Goal: Task Accomplishment & Management: Complete application form

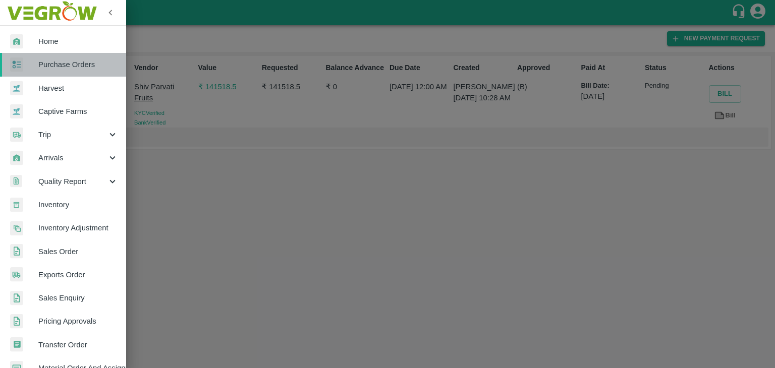
click at [79, 53] on link "Purchase Orders" at bounding box center [63, 64] width 126 height 23
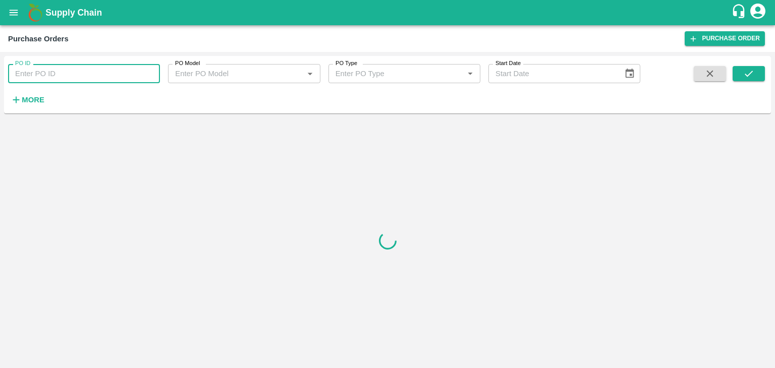
click at [94, 71] on input "PO ID" at bounding box center [84, 73] width 152 height 19
paste input "178829"
click at [763, 79] on button "submit" at bounding box center [749, 73] width 32 height 15
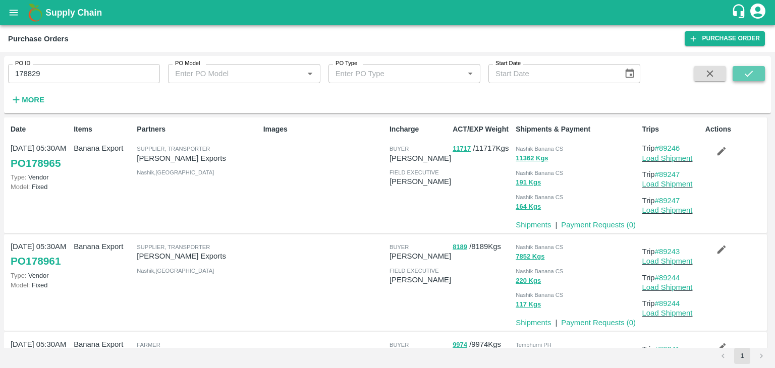
click at [763, 79] on button "submit" at bounding box center [749, 73] width 32 height 15
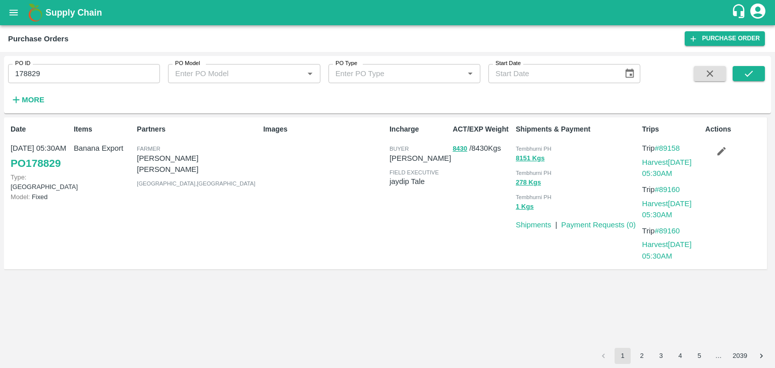
click at [81, 68] on input "178829" at bounding box center [84, 73] width 152 height 19
paste input "text"
click at [81, 68] on input "178829" at bounding box center [84, 73] width 152 height 19
click at [738, 72] on button "submit" at bounding box center [749, 73] width 32 height 15
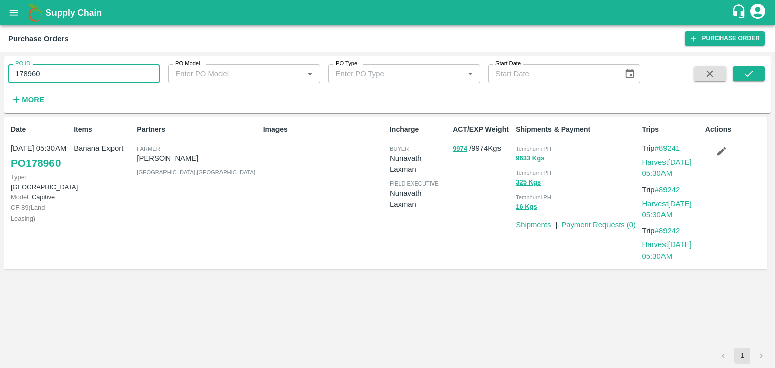
click at [73, 69] on input "178960" at bounding box center [84, 73] width 152 height 19
paste input "text"
click at [73, 69] on input "178960" at bounding box center [84, 73] width 152 height 19
type input "178928"
click at [747, 81] on button "submit" at bounding box center [749, 73] width 32 height 15
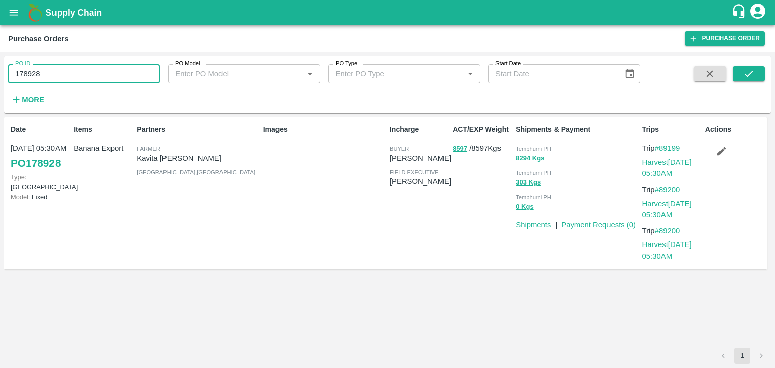
click at [69, 71] on input "178928" at bounding box center [84, 73] width 152 height 19
paste input "text"
click at [69, 71] on input "178928" at bounding box center [84, 73] width 152 height 19
type input "177840"
click at [755, 72] on button "submit" at bounding box center [749, 73] width 32 height 15
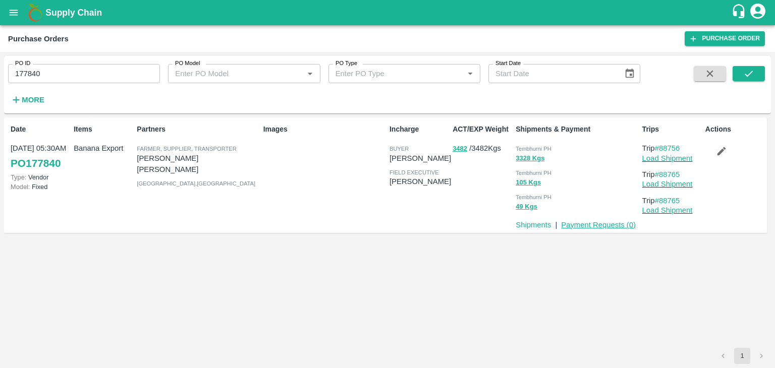
click at [601, 225] on link "Payment Requests ( 0 )" at bounding box center [598, 225] width 75 height 8
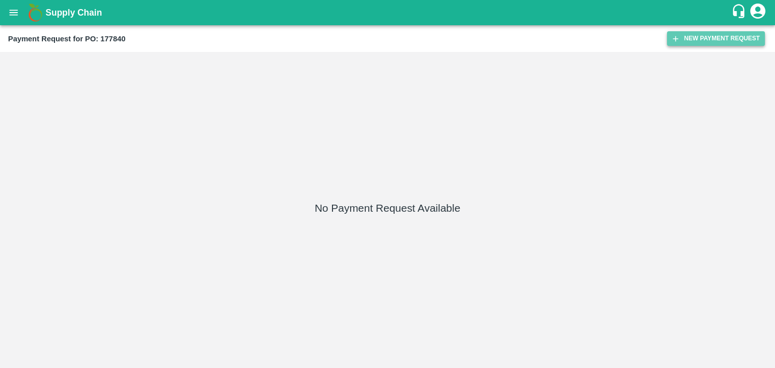
click at [702, 35] on button "New Payment Request" at bounding box center [716, 38] width 98 height 15
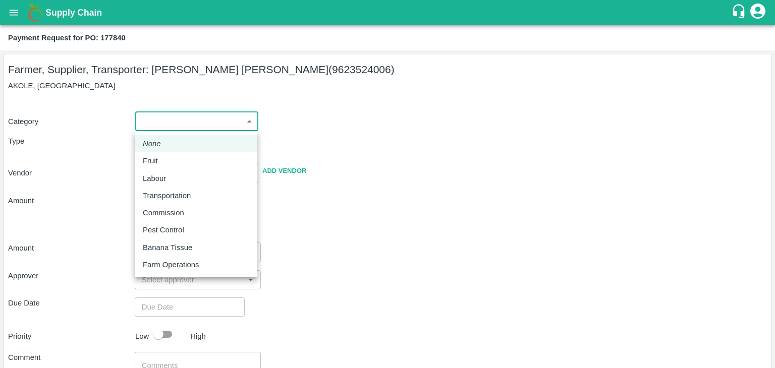
drag, startPoint x: 161, startPoint y: 128, endPoint x: 171, endPoint y: 161, distance: 34.5
click at [171, 161] on body "Supply Chain Payment Request for PO: 177840 Farmer, Supplier, Transporter: AMOL…" at bounding box center [387, 184] width 775 height 368
click at [171, 161] on div "Fruit" at bounding box center [196, 160] width 106 height 11
type input "1"
type input "AMOL SUBHASH CHINTAMAN - 9623524006(Farmer, Supplier, Transporter)"
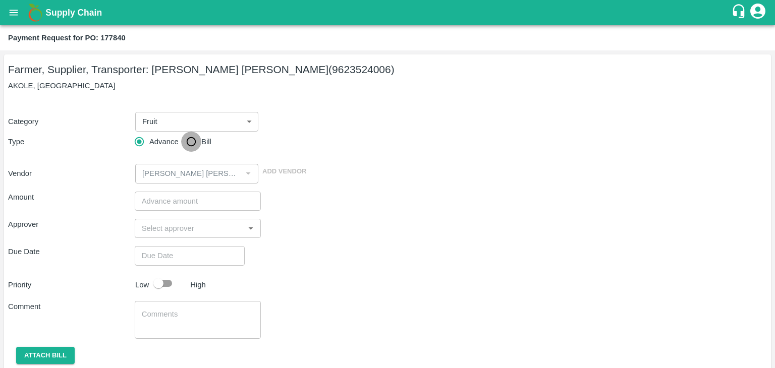
click at [189, 136] on input "Bill" at bounding box center [191, 142] width 20 height 20
radio input "true"
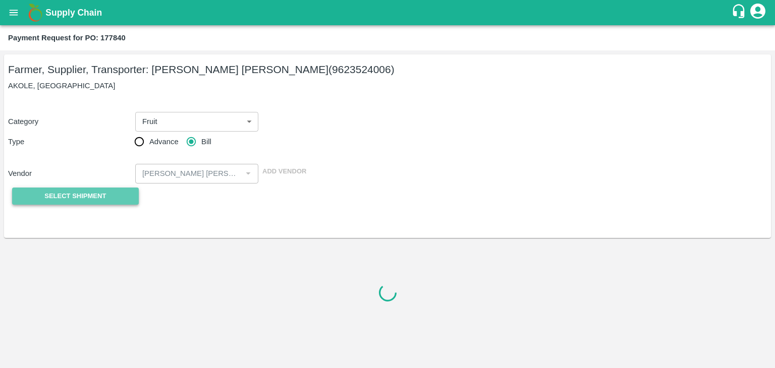
click at [67, 191] on span "Select Shipment" at bounding box center [75, 197] width 62 height 12
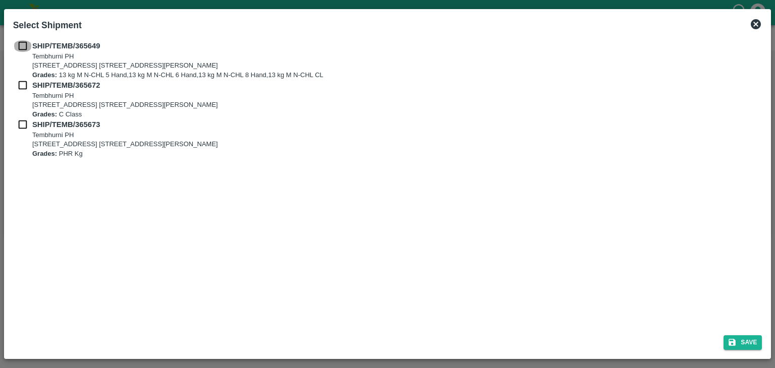
click at [24, 44] on input "checkbox" at bounding box center [22, 45] width 19 height 11
checkbox input "true"
click at [21, 84] on input "checkbox" at bounding box center [22, 85] width 19 height 11
checkbox input "true"
click at [21, 126] on input "checkbox" at bounding box center [22, 124] width 19 height 11
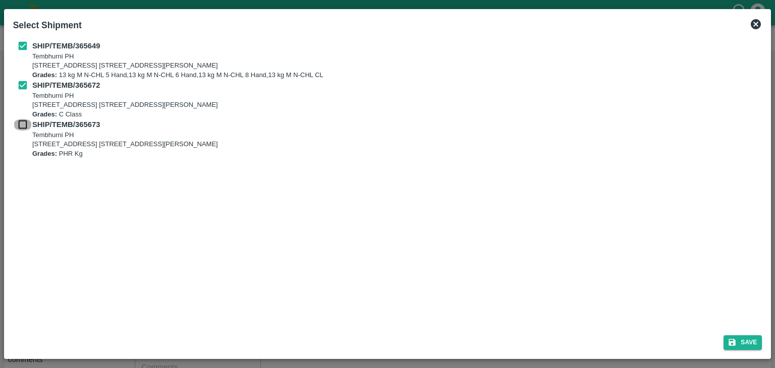
checkbox input "true"
drag, startPoint x: 750, startPoint y: 351, endPoint x: 752, endPoint y: 342, distance: 9.7
click at [752, 342] on div "Save" at bounding box center [387, 341] width 757 height 27
click at [752, 342] on button "Save" at bounding box center [743, 343] width 38 height 15
type input "[DATE]"
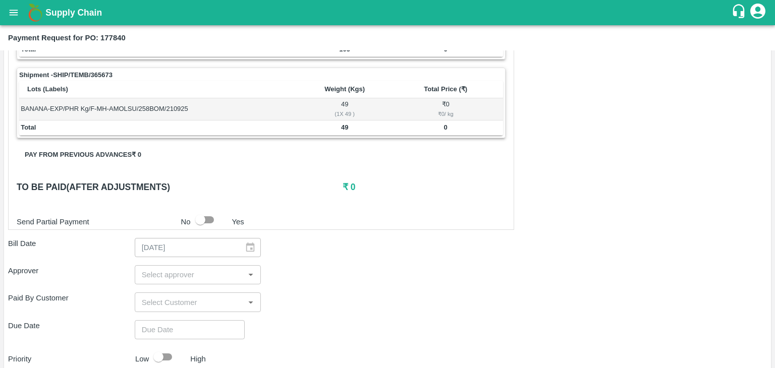
scroll to position [472, 0]
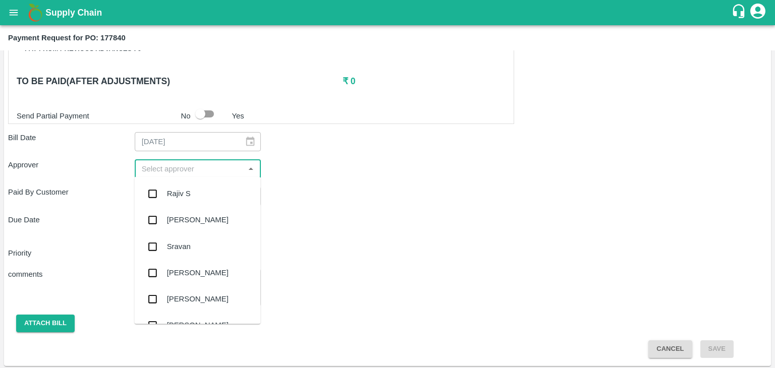
click at [221, 163] on input "input" at bounding box center [190, 169] width 104 height 13
type input "Ajit"
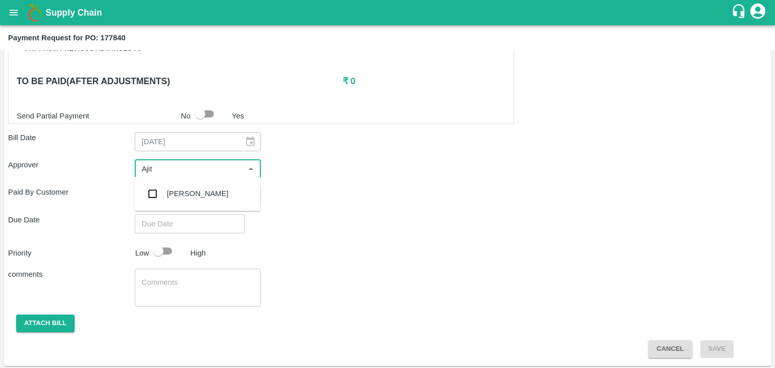
click at [209, 191] on div "[PERSON_NAME]" at bounding box center [197, 194] width 126 height 26
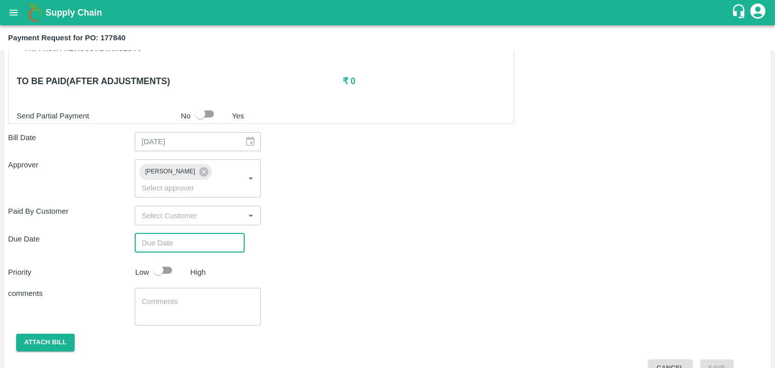
type input "DD/MM/YYYY hh:mm aa"
click at [226, 234] on input "DD/MM/YYYY hh:mm aa" at bounding box center [186, 243] width 103 height 19
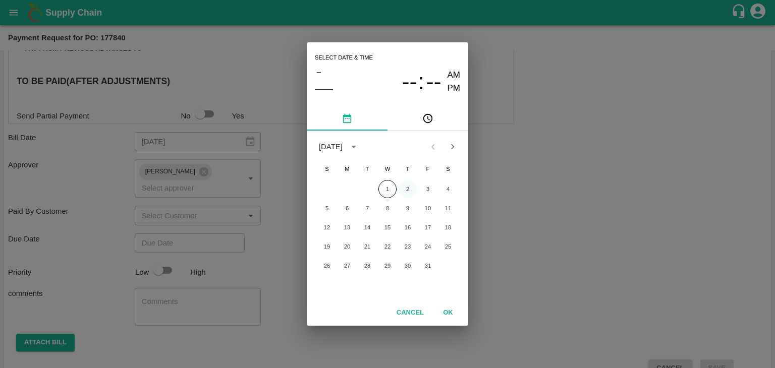
click at [406, 184] on button "2" at bounding box center [408, 189] width 18 height 18
type input "[DATE] 12:00 AM"
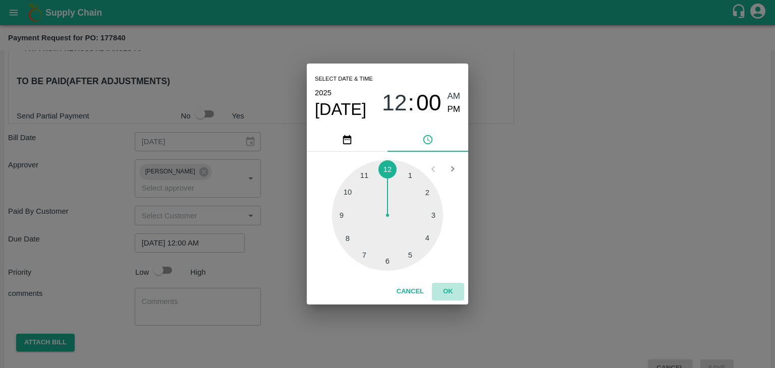
click at [454, 289] on button "OK" at bounding box center [448, 292] width 32 height 18
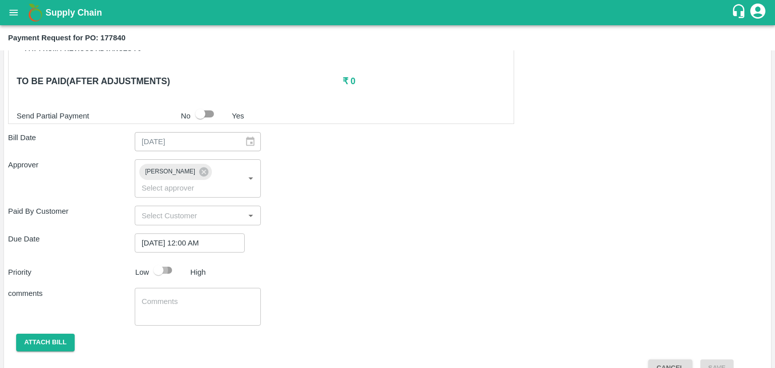
click at [165, 261] on input "checkbox" at bounding box center [159, 270] width 58 height 19
checkbox input "true"
click at [212, 297] on textarea at bounding box center [198, 307] width 113 height 21
type textarea "Fruit Bill"
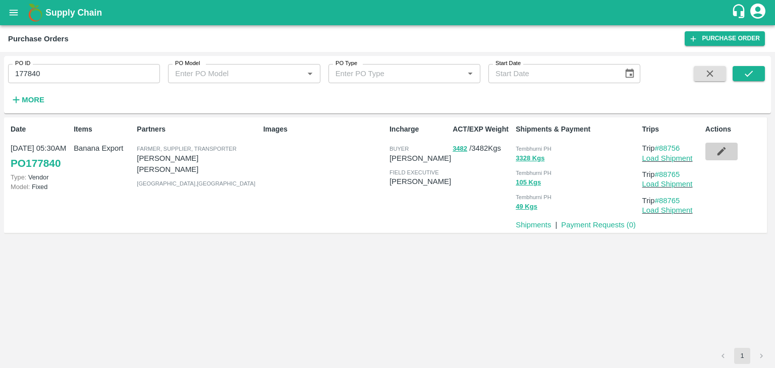
click at [714, 156] on button "button" at bounding box center [722, 151] width 32 height 17
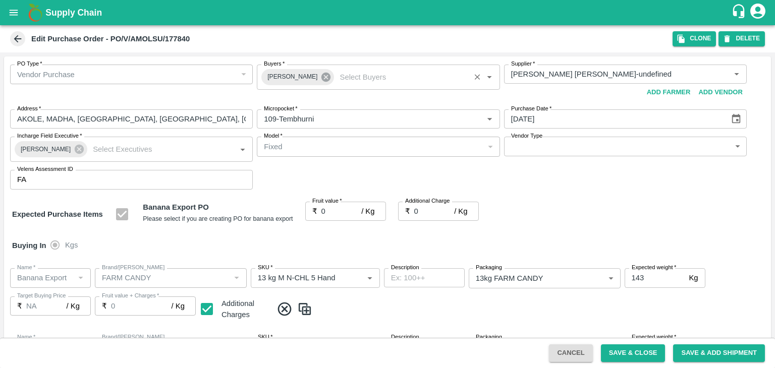
click at [320, 78] on icon at bounding box center [325, 77] width 11 height 11
click at [312, 73] on input "Buyers   *" at bounding box center [370, 74] width 220 height 13
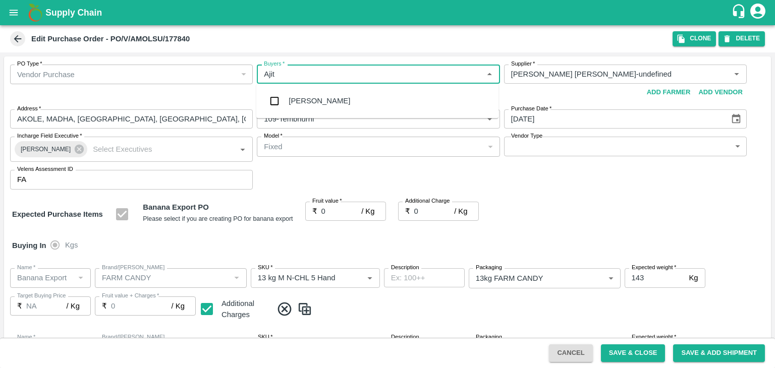
type input "Ajit"
click at [309, 102] on div "[PERSON_NAME]" at bounding box center [320, 100] width 62 height 11
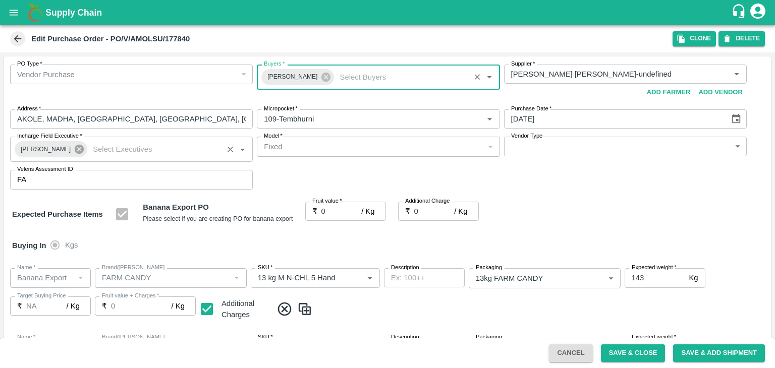
click at [75, 145] on icon at bounding box center [79, 149] width 9 height 9
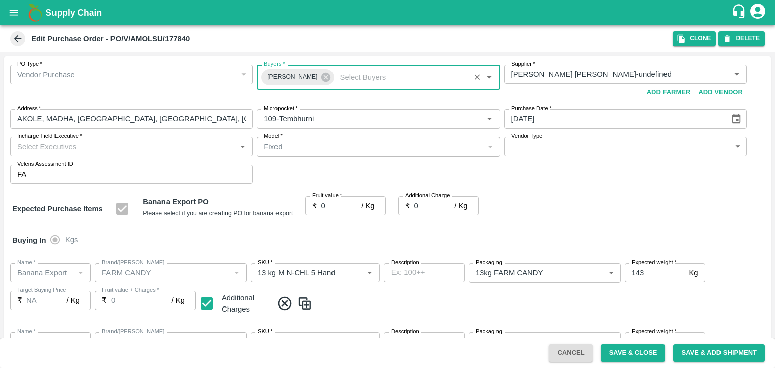
click at [103, 144] on input "Incharge Field Executive   *" at bounding box center [123, 146] width 220 height 13
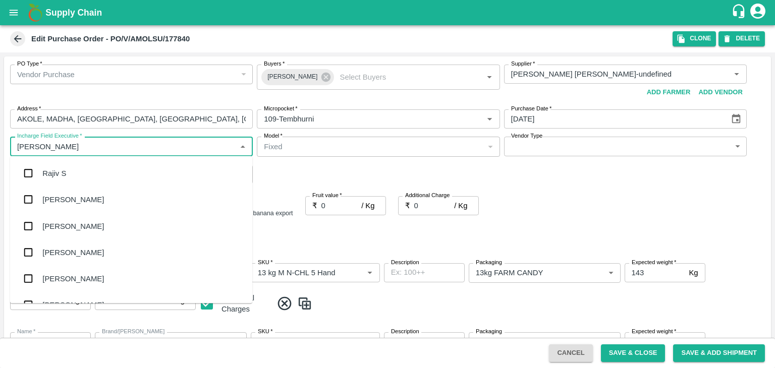
type input "Jay"
click at [77, 230] on div "jaydip Tale" at bounding box center [59, 226] width 35 height 11
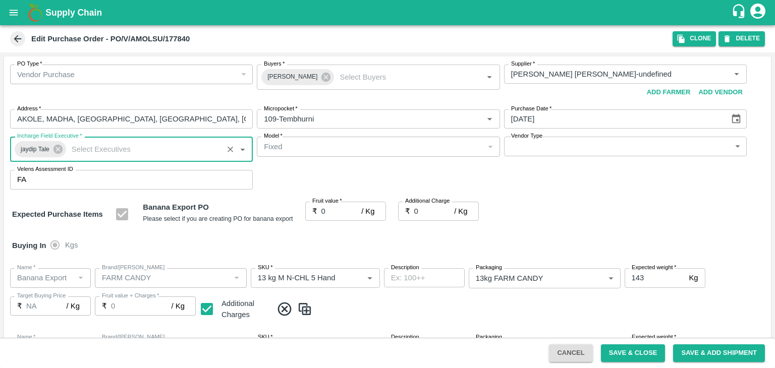
click at [543, 152] on body "Supply Chain Edit Purchase Order - PO/V/AMOLSU/177840 Clone DELETE PO Type   * …" at bounding box center [387, 184] width 775 height 368
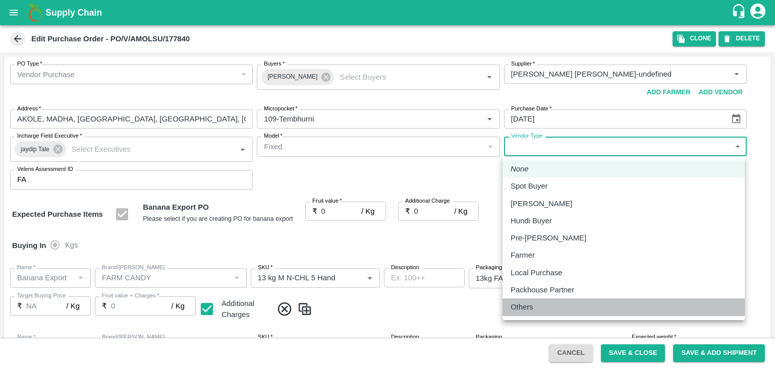
click at [526, 300] on li "Others" at bounding box center [624, 307] width 242 height 17
type input "OTHER"
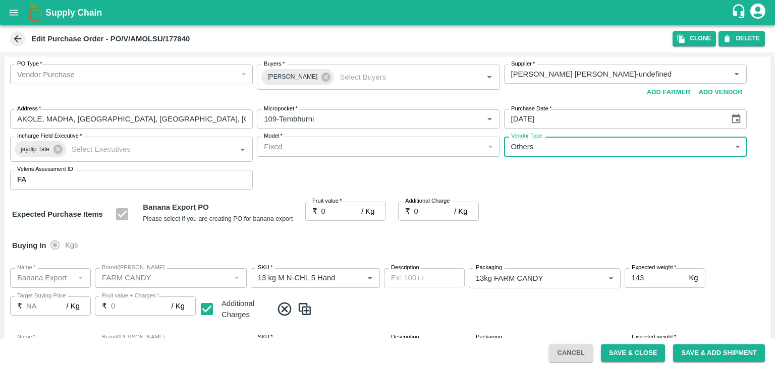
click at [334, 209] on input "0" at bounding box center [341, 211] width 40 height 19
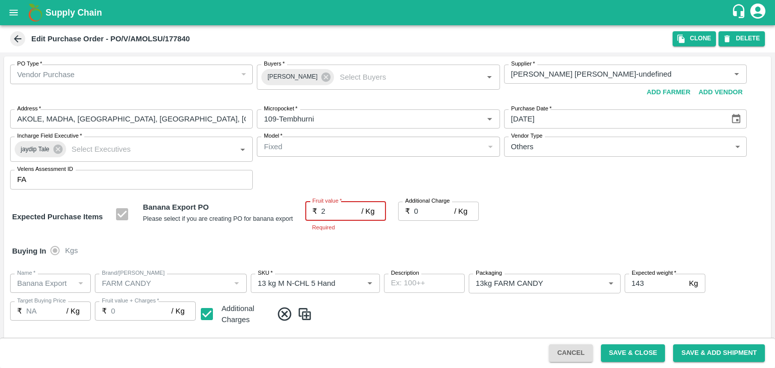
type input "23"
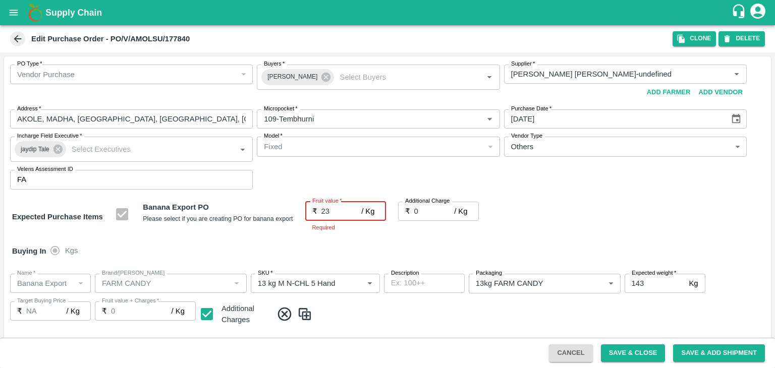
type input "23"
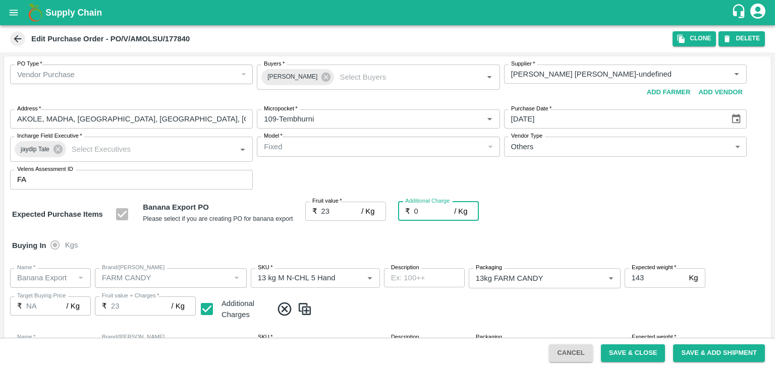
type input "2"
type input "25"
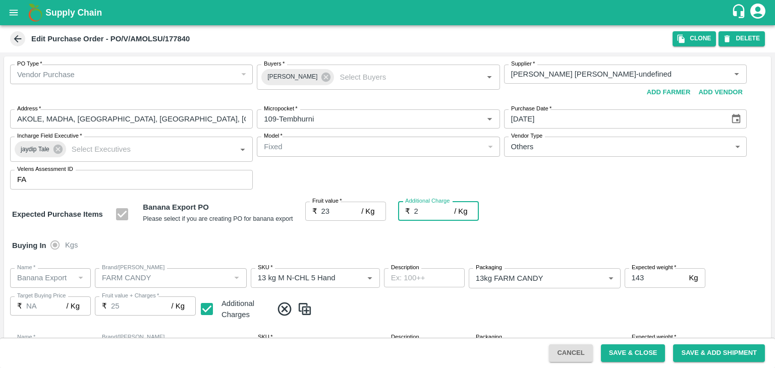
type input "2.7"
type input "25.7"
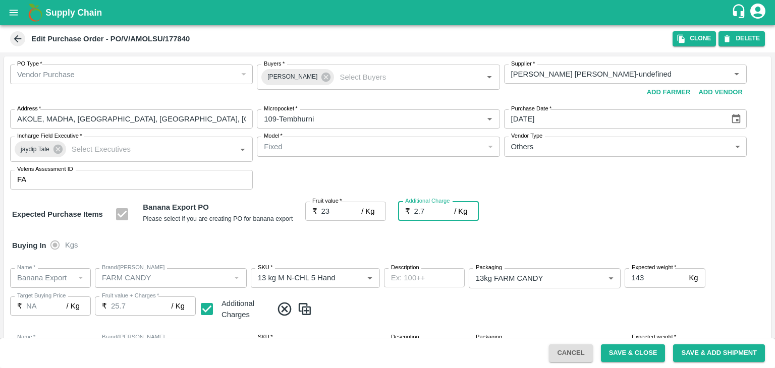
type input "2.75"
type input "25.75"
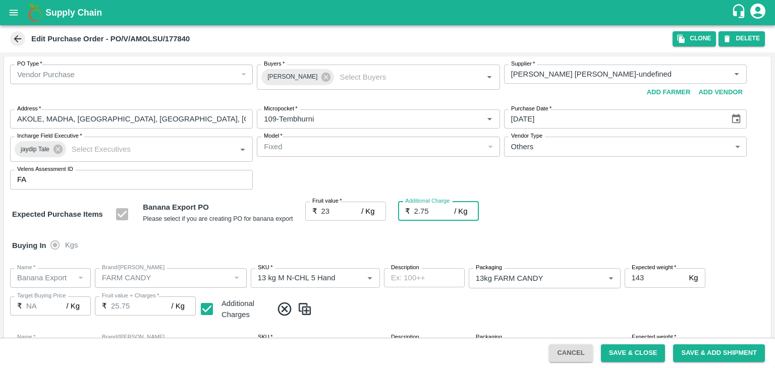
scroll to position [466, 0]
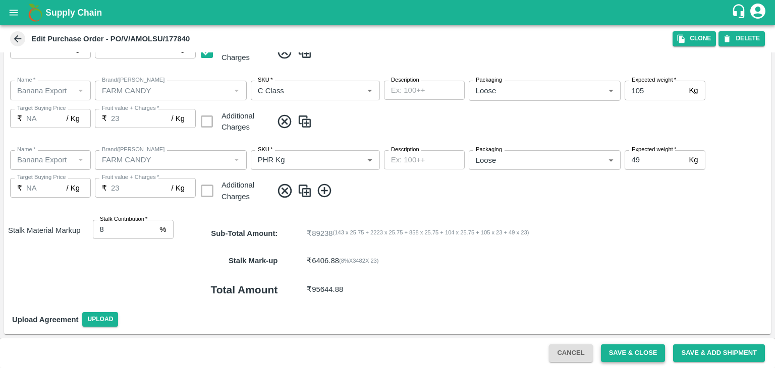
type input "2.75"
click at [646, 354] on button "Save & Close" at bounding box center [633, 354] width 65 height 18
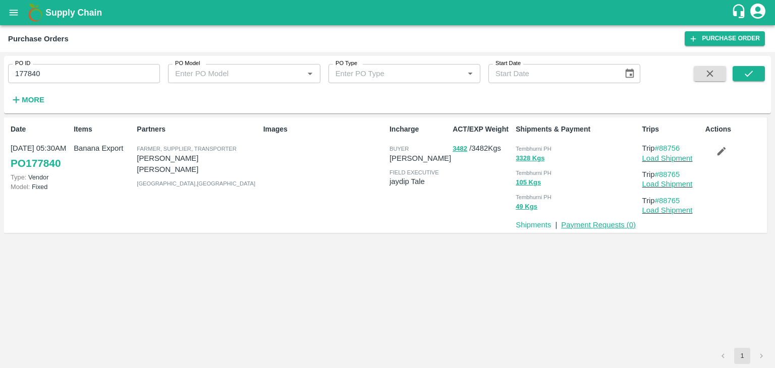
click at [607, 221] on link "Payment Requests ( 0 )" at bounding box center [598, 225] width 75 height 8
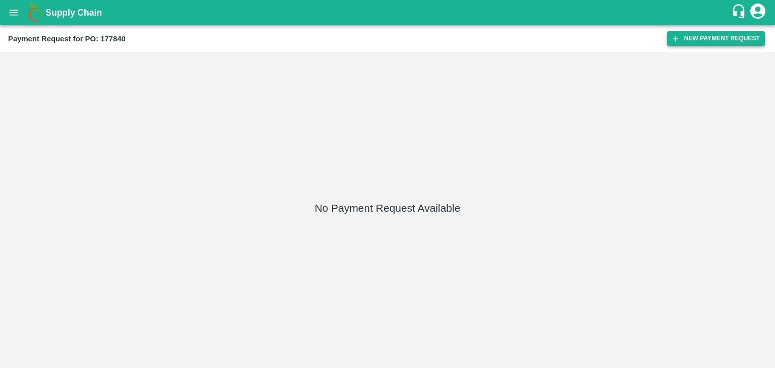
click at [713, 35] on button "New Payment Request" at bounding box center [716, 38] width 98 height 15
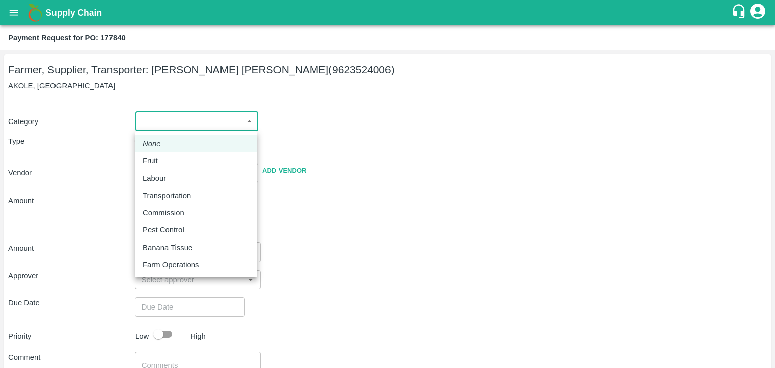
click at [153, 123] on body "Supply Chain Payment Request for PO: 177840 Farmer, Supplier, Transporter: AMOL…" at bounding box center [387, 184] width 775 height 368
click at [166, 158] on div "Fruit" at bounding box center [196, 160] width 106 height 11
type input "1"
type input "AMOL SUBHASH CHINTAMAN - 9623524006(Farmer, Supplier, Transporter)"
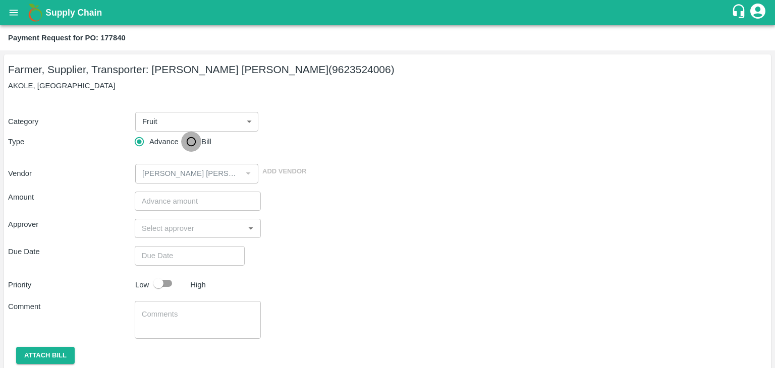
click at [184, 148] on input "Bill" at bounding box center [191, 142] width 20 height 20
radio input "true"
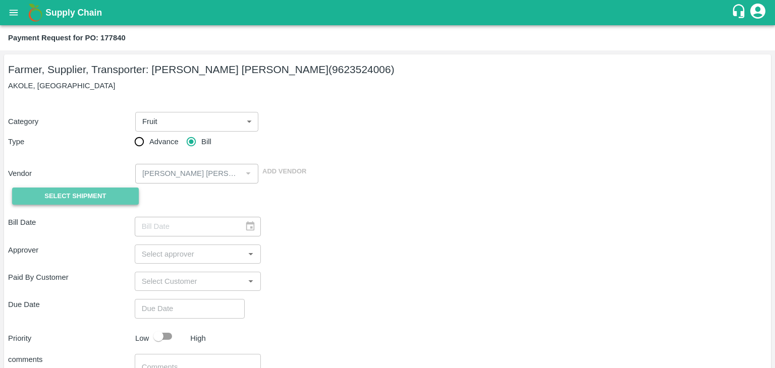
click at [92, 191] on span "Select Shipment" at bounding box center [75, 197] width 62 height 12
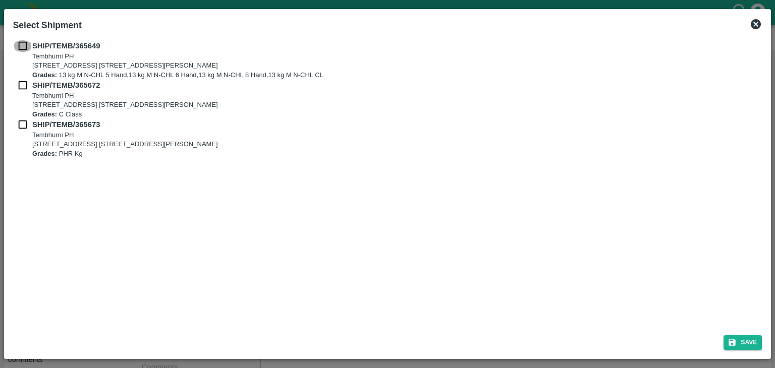
click at [22, 49] on input "checkbox" at bounding box center [22, 45] width 19 height 11
checkbox input "true"
click at [21, 81] on input "checkbox" at bounding box center [22, 85] width 19 height 11
checkbox input "true"
click at [20, 119] on input "checkbox" at bounding box center [22, 124] width 19 height 11
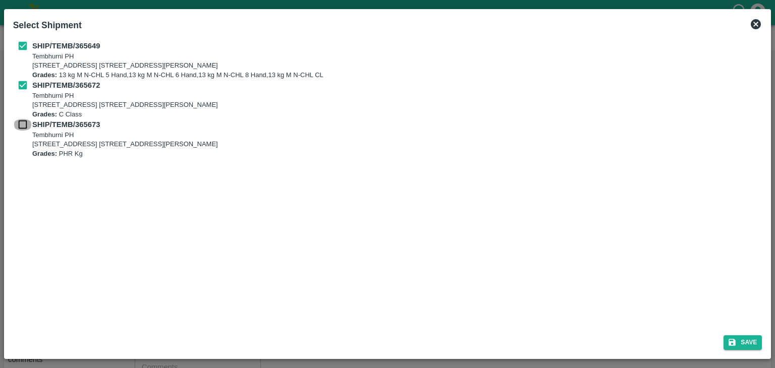
checkbox input "true"
drag, startPoint x: 729, startPoint y: 335, endPoint x: 759, endPoint y: 350, distance: 33.6
click at [759, 350] on div "Save" at bounding box center [387, 341] width 757 height 27
click at [753, 344] on button "Save" at bounding box center [743, 343] width 38 height 15
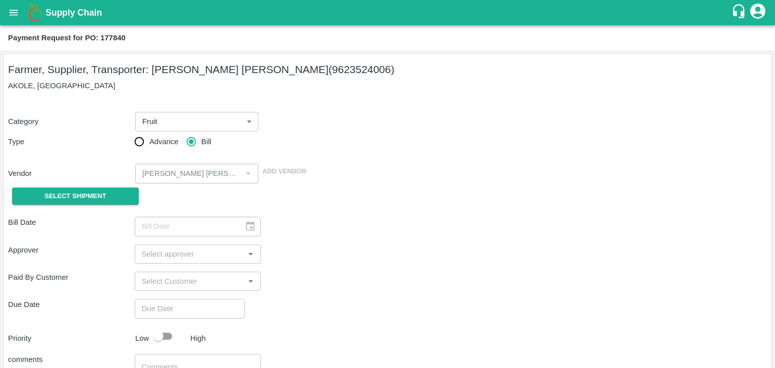
type input "22/09/2025"
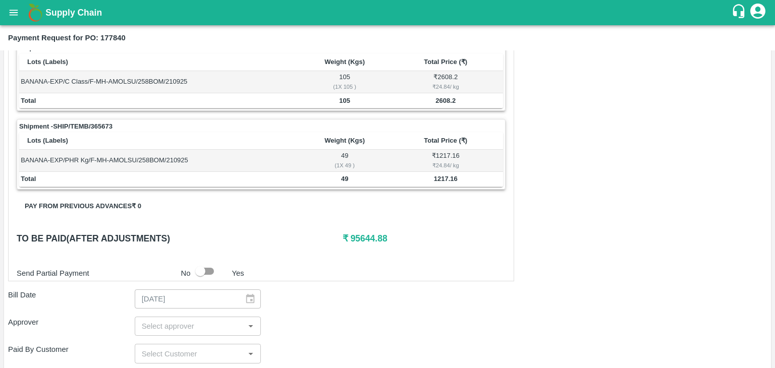
scroll to position [472, 0]
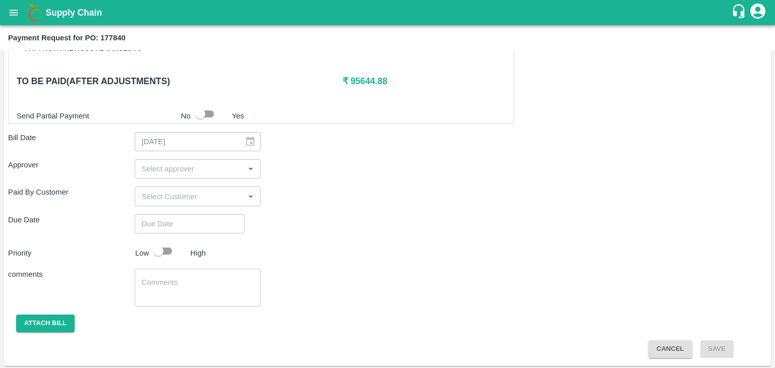
click at [161, 170] on input "input" at bounding box center [190, 169] width 104 height 13
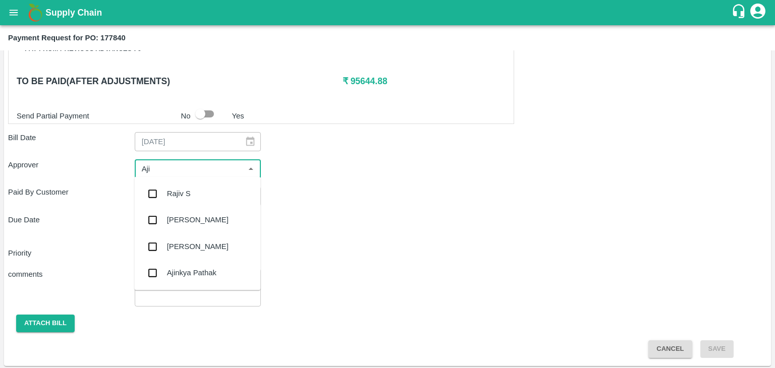
type input "Ajit"
click at [177, 193] on div "Ajit Otari" at bounding box center [198, 193] width 62 height 11
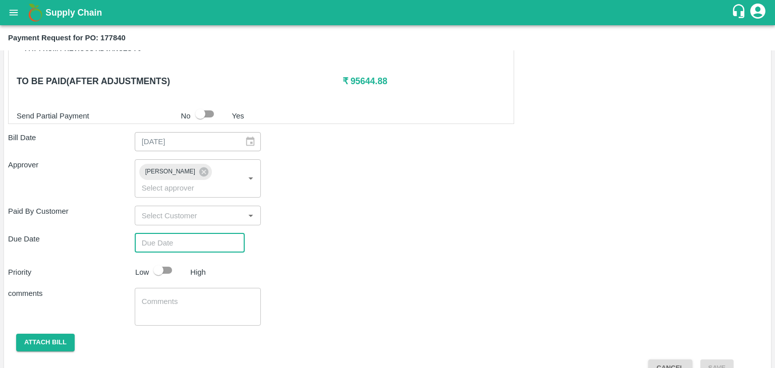
type input "DD/MM/YYYY hh:mm aa"
click at [206, 234] on input "DD/MM/YYYY hh:mm aa" at bounding box center [186, 243] width 103 height 19
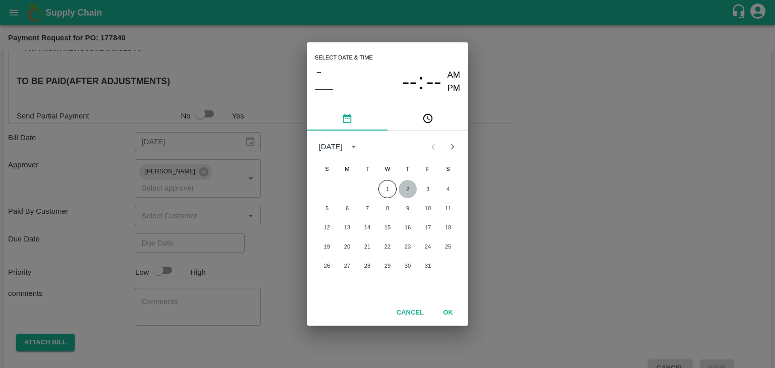
click at [411, 185] on button "2" at bounding box center [408, 189] width 18 height 18
type input "02/10/2025 12:00 AM"
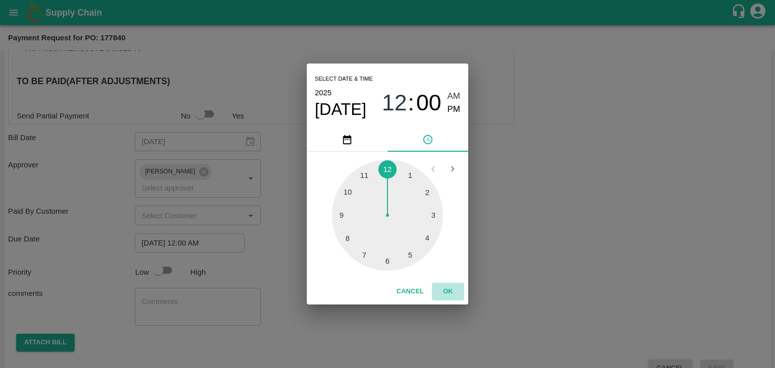
click at [452, 289] on button "OK" at bounding box center [448, 292] width 32 height 18
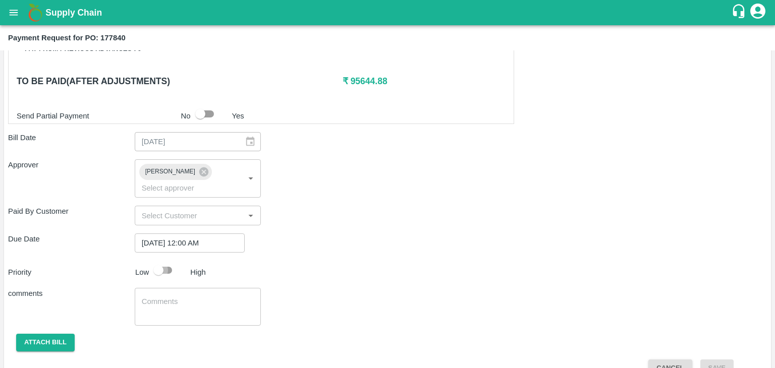
click at [176, 261] on input "checkbox" at bounding box center [159, 270] width 58 height 19
checkbox input "true"
click at [189, 297] on textarea at bounding box center [198, 307] width 113 height 21
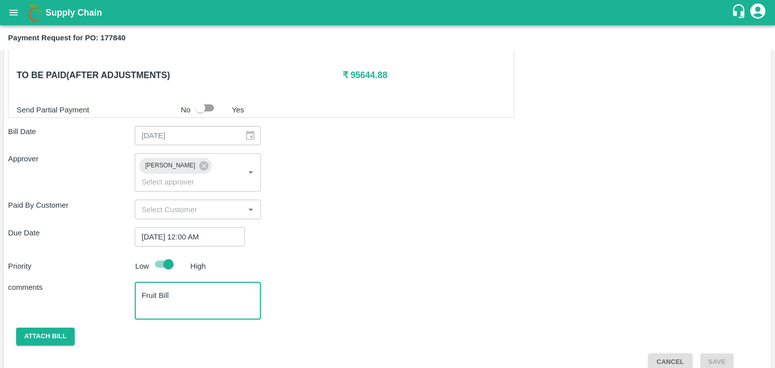
type textarea "Fruit Bill"
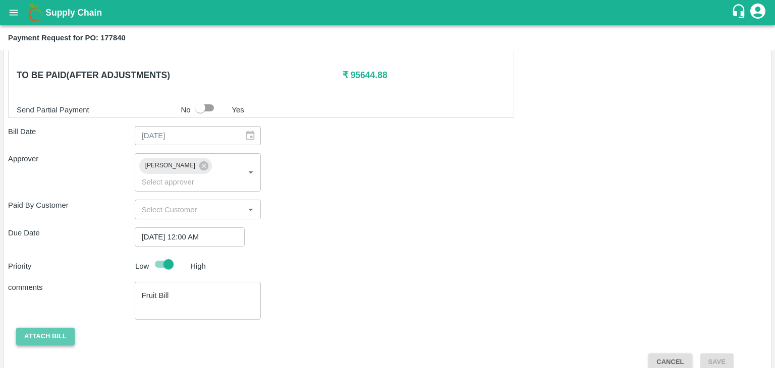
click at [42, 328] on button "Attach bill" at bounding box center [45, 337] width 59 height 18
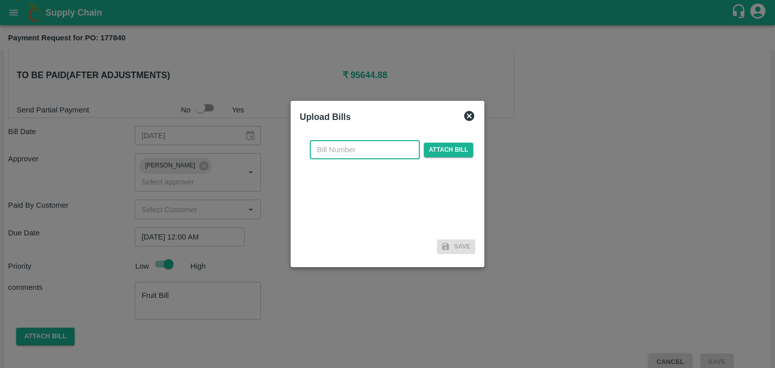
click at [354, 152] on input "text" at bounding box center [365, 149] width 110 height 19
type input "27"
click at [454, 144] on span "Attach bill" at bounding box center [448, 150] width 49 height 15
click at [0, 0] on input "Attach bill" at bounding box center [0, 0] width 0 height 0
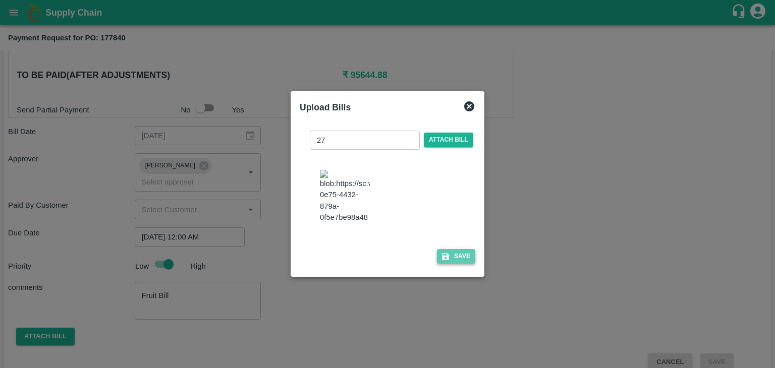
click at [465, 264] on button "Save" at bounding box center [456, 256] width 38 height 15
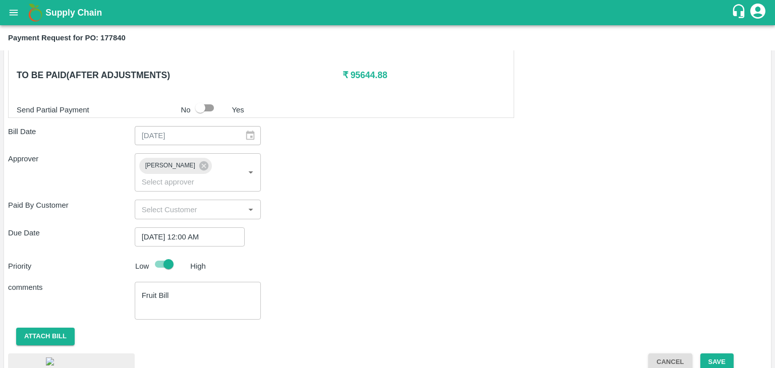
scroll to position [542, 0]
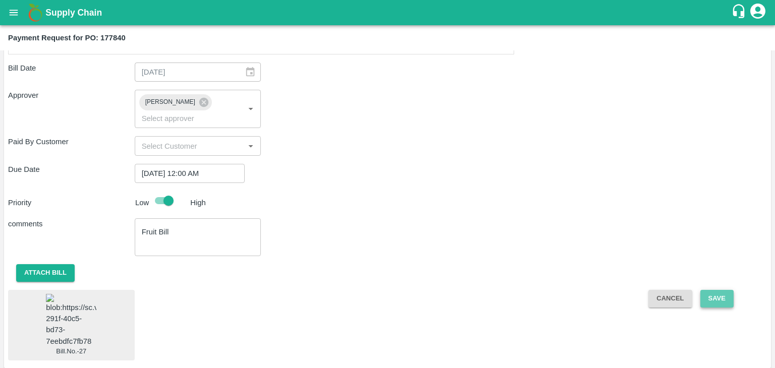
click at [719, 290] on button "Save" at bounding box center [716, 299] width 33 height 18
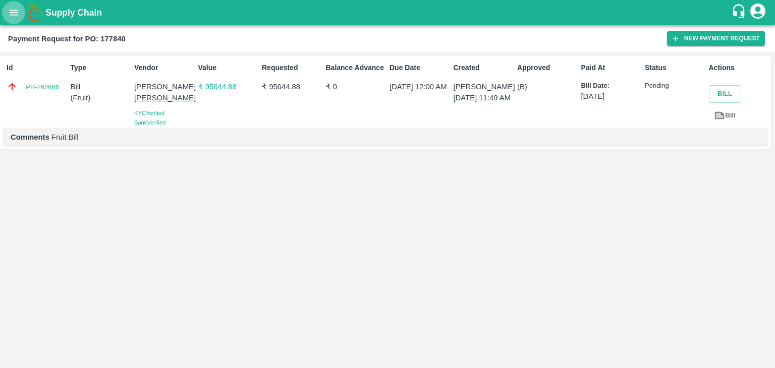
click at [11, 12] on icon "open drawer" at bounding box center [14, 13] width 9 height 6
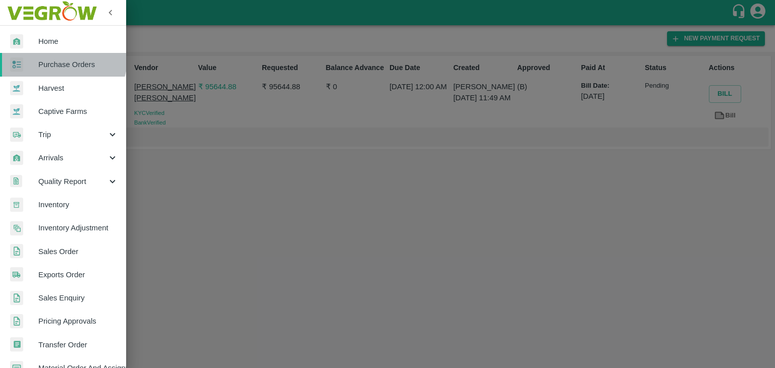
click at [60, 57] on link "Purchase Orders" at bounding box center [63, 64] width 126 height 23
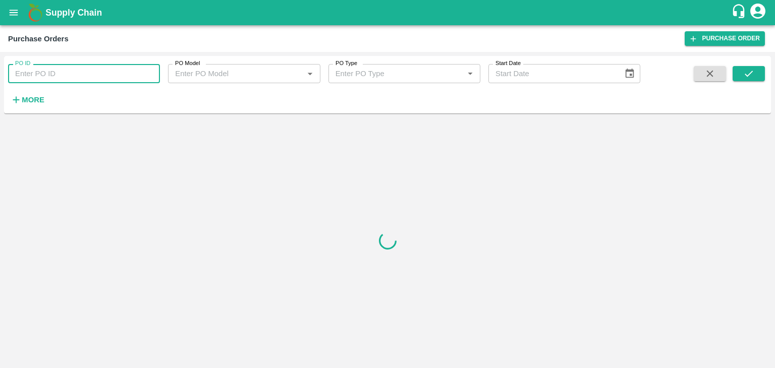
click at [144, 72] on input "PO ID" at bounding box center [84, 73] width 152 height 19
paste input "178338"
type input "178338"
click at [751, 77] on icon "submit" at bounding box center [748, 73] width 11 height 11
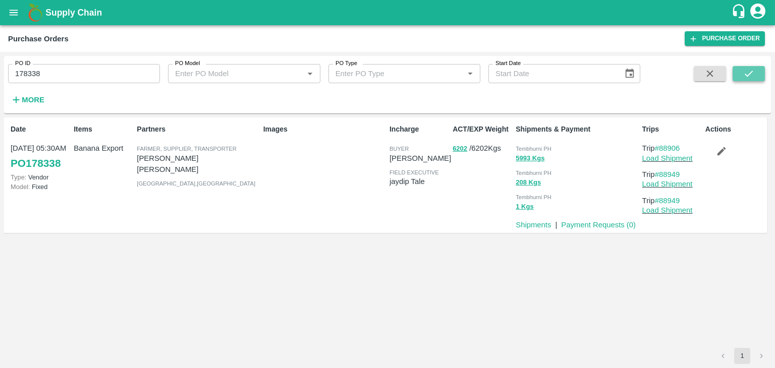
click at [753, 71] on icon "submit" at bounding box center [748, 73] width 11 height 11
click at [604, 221] on link "Payment Requests ( 0 )" at bounding box center [598, 225] width 75 height 8
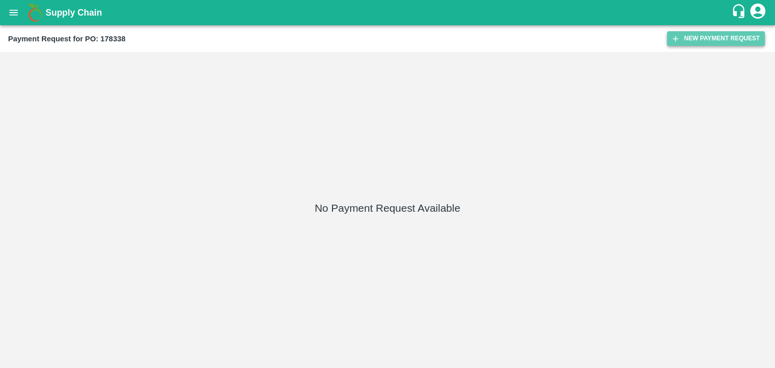
click at [701, 37] on button "New Payment Request" at bounding box center [716, 38] width 98 height 15
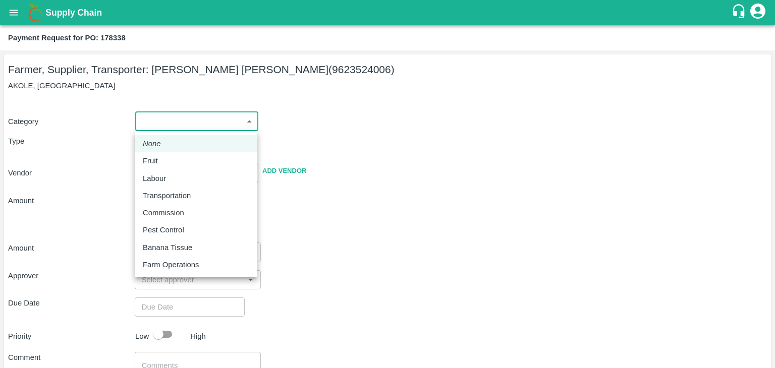
drag, startPoint x: 172, startPoint y: 120, endPoint x: 175, endPoint y: 151, distance: 30.9
click at [175, 151] on body "Supply Chain Payment Request for PO: 178338 Farmer, Supplier, Transporter: [PER…" at bounding box center [387, 184] width 775 height 368
drag, startPoint x: 175, startPoint y: 151, endPoint x: 175, endPoint y: 157, distance: 6.6
click at [175, 157] on ul "None Fruit Labour Transportation Commission Pest Control Banana Tissue Farm Ope…" at bounding box center [196, 204] width 123 height 146
click at [175, 157] on div "Fruit" at bounding box center [196, 160] width 106 height 11
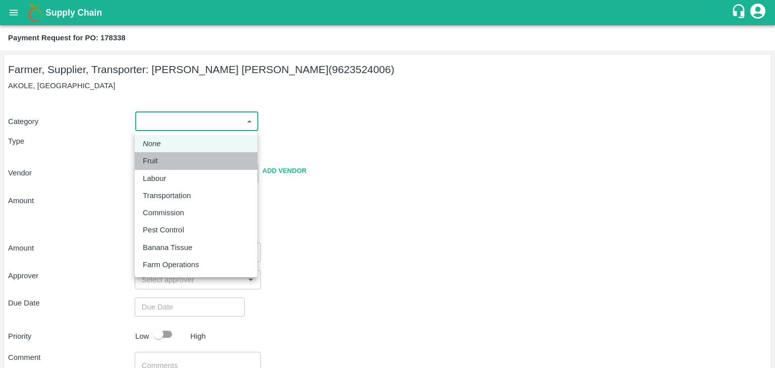
type input "1"
type input "[PERSON_NAME] [PERSON_NAME] - 9623524006(Farmer, Supplier, Transporter)"
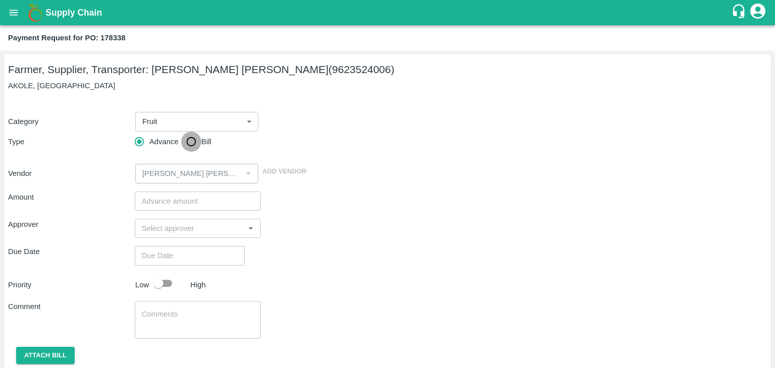
click at [195, 140] on input "Bill" at bounding box center [191, 142] width 20 height 20
radio input "true"
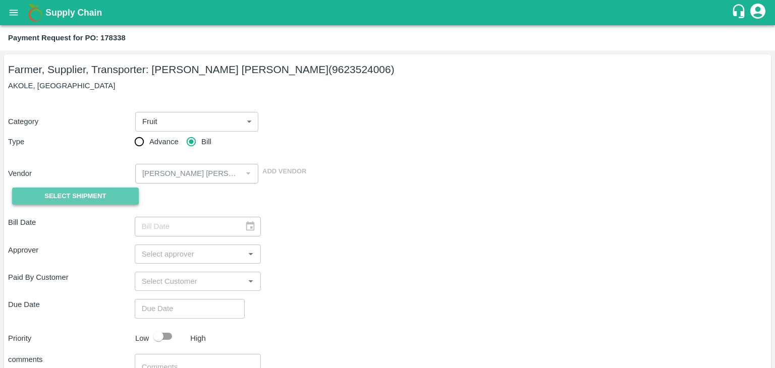
click at [75, 202] on button "Select Shipment" at bounding box center [75, 197] width 127 height 18
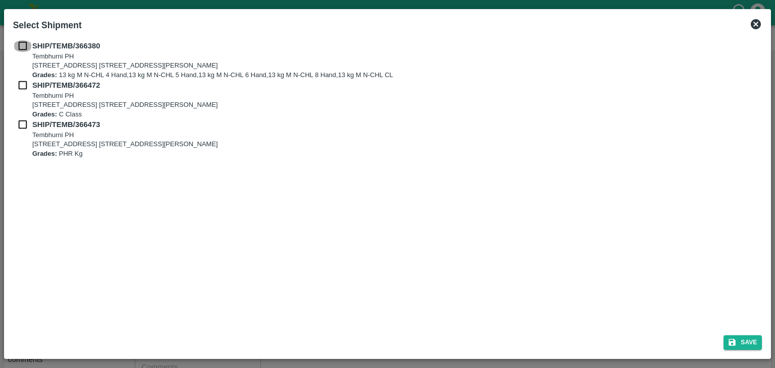
click at [19, 45] on input "checkbox" at bounding box center [22, 45] width 19 height 11
checkbox input "true"
click at [20, 85] on input "checkbox" at bounding box center [22, 85] width 19 height 11
checkbox input "true"
click at [21, 120] on input "checkbox" at bounding box center [22, 124] width 19 height 11
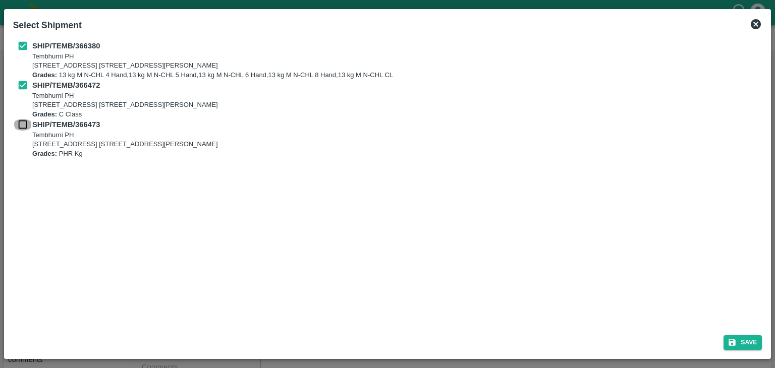
checkbox input "true"
click at [759, 341] on button "Save" at bounding box center [743, 343] width 38 height 15
type input "26/09/2025"
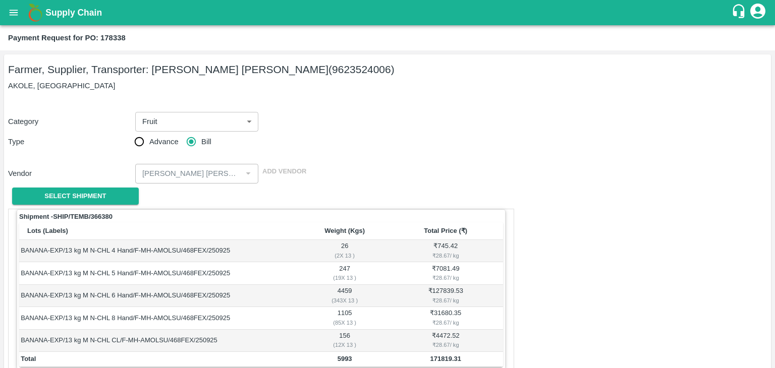
scroll to position [495, 0]
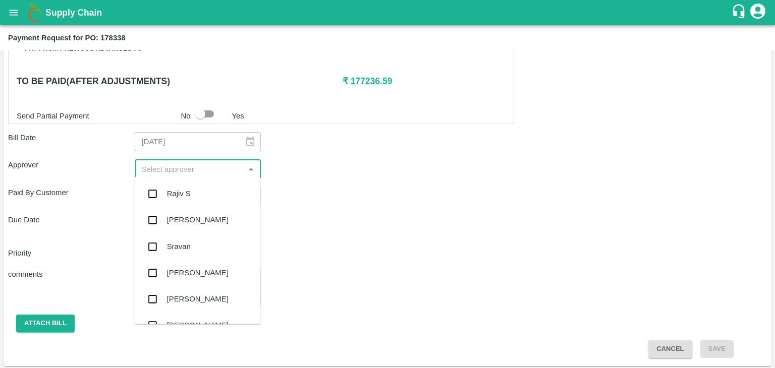
click at [222, 168] on input "input" at bounding box center [190, 169] width 104 height 13
type input "Ajit"
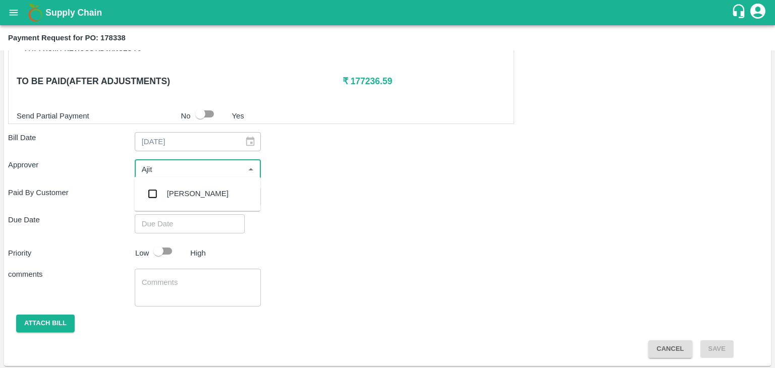
click at [195, 187] on div "[PERSON_NAME]" at bounding box center [197, 194] width 126 height 26
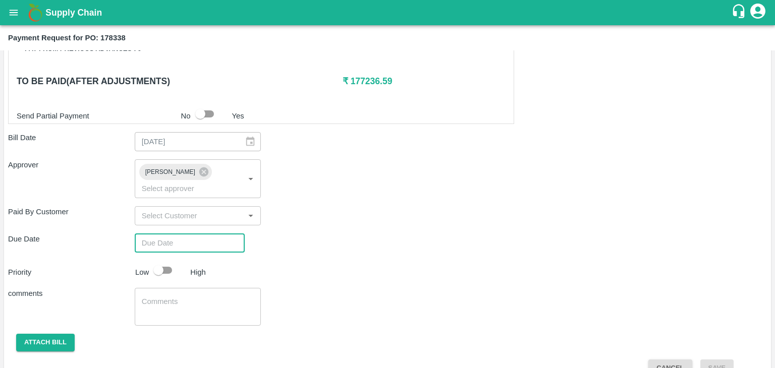
type input "DD/MM/YYYY hh:mm aa"
click at [212, 234] on input "DD/MM/YYYY hh:mm aa" at bounding box center [186, 243] width 103 height 19
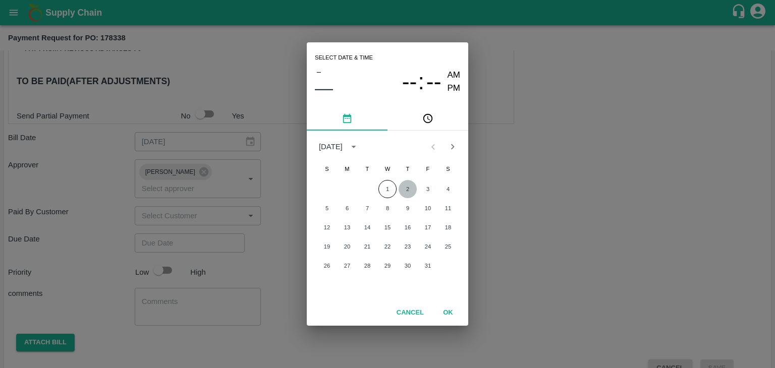
click at [406, 188] on button "2" at bounding box center [408, 189] width 18 height 18
type input "[DATE] 12:00 AM"
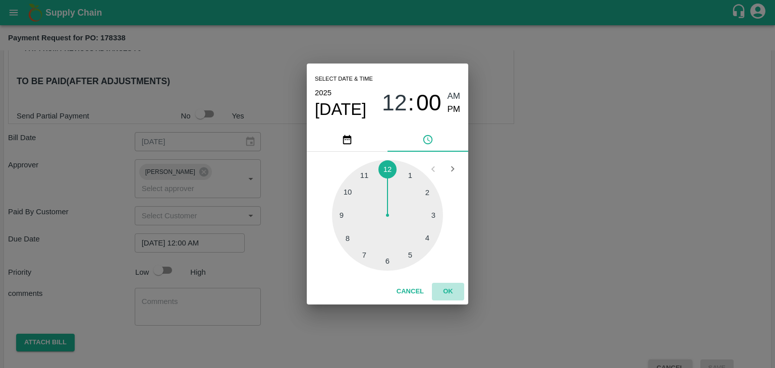
click at [449, 296] on button "OK" at bounding box center [448, 292] width 32 height 18
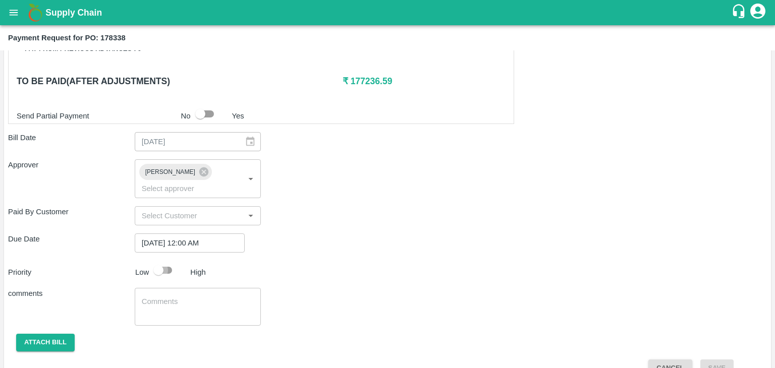
click at [157, 261] on input "checkbox" at bounding box center [159, 270] width 58 height 19
checkbox input "true"
click at [202, 288] on div "x ​" at bounding box center [198, 307] width 127 height 38
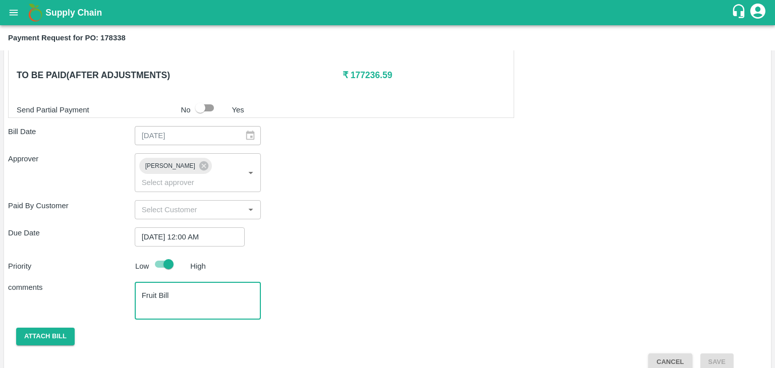
type textarea "Fruit Bill"
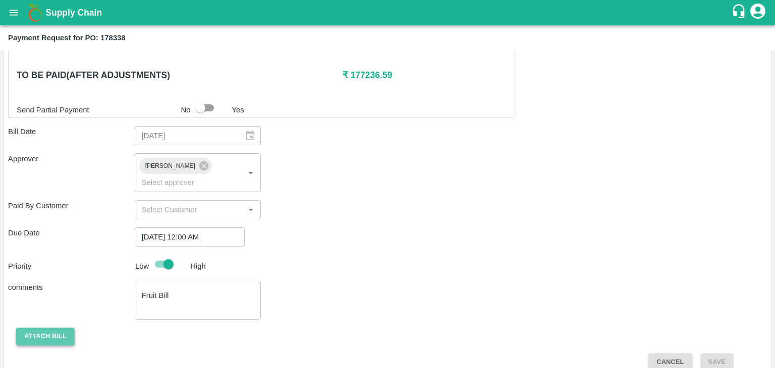
click at [43, 328] on button "Attach bill" at bounding box center [45, 337] width 59 height 18
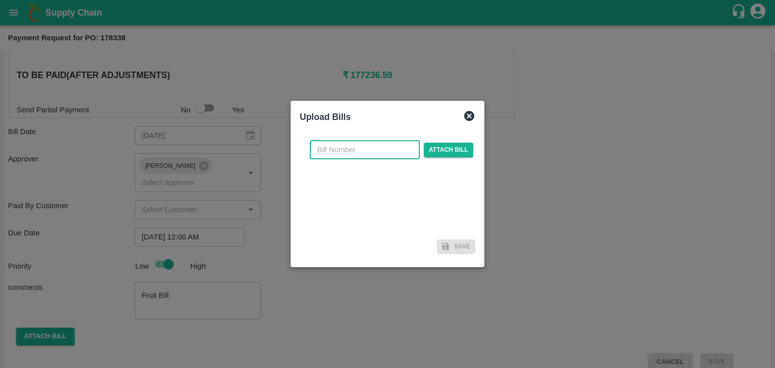
click at [369, 150] on input "text" at bounding box center [365, 149] width 110 height 19
type input "29"
click at [446, 154] on span "Attach bill" at bounding box center [448, 150] width 49 height 15
click at [0, 0] on input "Attach bill" at bounding box center [0, 0] width 0 height 0
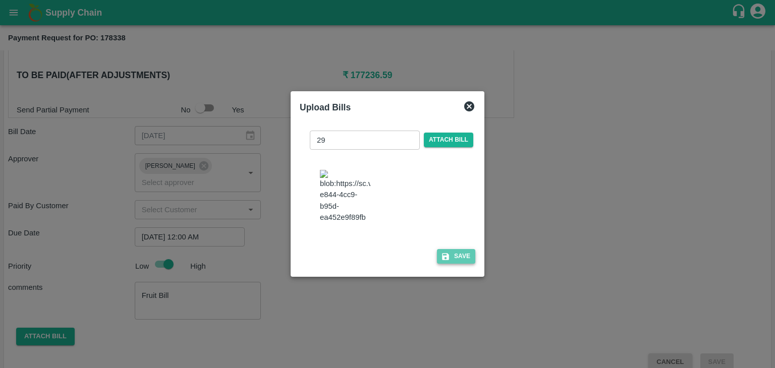
click at [462, 264] on button "Save" at bounding box center [456, 256] width 38 height 15
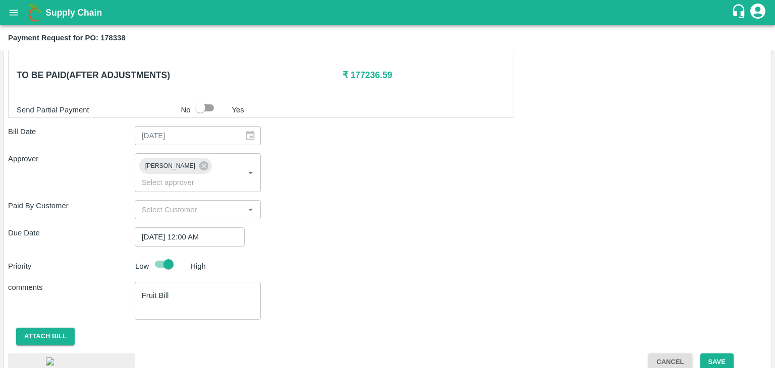
scroll to position [563, 0]
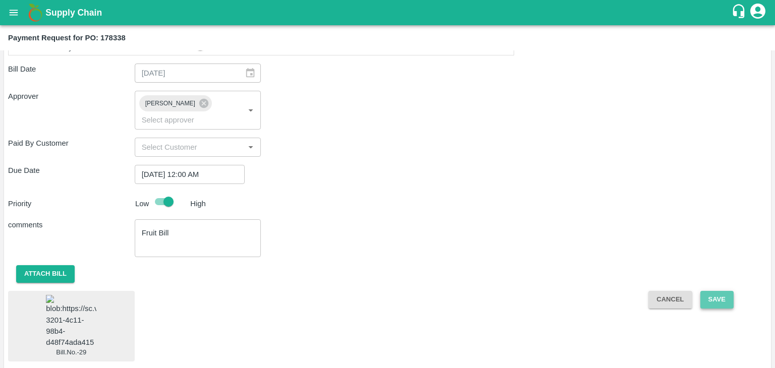
click at [714, 291] on button "Save" at bounding box center [716, 300] width 33 height 18
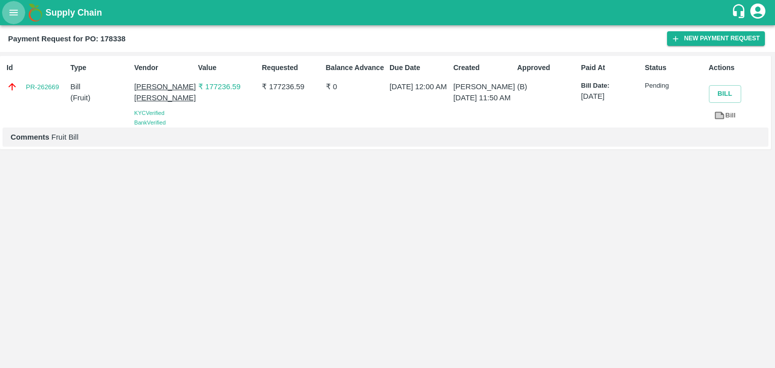
click at [14, 14] on icon "open drawer" at bounding box center [13, 12] width 11 height 11
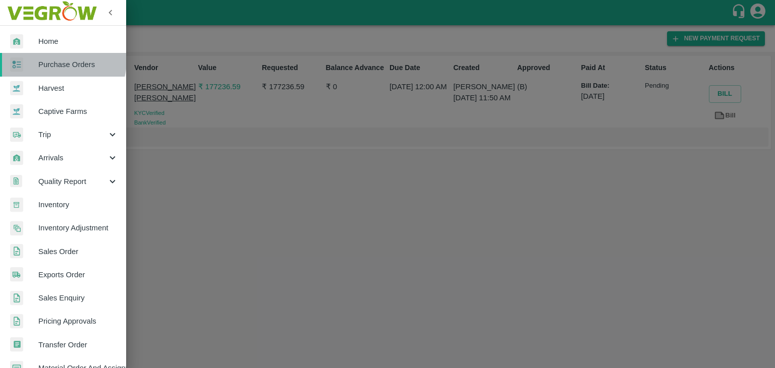
click at [63, 61] on span "Purchase Orders" at bounding box center [78, 64] width 80 height 11
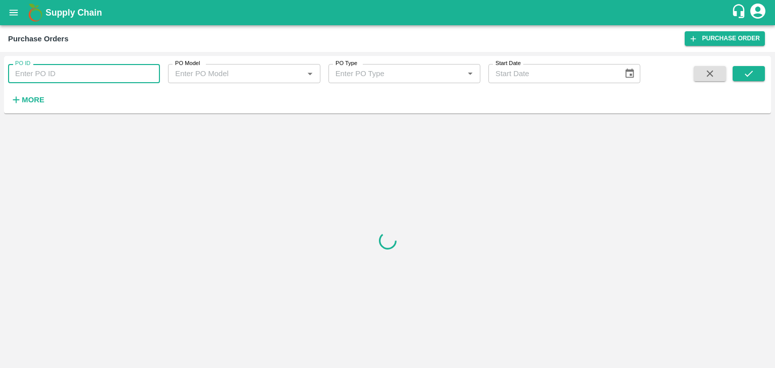
click at [127, 71] on input "PO ID" at bounding box center [84, 73] width 152 height 19
paste input "178707"
click at [747, 70] on icon "submit" at bounding box center [748, 73] width 11 height 11
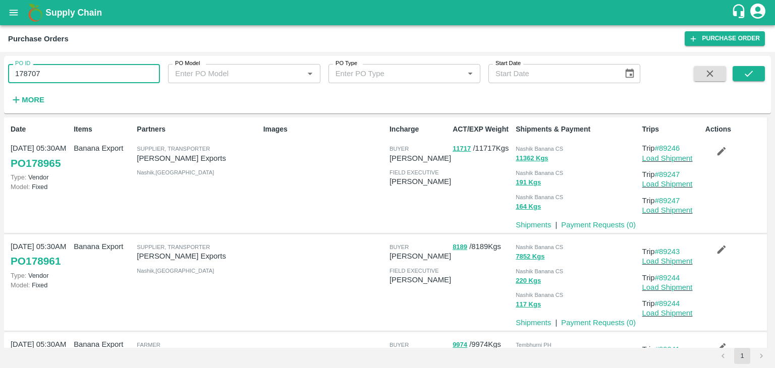
click at [82, 75] on input "178707" at bounding box center [84, 73] width 152 height 19
type input "178707"
click at [747, 71] on icon "submit" at bounding box center [748, 73] width 11 height 11
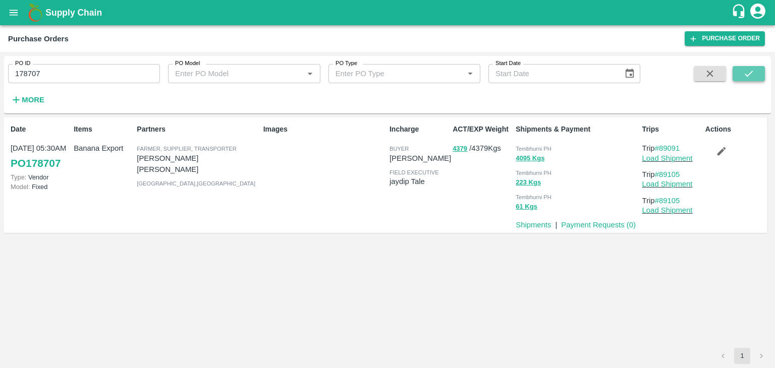
click at [747, 71] on icon "submit" at bounding box center [748, 73] width 11 height 11
click at [587, 226] on link "Payment Requests ( 0 )" at bounding box center [598, 225] width 75 height 8
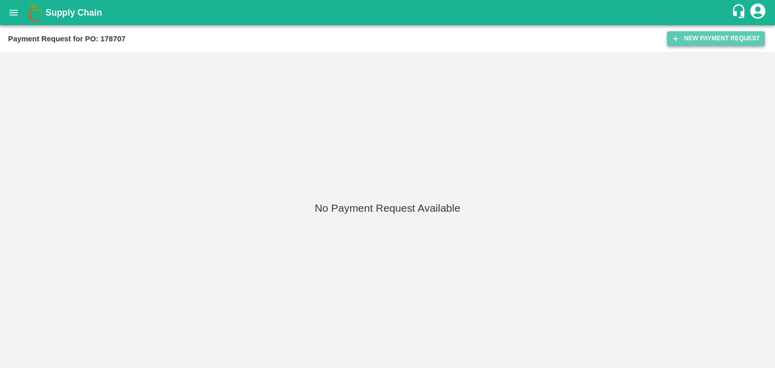
click at [702, 33] on button "New Payment Request" at bounding box center [716, 38] width 98 height 15
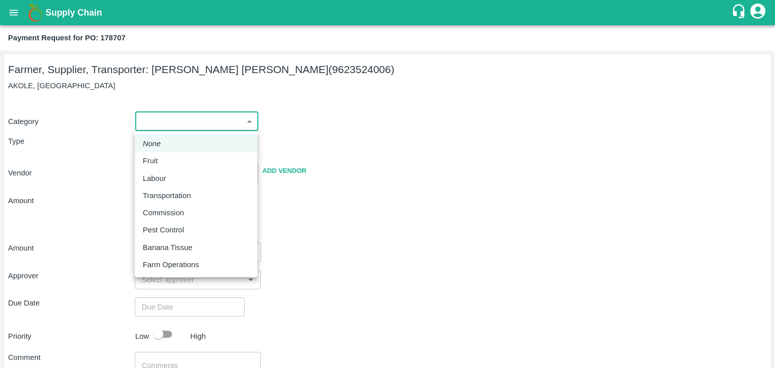
click at [176, 116] on body "Supply Chain Payment Request for PO: 178707 Farmer, Supplier, Transporter: [PER…" at bounding box center [387, 184] width 775 height 368
click at [168, 157] on div "Fruit" at bounding box center [196, 160] width 106 height 11
type input "1"
type input "[PERSON_NAME] [PERSON_NAME] - 9623524006(Farmer, Supplier, Transporter)"
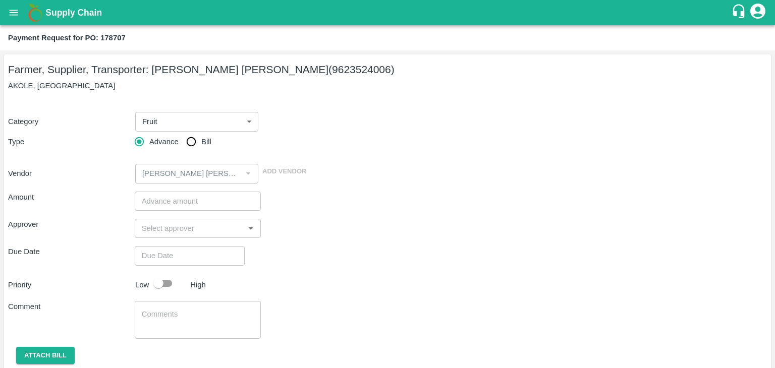
click at [177, 146] on span "Advance" at bounding box center [163, 141] width 29 height 11
click at [149, 146] on input "Advance" at bounding box center [139, 142] width 20 height 20
click at [190, 141] on input "Bill" at bounding box center [191, 142] width 20 height 20
radio input "true"
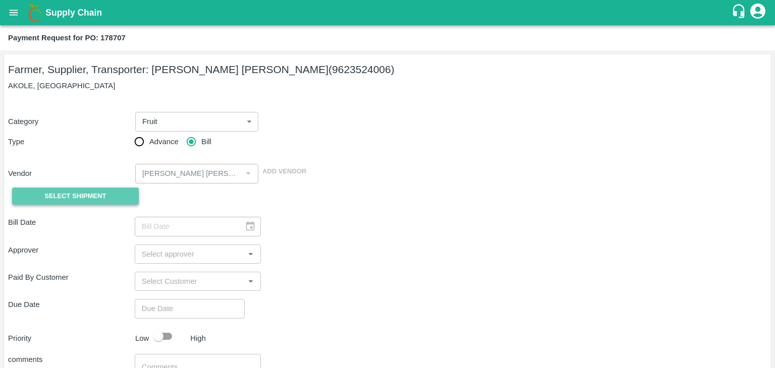
click at [71, 190] on button "Select Shipment" at bounding box center [75, 197] width 127 height 18
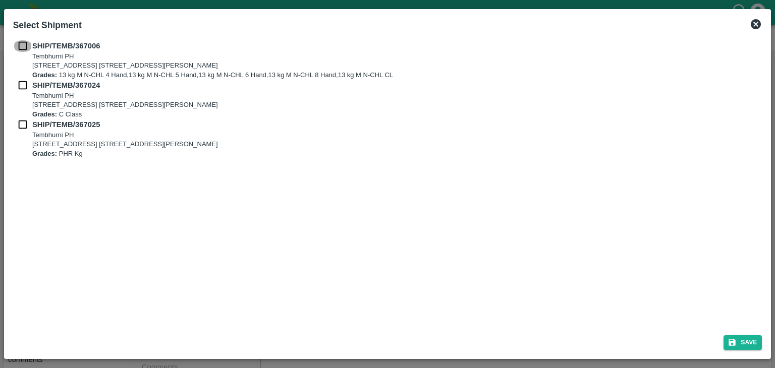
click at [20, 42] on input "checkbox" at bounding box center [22, 45] width 19 height 11
checkbox input "true"
click at [22, 80] on input "checkbox" at bounding box center [22, 85] width 19 height 11
checkbox input "true"
click at [22, 126] on input "checkbox" at bounding box center [22, 124] width 19 height 11
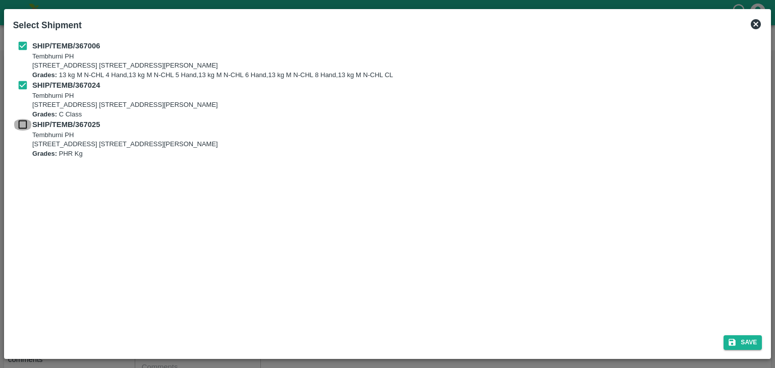
checkbox input "true"
click at [753, 340] on button "Save" at bounding box center [743, 343] width 38 height 15
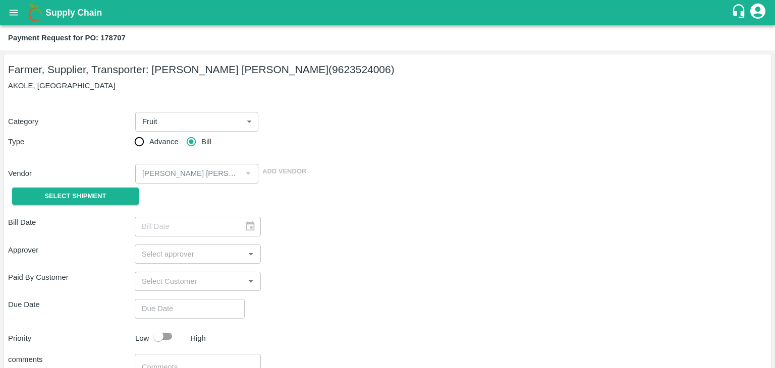
type input "29/09/2025"
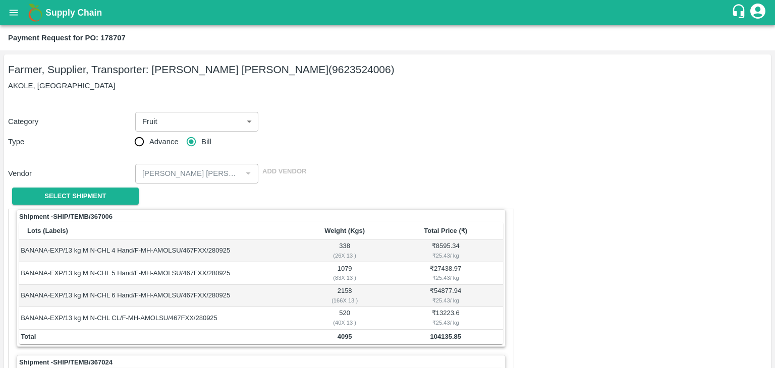
scroll to position [472, 0]
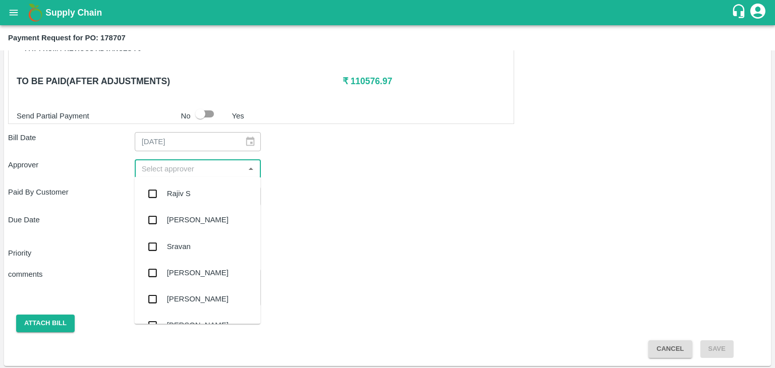
click at [210, 168] on input "input" at bounding box center [190, 169] width 104 height 13
type input "Ajit"
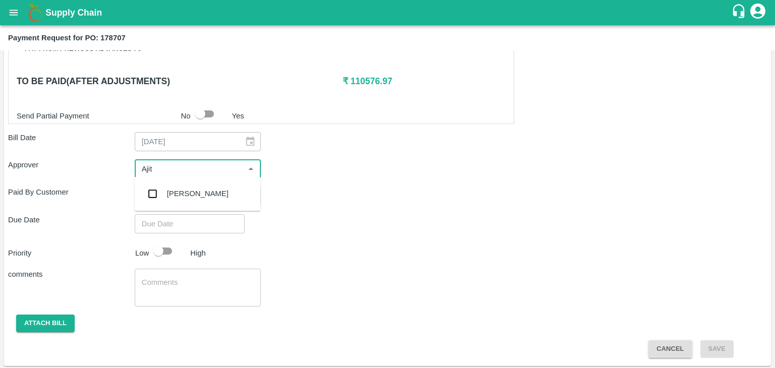
click at [186, 194] on div "[PERSON_NAME]" at bounding box center [198, 193] width 62 height 11
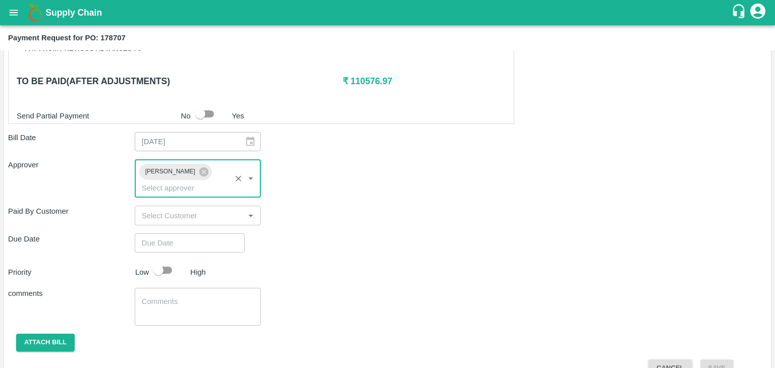
type input "DD/MM/YYYY hh:mm aa"
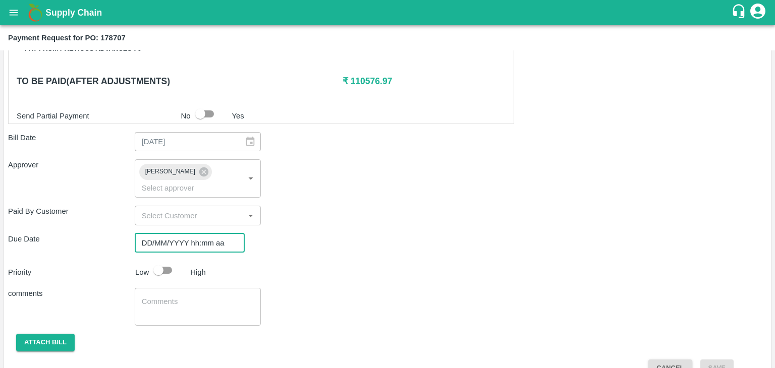
click at [207, 234] on input "DD/MM/YYYY hh:mm aa" at bounding box center [186, 243] width 103 height 19
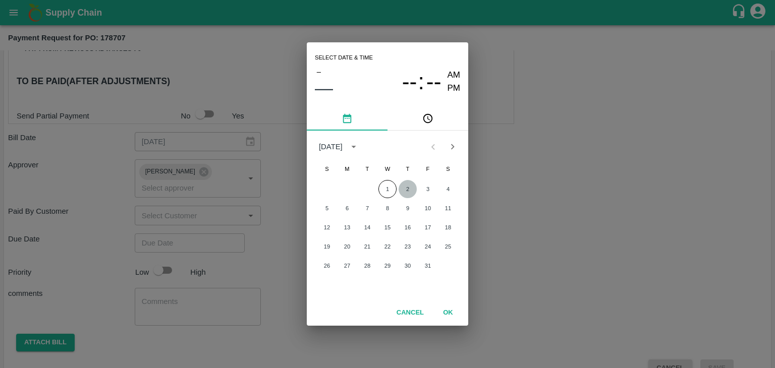
click at [406, 190] on button "2" at bounding box center [408, 189] width 18 height 18
type input "[DATE] 12:00 AM"
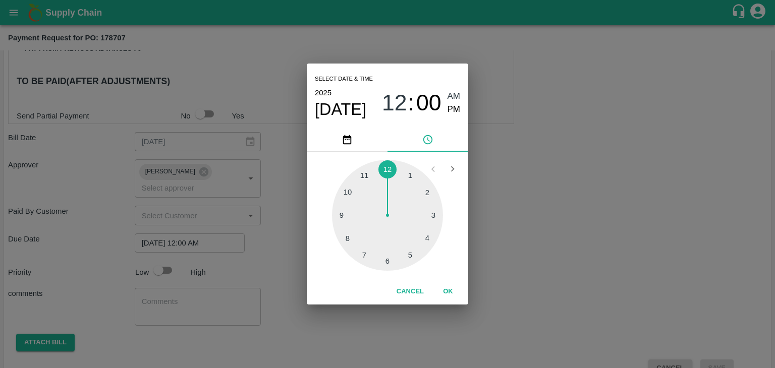
drag, startPoint x: 458, startPoint y: 280, endPoint x: 450, endPoint y: 291, distance: 13.4
click at [450, 291] on div "Cancel OK" at bounding box center [387, 292] width 161 height 26
click at [450, 291] on button "OK" at bounding box center [448, 292] width 32 height 18
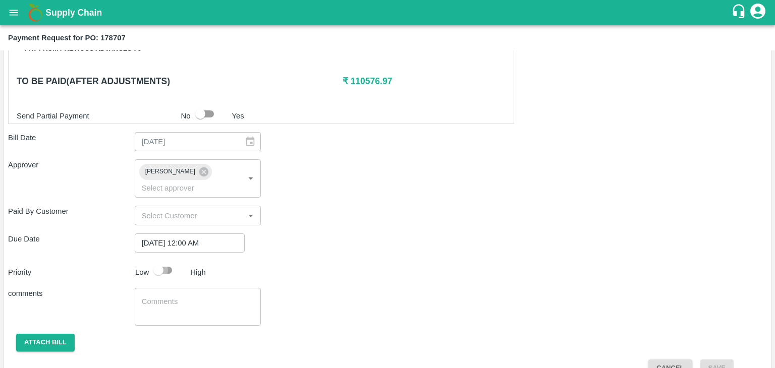
click at [167, 261] on input "checkbox" at bounding box center [159, 270] width 58 height 19
checkbox input "true"
click at [207, 297] on textarea at bounding box center [198, 307] width 113 height 21
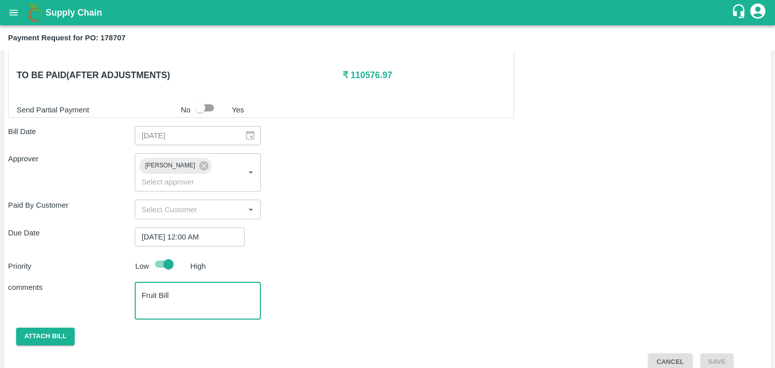
type textarea "Fruit Bill"
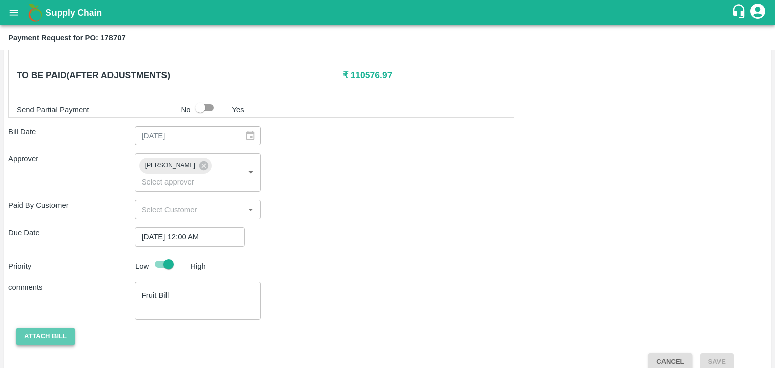
click at [48, 328] on button "Attach bill" at bounding box center [45, 337] width 59 height 18
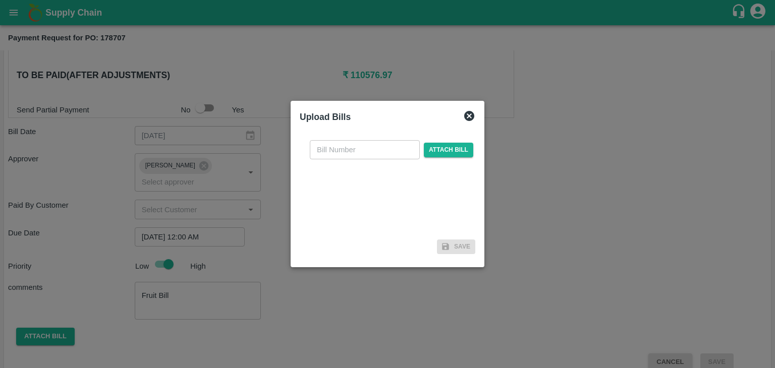
click at [365, 144] on input "text" at bounding box center [365, 149] width 110 height 19
type input "31"
click at [454, 147] on span "Attach bill" at bounding box center [448, 150] width 49 height 15
click at [0, 0] on input "Attach bill" at bounding box center [0, 0] width 0 height 0
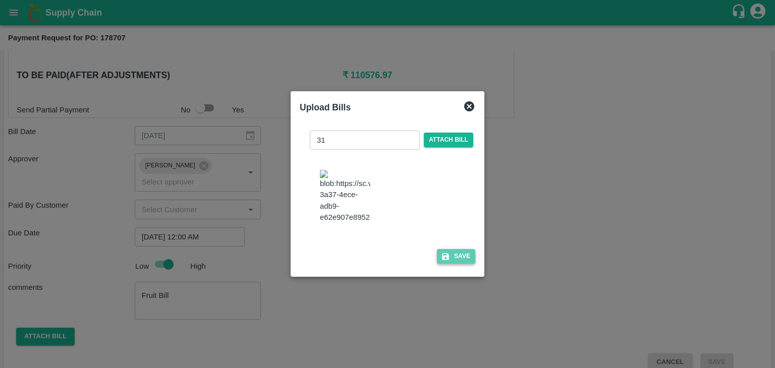
click at [454, 257] on button "Save" at bounding box center [456, 256] width 38 height 15
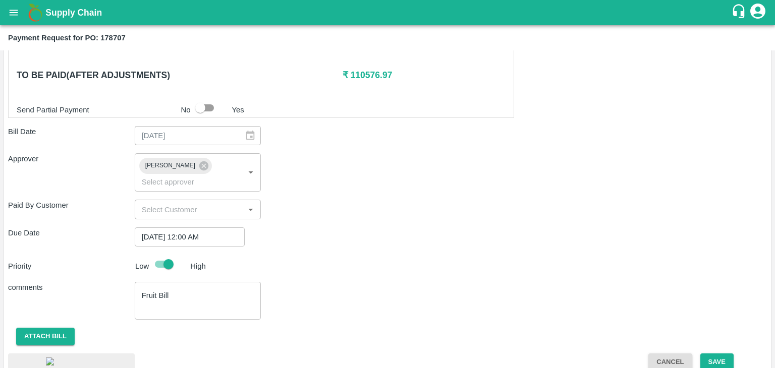
scroll to position [540, 0]
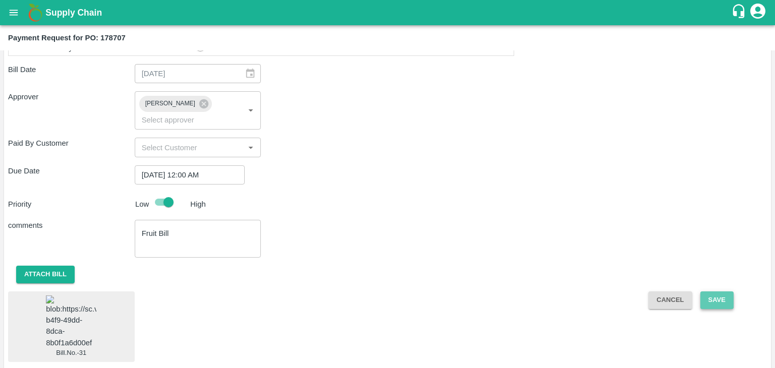
click at [711, 292] on button "Save" at bounding box center [716, 301] width 33 height 18
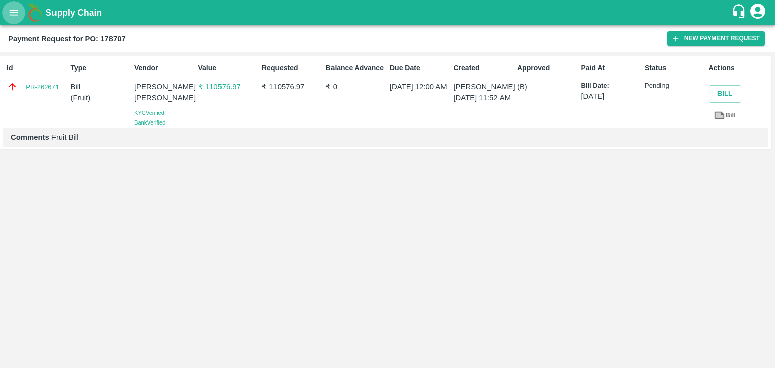
click at [14, 10] on icon "open drawer" at bounding box center [14, 13] width 9 height 6
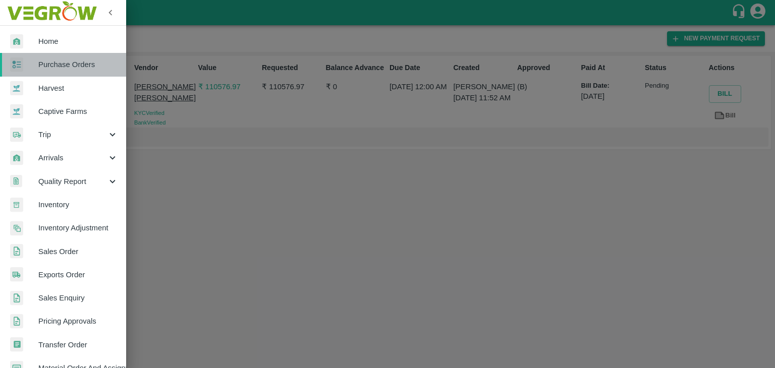
click at [77, 66] on span "Purchase Orders" at bounding box center [78, 64] width 80 height 11
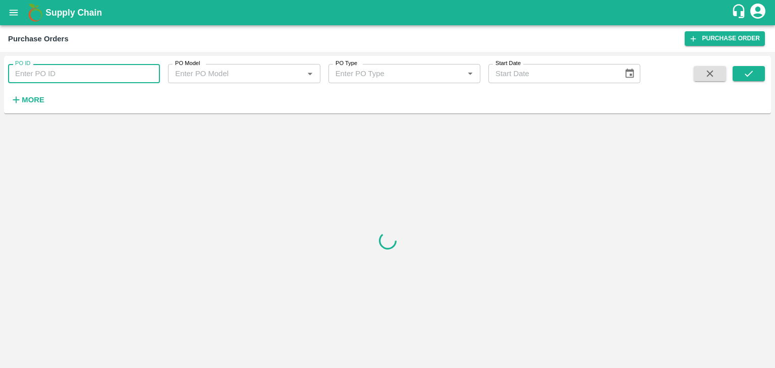
click at [145, 71] on input "PO ID" at bounding box center [84, 73] width 152 height 19
paste input "178837"
type input "178837"
click at [754, 77] on button "submit" at bounding box center [749, 73] width 32 height 15
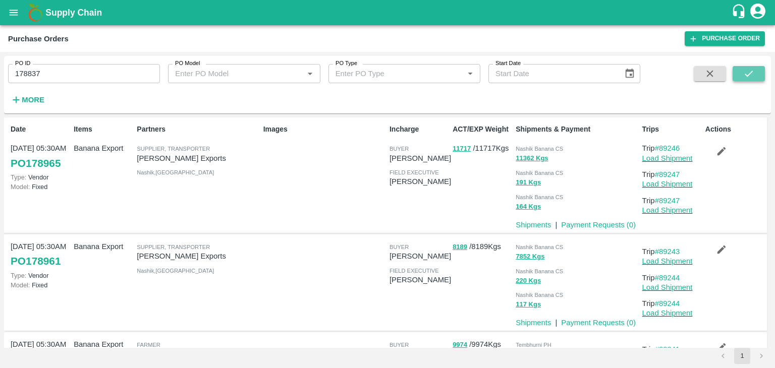
click at [747, 69] on icon "submit" at bounding box center [748, 73] width 11 height 11
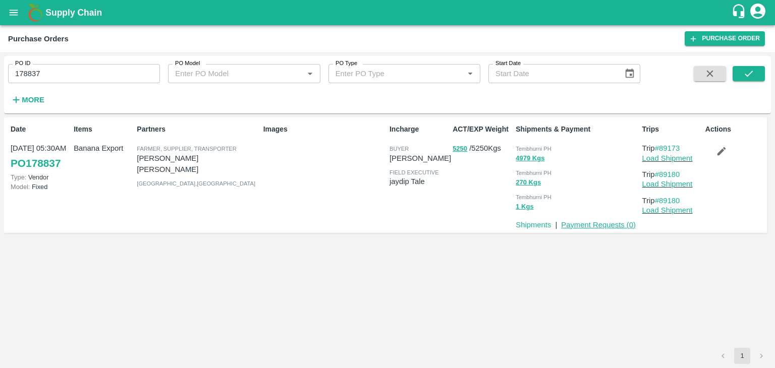
click at [583, 223] on link "Payment Requests ( 0 )" at bounding box center [598, 225] width 75 height 8
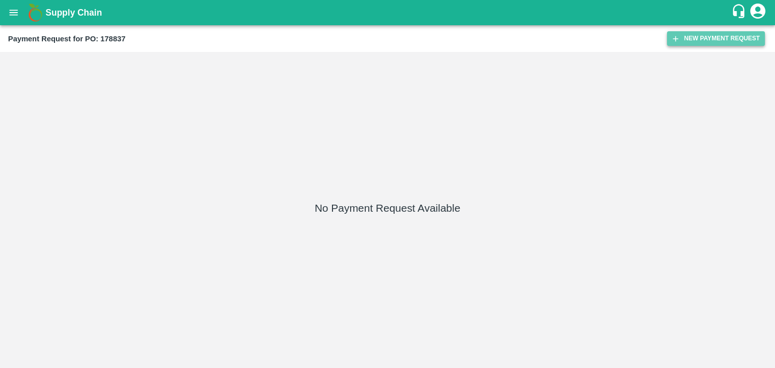
click at [710, 41] on button "New Payment Request" at bounding box center [716, 38] width 98 height 15
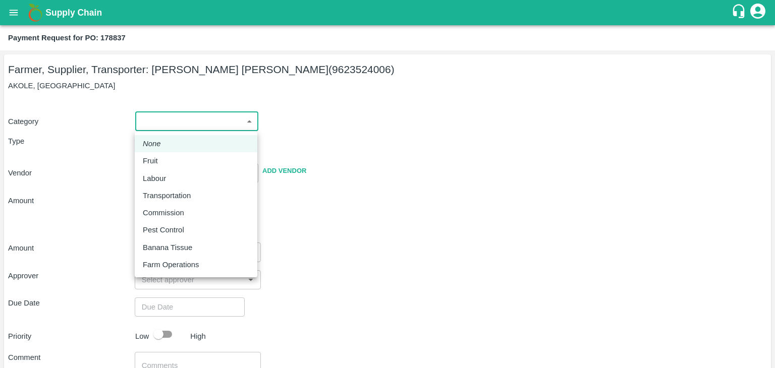
click at [178, 123] on body "Supply Chain Payment Request for PO: 178837 Farmer, Supplier, Transporter: [PER…" at bounding box center [387, 184] width 775 height 368
click at [185, 163] on div "Fruit" at bounding box center [196, 160] width 106 height 11
type input "1"
type input "[PERSON_NAME] [PERSON_NAME] - 9623524006(Farmer, Supplier, Transporter)"
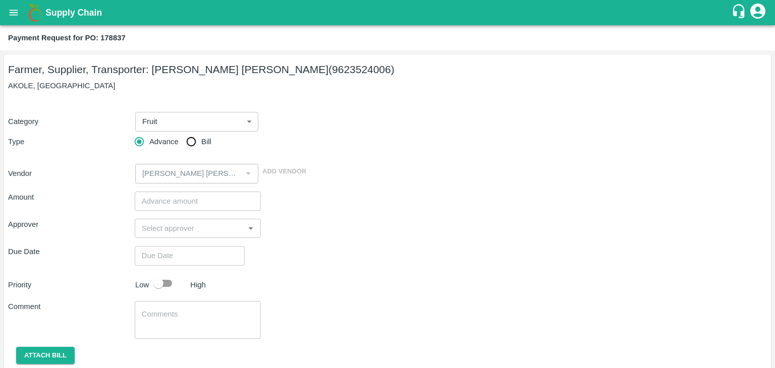
click at [202, 140] on span "Bill" at bounding box center [206, 141] width 10 height 11
click at [201, 140] on input "Bill" at bounding box center [191, 142] width 20 height 20
radio input "true"
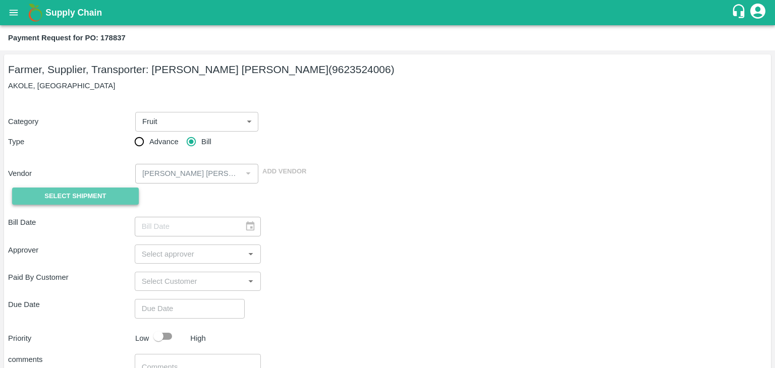
click at [72, 197] on span "Select Shipment" at bounding box center [75, 197] width 62 height 12
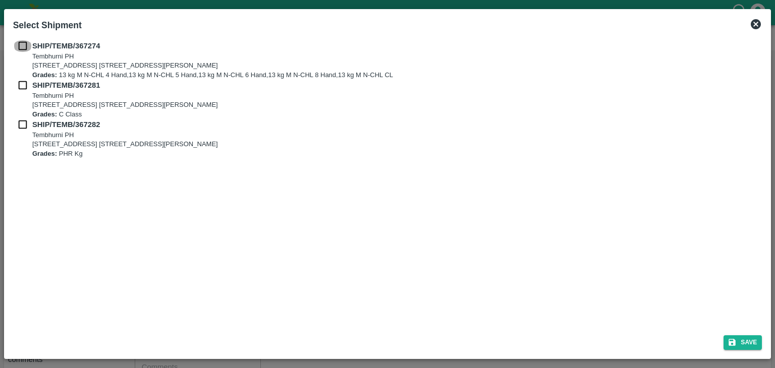
click at [24, 48] on input "checkbox" at bounding box center [22, 45] width 19 height 11
checkbox input "true"
click at [22, 82] on input "checkbox" at bounding box center [22, 85] width 19 height 11
checkbox input "true"
click at [20, 125] on input "checkbox" at bounding box center [22, 124] width 19 height 11
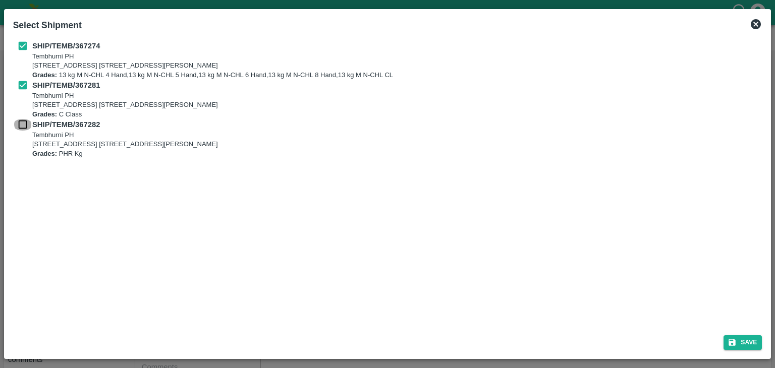
checkbox input "true"
click at [749, 340] on button "Save" at bounding box center [743, 343] width 38 height 15
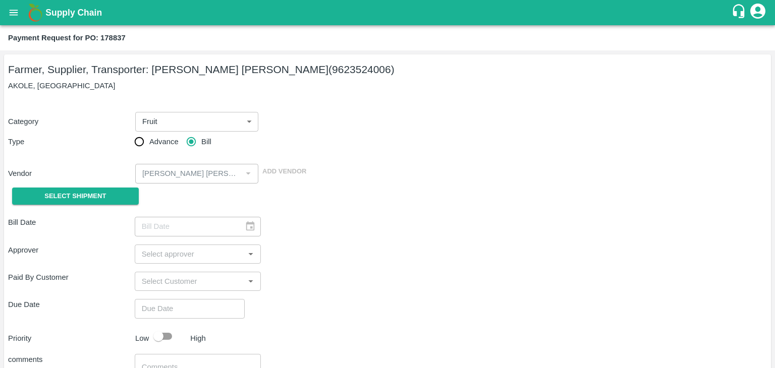
type input "[DATE]"
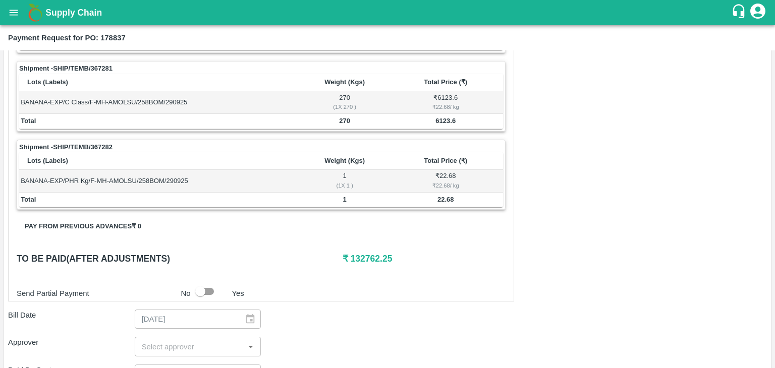
scroll to position [495, 0]
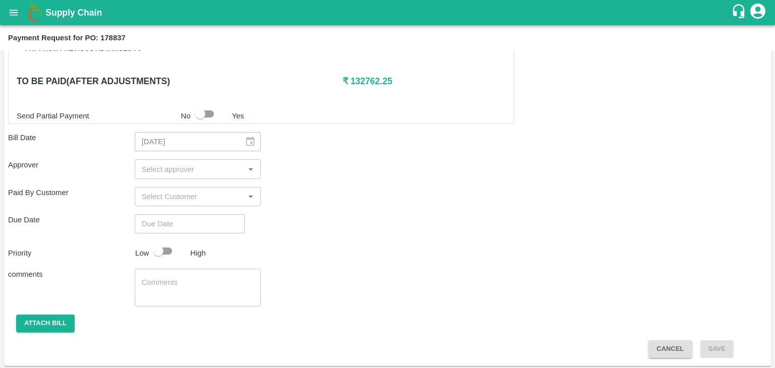
click at [228, 171] on input "input" at bounding box center [190, 169] width 104 height 13
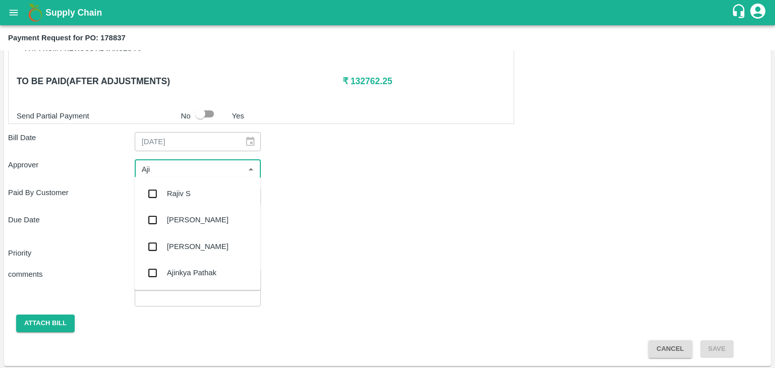
type input "Ajit"
click at [186, 193] on div "[PERSON_NAME]" at bounding box center [198, 193] width 62 height 11
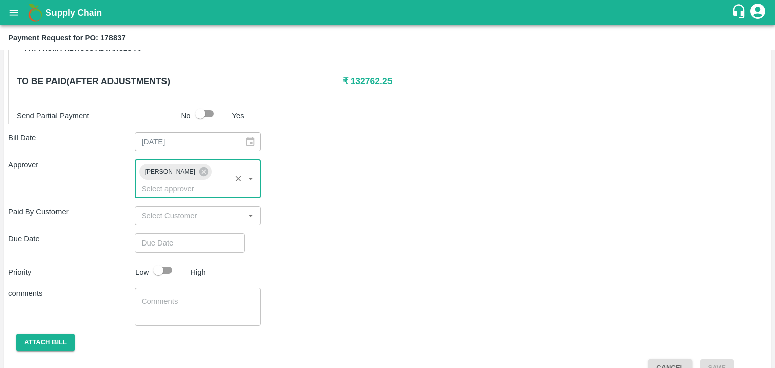
type input "DD/MM/YYYY hh:mm aa"
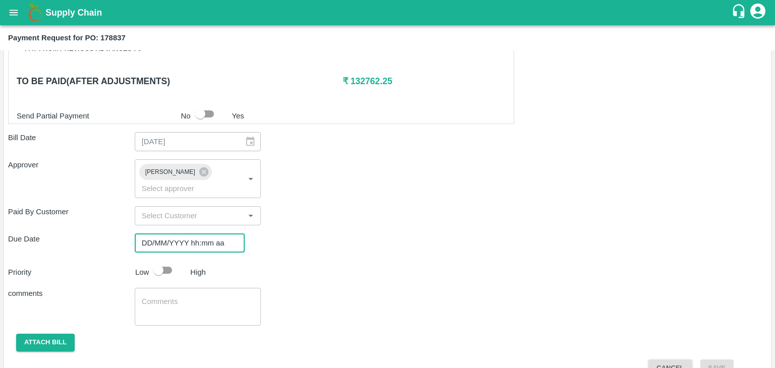
click at [201, 234] on input "DD/MM/YYYY hh:mm aa" at bounding box center [186, 243] width 103 height 19
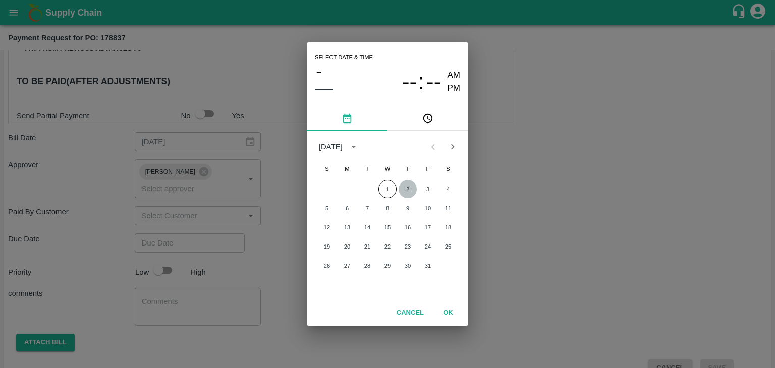
click at [410, 190] on button "2" at bounding box center [408, 189] width 18 height 18
type input "[DATE] 12:00 AM"
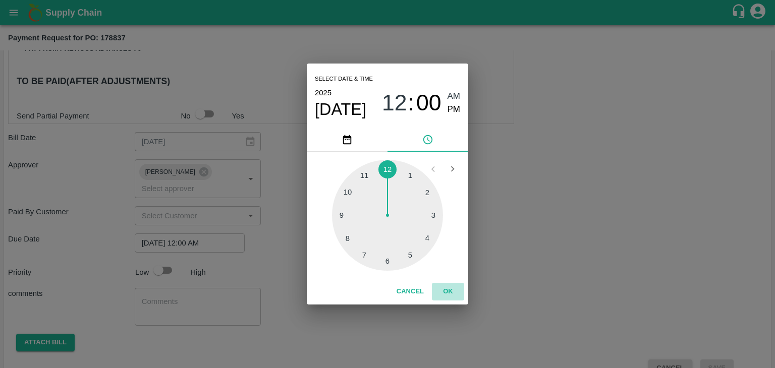
click at [455, 288] on button "OK" at bounding box center [448, 292] width 32 height 18
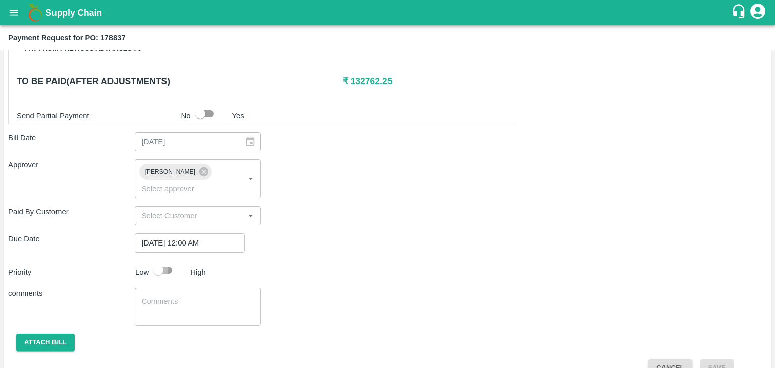
click at [169, 261] on input "checkbox" at bounding box center [159, 270] width 58 height 19
checkbox input "true"
click at [199, 297] on textarea at bounding box center [198, 307] width 113 height 21
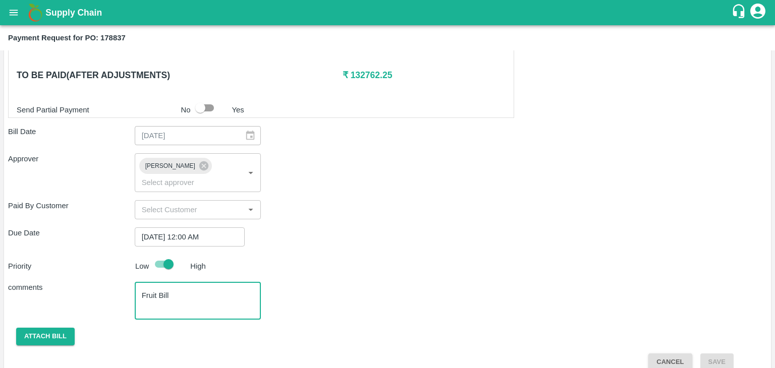
type textarea "Fruit Bill"
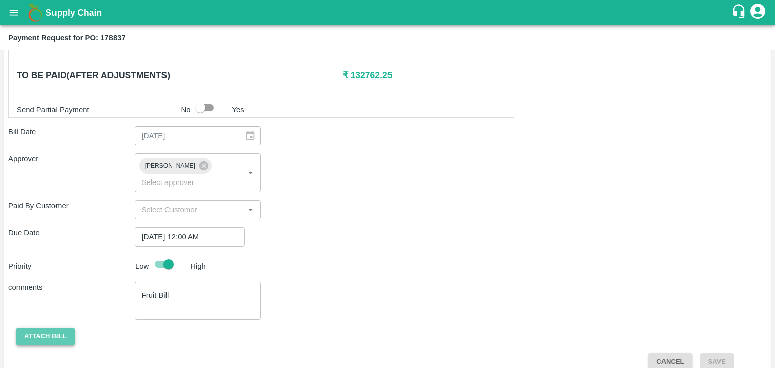
click at [24, 328] on button "Attach bill" at bounding box center [45, 337] width 59 height 18
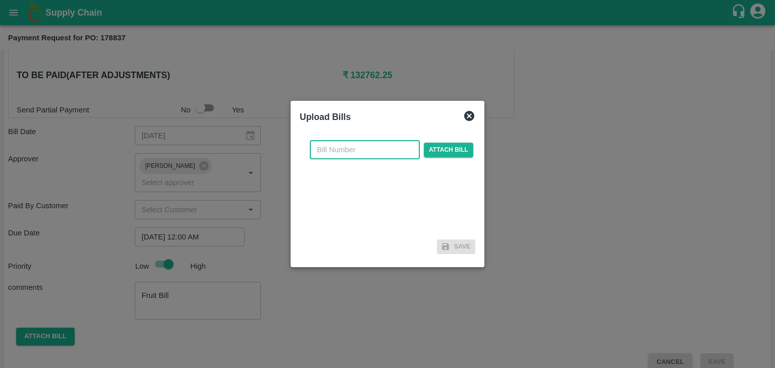
click at [352, 149] on input "text" at bounding box center [365, 149] width 110 height 19
type input "33"
click at [453, 147] on span "Attach bill" at bounding box center [448, 150] width 49 height 15
click at [0, 0] on input "Attach bill" at bounding box center [0, 0] width 0 height 0
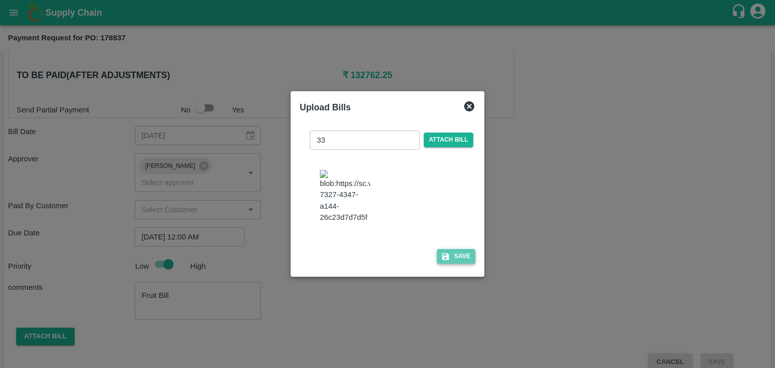
click at [462, 255] on button "Save" at bounding box center [456, 256] width 38 height 15
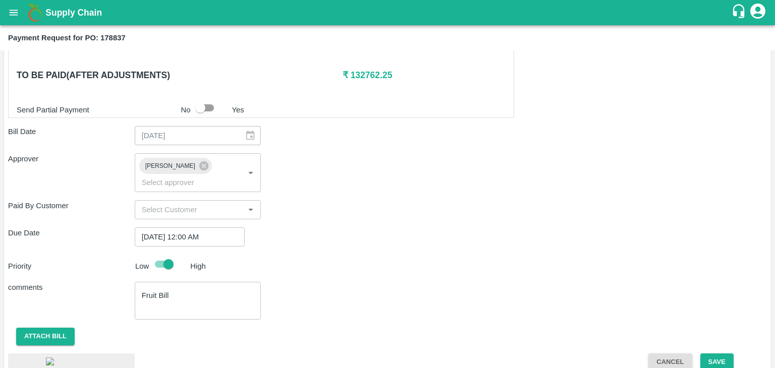
scroll to position [564, 0]
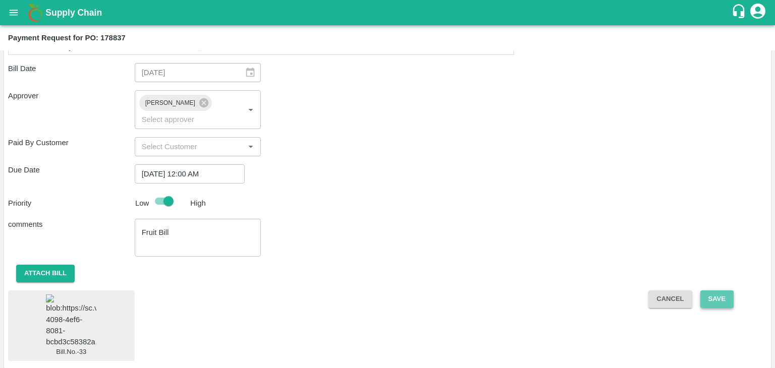
click at [727, 291] on button "Save" at bounding box center [716, 300] width 33 height 18
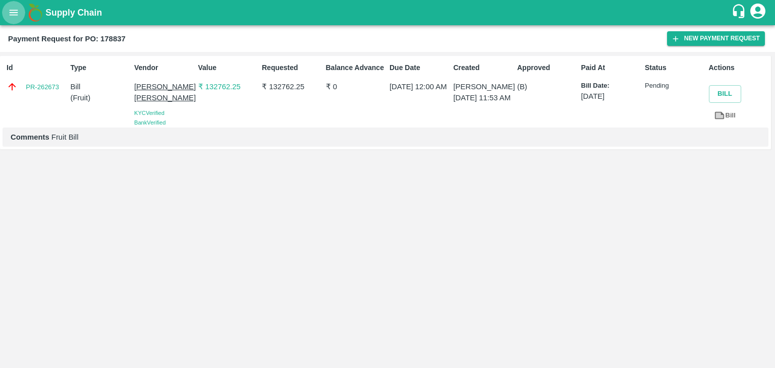
click at [7, 11] on button "open drawer" at bounding box center [13, 12] width 23 height 23
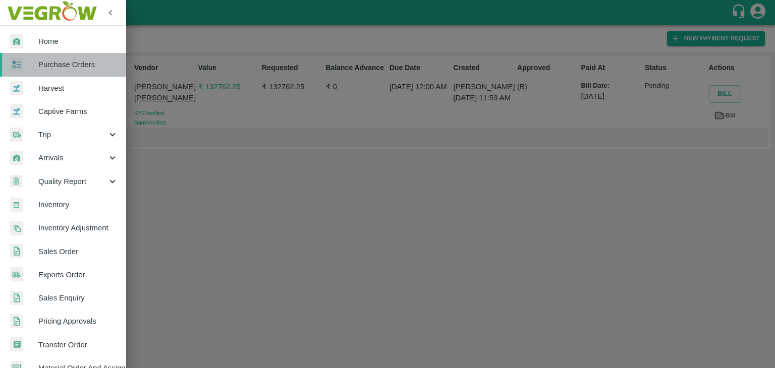
click at [74, 61] on span "Purchase Orders" at bounding box center [78, 64] width 80 height 11
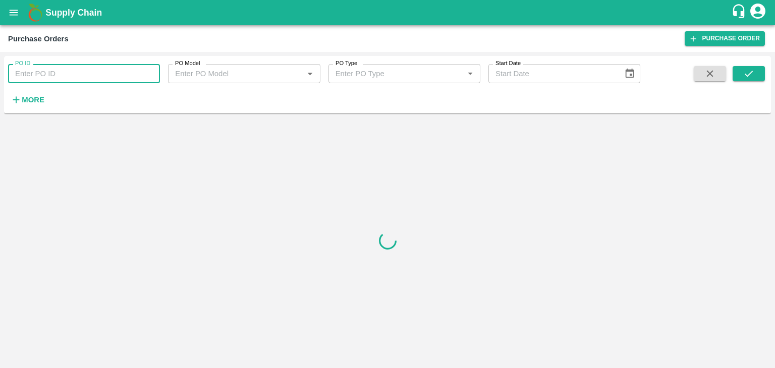
click at [121, 70] on input "PO ID" at bounding box center [84, 73] width 152 height 19
paste input "178928"
click at [745, 72] on icon "submit" at bounding box center [748, 73] width 11 height 11
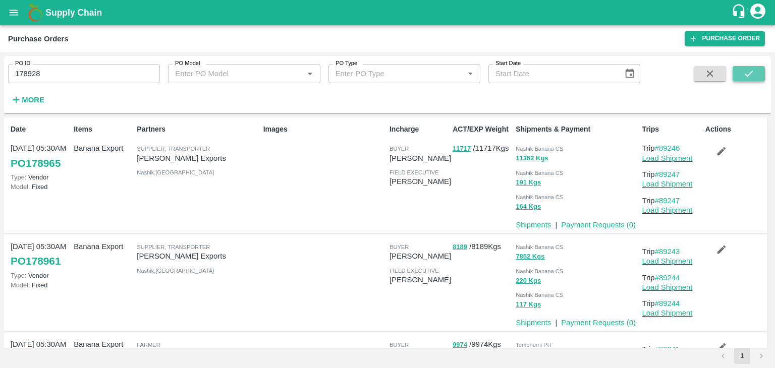
click at [745, 72] on icon "submit" at bounding box center [748, 73] width 11 height 11
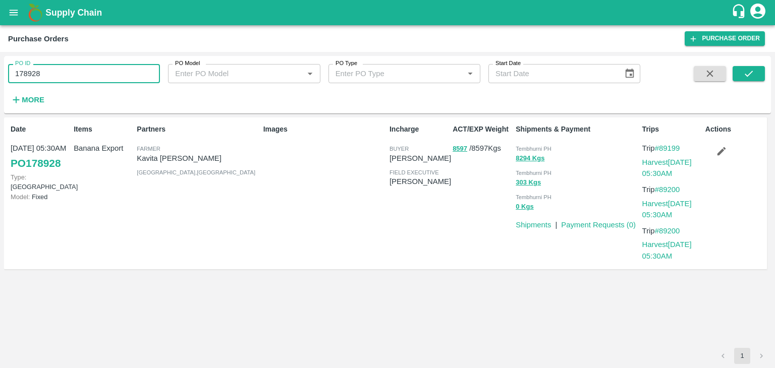
click at [63, 79] on input "178928" at bounding box center [84, 73] width 152 height 19
type input "178928"
click at [742, 73] on button "submit" at bounding box center [749, 73] width 32 height 15
click at [592, 221] on link "Payment Requests ( 0 )" at bounding box center [598, 225] width 75 height 8
click at [761, 67] on button "submit" at bounding box center [749, 73] width 32 height 15
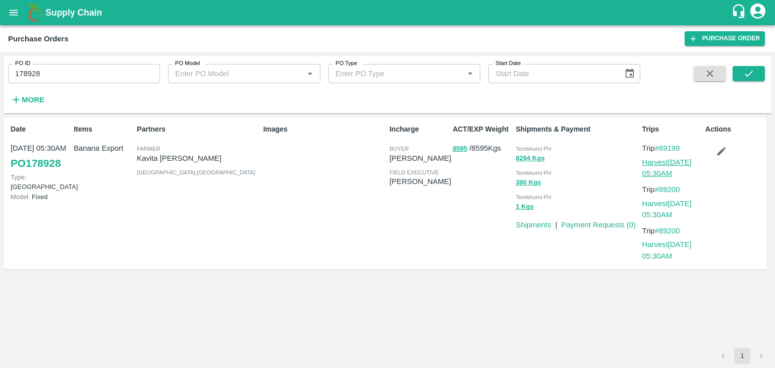
click at [673, 164] on link "Harvest 30 Sep, 05:30AM" at bounding box center [666, 167] width 49 height 19
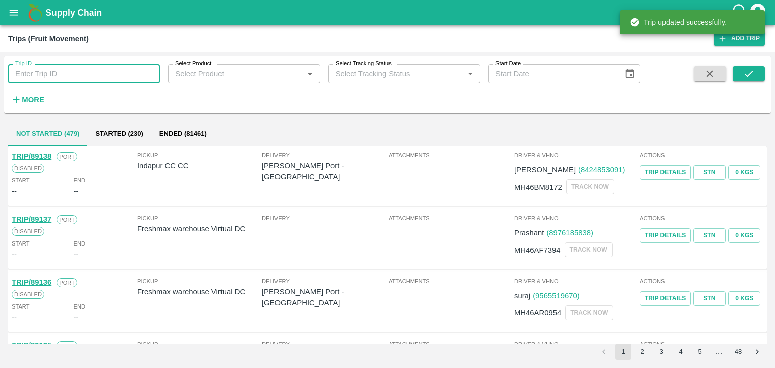
click at [78, 69] on input "Trip ID" at bounding box center [84, 73] width 152 height 19
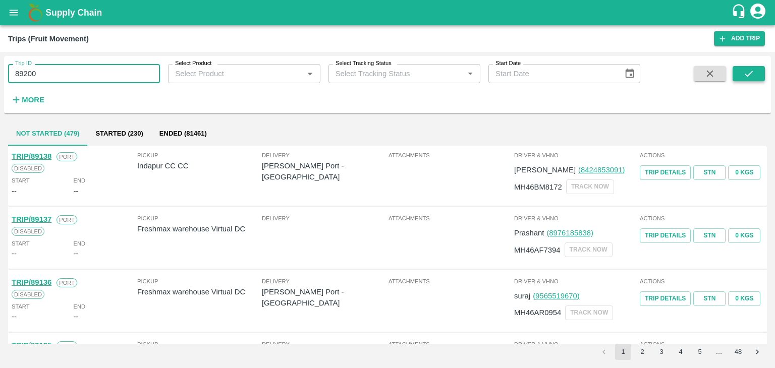
type input "89200"
click at [752, 71] on icon "submit" at bounding box center [749, 74] width 8 height 6
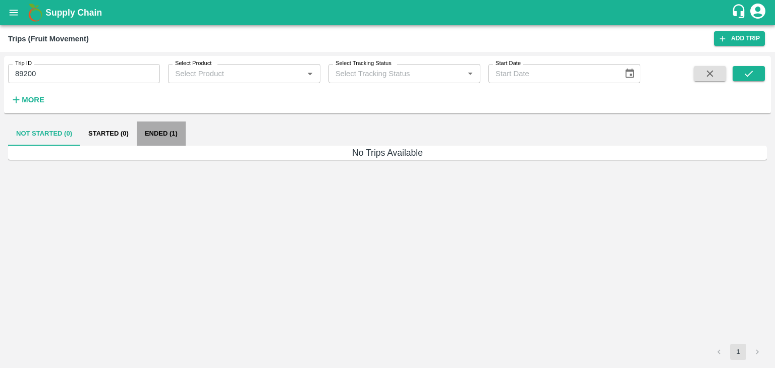
click at [174, 134] on button "Ended (1)" at bounding box center [161, 134] width 49 height 24
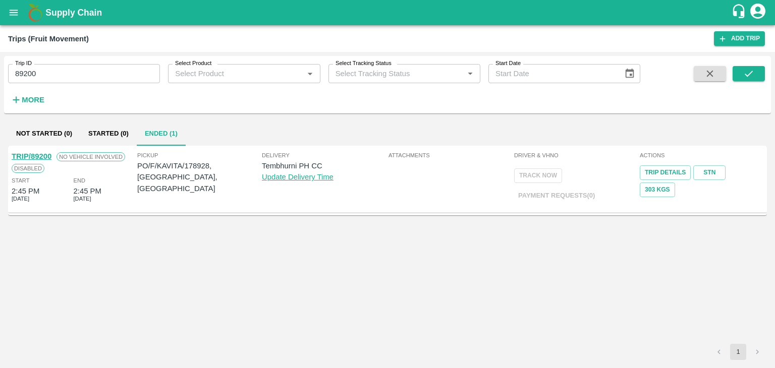
click at [34, 153] on link "TRIP/89200" at bounding box center [32, 156] width 40 height 8
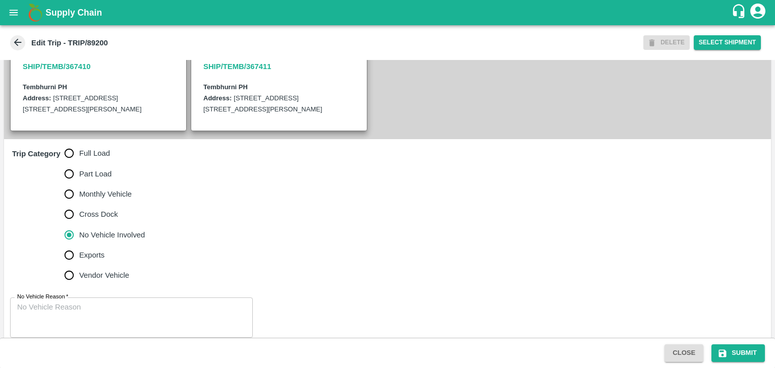
scroll to position [259, 0]
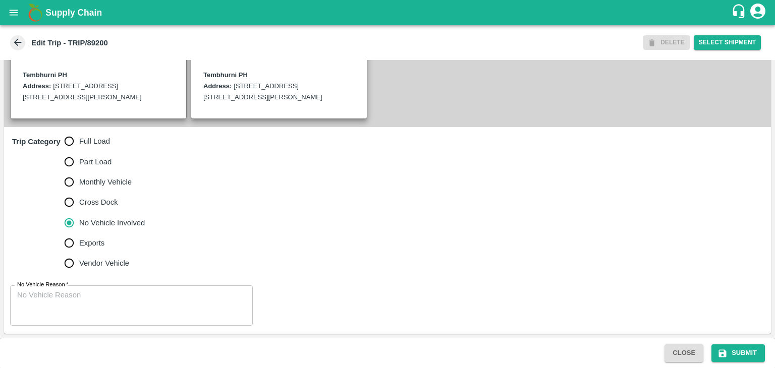
click at [96, 143] on span "Full Load" at bounding box center [94, 141] width 31 height 11
click at [79, 143] on input "Full Load" at bounding box center [69, 141] width 20 height 20
radio input "true"
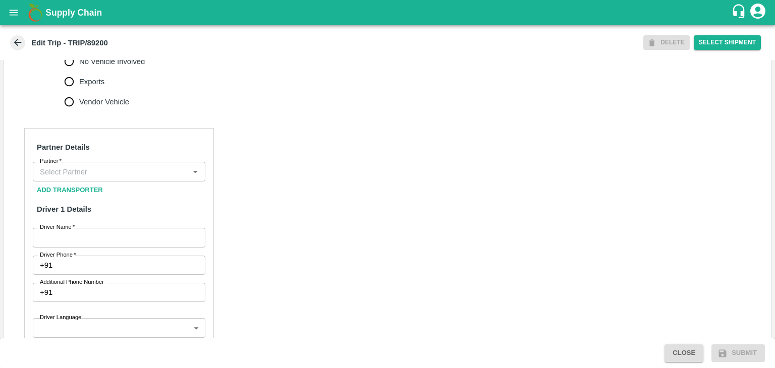
scroll to position [415, 0]
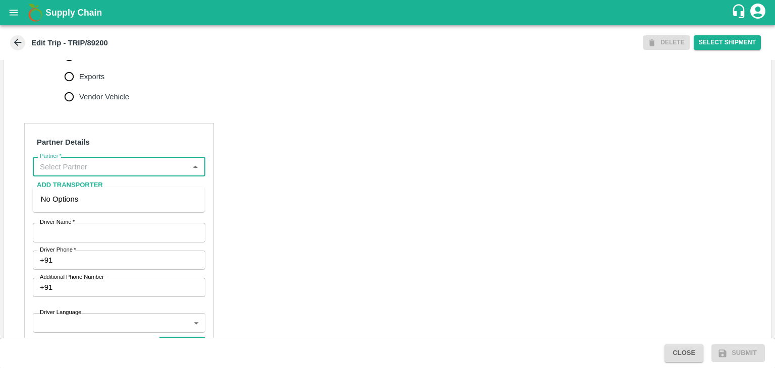
click at [123, 173] on input "Partner   *" at bounding box center [111, 166] width 150 height 13
click at [99, 200] on div "Nitin Rasal ( Bhairavnath Transport )-Deulgaon, Pune-9860466997(Transporter)" at bounding box center [119, 211] width 156 height 34
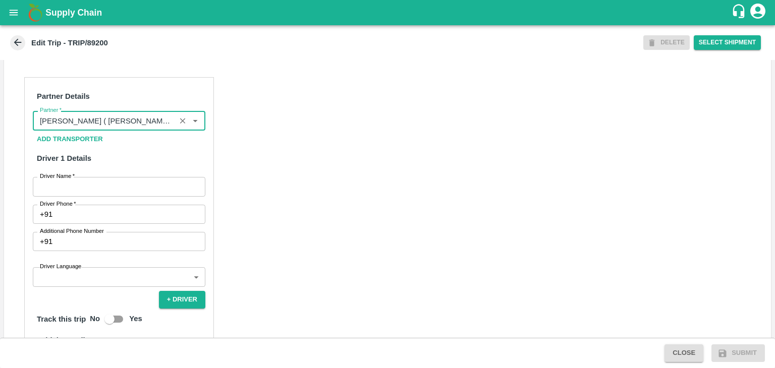
scroll to position [461, 0]
type input "Nitin Rasal ( Bhairavnath Transport )-Deulgaon, Pune-9860466997(Transporter)"
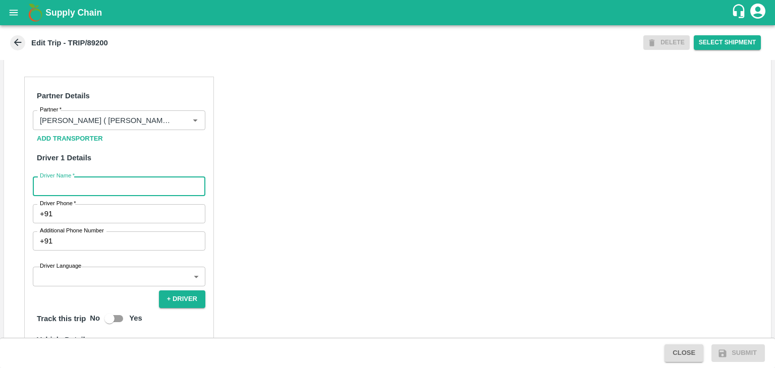
click at [88, 196] on input "Driver Name   *" at bounding box center [119, 186] width 173 height 19
type input "Godase"
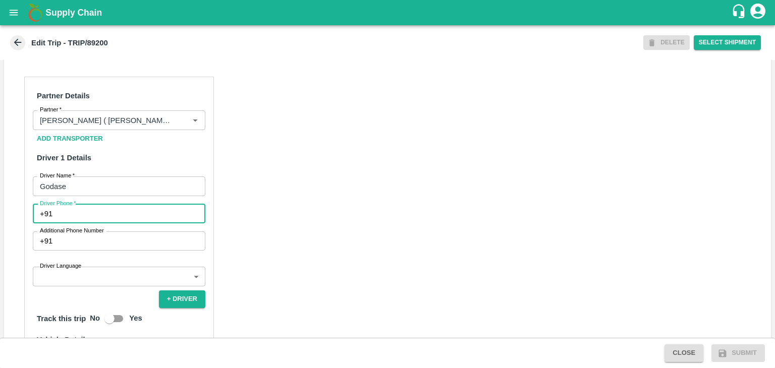
click at [95, 224] on input "Driver Phone   *" at bounding box center [131, 213] width 149 height 19
type input "9975280177"
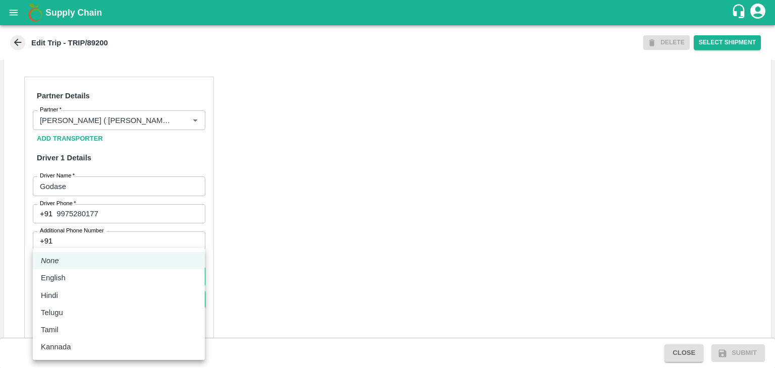
click at [101, 284] on body "Supply Chain Edit Trip - TRIP/89200 DELETE Select Shipment Trip Details Trip Ty…" at bounding box center [387, 184] width 775 height 368
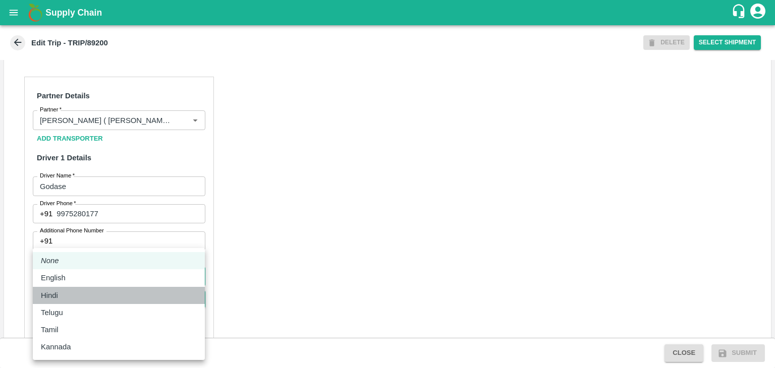
click at [81, 288] on li "Hindi" at bounding box center [119, 295] width 172 height 17
type input "hi"
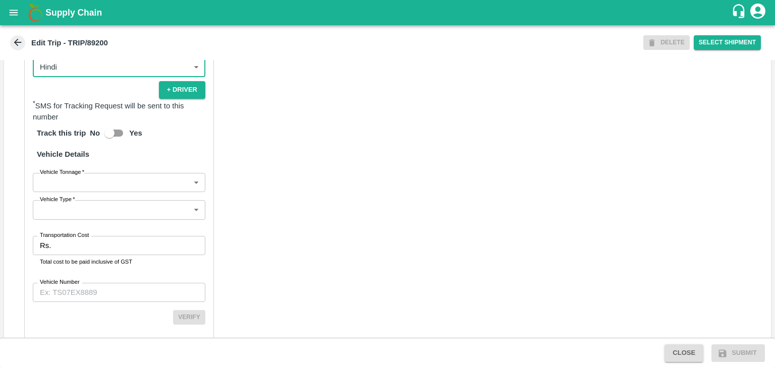
scroll to position [710, 0]
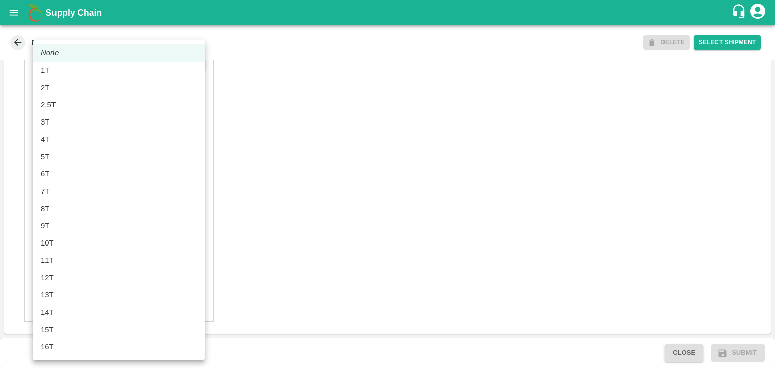
click at [62, 157] on body "Supply Chain Edit Trip - TRIP/89200 DELETE Select Shipment Trip Details Trip Ty…" at bounding box center [387, 184] width 775 height 368
click at [68, 177] on div "6T" at bounding box center [119, 174] width 156 height 11
type input "6000"
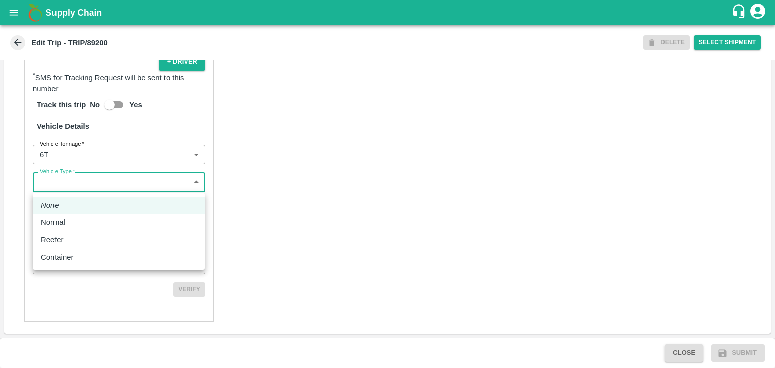
click at [86, 183] on body "Supply Chain Edit Trip - TRIP/89200 DELETE Select Shipment Trip Details Trip Ty…" at bounding box center [387, 184] width 775 height 368
click at [83, 215] on li "Normal" at bounding box center [119, 222] width 172 height 17
type input "Normal"
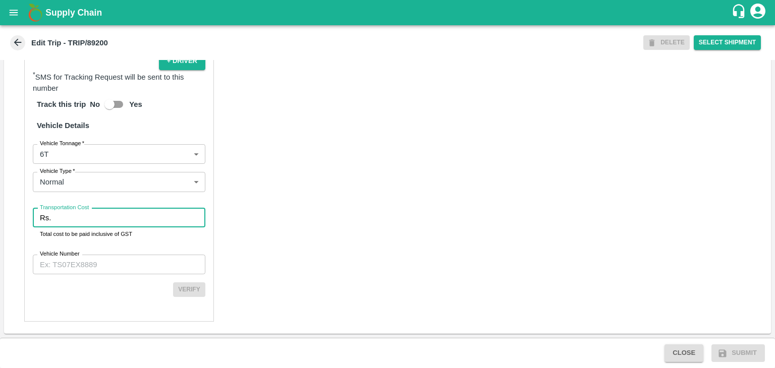
click at [93, 216] on input "Transportation Cost" at bounding box center [130, 217] width 150 height 19
type input "1"
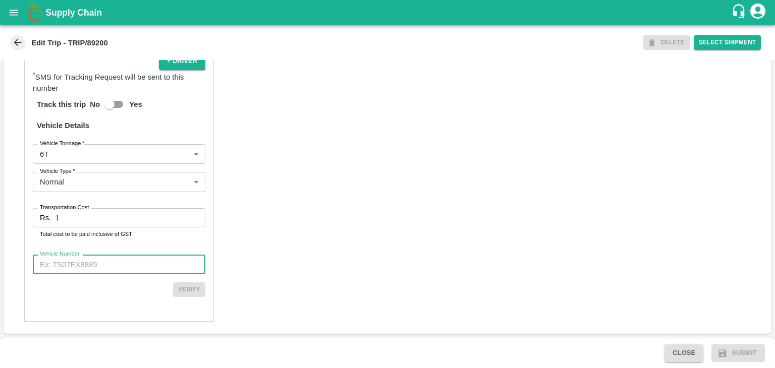
click at [114, 265] on input "Vehicle Number" at bounding box center [119, 264] width 173 height 19
type input "MH10Z3780"
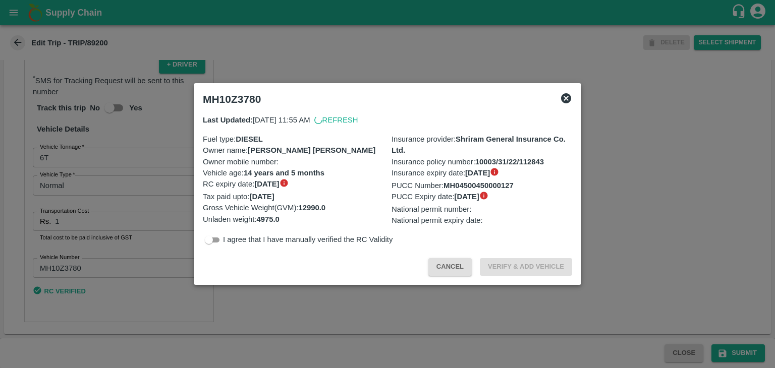
scroll to position [707, 0]
click at [748, 317] on div at bounding box center [387, 184] width 775 height 368
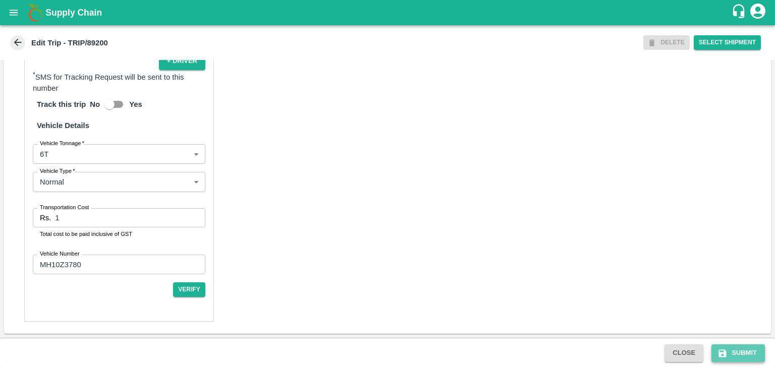
click at [750, 351] on button "Submit" at bounding box center [738, 354] width 53 height 18
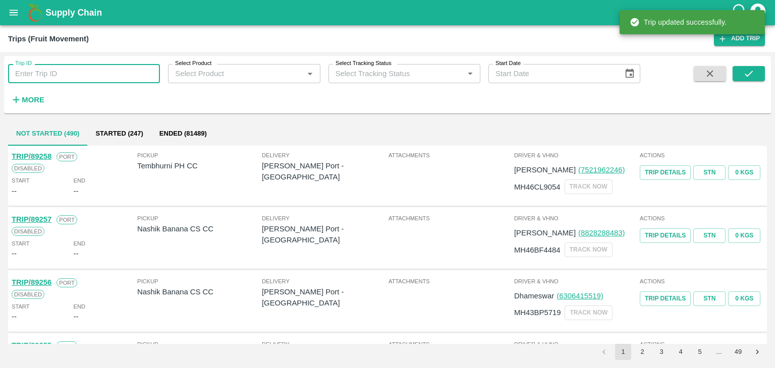
click at [109, 77] on input "Trip ID" at bounding box center [84, 73] width 152 height 19
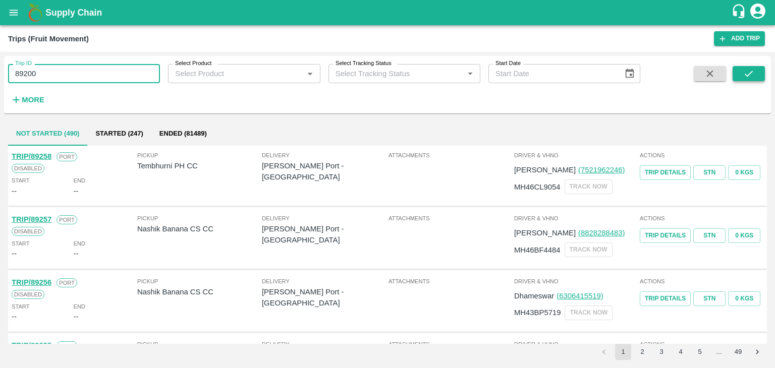
type input "89200"
click at [751, 74] on icon "submit" at bounding box center [748, 73] width 11 height 11
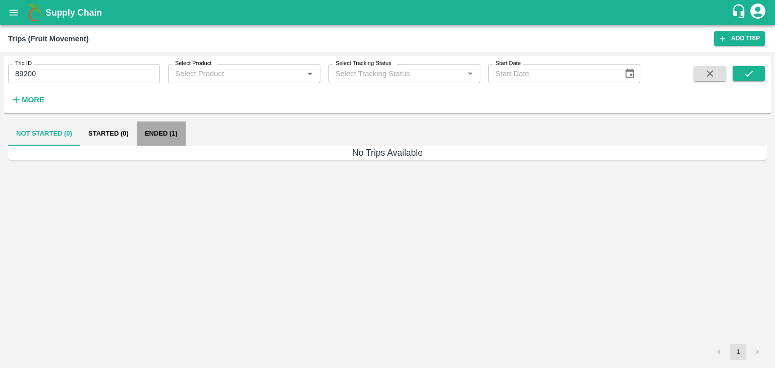
click at [154, 130] on button "Ended (1)" at bounding box center [161, 134] width 49 height 24
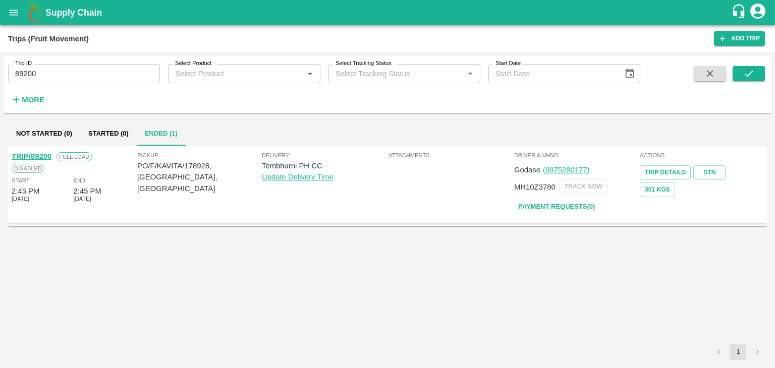
click at [37, 152] on link "TRIP/89200" at bounding box center [32, 156] width 40 height 8
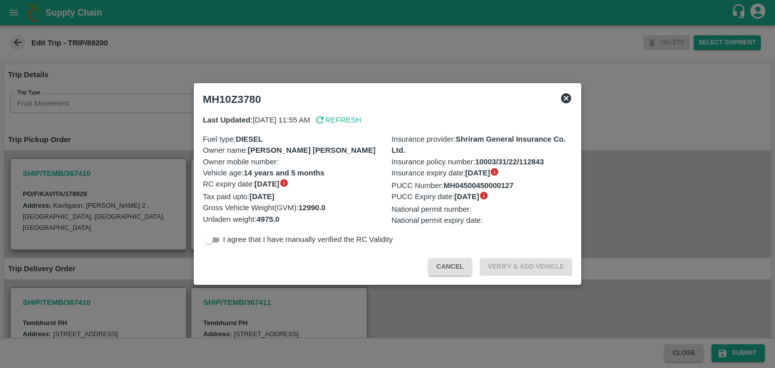
click at [567, 96] on icon at bounding box center [566, 98] width 10 height 10
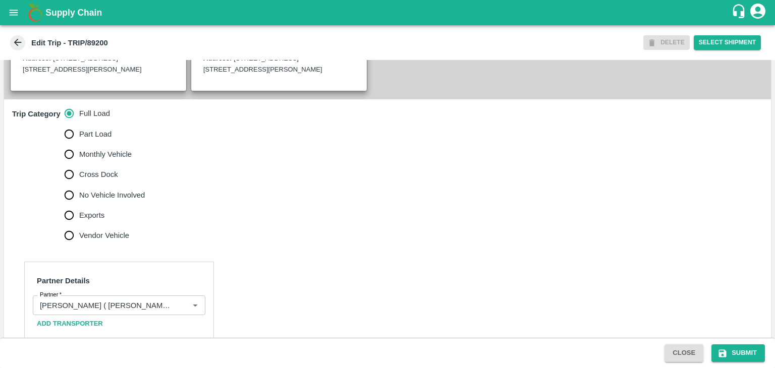
click at [122, 201] on span "No Vehicle Involved" at bounding box center [112, 195] width 66 height 11
click at [79, 205] on input "No Vehicle Involved" at bounding box center [69, 195] width 20 height 20
radio input "true"
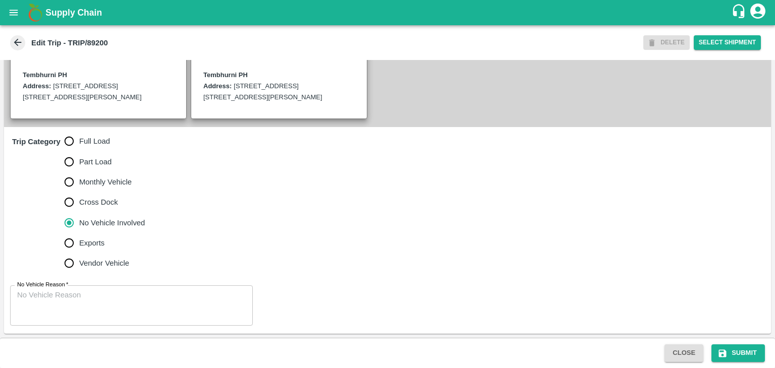
scroll to position [259, 0]
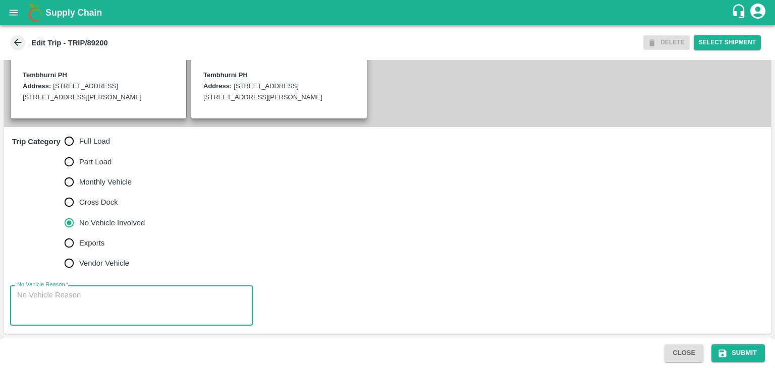
click at [121, 302] on textarea "No Vehicle Reason   *" at bounding box center [131, 306] width 229 height 32
type textarea "Field Dump"
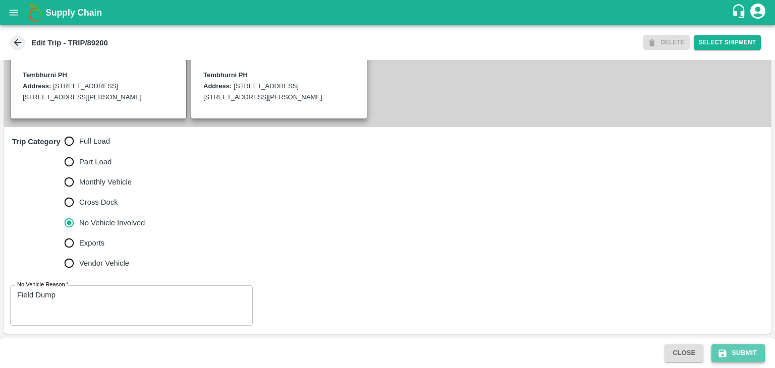
click at [750, 353] on button "Submit" at bounding box center [738, 354] width 53 height 18
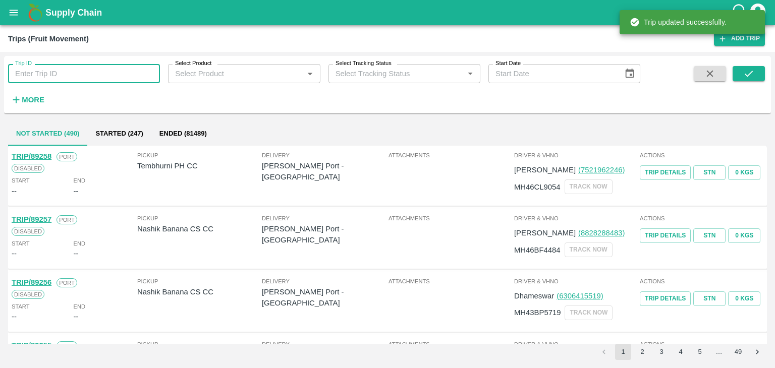
click at [116, 66] on input "Trip ID" at bounding box center [84, 73] width 152 height 19
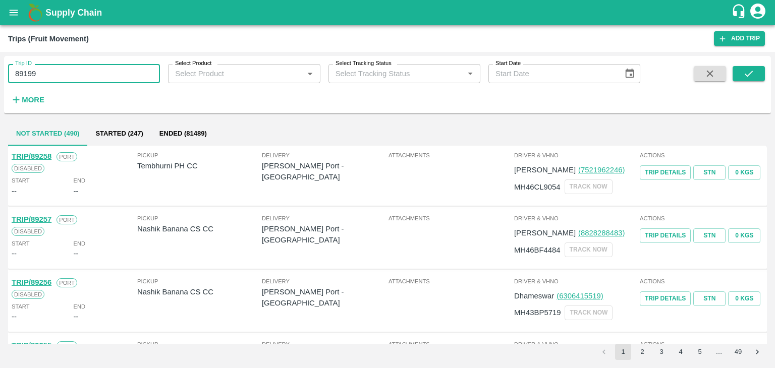
type input "89199"
drag, startPoint x: 754, startPoint y: 64, endPoint x: 761, endPoint y: 72, distance: 10.4
click at [761, 72] on div "Trip ID 89199 Trip ID Select Product Select Product   * Select Tracking Status …" at bounding box center [387, 84] width 767 height 49
click at [761, 72] on button "submit" at bounding box center [749, 73] width 32 height 15
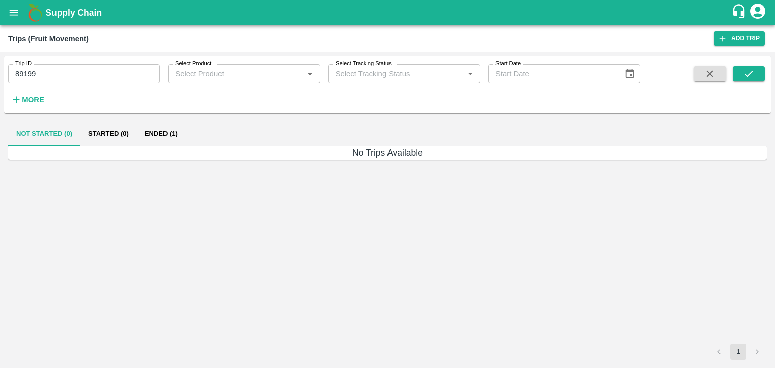
click at [169, 139] on button "Ended (1)" at bounding box center [161, 134] width 49 height 24
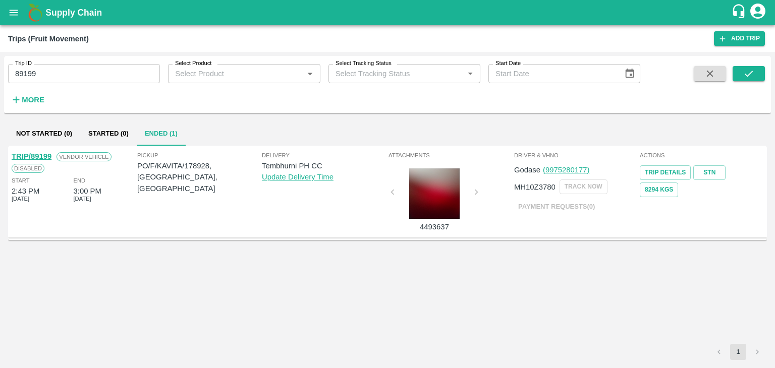
click at [27, 154] on link "TRIP/89199" at bounding box center [32, 156] width 40 height 8
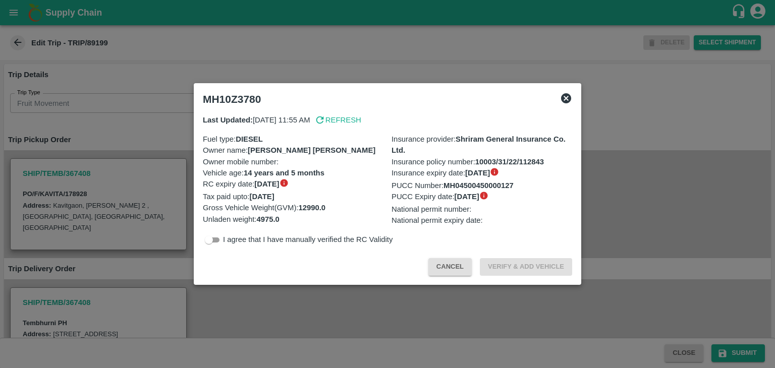
click at [563, 98] on icon at bounding box center [566, 98] width 10 height 10
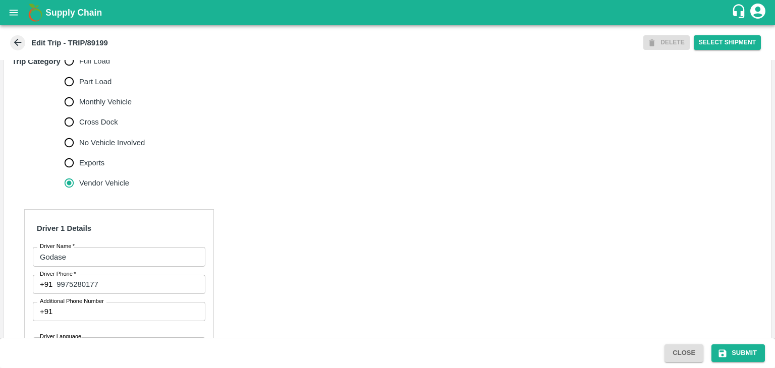
scroll to position [335, 0]
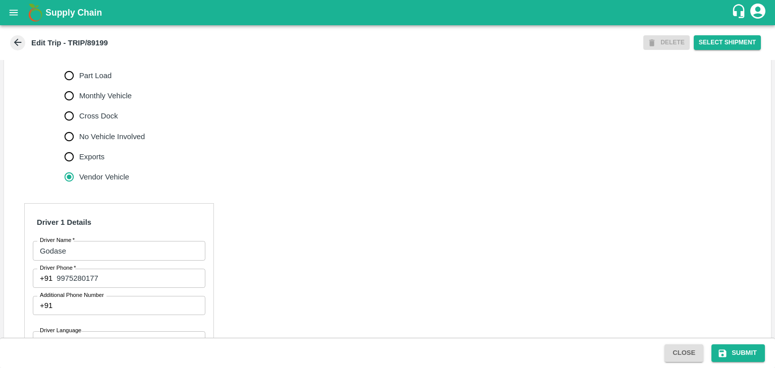
click at [108, 60] on label "Full Load" at bounding box center [102, 55] width 86 height 20
click at [79, 60] on input "Full Load" at bounding box center [69, 55] width 20 height 20
radio input "true"
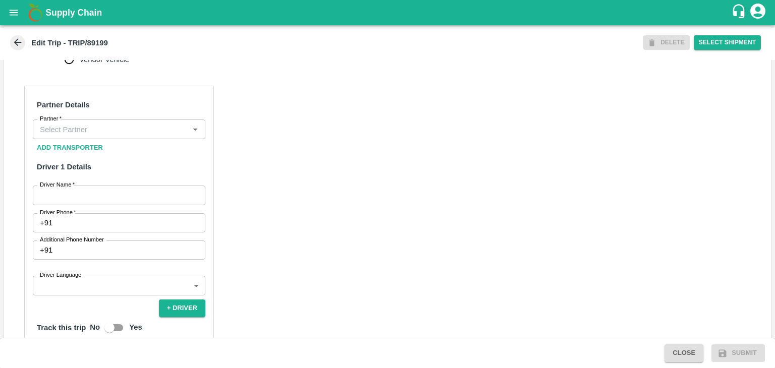
scroll to position [455, 0]
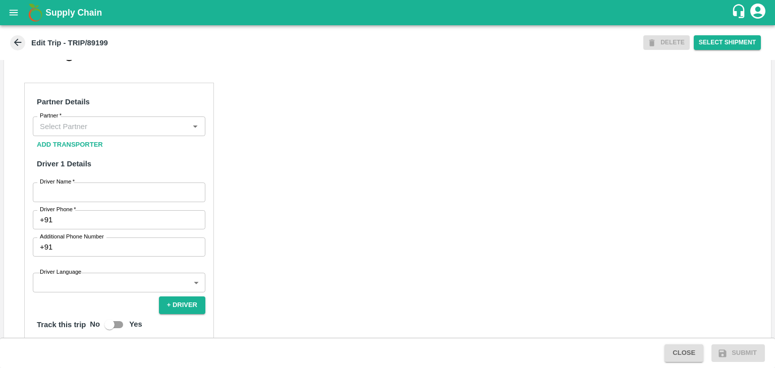
click at [106, 128] on div "Partner" at bounding box center [119, 126] width 173 height 19
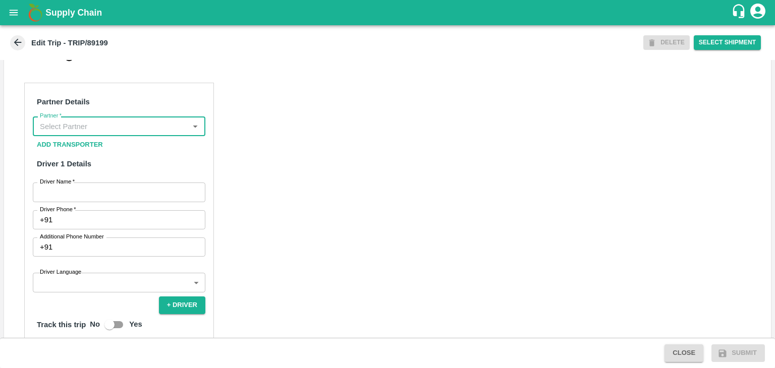
click at [109, 130] on input "Partner   *" at bounding box center [111, 126] width 150 height 13
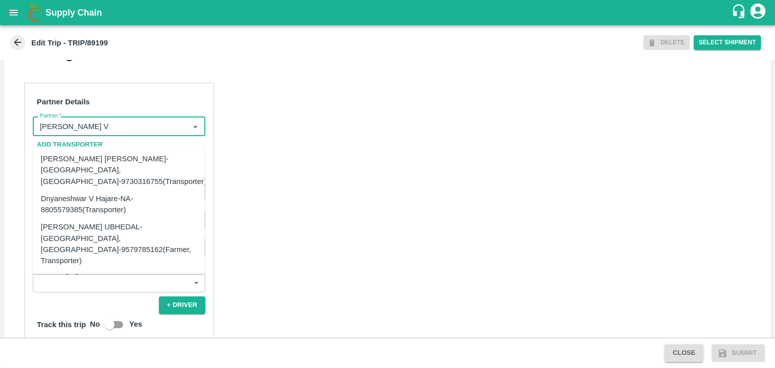
click at [126, 165] on div "[PERSON_NAME] [PERSON_NAME]-[GEOGRAPHIC_DATA], [GEOGRAPHIC_DATA]-9730316755(Tra…" at bounding box center [124, 170] width 166 height 34
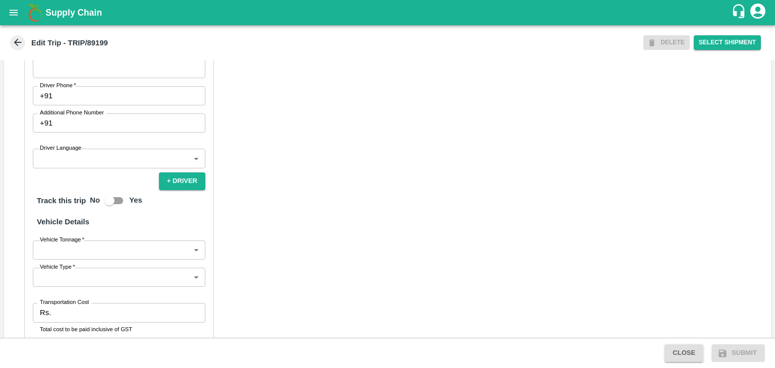
scroll to position [581, 0]
type input "[PERSON_NAME] [PERSON_NAME]-[GEOGRAPHIC_DATA], [GEOGRAPHIC_DATA]-9730316755(Tra…"
click at [61, 76] on input "Driver Name   *" at bounding box center [119, 66] width 173 height 19
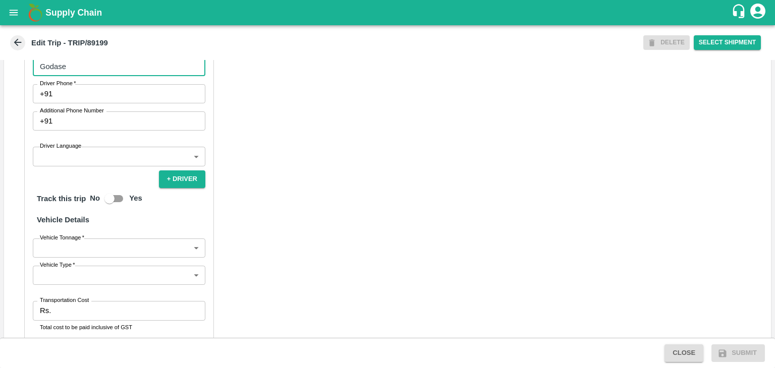
type input "Godase"
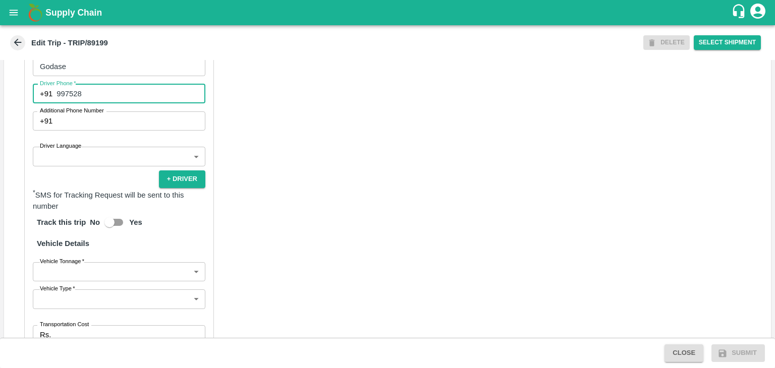
type input "9975280177"
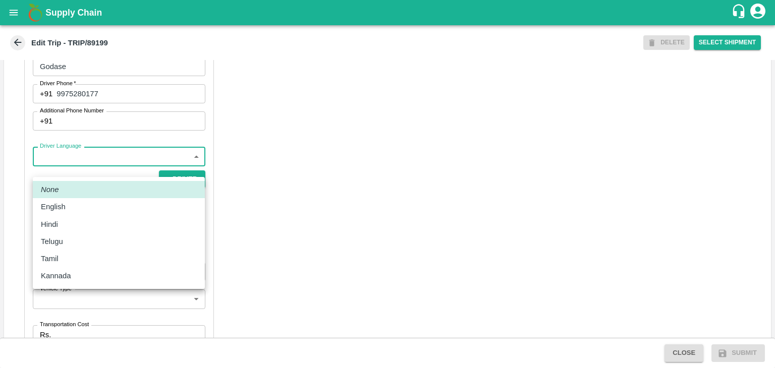
click at [109, 174] on body "Supply Chain Edit Trip - TRIP/89199 DELETE Select Shipment Trip Details Trip Ty…" at bounding box center [387, 184] width 775 height 368
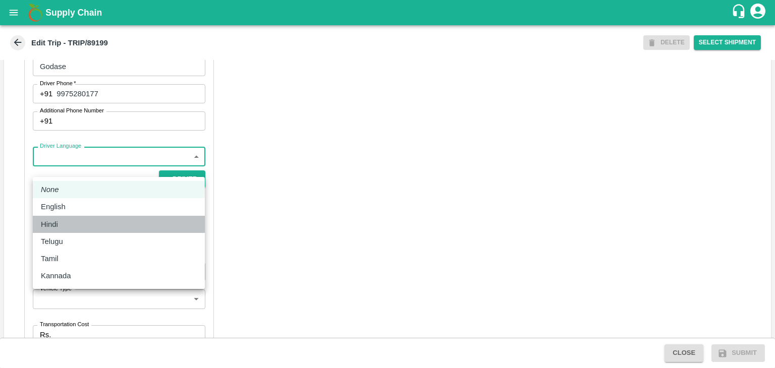
click at [60, 228] on div "Hindi" at bounding box center [52, 224] width 22 height 11
type input "hi"
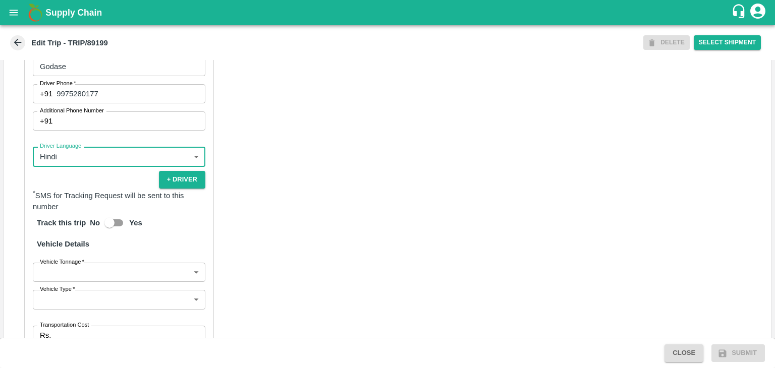
scroll to position [710, 0]
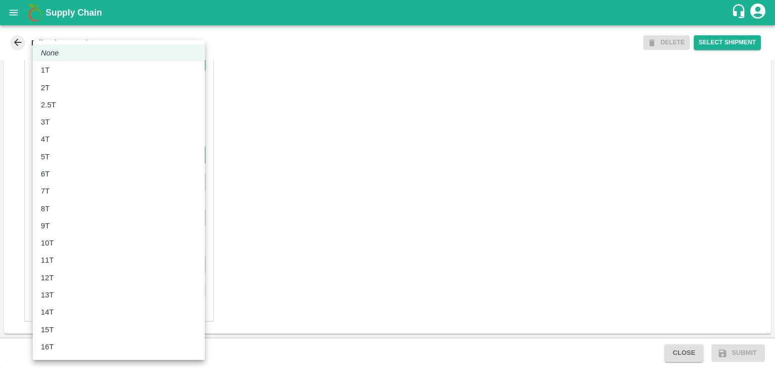
click at [46, 152] on body "Supply Chain Edit Trip - TRIP/89199 DELETE Select Shipment Trip Details Trip Ty…" at bounding box center [387, 184] width 775 height 368
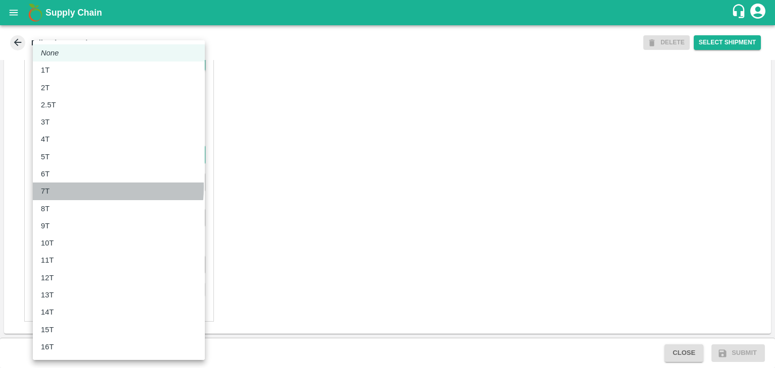
click at [66, 187] on div "7T" at bounding box center [119, 191] width 156 height 11
type input "7000"
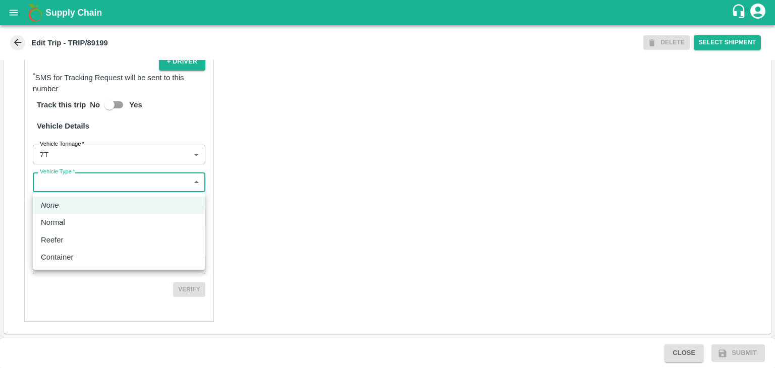
click at [81, 187] on body "Supply Chain Edit Trip - TRIP/89199 DELETE Select Shipment Trip Details Trip Ty…" at bounding box center [387, 184] width 775 height 368
click at [72, 225] on div "Normal" at bounding box center [119, 222] width 156 height 11
type input "Normal"
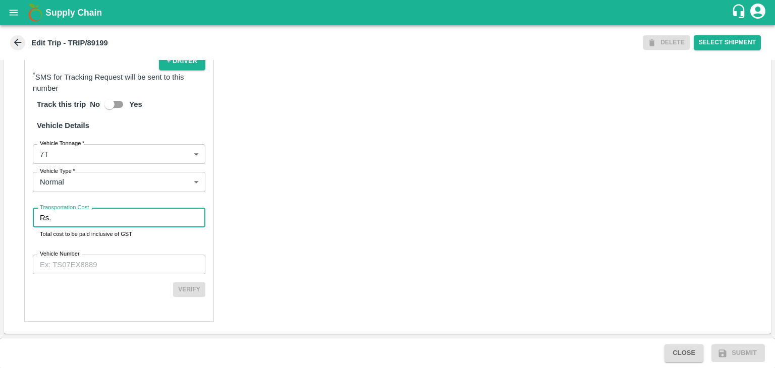
click at [88, 219] on input "Transportation Cost" at bounding box center [130, 217] width 150 height 19
type input "4856"
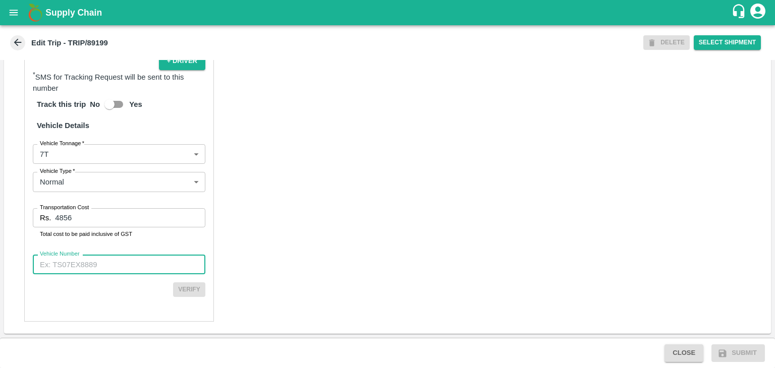
click at [127, 263] on input "Vehicle Number" at bounding box center [119, 264] width 173 height 19
paste input "178928"
type input "1"
paste input "MH10Z3780"
type input "MH10Z3780"
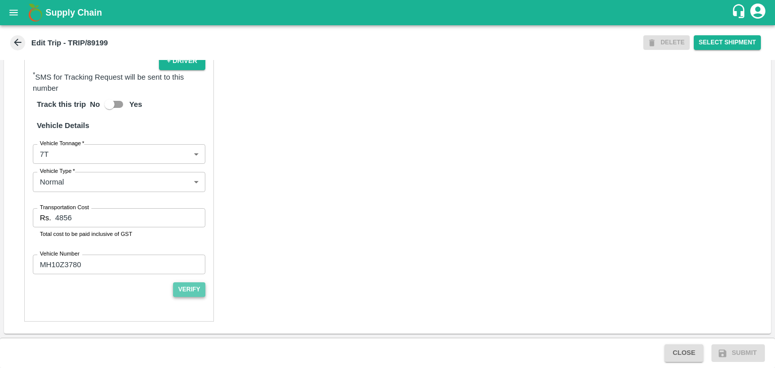
click at [192, 292] on button "Verify" at bounding box center [189, 290] width 32 height 15
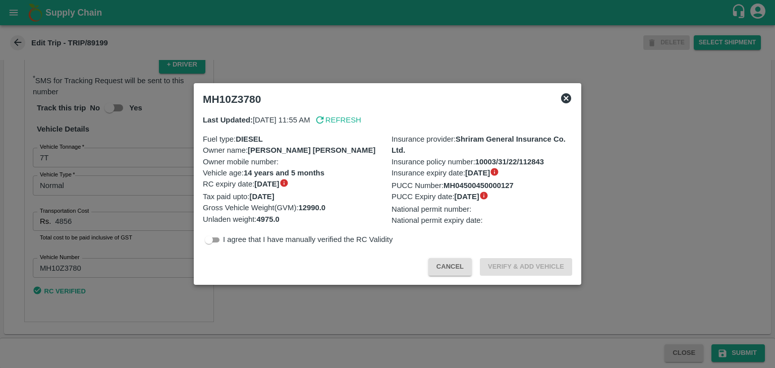
click at [719, 352] on div at bounding box center [387, 184] width 775 height 368
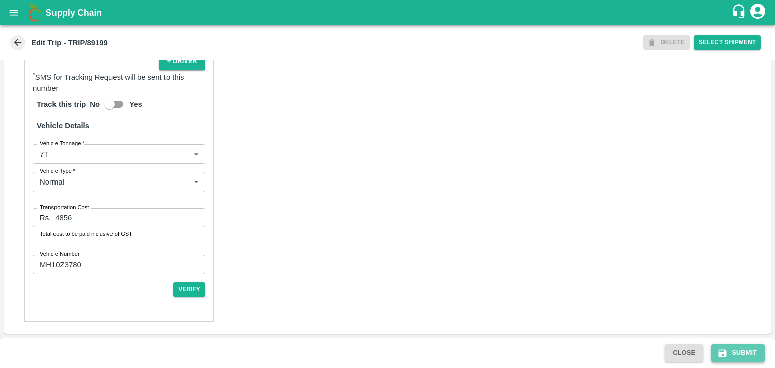
click at [743, 352] on button "Submit" at bounding box center [738, 354] width 53 height 18
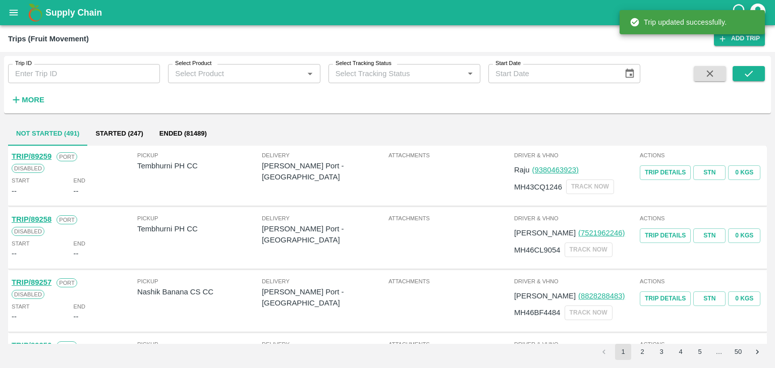
click at [750, 35] on div "Trip updated successfully." at bounding box center [692, 22] width 145 height 30
click at [751, 41] on link "Add Trip" at bounding box center [739, 38] width 51 height 15
click at [97, 72] on input "Trip ID" at bounding box center [84, 73] width 152 height 19
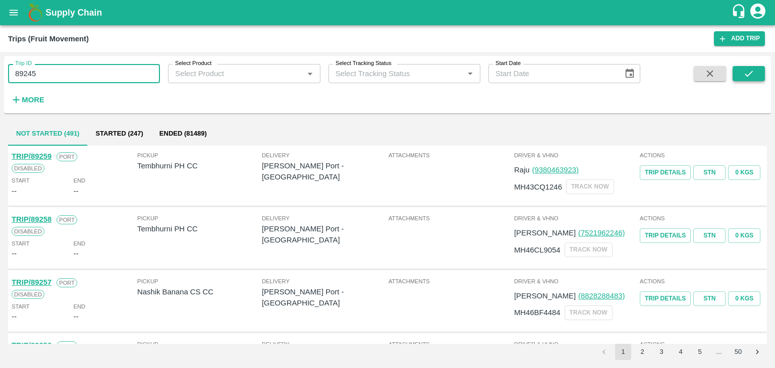
type input "89245"
click at [746, 73] on icon "submit" at bounding box center [748, 73] width 11 height 11
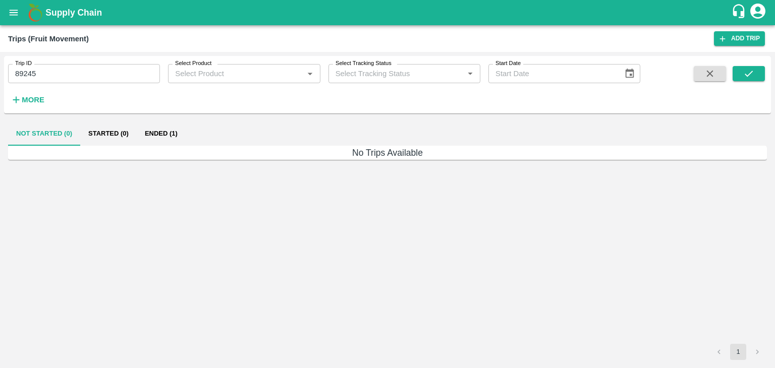
click at [172, 127] on button "Ended (1)" at bounding box center [161, 134] width 49 height 24
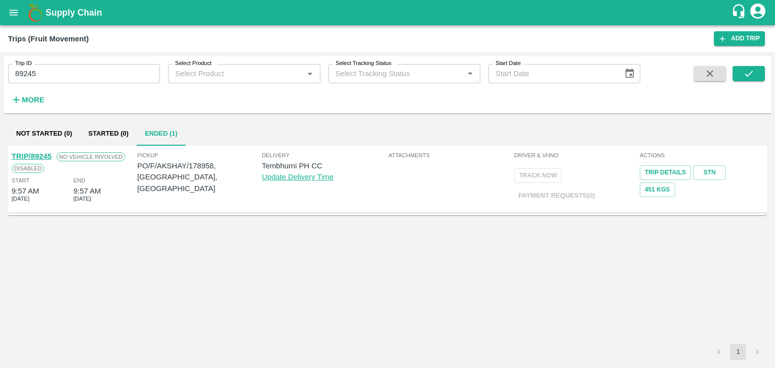
click at [30, 152] on link "TRIP/89245" at bounding box center [32, 156] width 40 height 8
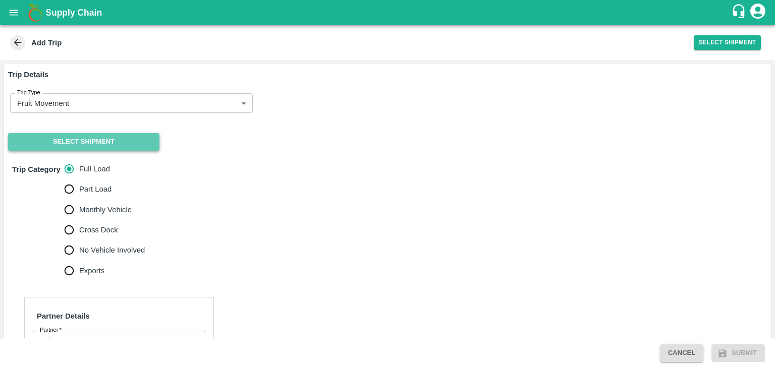
click at [69, 141] on button "Select Shipment" at bounding box center [83, 142] width 151 height 18
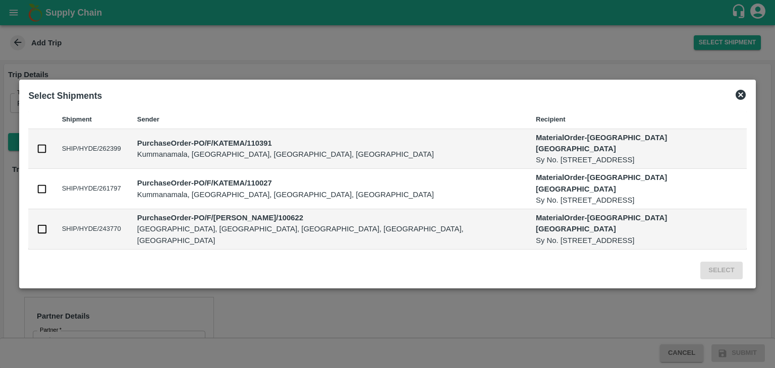
click at [735, 101] on icon at bounding box center [741, 95] width 12 height 12
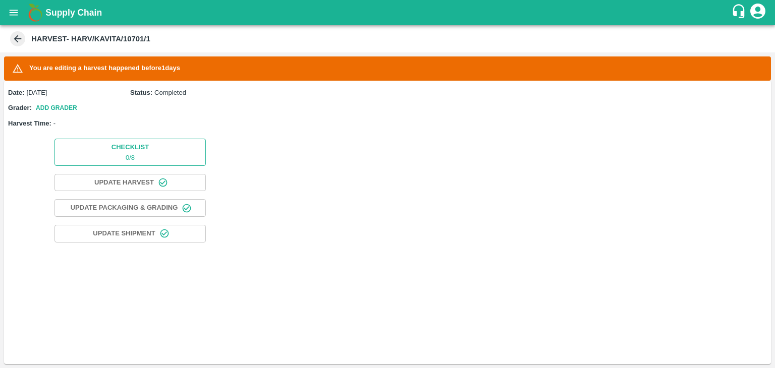
click at [119, 149] on span "Checklist 0 / 8" at bounding box center [130, 152] width 37 height 21
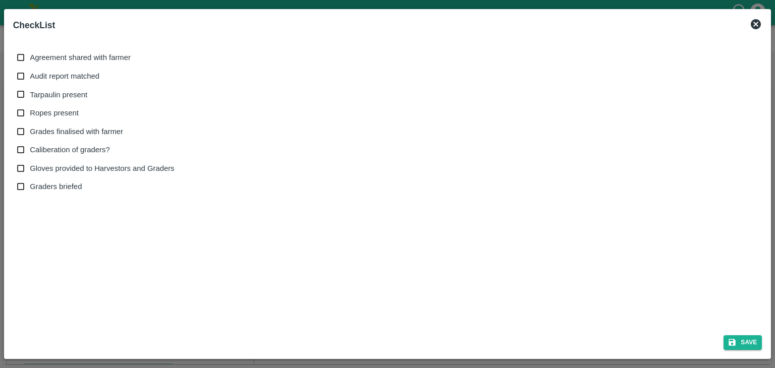
click at [34, 57] on span "Agreement shared with farmer" at bounding box center [80, 57] width 101 height 11
click at [30, 57] on input "Agreement shared with farmer" at bounding box center [21, 57] width 19 height 19
checkbox input "true"
click at [48, 77] on span "Audit report matched" at bounding box center [65, 76] width 70 height 11
click at [30, 77] on input "Audit report matched" at bounding box center [21, 76] width 19 height 19
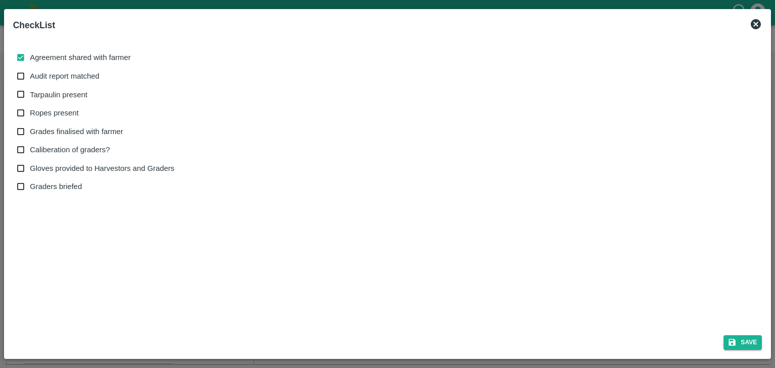
checkbox input "true"
click at [56, 97] on span "Tarpaulin present" at bounding box center [59, 94] width 58 height 11
click at [30, 97] on input "Tarpaulin present" at bounding box center [21, 94] width 19 height 19
checkbox input "true"
click at [60, 115] on span "Ropes present" at bounding box center [54, 112] width 49 height 11
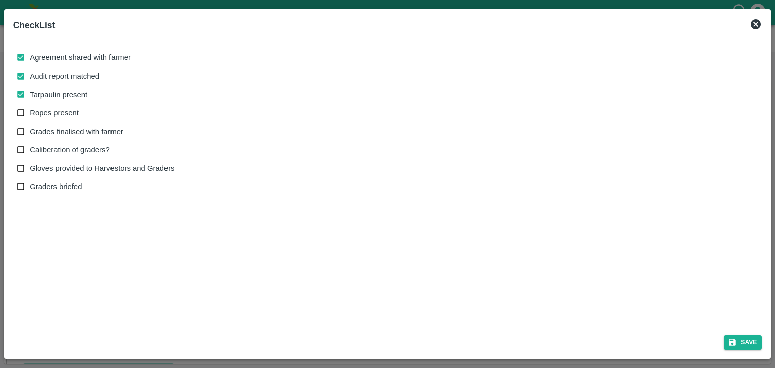
click at [30, 115] on input "Ropes present" at bounding box center [21, 113] width 19 height 19
checkbox input "true"
click at [69, 132] on span "Grades finalised with farmer" at bounding box center [76, 131] width 93 height 11
click at [30, 132] on input "Grades finalised with farmer" at bounding box center [21, 132] width 19 height 19
checkbox input "true"
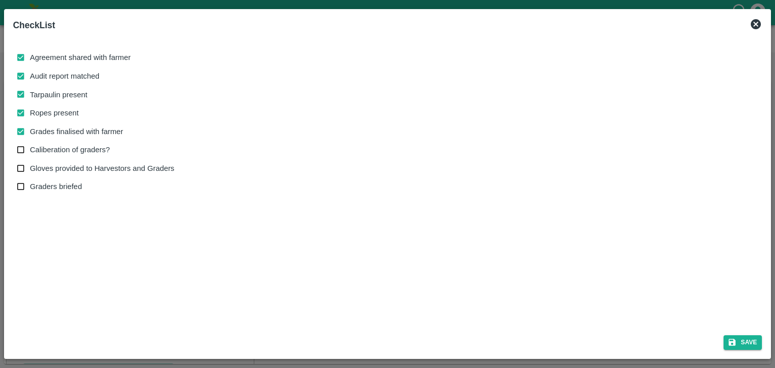
click at [75, 153] on span "Caliberation of graders?" at bounding box center [70, 149] width 80 height 11
click at [30, 153] on input "Caliberation of graders?" at bounding box center [21, 150] width 19 height 19
checkbox input "true"
click at [85, 168] on span "Gloves provided to Harvestors and Graders" at bounding box center [102, 168] width 144 height 11
click at [30, 168] on input "Gloves provided to Harvestors and Graders" at bounding box center [21, 168] width 19 height 19
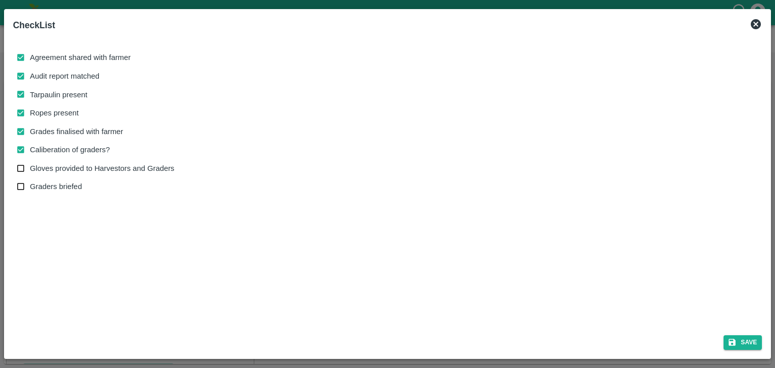
checkbox input "true"
click at [64, 185] on span "Graders briefed" at bounding box center [56, 186] width 52 height 11
click at [30, 185] on input "Graders briefed" at bounding box center [21, 187] width 19 height 19
checkbox input "true"
click at [739, 341] on button "Save" at bounding box center [743, 343] width 38 height 15
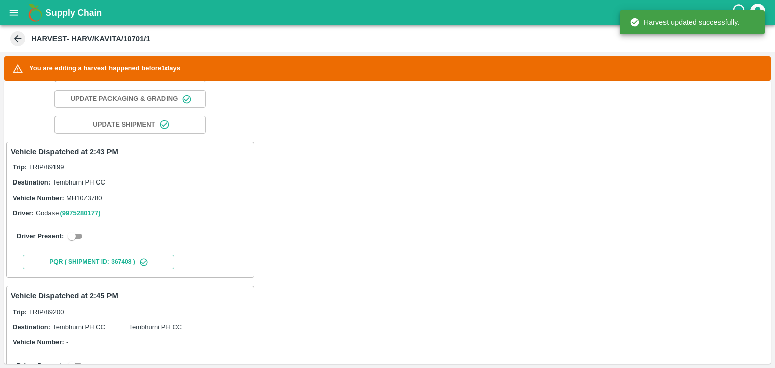
scroll to position [128, 0]
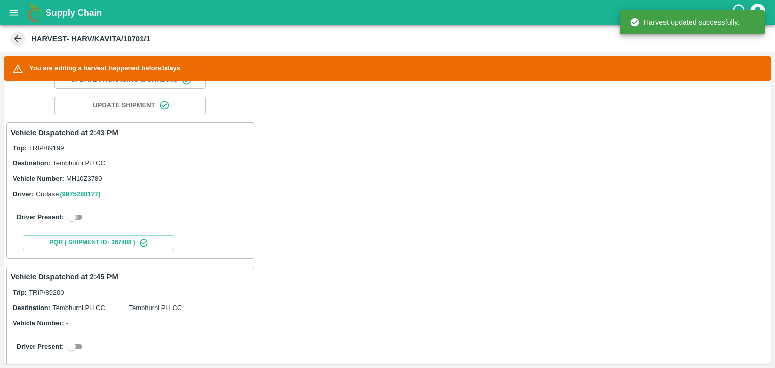
click at [75, 215] on input "checkbox" at bounding box center [71, 217] width 36 height 12
checkbox input "true"
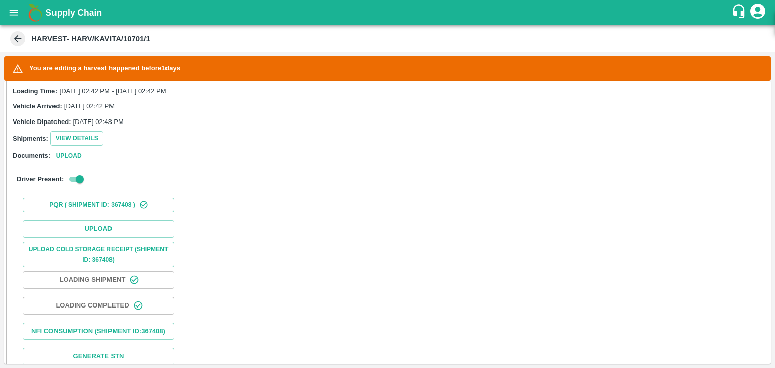
scroll to position [247, 0]
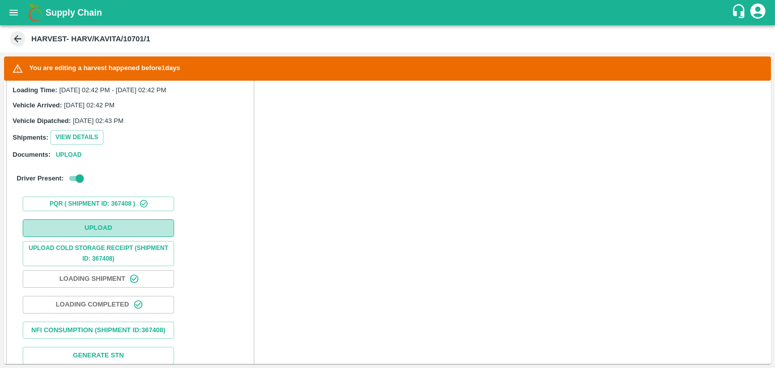
click at [107, 220] on button "Upload" at bounding box center [98, 229] width 151 height 18
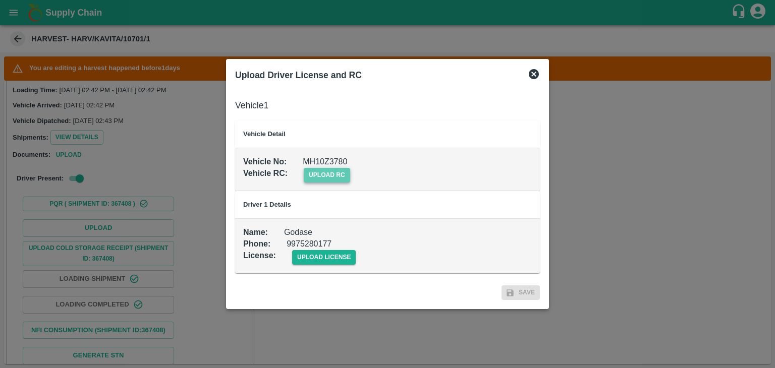
click at [333, 178] on span "upload rc" at bounding box center [327, 175] width 46 height 15
click at [0, 0] on input "upload rc" at bounding box center [0, 0] width 0 height 0
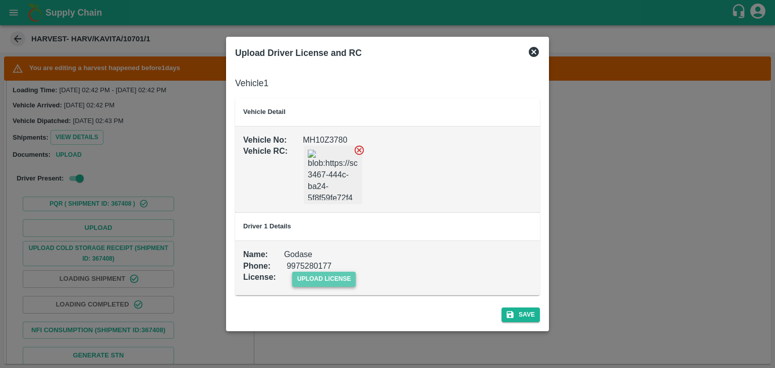
click at [348, 283] on span "upload license" at bounding box center [324, 279] width 64 height 15
click at [0, 0] on input "upload license" at bounding box center [0, 0] width 0 height 0
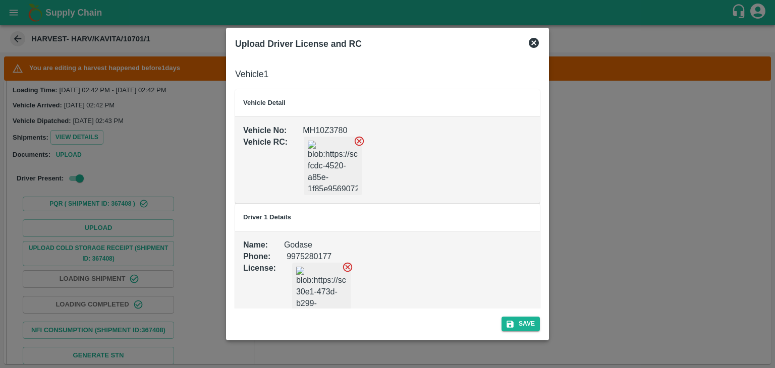
click at [533, 332] on div "Save" at bounding box center [387, 322] width 313 height 27
click at [534, 325] on button "Save" at bounding box center [521, 324] width 38 height 15
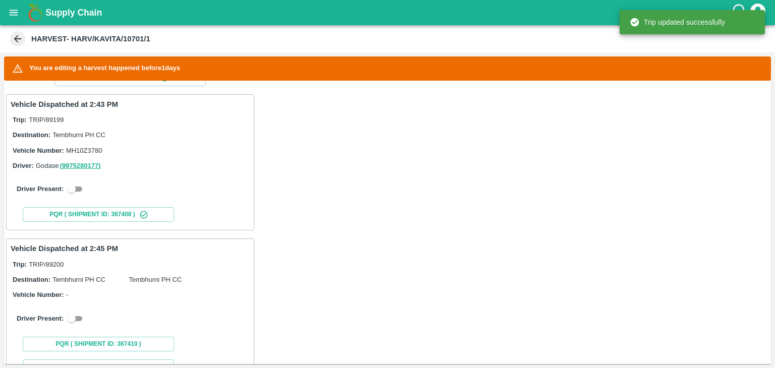
scroll to position [192, 0]
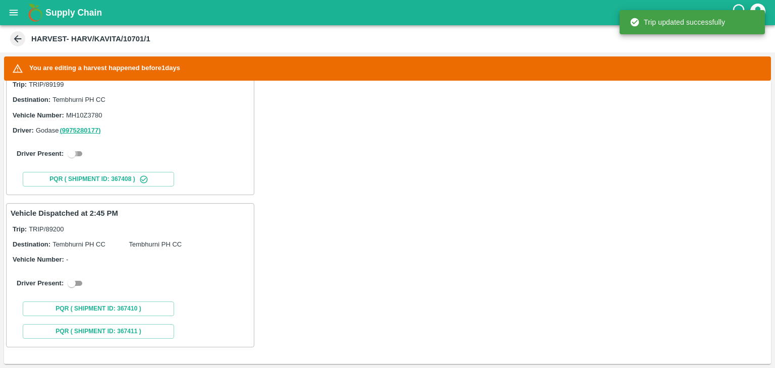
click at [74, 150] on input "checkbox" at bounding box center [71, 154] width 36 height 12
checkbox input "true"
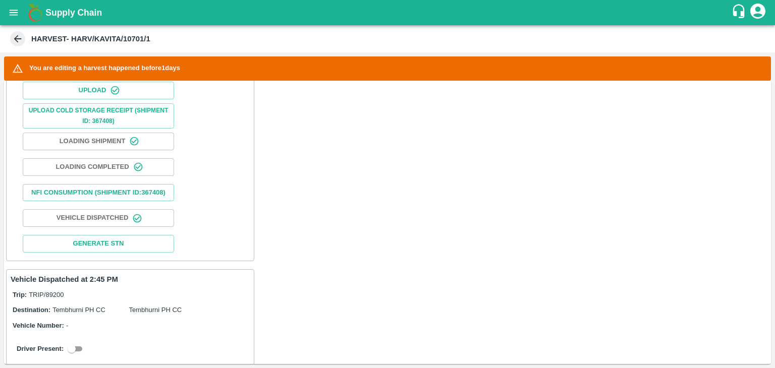
scroll to position [460, 0]
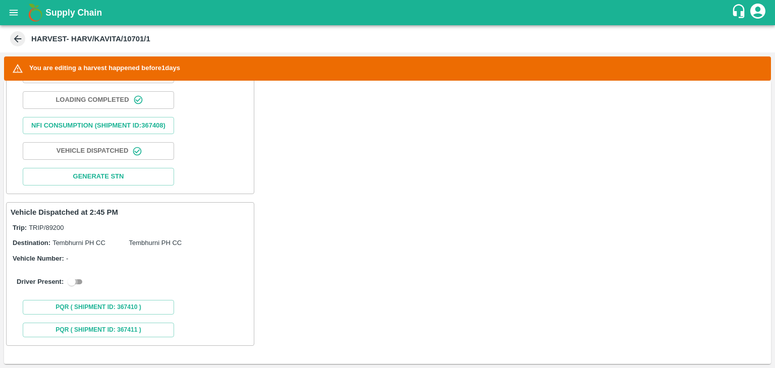
click at [68, 283] on input "checkbox" at bounding box center [71, 282] width 36 height 12
checkbox input "true"
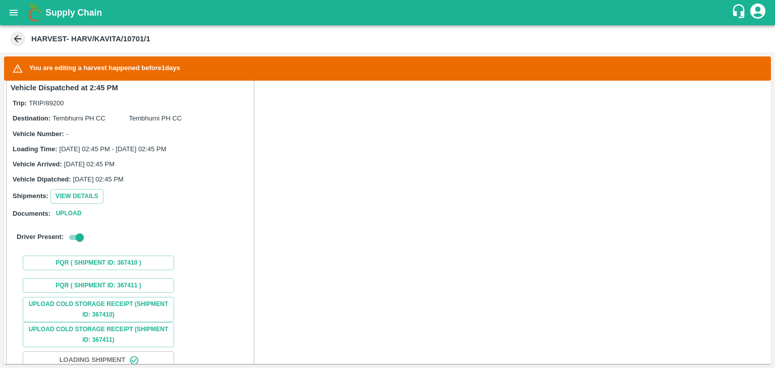
scroll to position [692, 0]
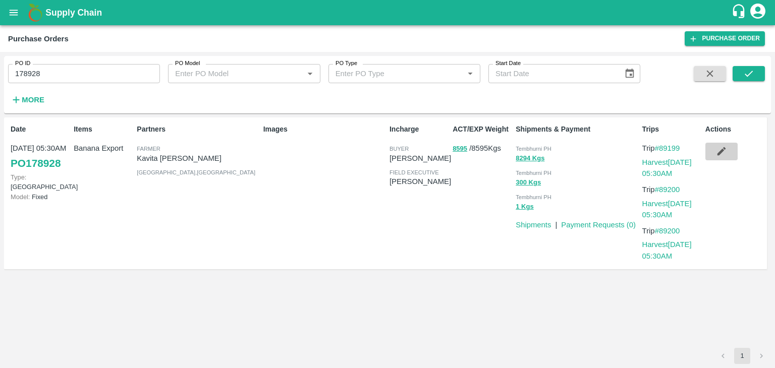
click at [723, 153] on icon "button" at bounding box center [721, 151] width 11 height 11
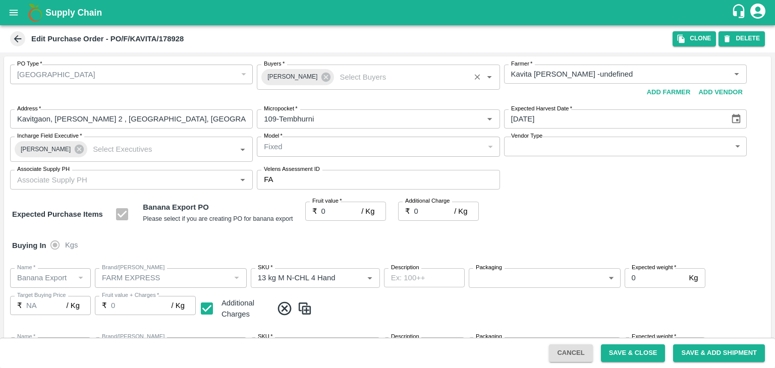
type input "Kavita [PERSON_NAME] -undefined"
type input "109-Tembhurni"
type input "Banana Export"
type input "FARM EXPRESS"
type input "13 kg M N-CHL 4 Hand"
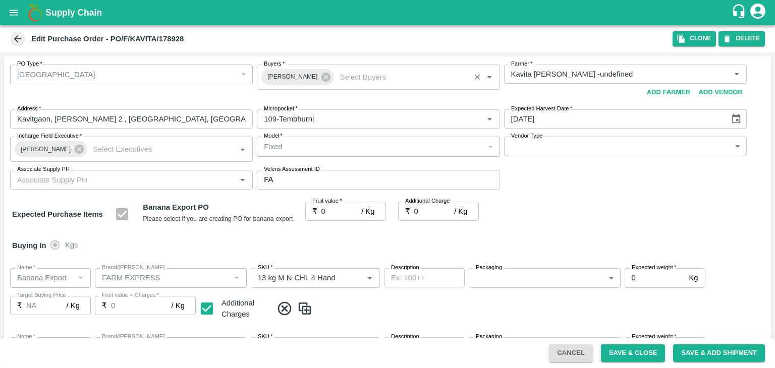
type input "NA"
type input "Banana Export"
type input "FARM EXPRESS"
type input "13 kg M N-CHL 5 Hand"
type input "NA"
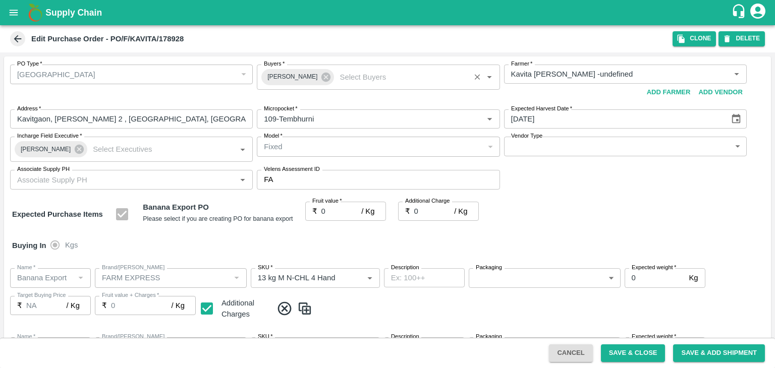
type input "Banana Export"
type input "FARM EXPRESS"
type input "13 kg M N-CHL 6 Hand"
type input "NA"
type input "Banana Export"
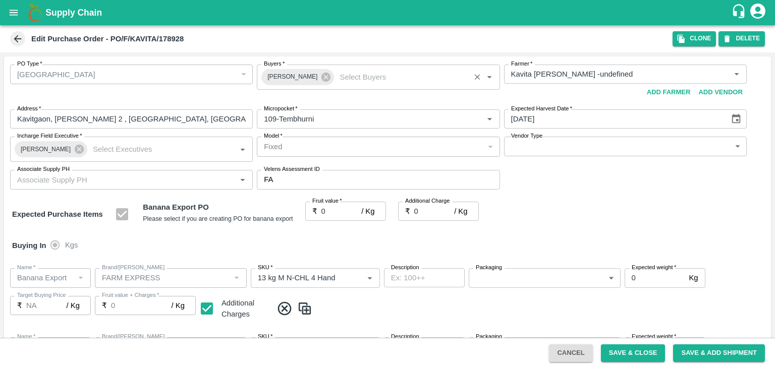
type input "FARM EXPRESS"
type input "13 kg M N-CHL 8 Hand"
type input "NA"
type input "Banana Export"
type input "FARM EXPRESS"
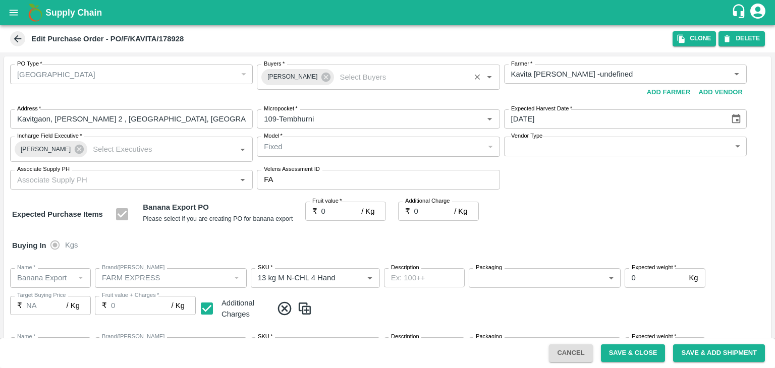
type input "13 kg M N-CHL CL"
type input "NA"
type input "Banana Export"
type input "FARM EXPRESS"
type input "C Class"
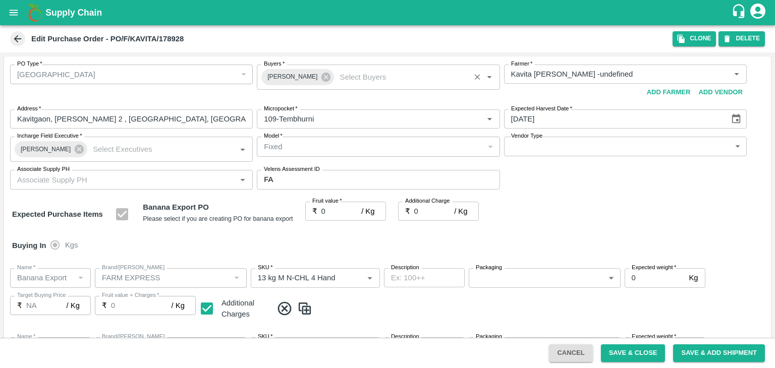
type input "NA"
type input "Banana Export"
type input "FARM EXPRESS"
type input "PHR Kg"
type input "NA"
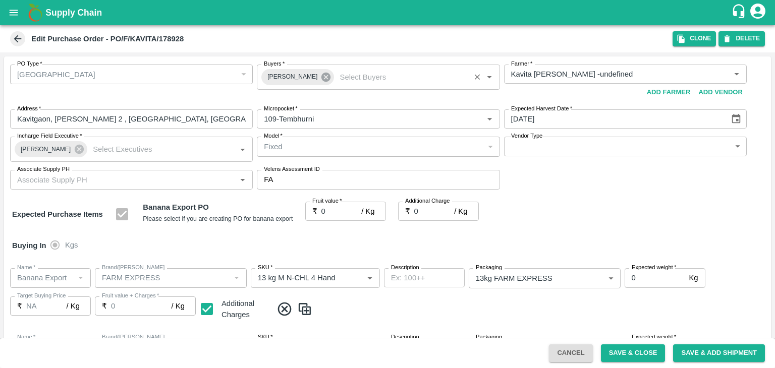
click at [321, 81] on icon at bounding box center [325, 77] width 9 height 9
click at [313, 77] on input "Buyers   *" at bounding box center [370, 74] width 220 height 13
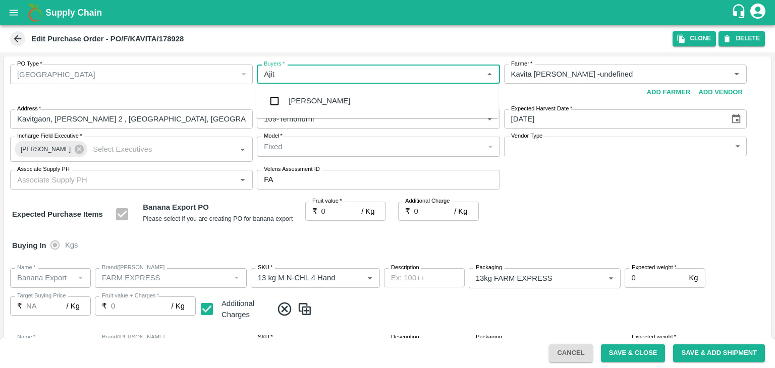
type input "Ajit"
click at [318, 100] on div "Ajit Otari" at bounding box center [377, 101] width 242 height 26
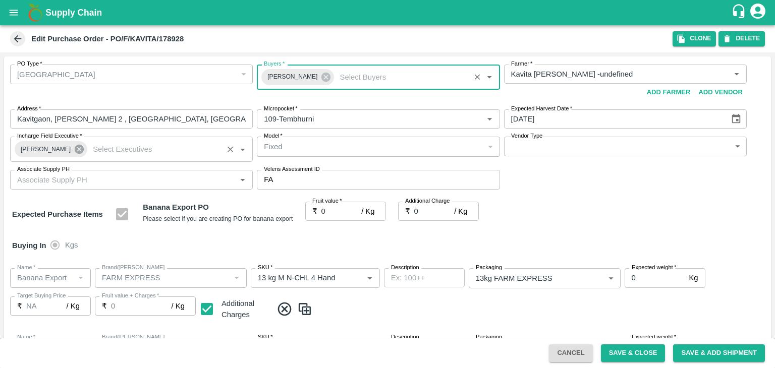
click at [78, 146] on icon at bounding box center [79, 149] width 11 height 11
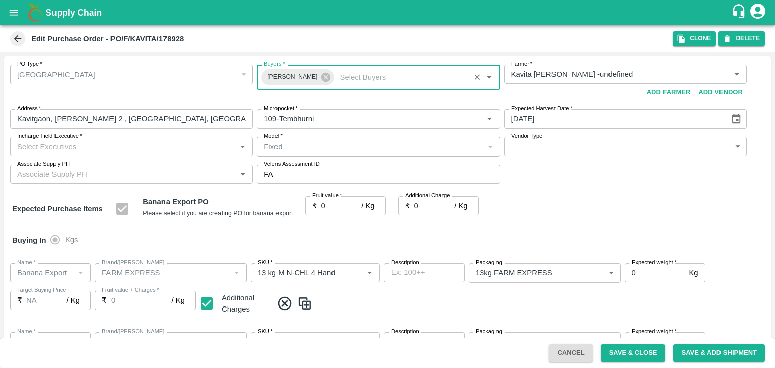
click at [102, 146] on input "Incharge Field Executive   *" at bounding box center [123, 146] width 220 height 13
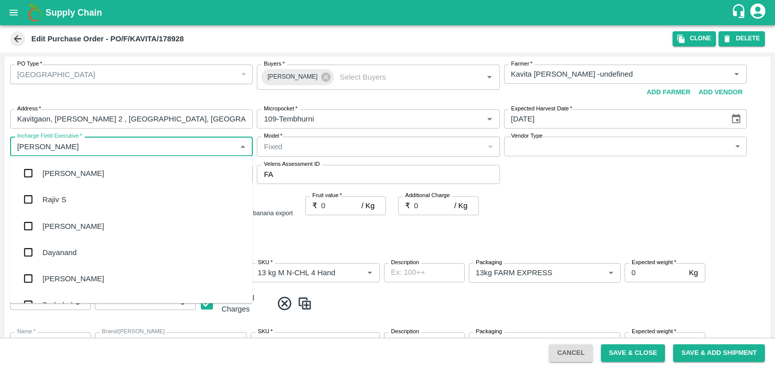
type input "Jay"
click at [91, 224] on div "jaydip Tale" at bounding box center [131, 226] width 242 height 26
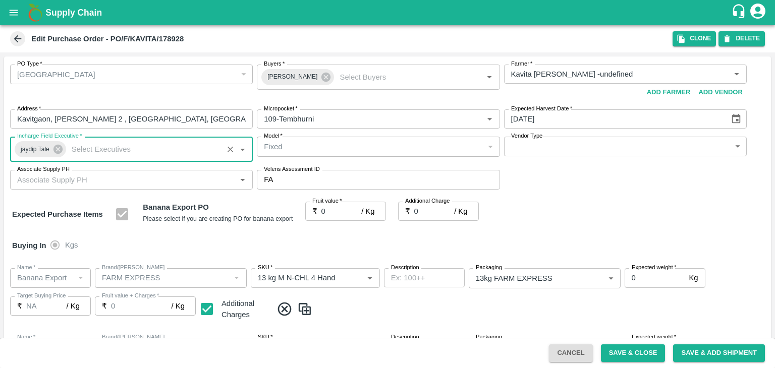
click at [536, 148] on body "Supply Chain Edit Purchase Order - PO/F/KAVITA/178928 Clone DELETE PO Type   * …" at bounding box center [387, 184] width 775 height 368
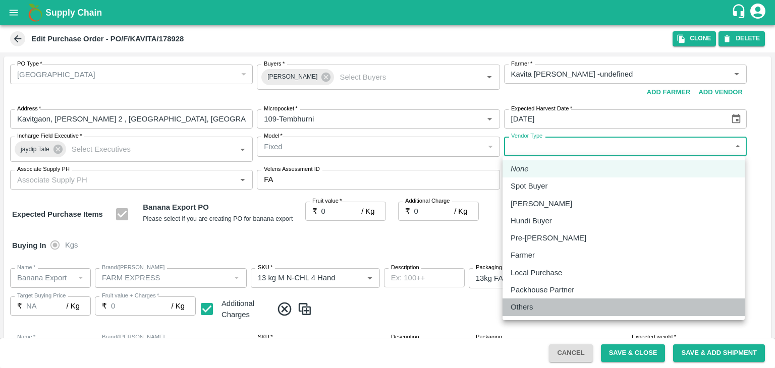
click at [549, 303] on div "Others" at bounding box center [624, 307] width 226 height 11
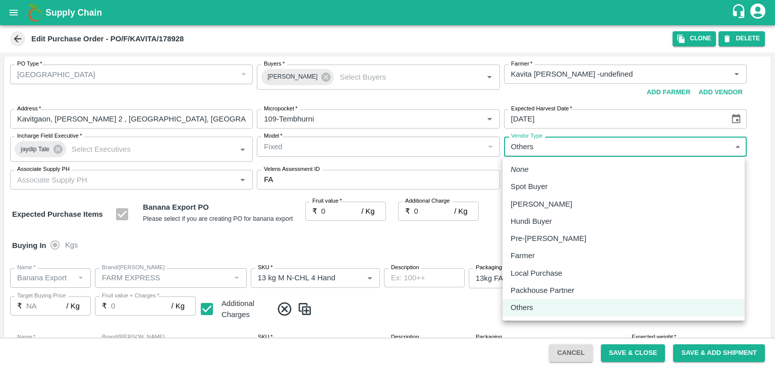
click at [553, 138] on body "Supply Chain Edit Purchase Order - PO/F/KAVITA/178928 Clone DELETE PO Type   * …" at bounding box center [387, 184] width 775 height 368
click at [532, 255] on p "Farmer" at bounding box center [523, 255] width 24 height 11
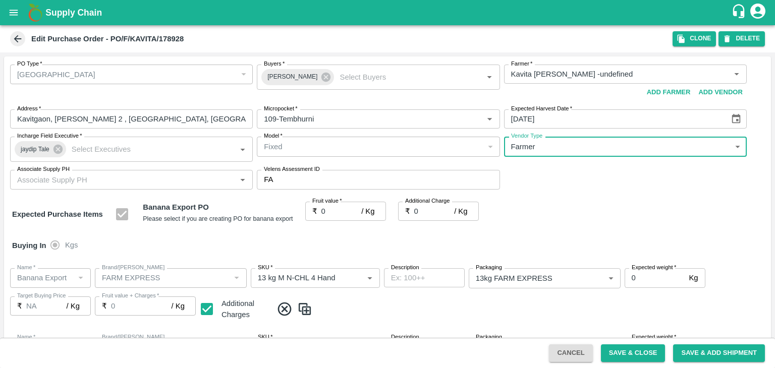
type input "FARMER"
click at [337, 208] on input "0" at bounding box center [341, 211] width 40 height 19
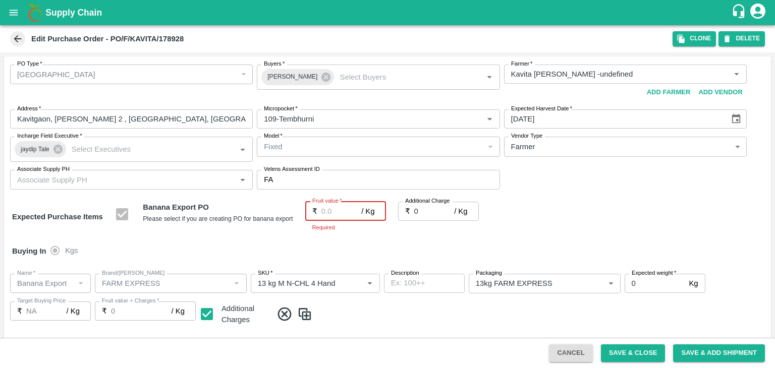
type input "2"
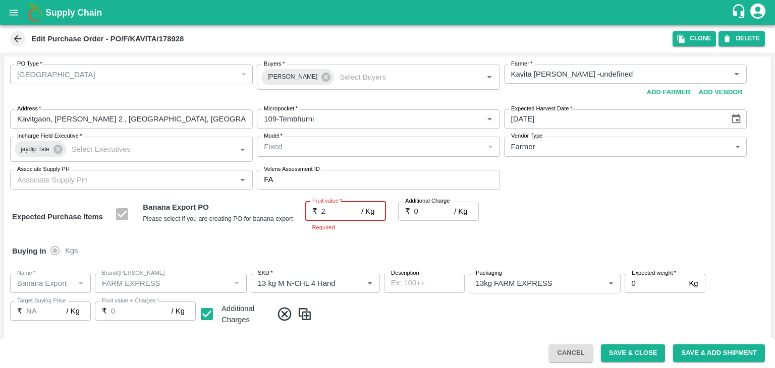
type input "2"
type input "22"
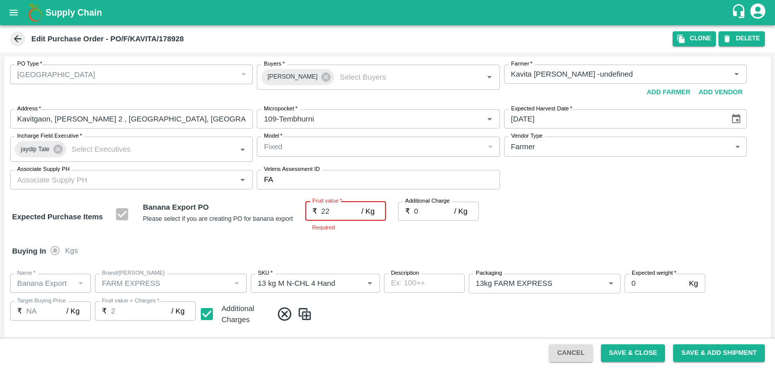
type input "22"
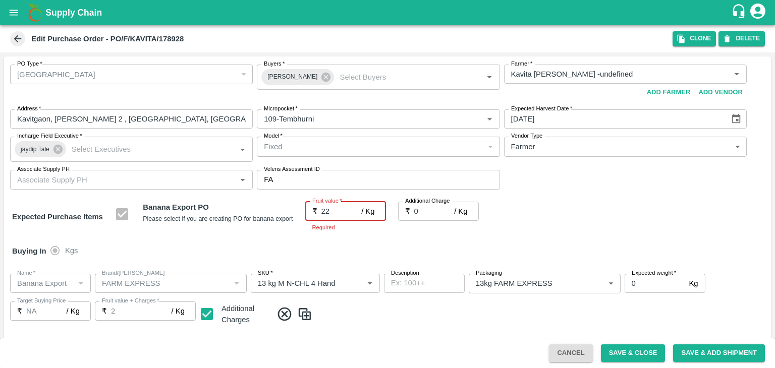
type input "22"
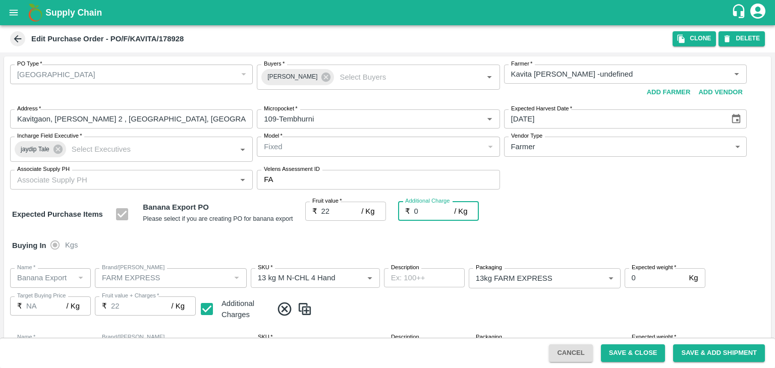
click at [453, 244] on div "Buying In Kgs" at bounding box center [387, 245] width 767 height 29
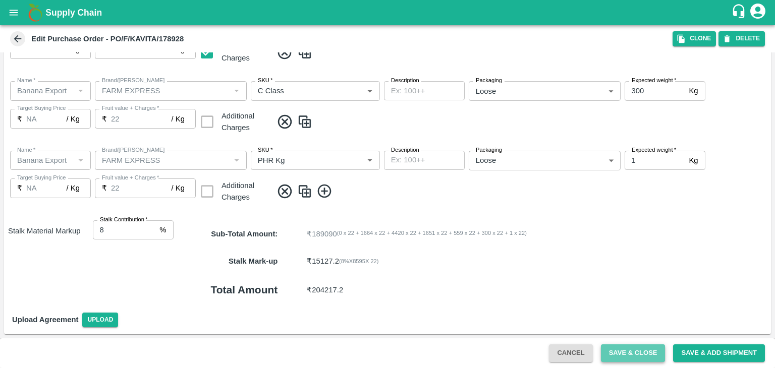
click at [635, 351] on button "Save & Close" at bounding box center [633, 354] width 65 height 18
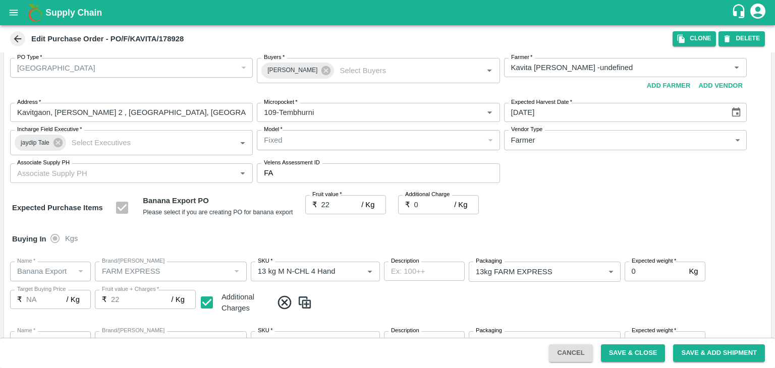
scroll to position [0, 0]
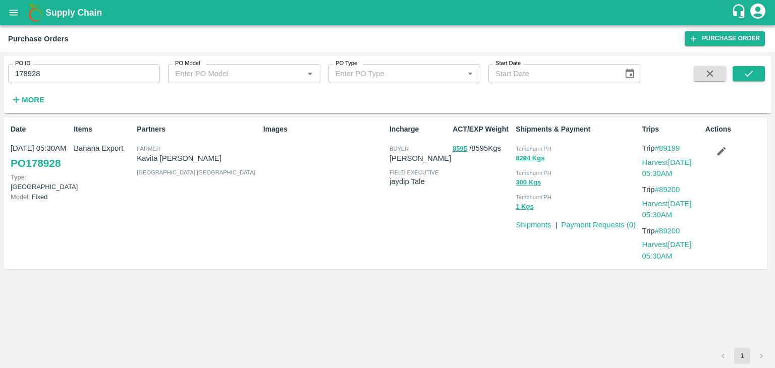
click at [75, 77] on input "178928" at bounding box center [84, 73] width 152 height 19
paste input "text"
click at [75, 77] on input "178928" at bounding box center [84, 73] width 152 height 19
type input "178958"
click at [744, 77] on icon "submit" at bounding box center [748, 73] width 11 height 11
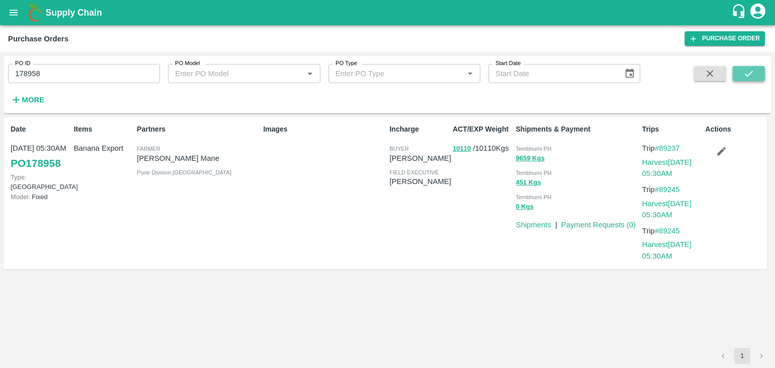
click at [757, 71] on button "submit" at bounding box center [749, 73] width 32 height 15
click at [666, 161] on link "Harvest 30 Sep, 05:30AM" at bounding box center [666, 167] width 49 height 19
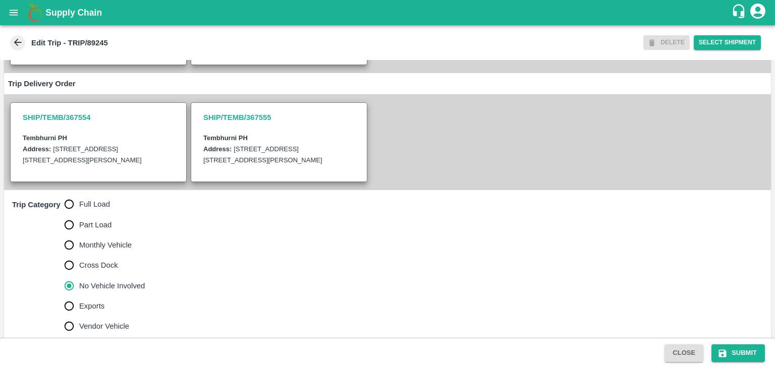
scroll to position [259, 0]
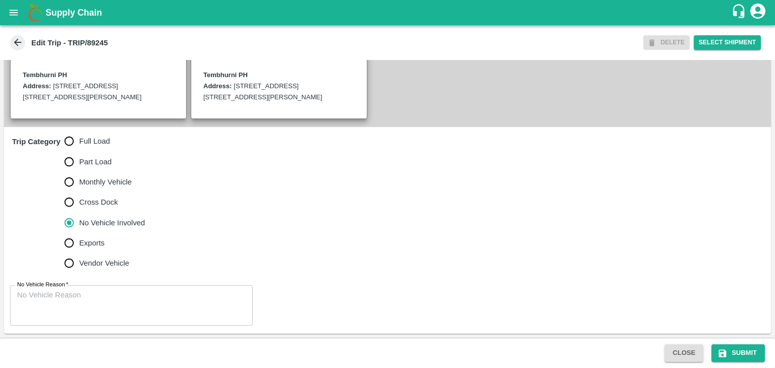
click at [89, 146] on span "Full Load" at bounding box center [94, 141] width 31 height 11
click at [79, 146] on input "Full Load" at bounding box center [69, 141] width 20 height 20
radio input "true"
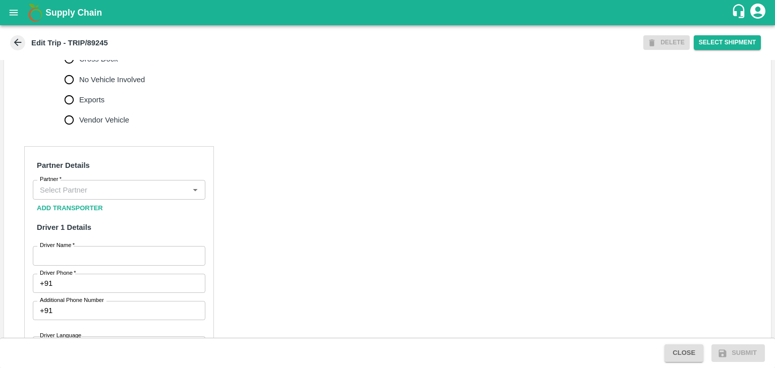
scroll to position [396, 0]
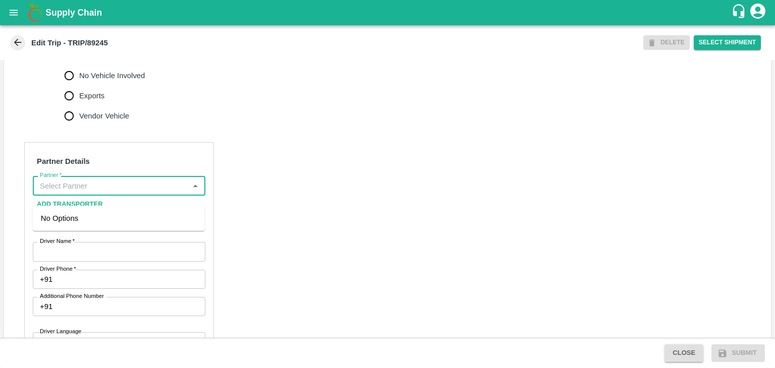
click at [113, 192] on input "Partner   *" at bounding box center [111, 185] width 150 height 13
click at [117, 220] on div "[PERSON_NAME] ( [PERSON_NAME] Transport )-[GEOGRAPHIC_DATA], Pune-9860466997(Tr…" at bounding box center [119, 230] width 156 height 34
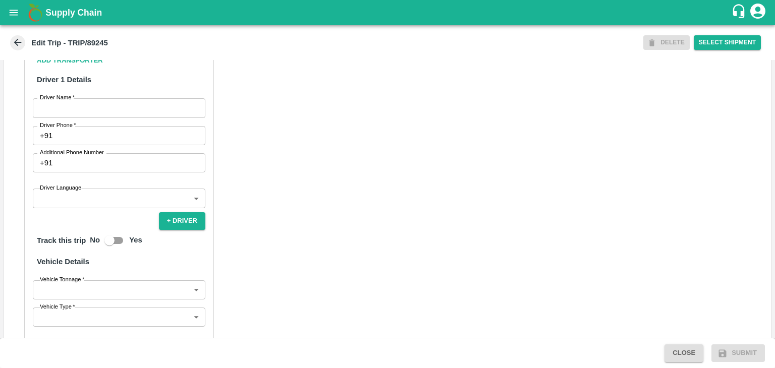
scroll to position [540, 0]
type input "[PERSON_NAME] ( [PERSON_NAME] Transport )-[GEOGRAPHIC_DATA], Pune-9860466997(Tr…"
click at [65, 117] on input "Driver Name   *" at bounding box center [119, 107] width 173 height 19
type input "Godase"
click at [100, 144] on input "Driver Phone   *" at bounding box center [131, 135] width 149 height 19
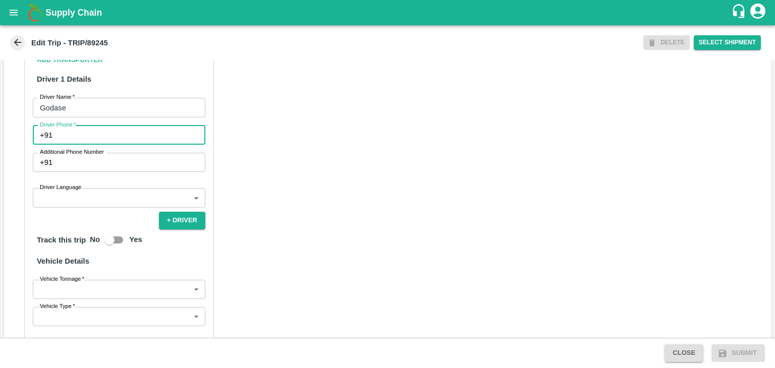
type input "9975280177"
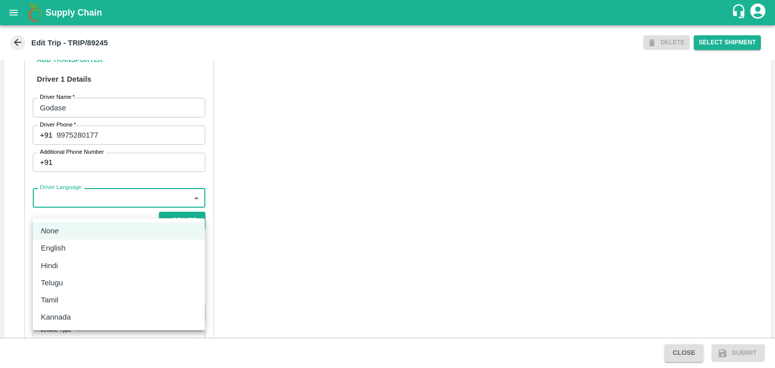
click at [75, 202] on body "Supply Chain Edit Trip - TRIP/89245 DELETE Select Shipment Trip Details Trip Ty…" at bounding box center [387, 184] width 775 height 368
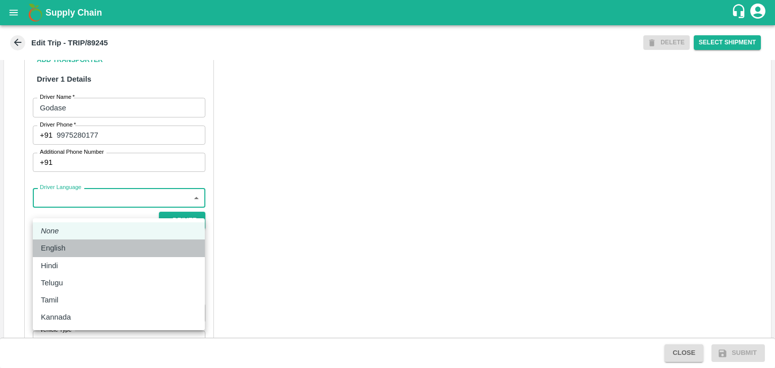
click at [67, 253] on div "English" at bounding box center [56, 248] width 30 height 11
type input "en"
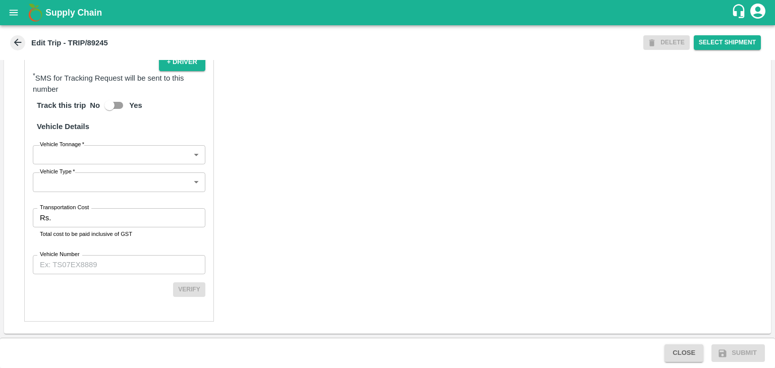
scroll to position [710, 0]
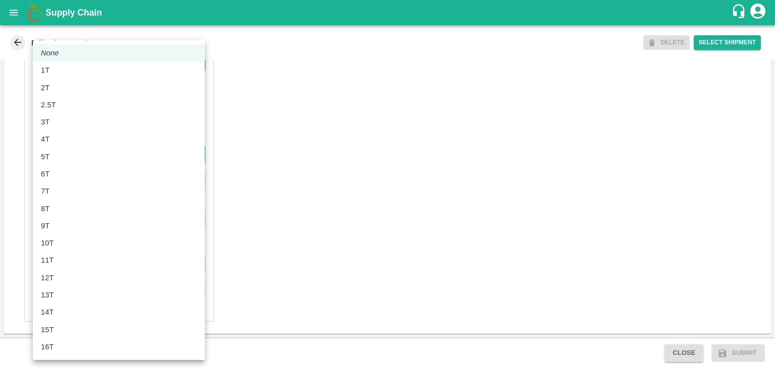
click at [55, 158] on body "Supply Chain Edit Trip - TRIP/89245 DELETE Select Shipment Trip Details Trip Ty…" at bounding box center [387, 184] width 775 height 368
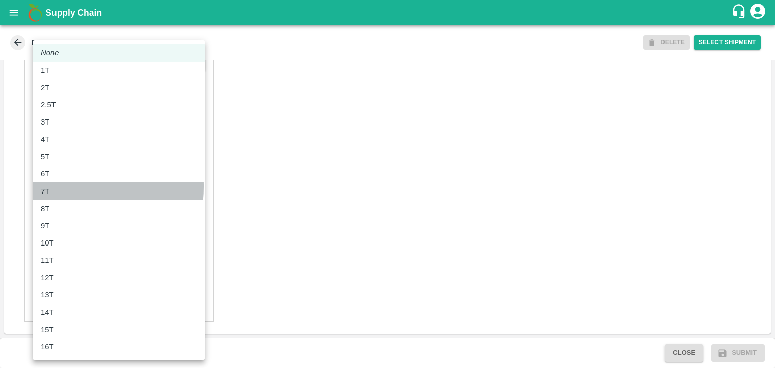
click at [60, 186] on div "7T" at bounding box center [119, 191] width 156 height 11
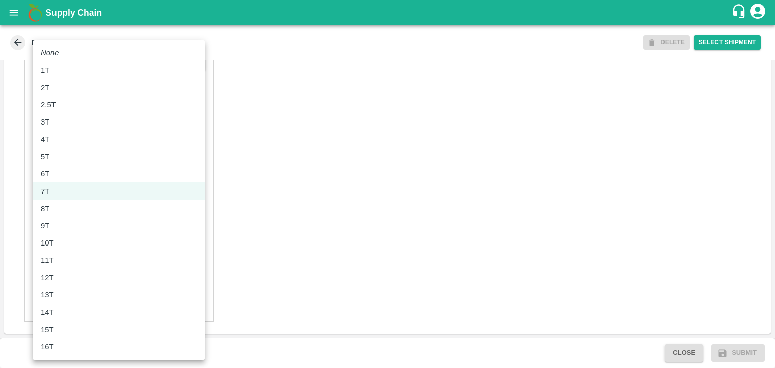
click at [76, 156] on body "Supply Chain Edit Trip - TRIP/89245 DELETE Select Shipment Trip Details Trip Ty…" at bounding box center [387, 184] width 775 height 368
click at [64, 206] on div "8T" at bounding box center [119, 208] width 156 height 11
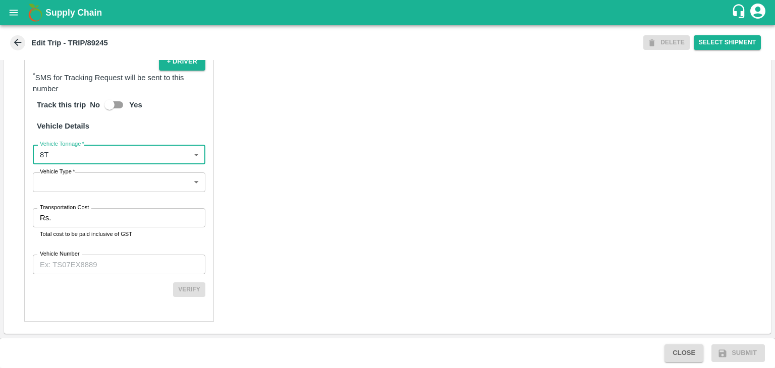
type input "8000"
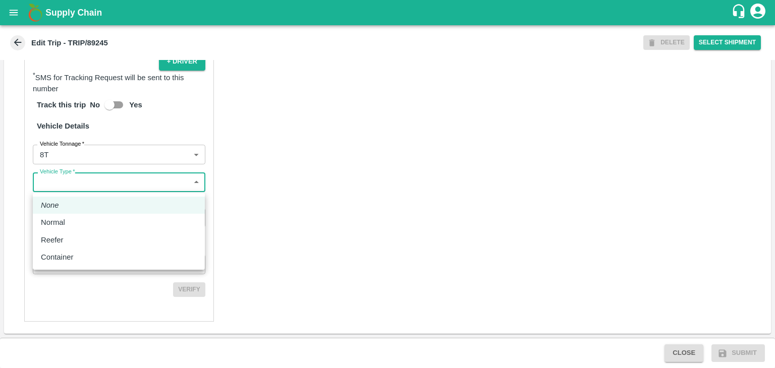
click at [74, 186] on body "Supply Chain Edit Trip - TRIP/89245 DELETE Select Shipment Trip Details Trip Ty…" at bounding box center [387, 184] width 775 height 368
click at [71, 221] on div "Normal" at bounding box center [119, 222] width 156 height 11
type input "Normal"
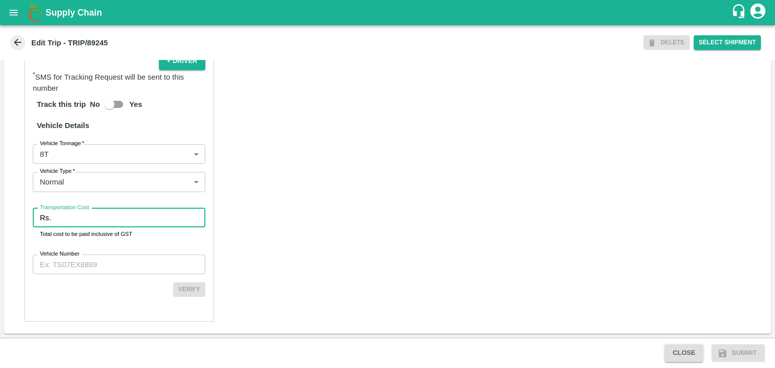
click at [84, 219] on input "Transportation Cost" at bounding box center [130, 217] width 150 height 19
type input "1"
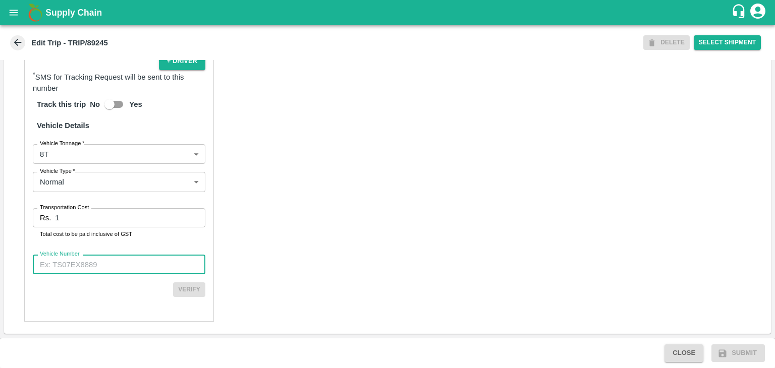
click at [107, 271] on input "Vehicle Number" at bounding box center [119, 264] width 173 height 19
type input "MH45T6060"
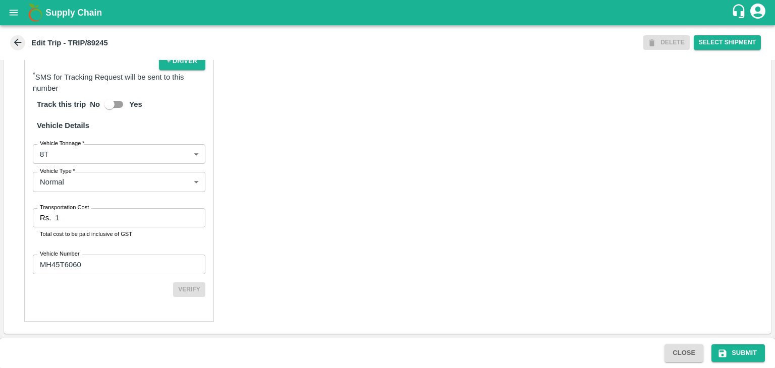
click at [581, 282] on div "Partner Details Partner   * Partner Add Transporter Driver 1 Details Driver Nam…" at bounding box center [387, 80] width 767 height 508
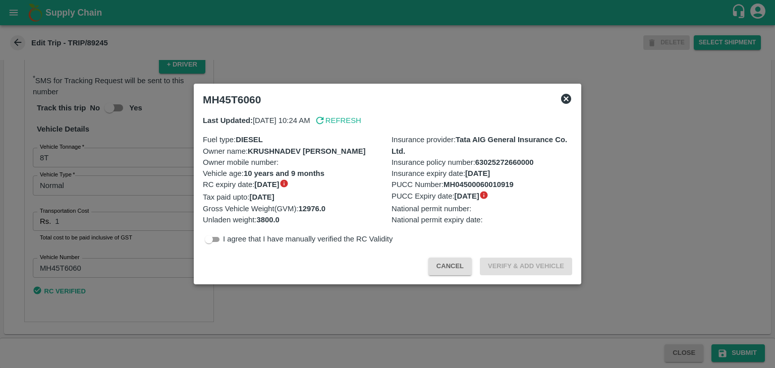
click at [739, 353] on div at bounding box center [387, 184] width 775 height 368
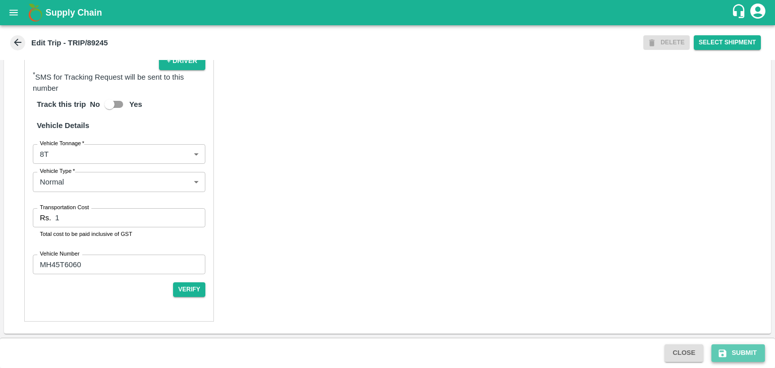
click at [753, 350] on button "Submit" at bounding box center [738, 354] width 53 height 18
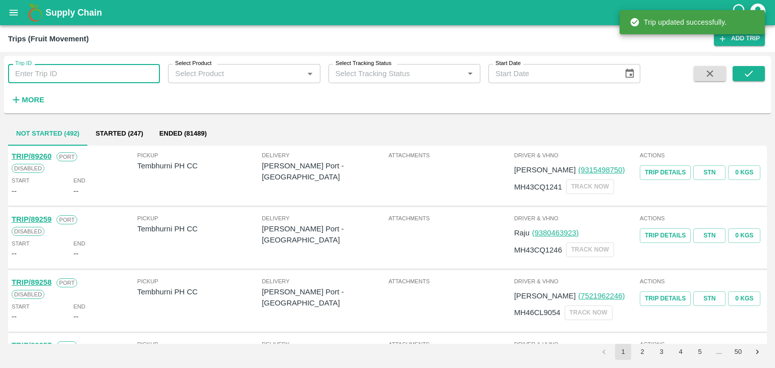
click at [95, 74] on input "Trip ID" at bounding box center [84, 73] width 152 height 19
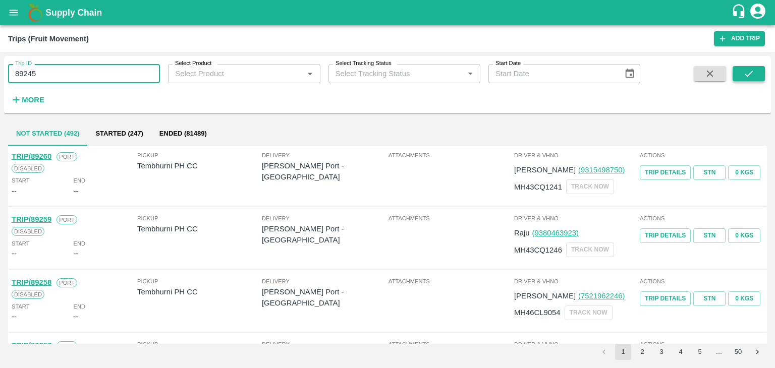
type input "89245"
click at [755, 67] on button "submit" at bounding box center [749, 73] width 32 height 15
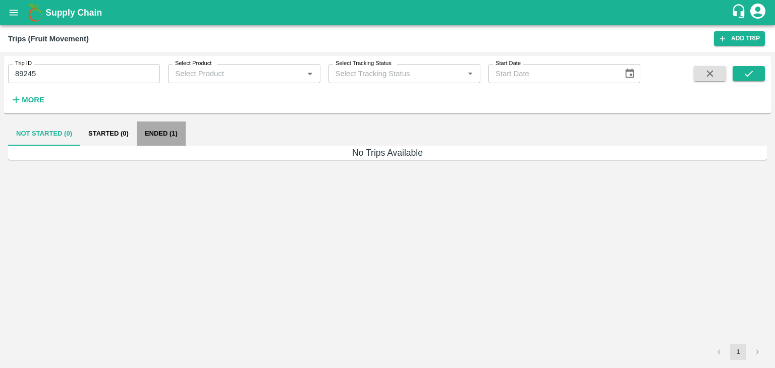
click at [171, 133] on button "Ended (1)" at bounding box center [161, 134] width 49 height 24
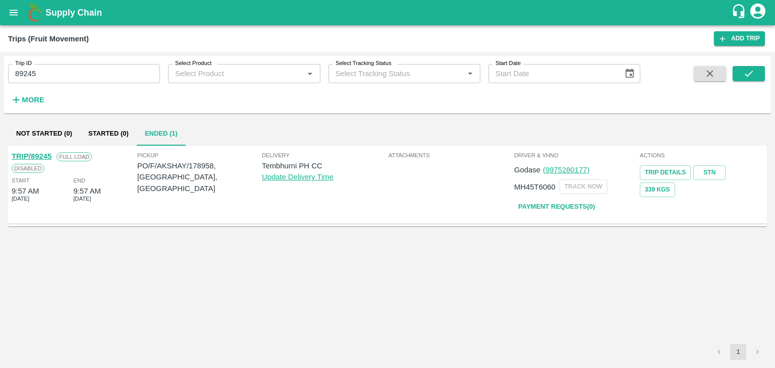
click at [26, 156] on link "TRIP/89245" at bounding box center [32, 156] width 40 height 8
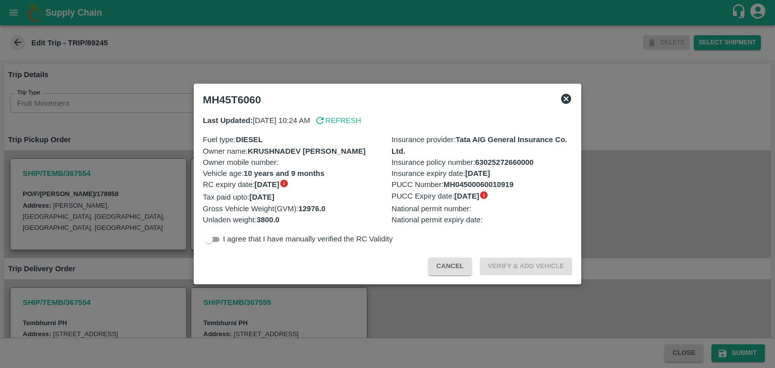
click at [567, 96] on icon at bounding box center [566, 99] width 10 height 10
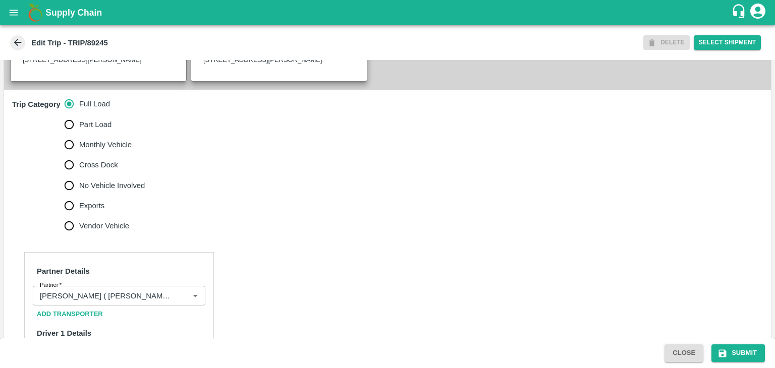
click at [118, 191] on span "No Vehicle Involved" at bounding box center [112, 185] width 66 height 11
click at [79, 196] on input "No Vehicle Involved" at bounding box center [69, 186] width 20 height 20
radio input "true"
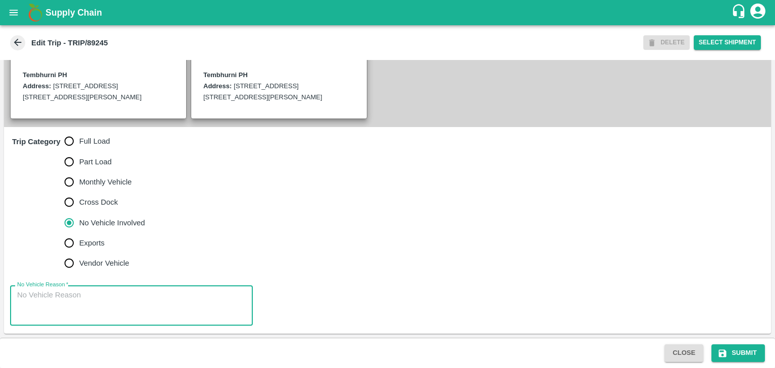
click at [121, 310] on textarea "No Vehicle Reason   *" at bounding box center [131, 306] width 229 height 32
type textarea "Field Dump"
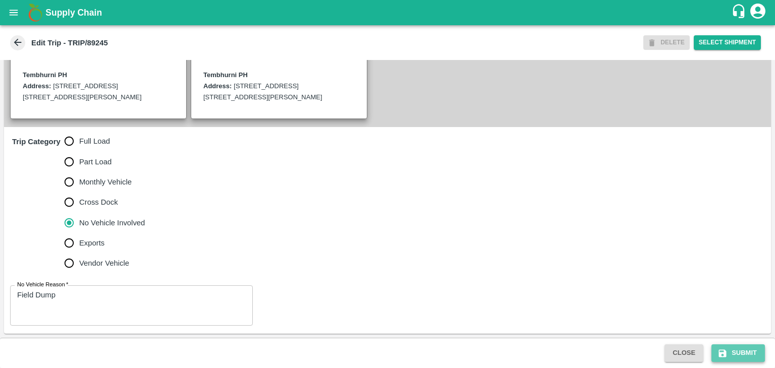
click at [745, 348] on button "Submit" at bounding box center [738, 354] width 53 height 18
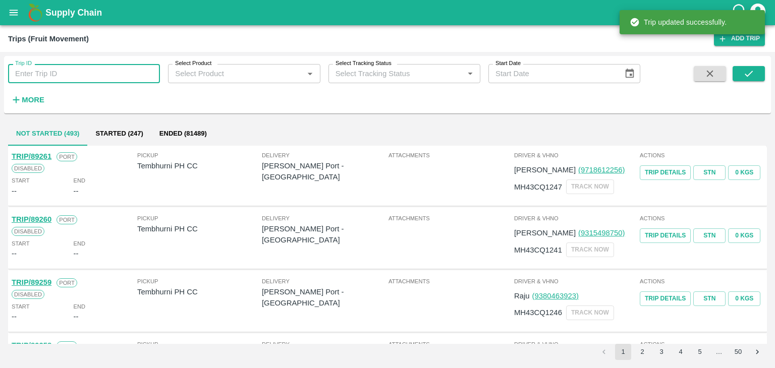
click at [120, 76] on input "Trip ID" at bounding box center [84, 73] width 152 height 19
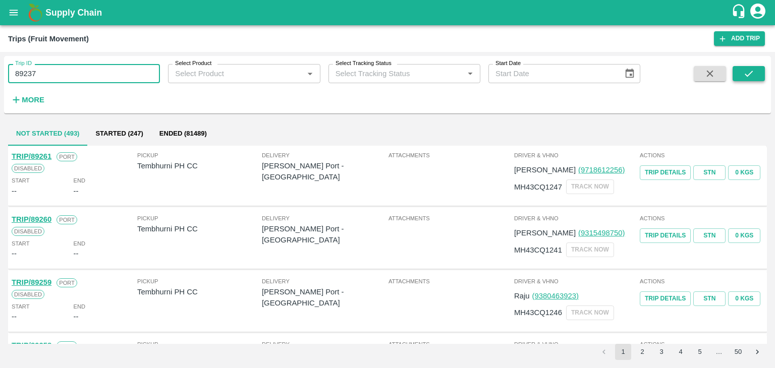
type input "89237"
click at [749, 69] on icon "submit" at bounding box center [748, 73] width 11 height 11
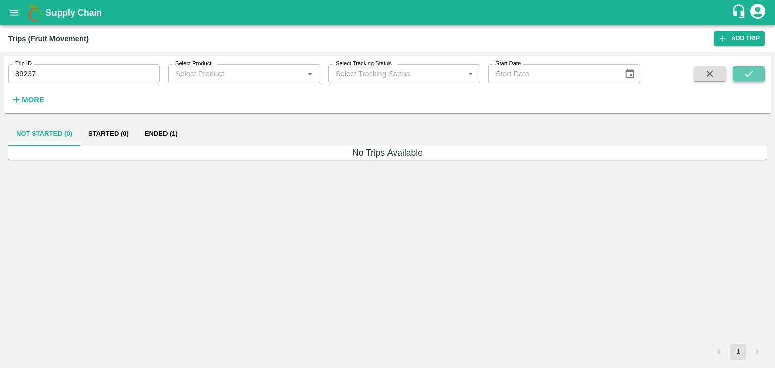
click at [749, 69] on icon "submit" at bounding box center [748, 73] width 11 height 11
click at [175, 131] on button "Ended (1)" at bounding box center [161, 134] width 49 height 24
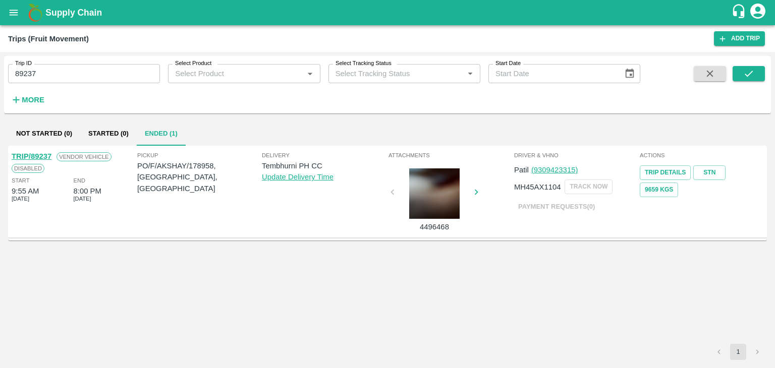
click at [38, 151] on div "TRIP/89237" at bounding box center [32, 156] width 40 height 11
click at [29, 153] on link "TRIP/89237" at bounding box center [32, 156] width 40 height 8
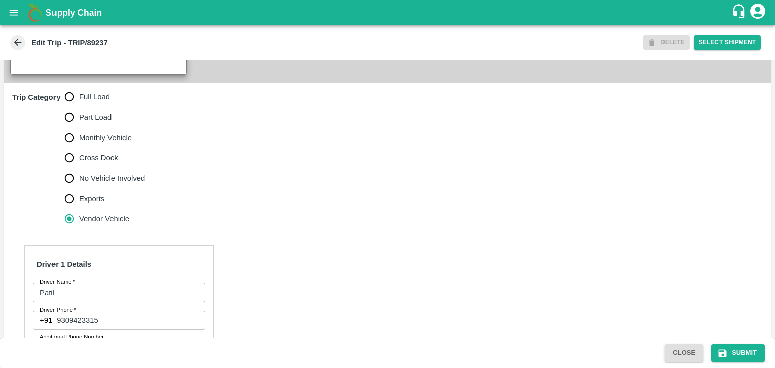
scroll to position [295, 0]
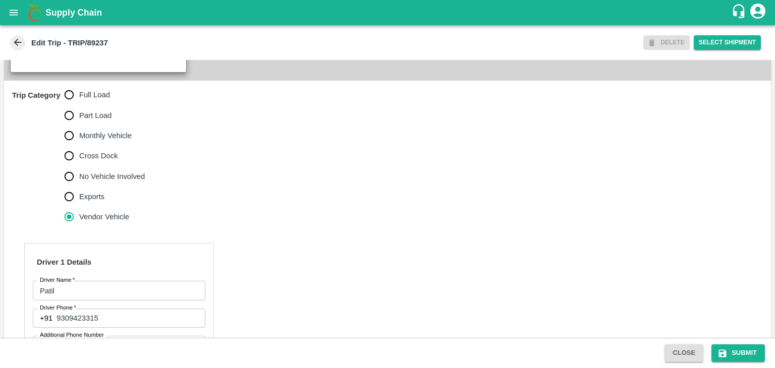
click at [97, 100] on span "Full Load" at bounding box center [94, 94] width 31 height 11
click at [79, 103] on input "Full Load" at bounding box center [69, 95] width 20 height 20
radio input "true"
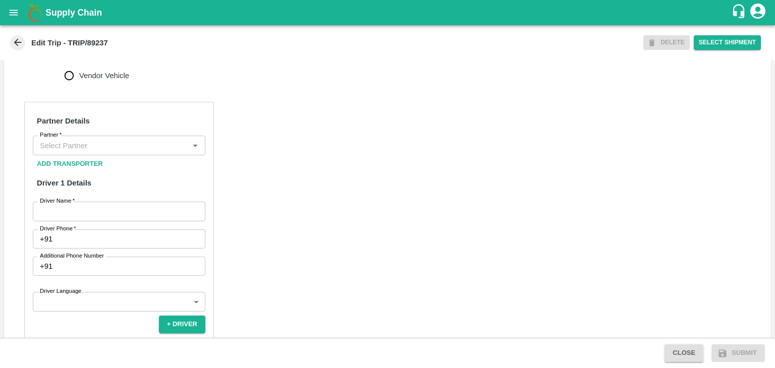
scroll to position [436, 0]
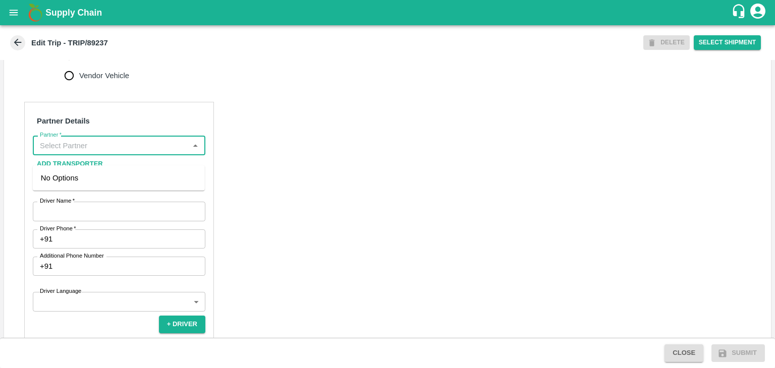
click at [105, 150] on input "Partner   *" at bounding box center [111, 145] width 150 height 13
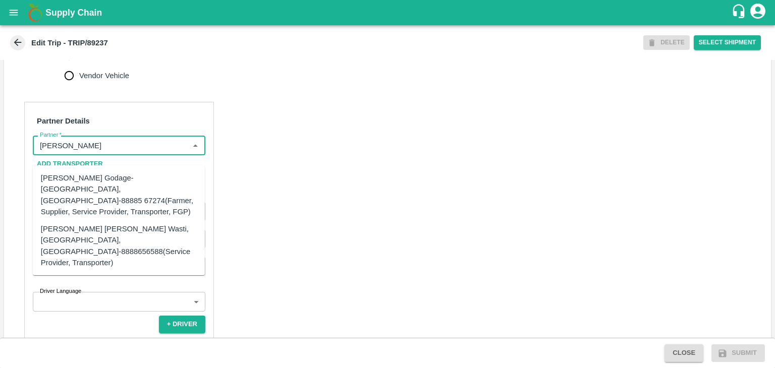
click at [128, 224] on div "[PERSON_NAME] [PERSON_NAME] Wasti, [GEOGRAPHIC_DATA], [GEOGRAPHIC_DATA]-8888656…" at bounding box center [119, 246] width 156 height 45
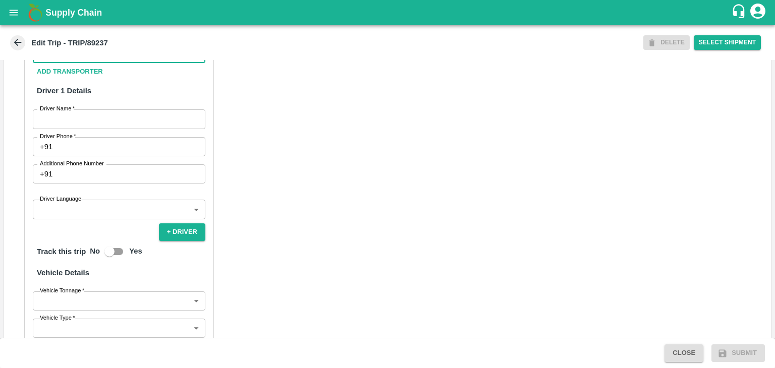
scroll to position [529, 0]
type input "Tanaji Maruti Lokare -Lokare Wasti, Kandar, Solapur-8888656588(Service Provider…"
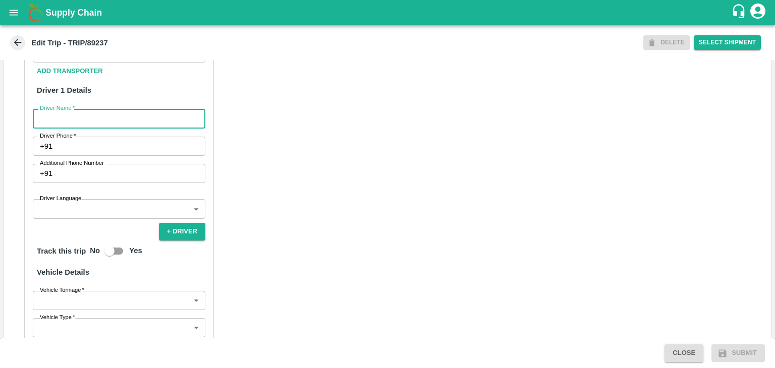
click at [77, 128] on input "Driver Name   *" at bounding box center [119, 118] width 173 height 19
type input "Patil"
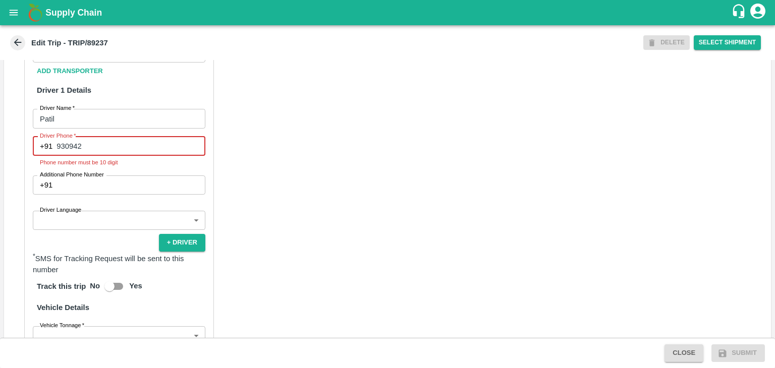
type input "9309423315"
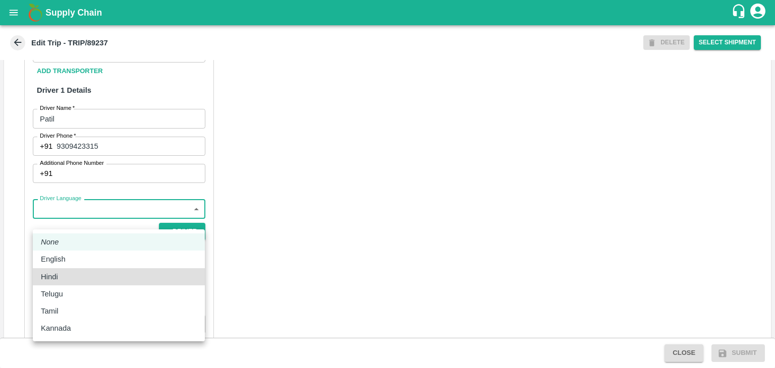
type input "hi"
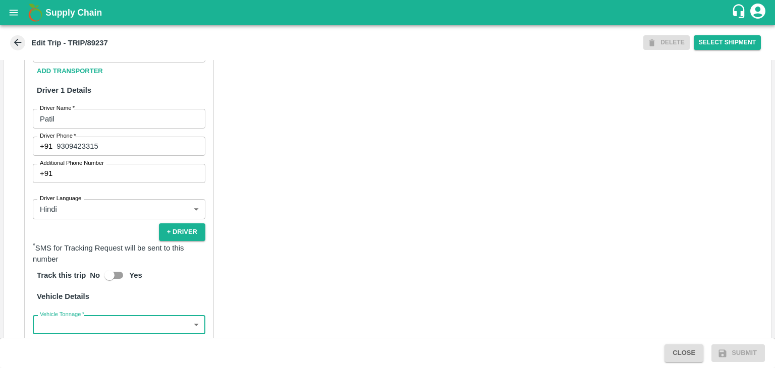
scroll to position [536, 0]
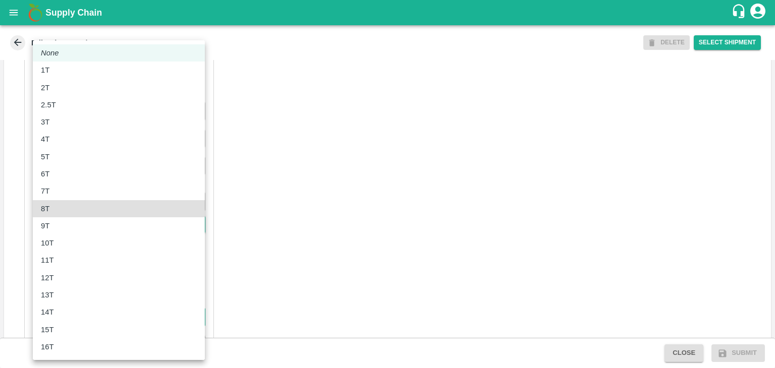
type input "8000"
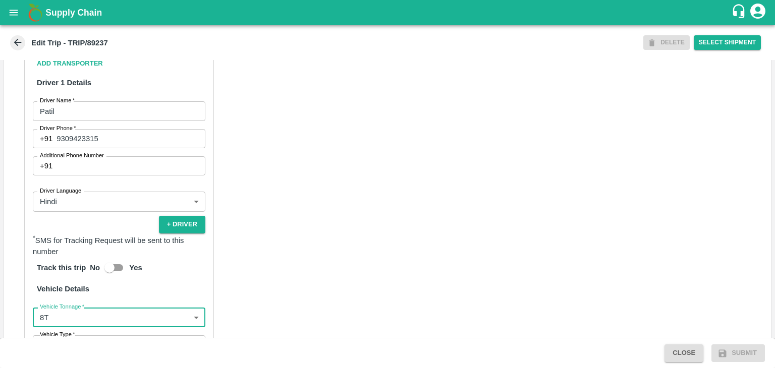
scroll to position [693, 0]
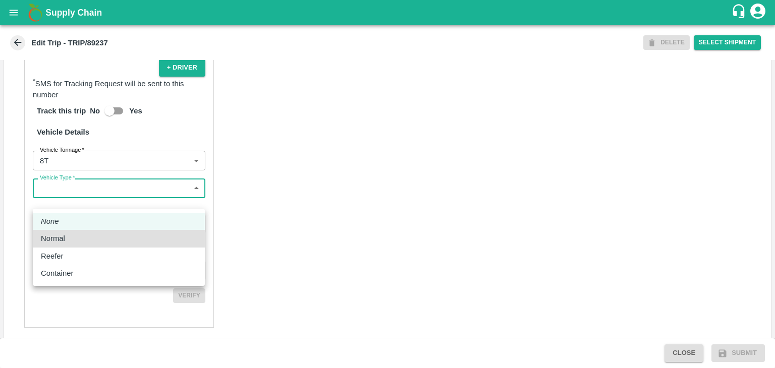
type input "Normal"
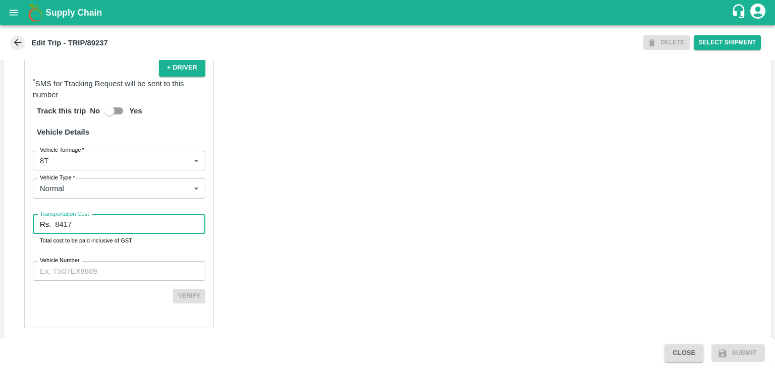
type input "8417"
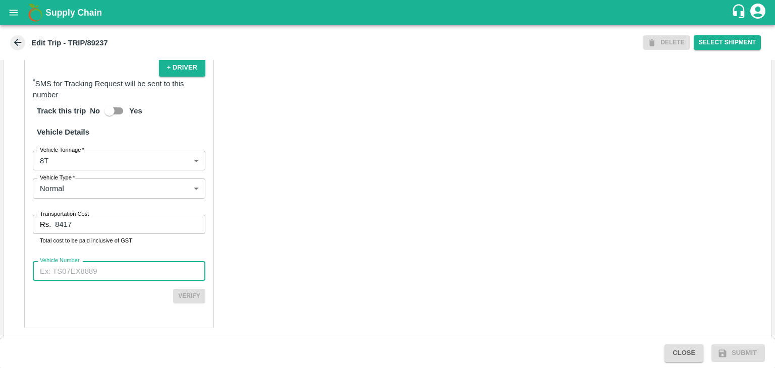
click at [145, 273] on input "Vehicle Number" at bounding box center [119, 270] width 173 height 19
paste input "MH45AX1104"
type input "MH45AX1104"
click at [198, 304] on button "Verify" at bounding box center [189, 296] width 32 height 15
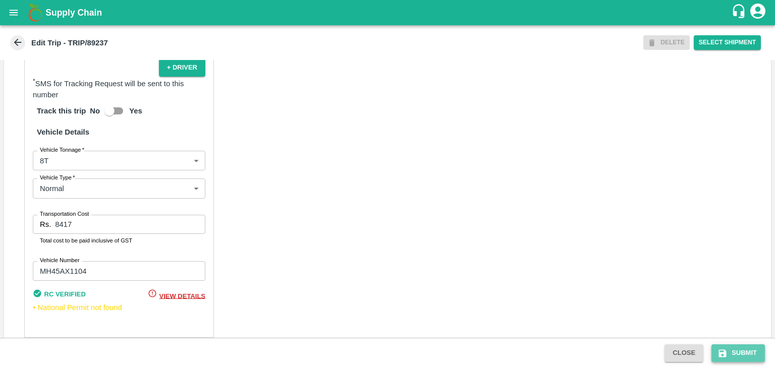
click at [746, 354] on button "Submit" at bounding box center [738, 354] width 53 height 18
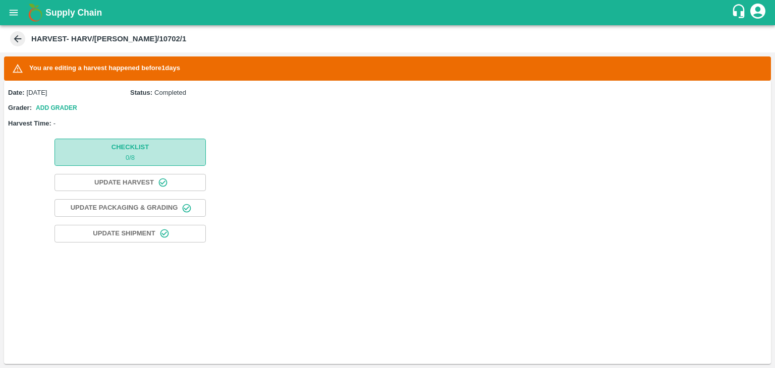
click at [159, 146] on button "Checklist 0 / 8" at bounding box center [130, 152] width 151 height 27
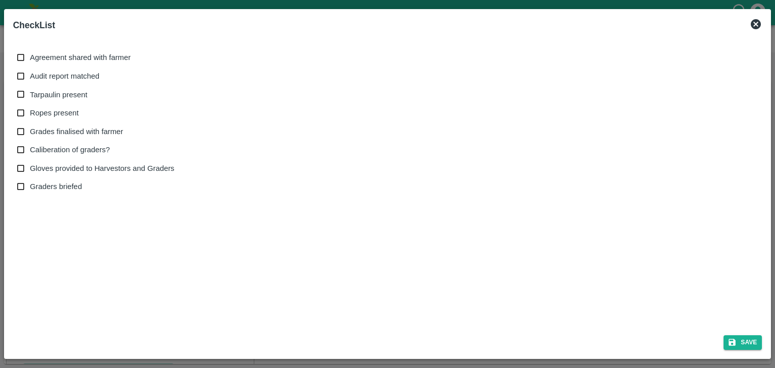
click at [41, 52] on span "Agreement shared with farmer" at bounding box center [80, 57] width 101 height 11
click at [30, 51] on input "Agreement shared with farmer" at bounding box center [21, 57] width 19 height 19
checkbox input "true"
click at [59, 73] on span "Audit report matched" at bounding box center [65, 76] width 70 height 11
click at [30, 73] on input "Audit report matched" at bounding box center [21, 76] width 19 height 19
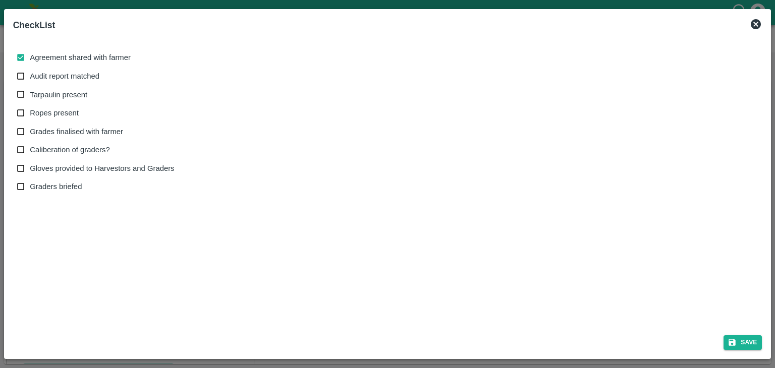
checkbox input "true"
click at [67, 100] on label "Tarpaulin present" at bounding box center [93, 94] width 163 height 19
click at [30, 100] on input "Tarpaulin present" at bounding box center [21, 94] width 19 height 19
checkbox input "true"
click at [67, 117] on span "Ropes present" at bounding box center [54, 112] width 49 height 11
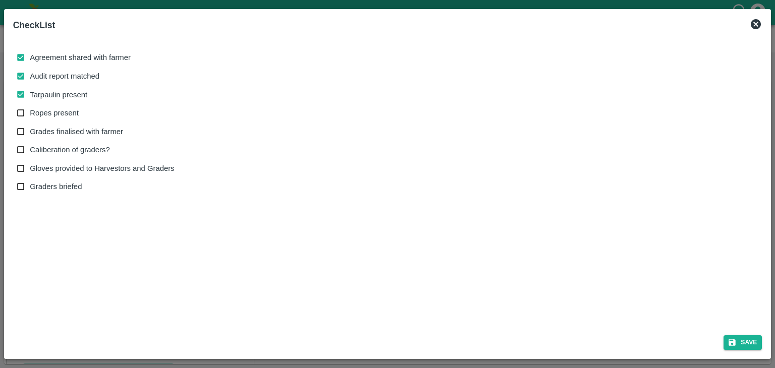
click at [30, 117] on input "Ropes present" at bounding box center [21, 113] width 19 height 19
checkbox input "true"
click at [75, 125] on label "Grades finalised with farmer" at bounding box center [93, 132] width 163 height 19
click at [30, 125] on input "Grades finalised with farmer" at bounding box center [21, 132] width 19 height 19
checkbox input "true"
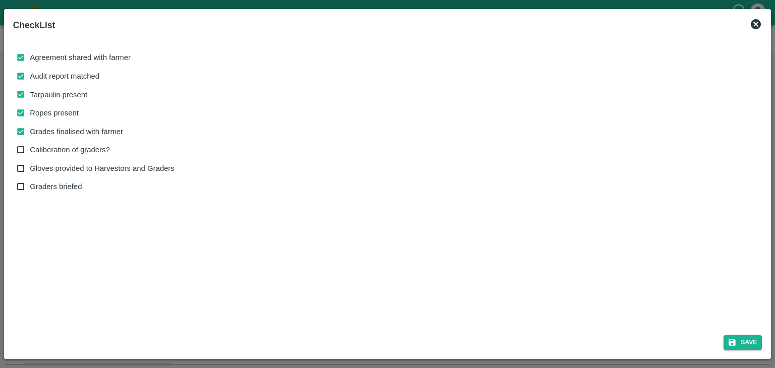
click at [75, 146] on span "Caliberation of graders?" at bounding box center [70, 149] width 80 height 11
click at [30, 146] on input "Caliberation of graders?" at bounding box center [21, 150] width 19 height 19
checkbox input "true"
click at [79, 163] on span "Gloves provided to Harvestors and Graders" at bounding box center [102, 168] width 144 height 11
click at [30, 163] on input "Gloves provided to Harvestors and Graders" at bounding box center [21, 168] width 19 height 19
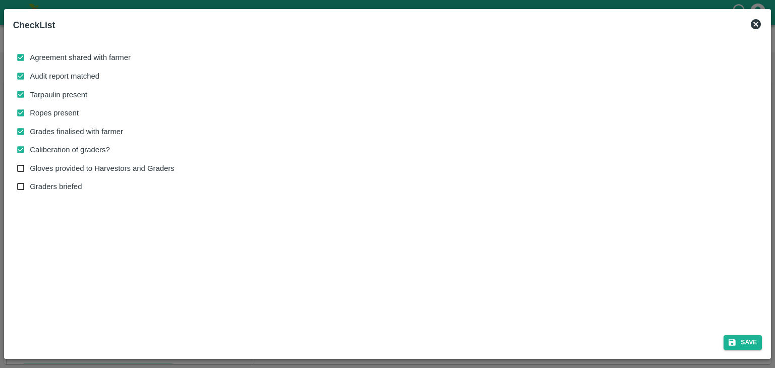
checkbox input "true"
click at [738, 339] on button "Save" at bounding box center [743, 343] width 38 height 15
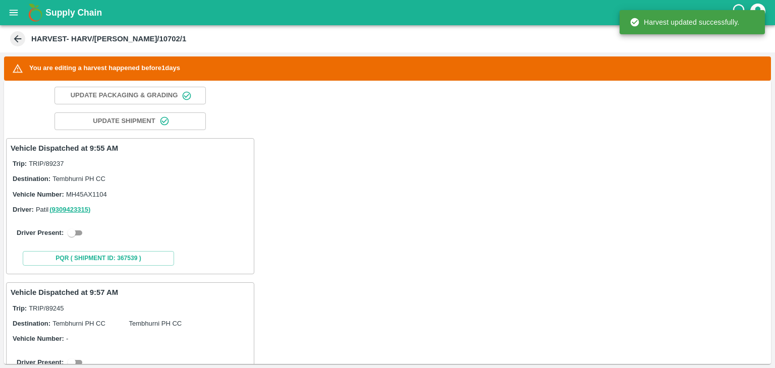
scroll to position [192, 0]
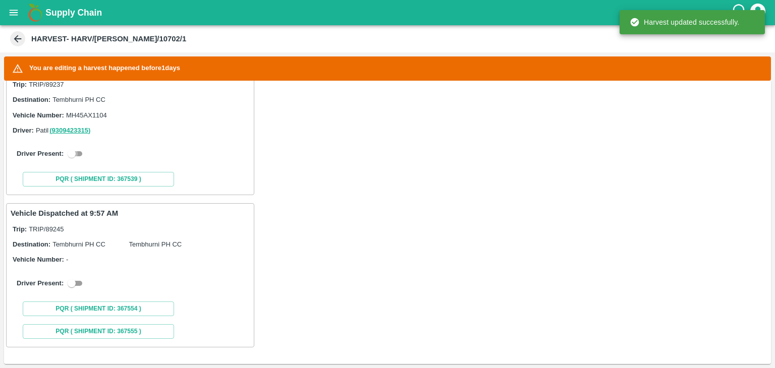
click at [81, 152] on input "checkbox" at bounding box center [71, 154] width 36 height 12
checkbox input "true"
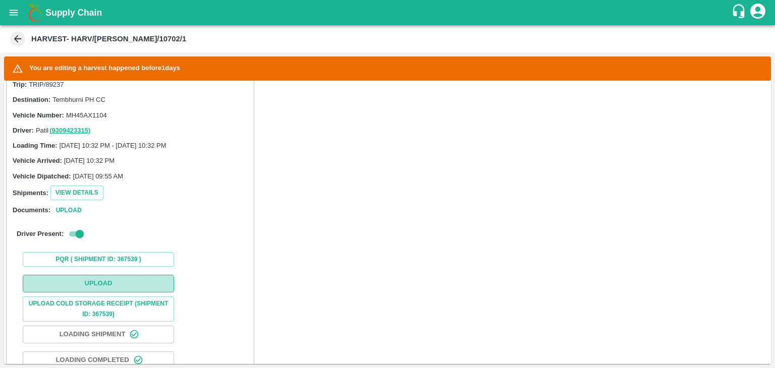
click at [143, 282] on button "Upload" at bounding box center [98, 284] width 151 height 18
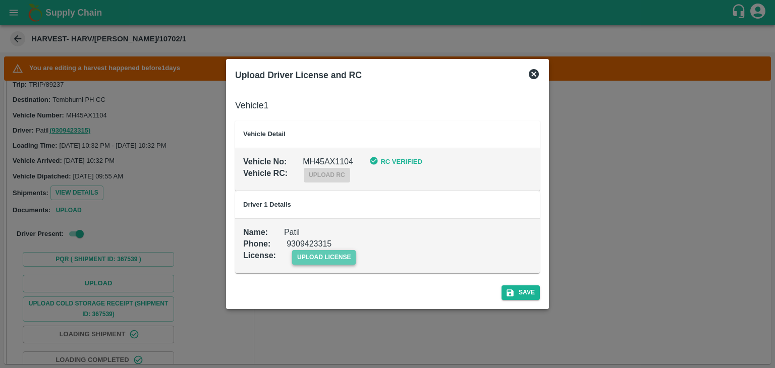
click at [307, 259] on span "upload license" at bounding box center [324, 257] width 64 height 15
click at [0, 0] on input "upload license" at bounding box center [0, 0] width 0 height 0
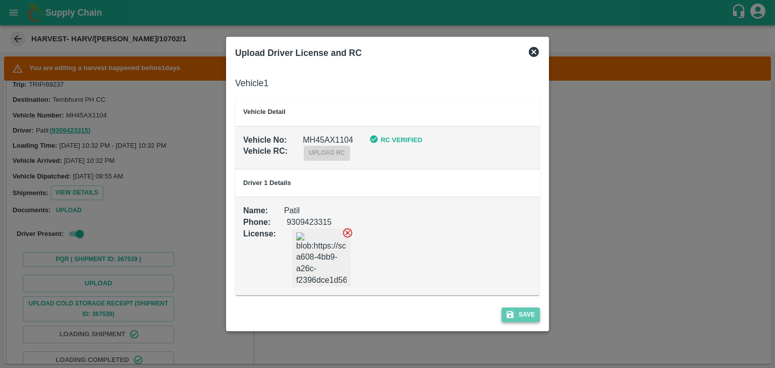
click at [508, 317] on icon "submit" at bounding box center [510, 314] width 7 height 7
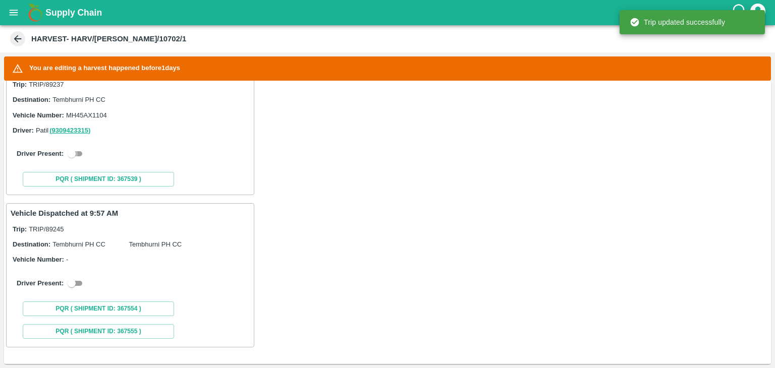
click at [71, 151] on input "checkbox" at bounding box center [71, 154] width 36 height 12
checkbox input "true"
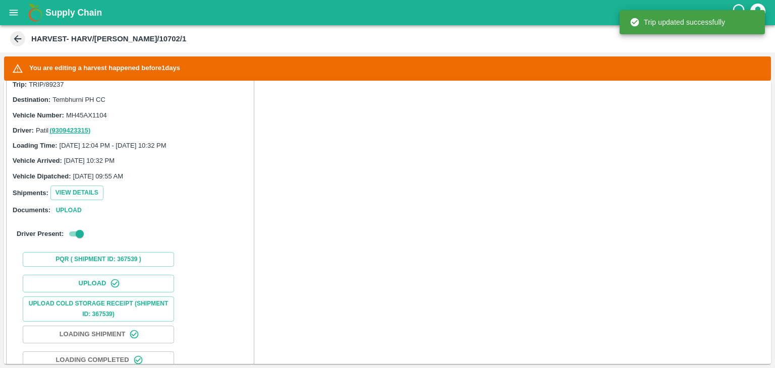
scroll to position [460, 0]
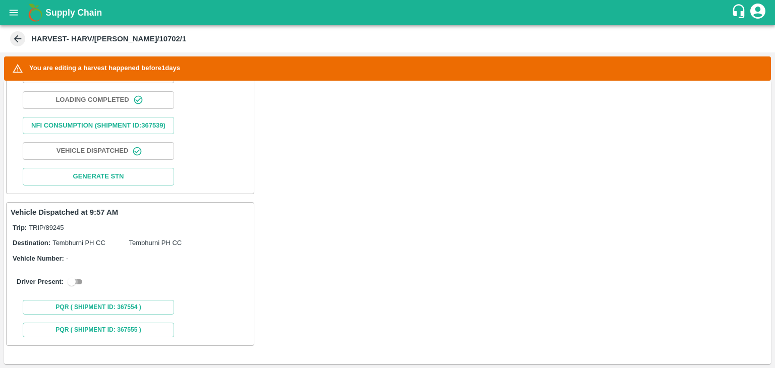
click at [84, 282] on input "checkbox" at bounding box center [71, 282] width 36 height 12
checkbox input "true"
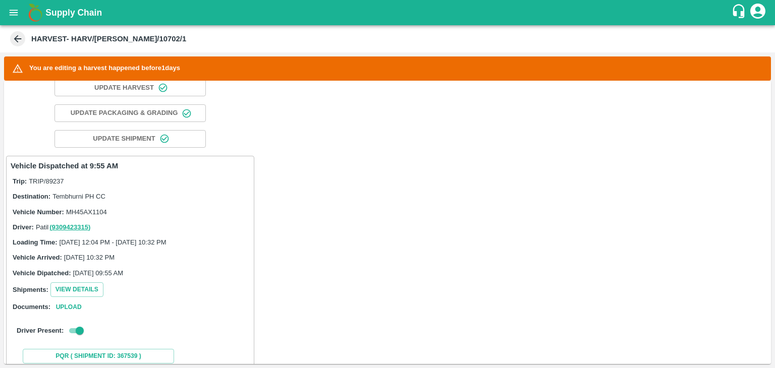
scroll to position [0, 0]
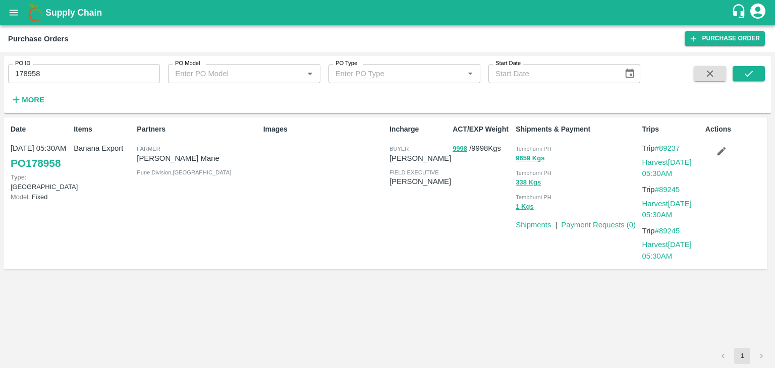
click at [716, 151] on icon "button" at bounding box center [721, 151] width 11 height 11
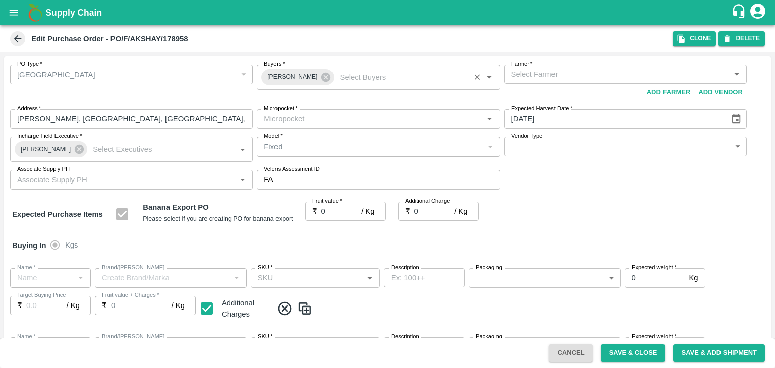
click at [326, 75] on div "[PERSON_NAME]" at bounding box center [297, 77] width 73 height 16
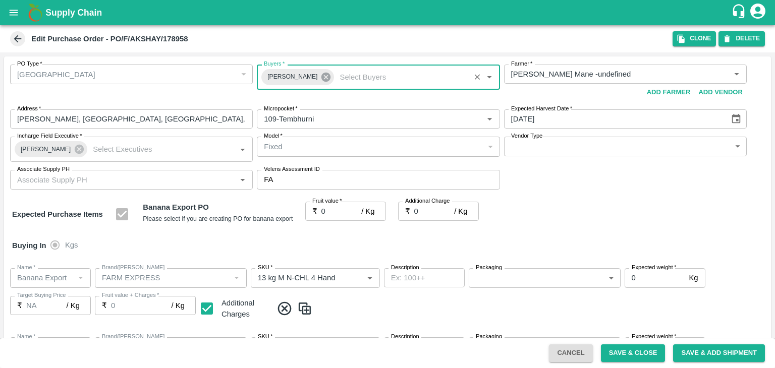
type input "[PERSON_NAME] Mane -undefined"
type input "109-Tembhurni"
type input "Banana Export"
type input "FARM EXPRESS"
type input "13 kg M N-CHL 4 Hand"
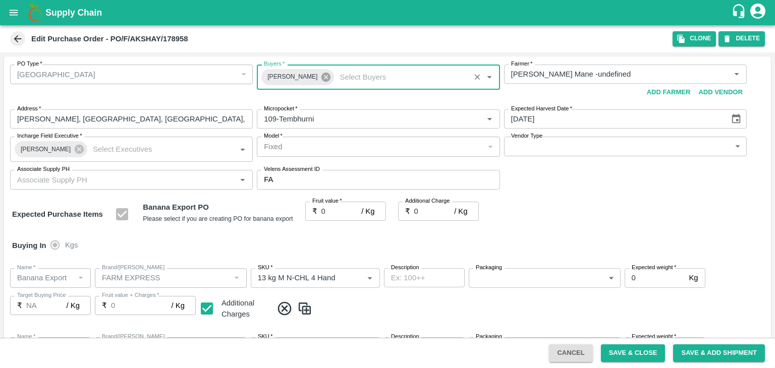
type input "NA"
type input "Banana Export"
type input "FARM EXPRESS"
type input "13 kg M N-CHL 5 Hand"
type input "NA"
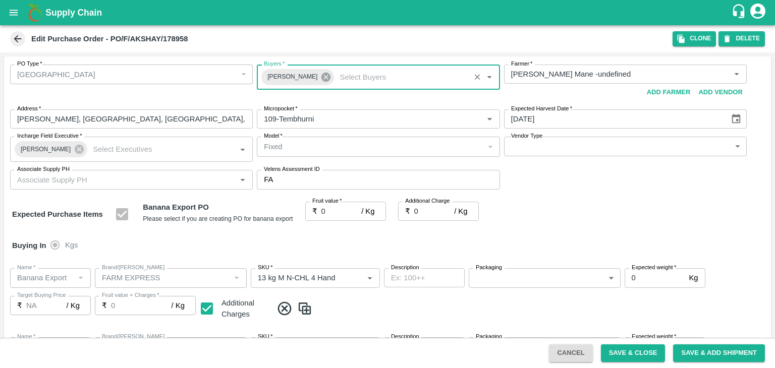
type input "Banana Export"
type input "FARM EXPRESS"
type input "13 kg M N-CHL 6 Hand"
type input "NA"
type input "Banana Export"
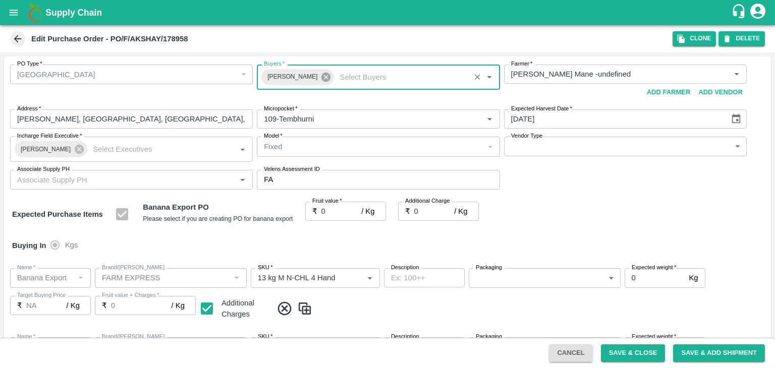
type input "FARM EXPRESS"
type input "13 kg M N-CHL 8 Hand"
type input "NA"
type input "Banana Export"
type input "FARM EXPRESS"
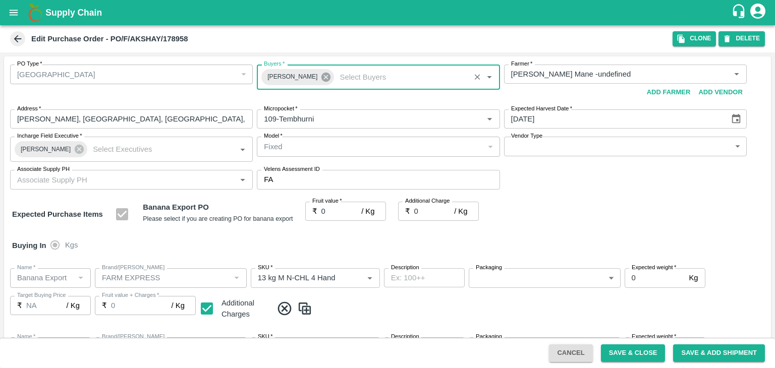
type input "13 kg M N-CHL CL"
type input "NA"
type input "Banana Export"
type input "FARM EXPRESS"
type input "C Class"
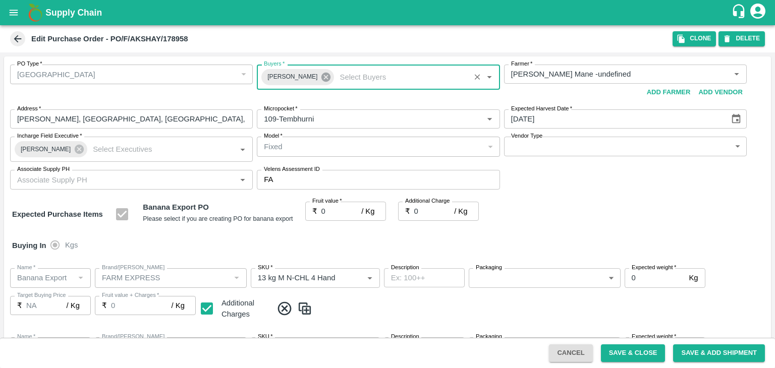
type input "NA"
type input "Banana Export"
type input "FARM EXPRESS"
type input "PHR Kg"
type input "NA"
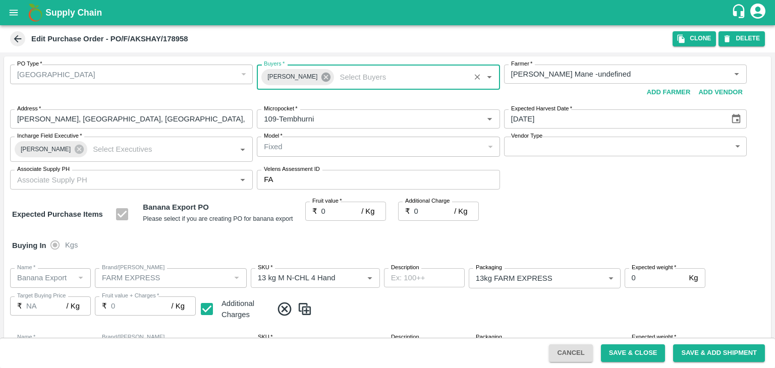
click at [321, 75] on icon at bounding box center [325, 77] width 9 height 9
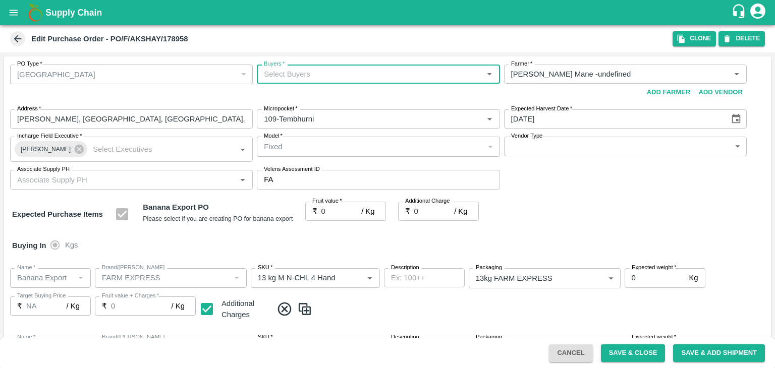
click at [315, 73] on input "Buyers   *" at bounding box center [370, 74] width 220 height 13
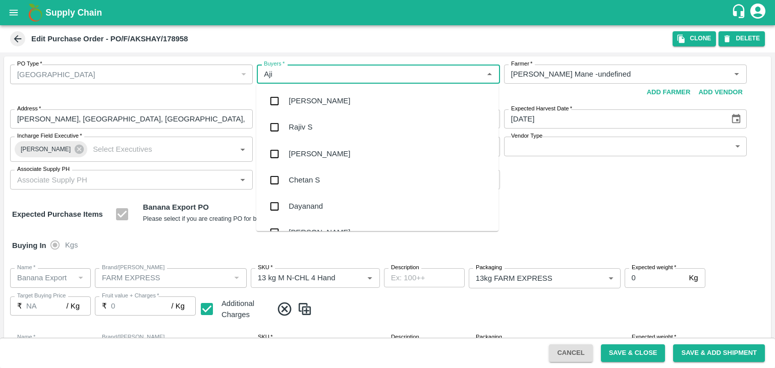
type input "Ajit"
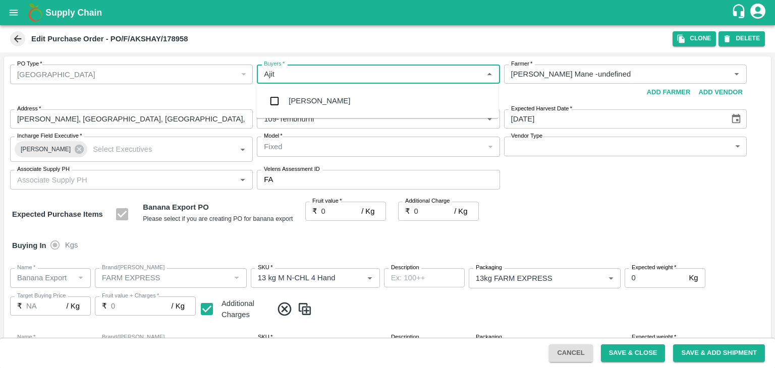
click at [315, 105] on div "[PERSON_NAME]" at bounding box center [320, 100] width 62 height 11
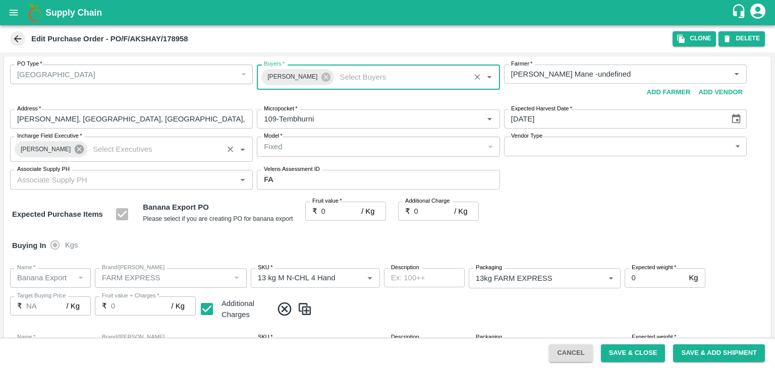
click at [75, 150] on icon at bounding box center [79, 149] width 11 height 11
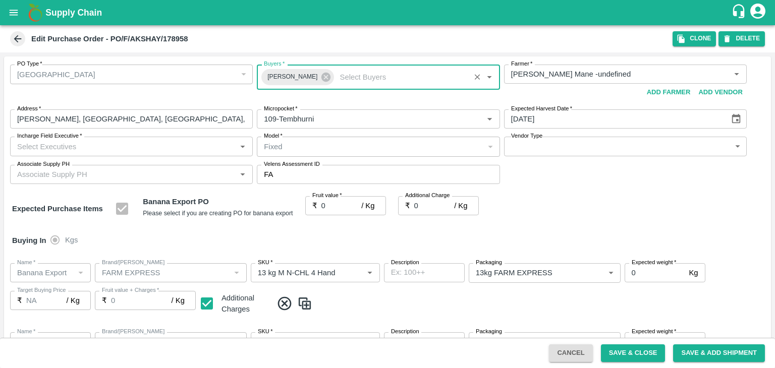
click at [111, 144] on input "Incharge Field Executive   *" at bounding box center [123, 146] width 220 height 13
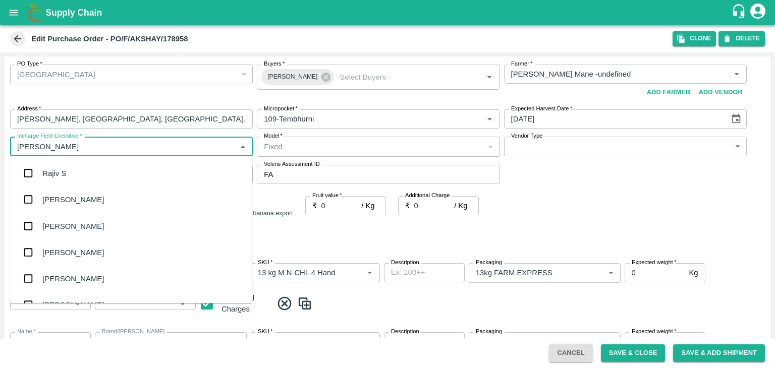
type input "Jay"
click at [87, 221] on div "jaydip Tale" at bounding box center [131, 226] width 242 height 26
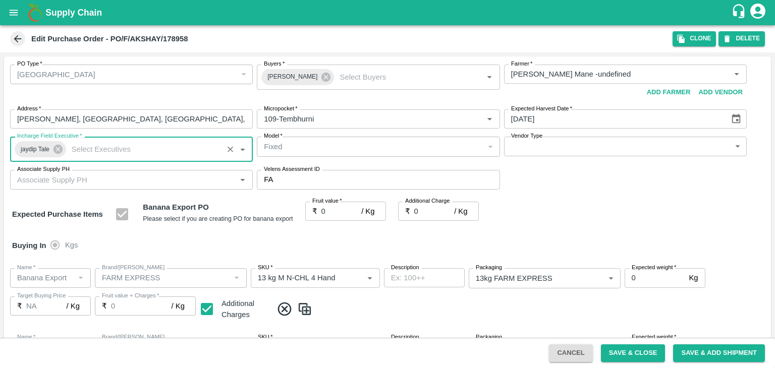
click at [523, 151] on body "Supply Chain Edit Purchase Order - PO/F/AKSHAY/178958 Clone DELETE PO Type   * …" at bounding box center [387, 184] width 775 height 368
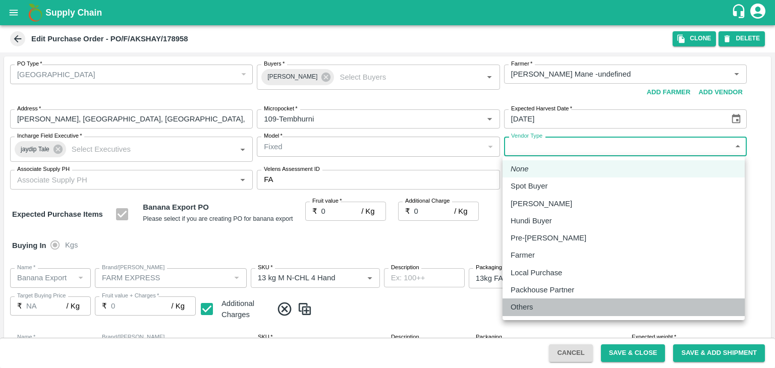
click at [533, 309] on p "Others" at bounding box center [522, 307] width 23 height 11
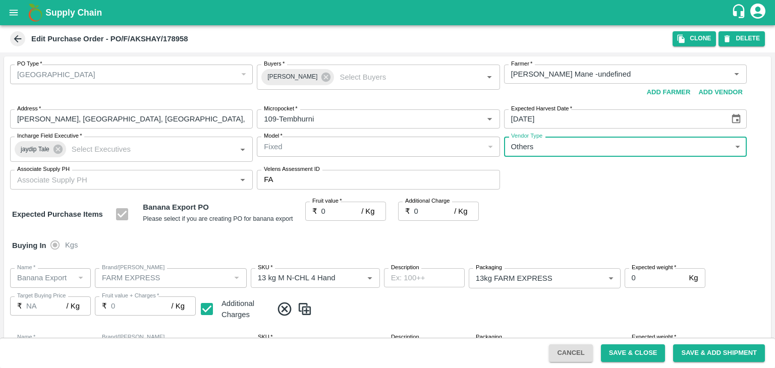
type input "OTHER"
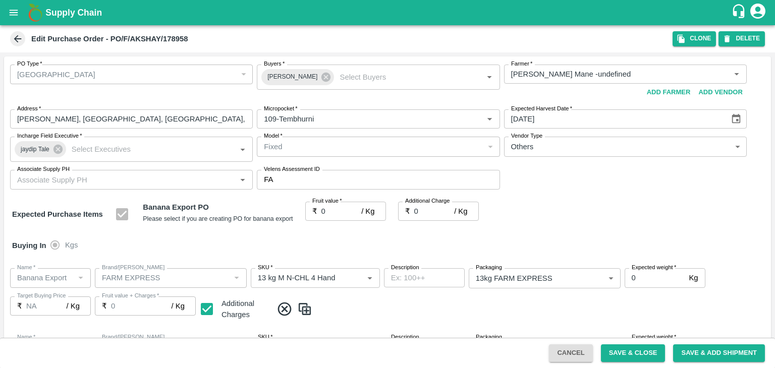
click at [337, 205] on label "Fruit value   *" at bounding box center [327, 201] width 30 height 8
click at [337, 205] on input "0" at bounding box center [341, 211] width 40 height 19
click at [337, 210] on input "0" at bounding box center [341, 211] width 40 height 19
type input "21"
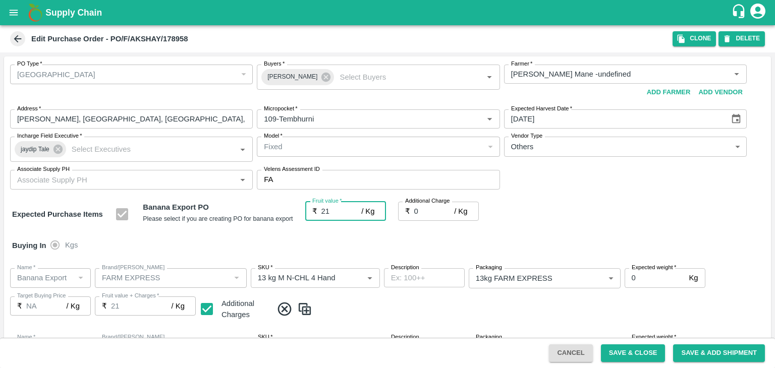
type input "21"
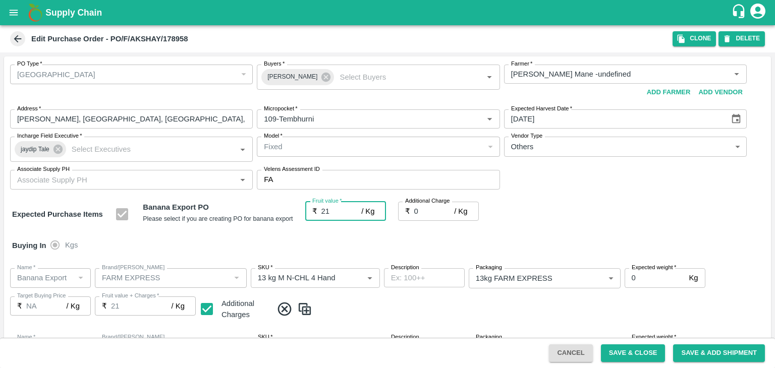
type input "21"
type input "2"
type input "23"
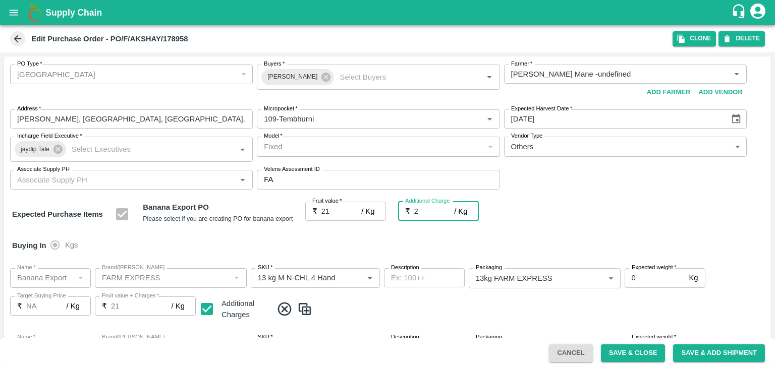
type input "23"
type input "2.75"
type input "23.75"
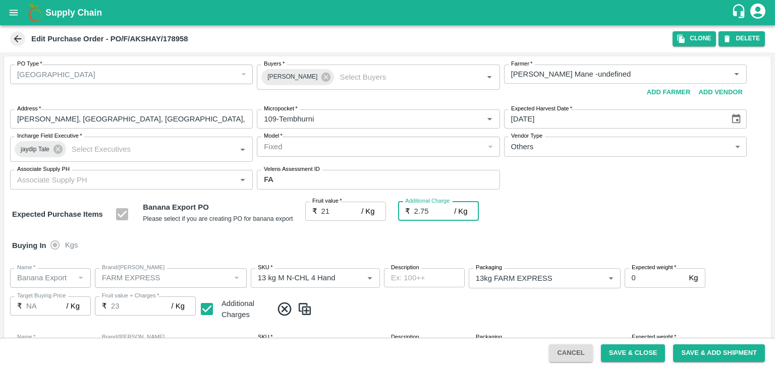
type input "23.75"
type input "2.75"
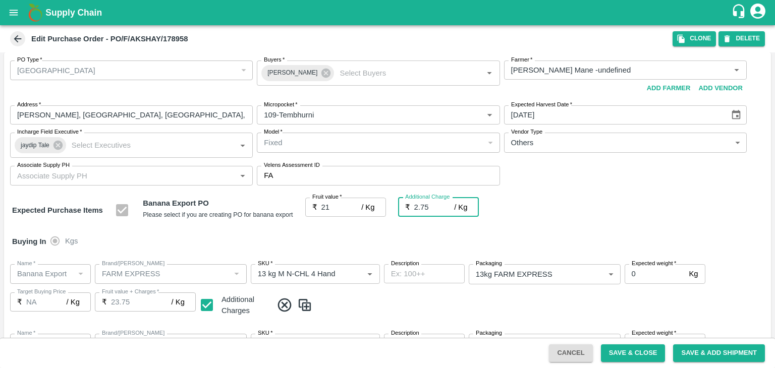
scroll to position [535, 0]
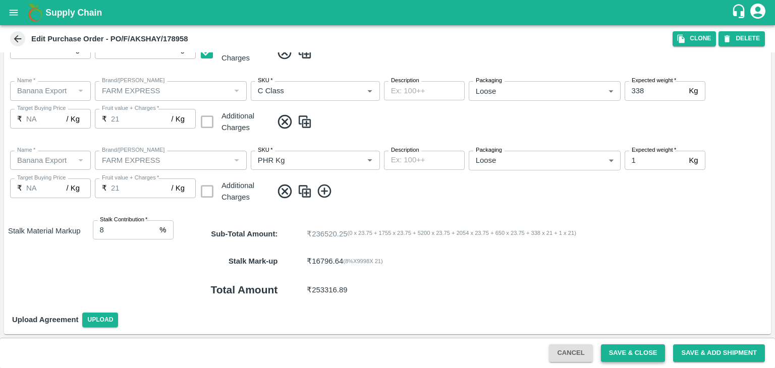
click at [651, 354] on button "Save & Close" at bounding box center [633, 354] width 65 height 18
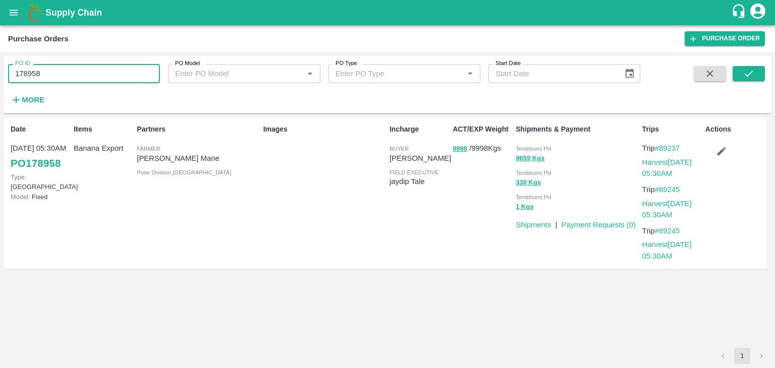
click at [102, 73] on input "178958" at bounding box center [84, 73] width 152 height 19
paste input "text"
click at [753, 71] on icon "submit" at bounding box center [748, 73] width 11 height 11
click at [76, 75] on input "178829" at bounding box center [84, 73] width 152 height 19
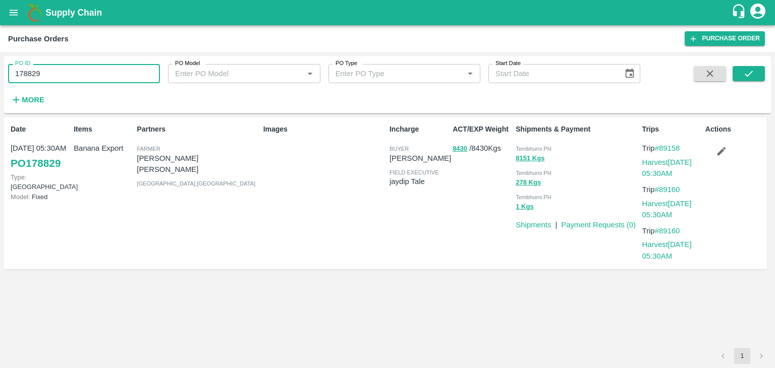
paste input "text"
click at [104, 73] on input "178829178829" at bounding box center [84, 73] width 152 height 19
paste input "text"
click at [104, 73] on input "178829178829" at bounding box center [84, 73] width 152 height 19
type input "178829"
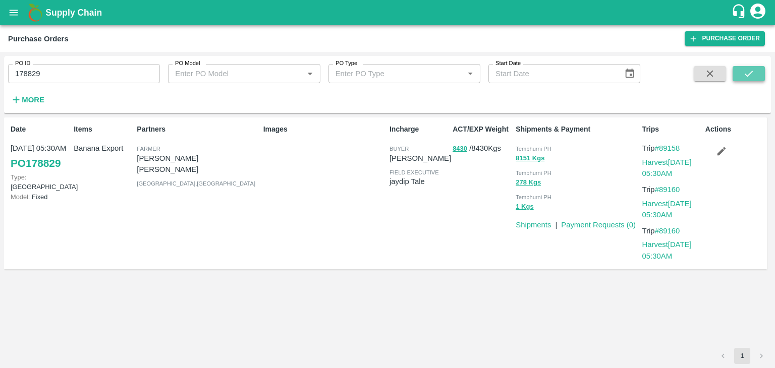
click at [746, 74] on icon "submit" at bounding box center [749, 74] width 8 height 6
click at [666, 166] on link "Harvest 29 Sep, 05:30AM" at bounding box center [666, 167] width 49 height 19
click at [608, 224] on link "Payment Requests ( 0 )" at bounding box center [598, 225] width 75 height 8
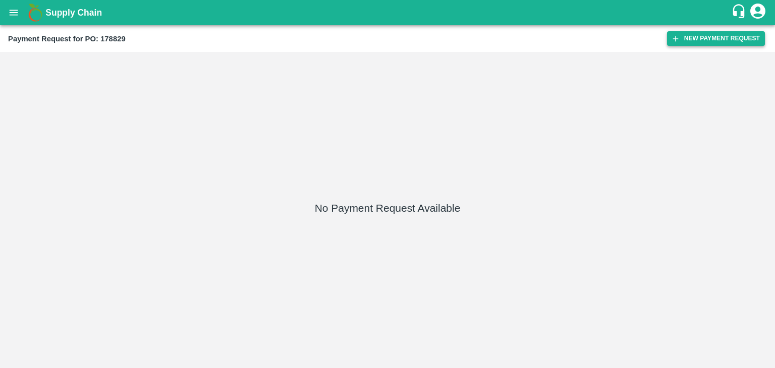
click at [692, 40] on button "New Payment Request" at bounding box center [716, 38] width 98 height 15
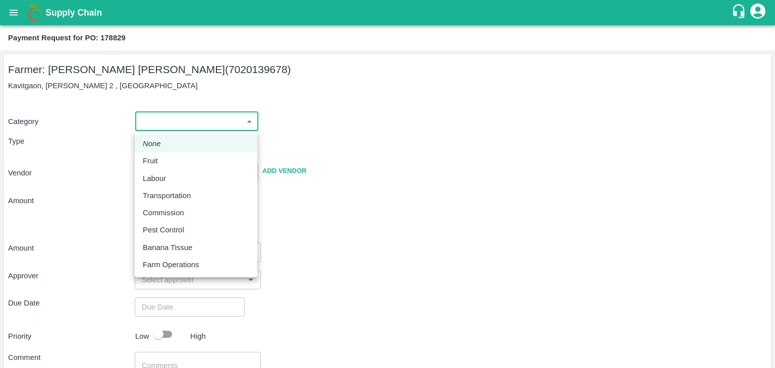
drag, startPoint x: 156, startPoint y: 127, endPoint x: 158, endPoint y: 160, distance: 33.4
click at [158, 160] on body "Supply Chain Payment Request for PO: 178829 Farmer: [PERSON_NAME] [PERSON_NAME]…" at bounding box center [387, 184] width 775 height 368
click at [158, 160] on div "Fruit" at bounding box center [153, 160] width 20 height 11
type input "1"
type input "[PERSON_NAME] [PERSON_NAME] - 7020139678(Farmer)"
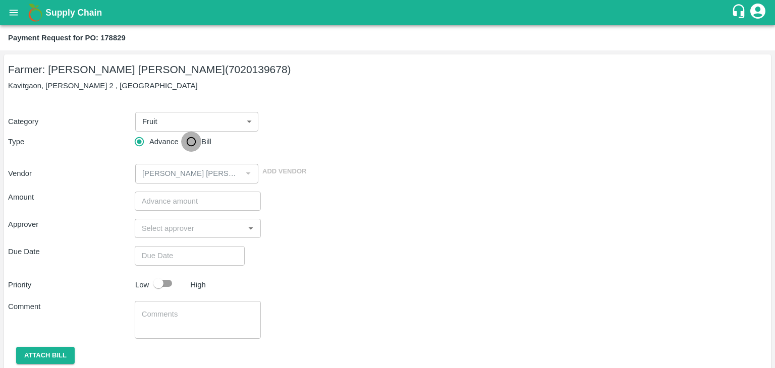
click at [196, 142] on input "Bill" at bounding box center [191, 142] width 20 height 20
radio input "true"
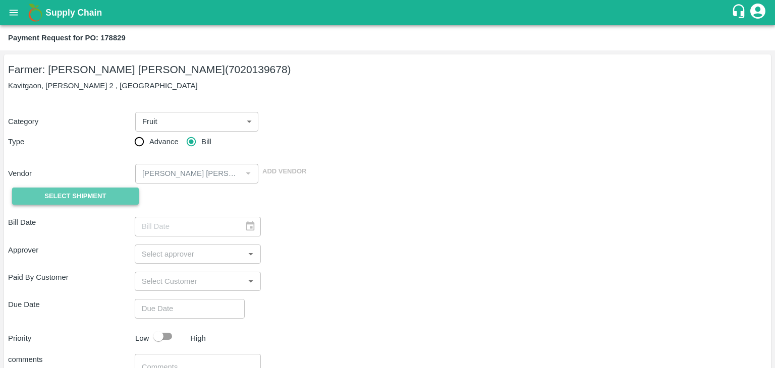
click at [73, 199] on span "Select Shipment" at bounding box center [75, 197] width 62 height 12
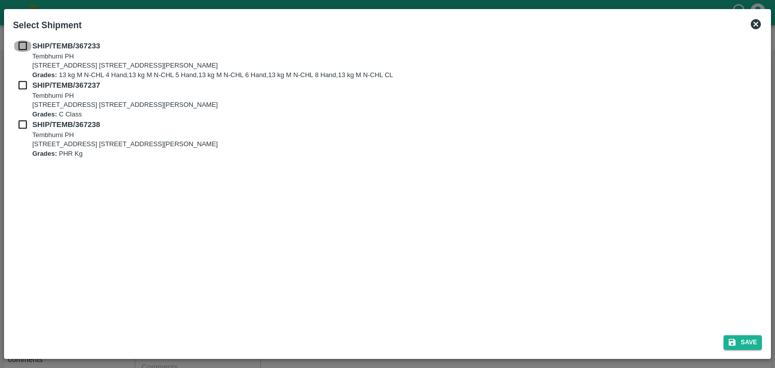
click at [17, 45] on input "checkbox" at bounding box center [22, 45] width 19 height 11
checkbox input "true"
click at [17, 87] on input "checkbox" at bounding box center [22, 85] width 19 height 11
checkbox input "true"
click at [18, 129] on input "checkbox" at bounding box center [22, 124] width 19 height 11
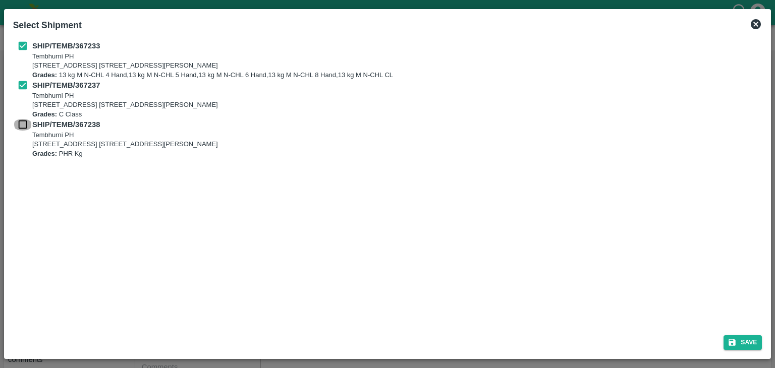
checkbox input "true"
click at [747, 342] on button "Save" at bounding box center [743, 343] width 38 height 15
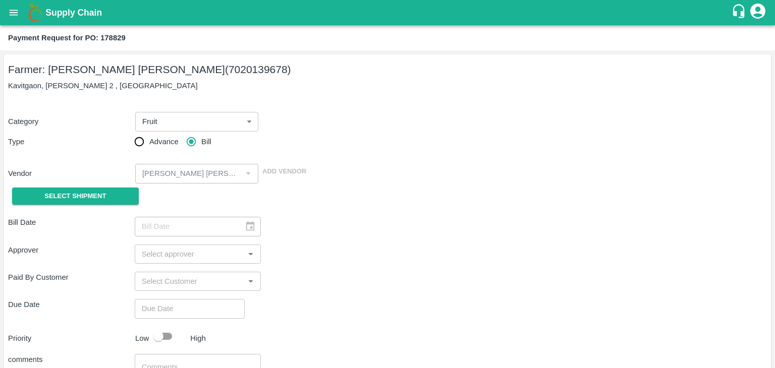
type input "[DATE]"
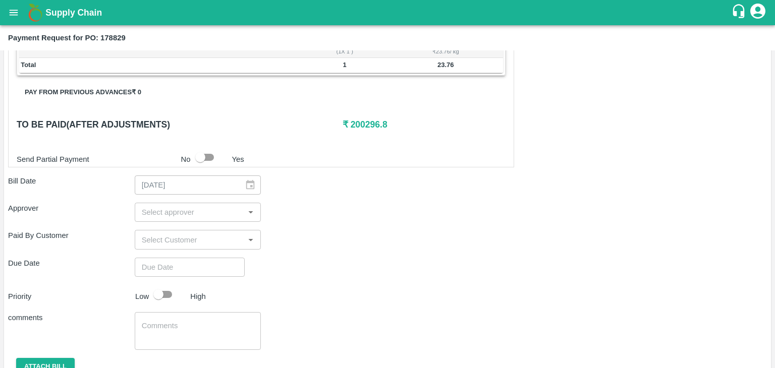
scroll to position [472, 0]
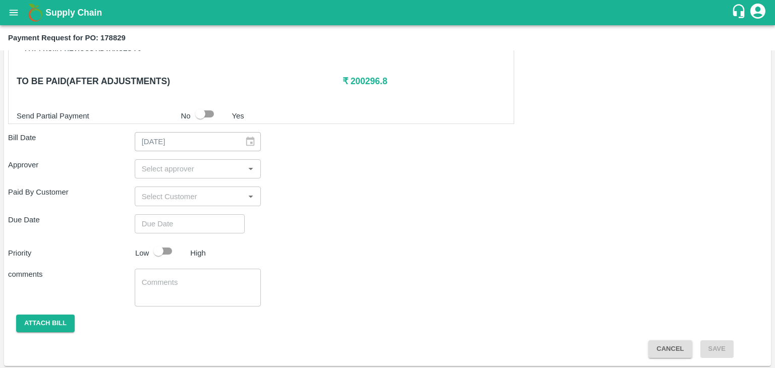
click at [170, 163] on input "input" at bounding box center [190, 169] width 104 height 13
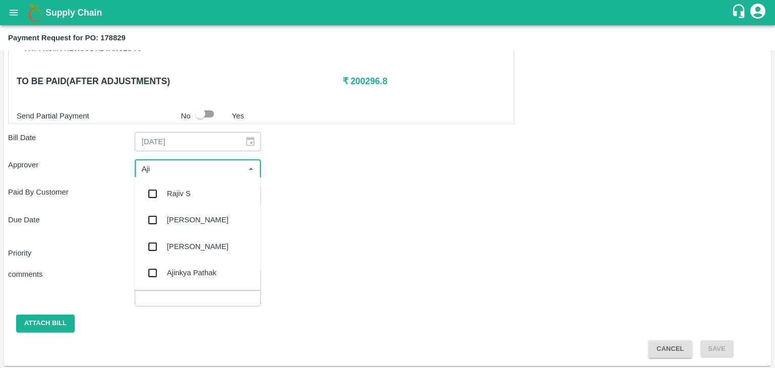
type input "Ajit"
click at [181, 185] on div "[PERSON_NAME]" at bounding box center [197, 194] width 126 height 26
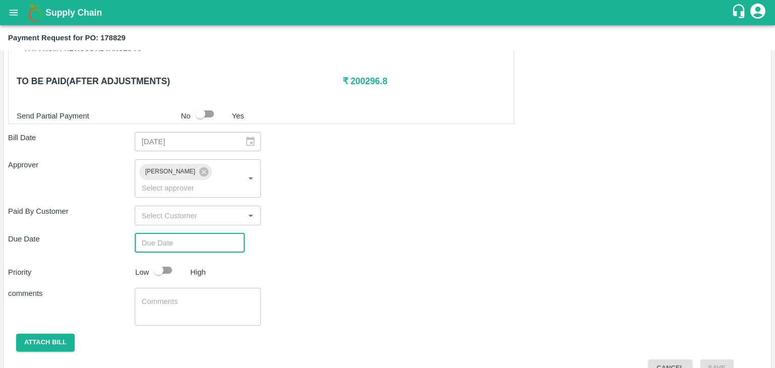
type input "DD/MM/YYYY hh:mm aa"
click at [215, 234] on input "DD/MM/YYYY hh:mm aa" at bounding box center [186, 243] width 103 height 19
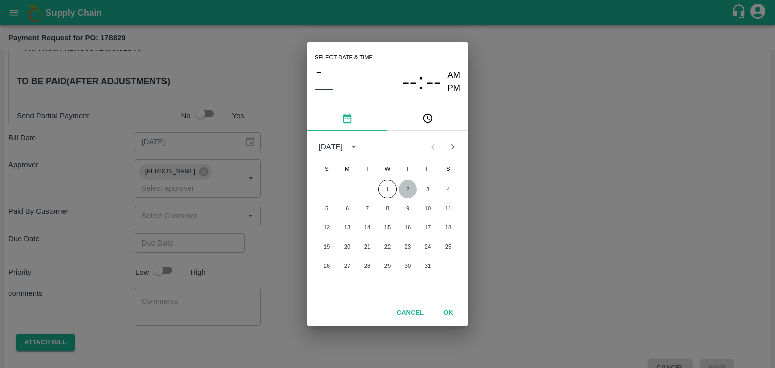
click at [408, 188] on button "2" at bounding box center [408, 189] width 18 height 18
type input "[DATE] 12:00 AM"
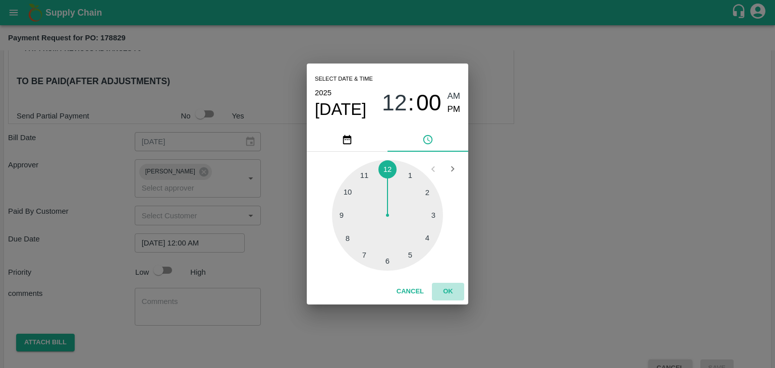
click at [450, 287] on button "OK" at bounding box center [448, 292] width 32 height 18
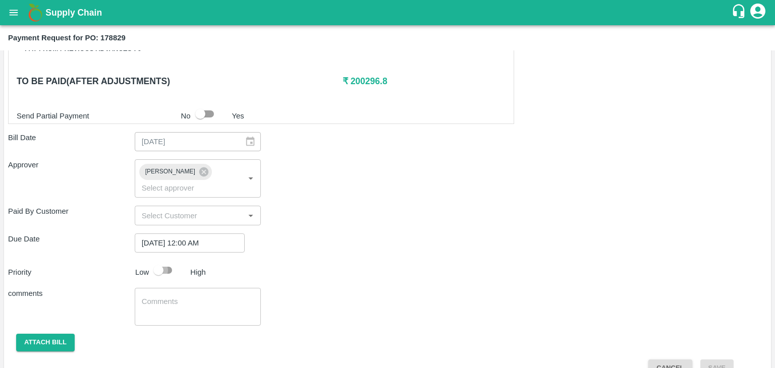
click at [167, 261] on input "checkbox" at bounding box center [159, 270] width 58 height 19
checkbox input "true"
click at [211, 299] on textarea at bounding box center [198, 307] width 113 height 21
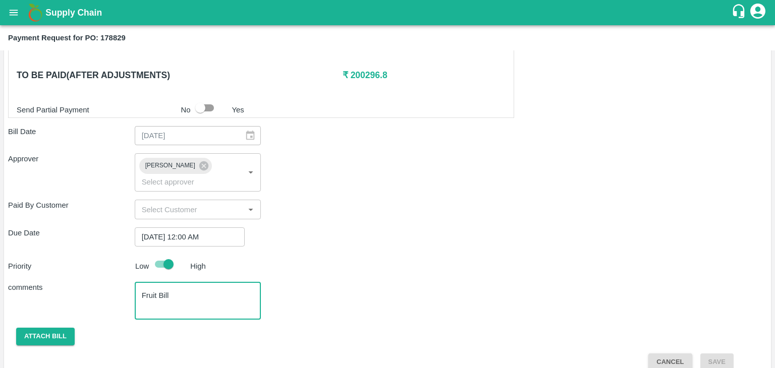
type textarea "Fruit Bill"
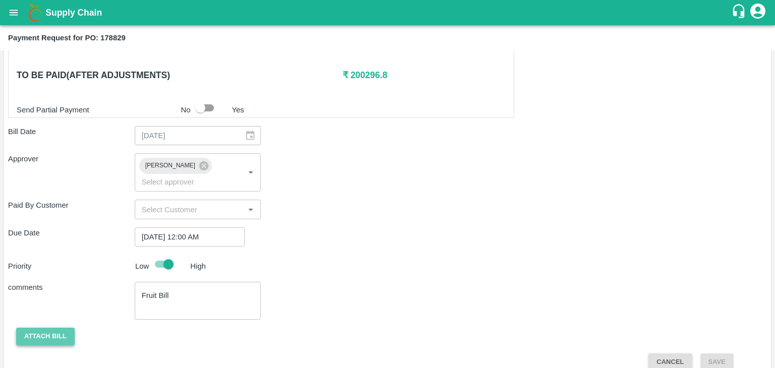
click at [51, 328] on button "Attach bill" at bounding box center [45, 337] width 59 height 18
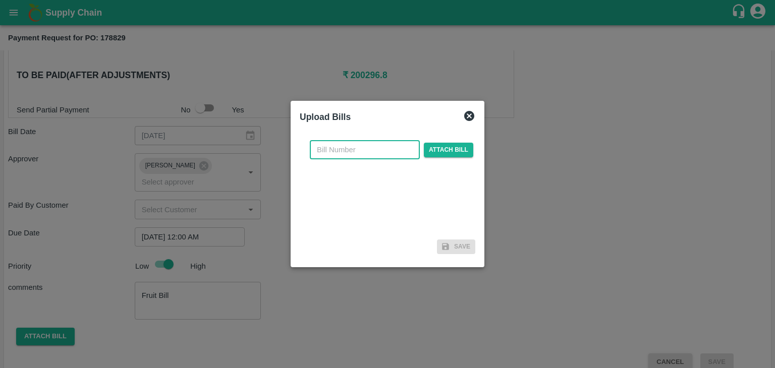
click at [382, 144] on input "text" at bounding box center [365, 149] width 110 height 19
click at [384, 154] on input "VG/25-26/129" at bounding box center [365, 149] width 110 height 19
type input "VG/25-26/168"
click at [441, 155] on span "Attach bill" at bounding box center [448, 150] width 49 height 15
click at [0, 0] on input "Attach bill" at bounding box center [0, 0] width 0 height 0
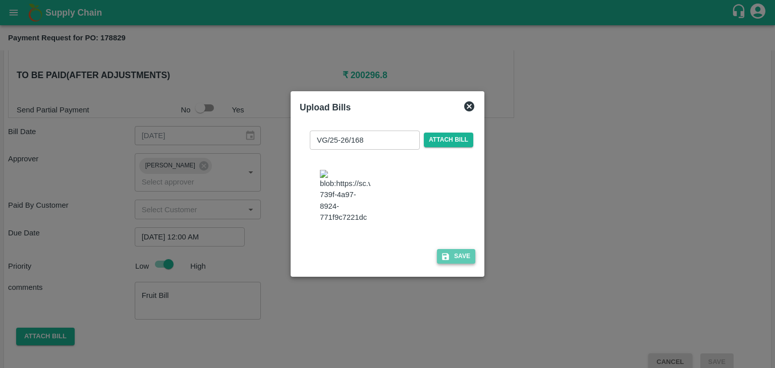
click at [465, 263] on button "Save" at bounding box center [456, 256] width 38 height 15
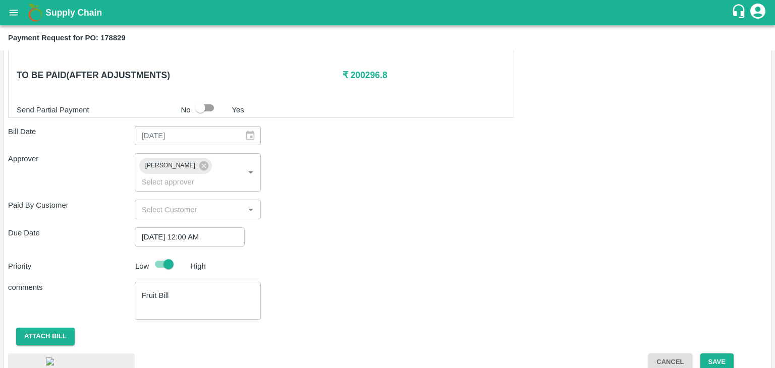
scroll to position [541, 0]
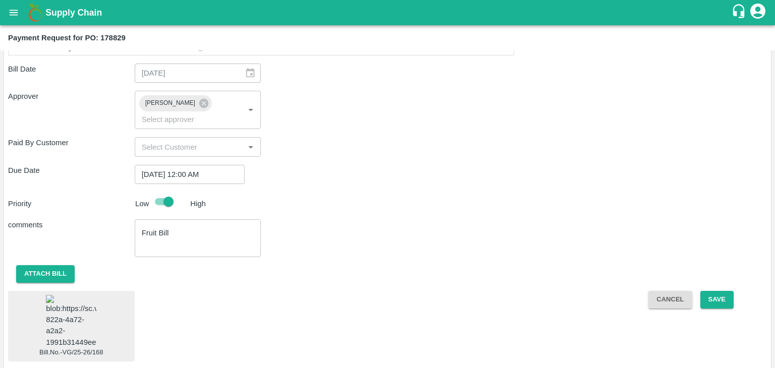
click at [63, 295] on img at bounding box center [71, 321] width 50 height 53
click at [706, 291] on button "Save" at bounding box center [716, 300] width 33 height 18
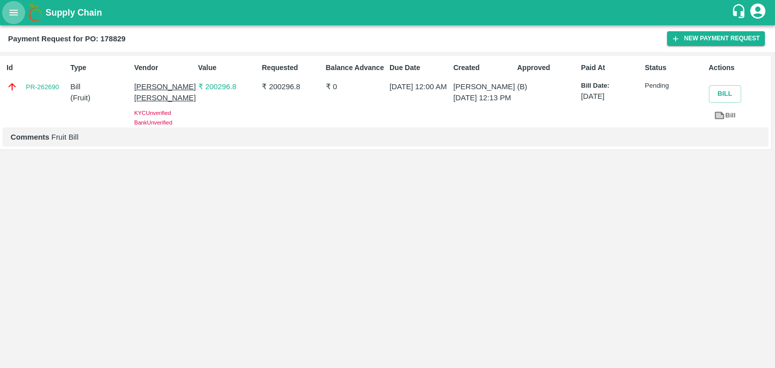
click at [8, 9] on button "open drawer" at bounding box center [13, 12] width 23 height 23
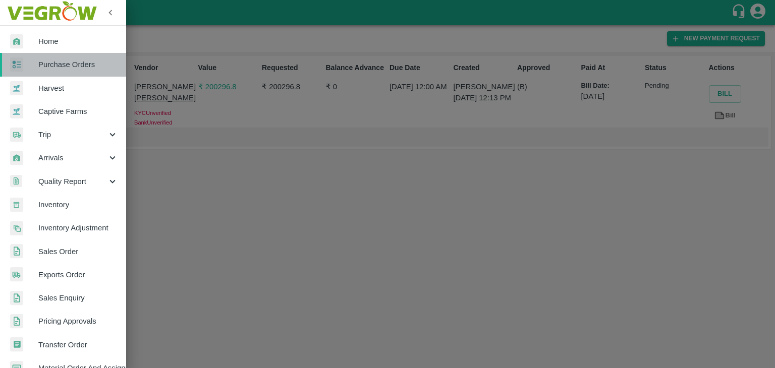
click at [67, 56] on link "Purchase Orders" at bounding box center [63, 64] width 126 height 23
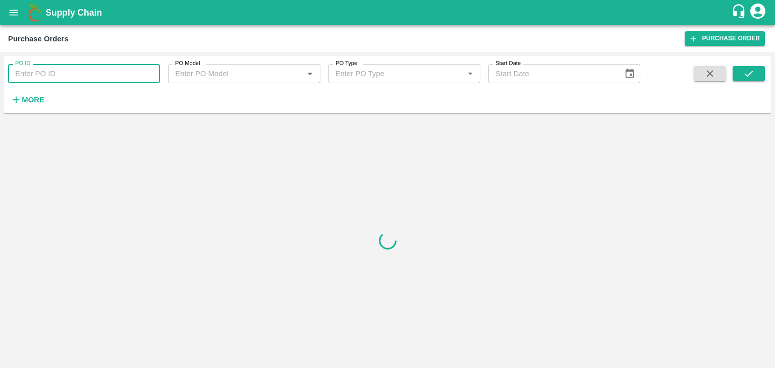
click at [106, 76] on input "PO ID" at bounding box center [84, 73] width 152 height 19
paste input "178836"
click at [762, 69] on button "submit" at bounding box center [749, 73] width 32 height 15
click at [757, 71] on button "submit" at bounding box center [749, 73] width 32 height 15
click at [53, 71] on input "178836" at bounding box center [84, 73] width 152 height 19
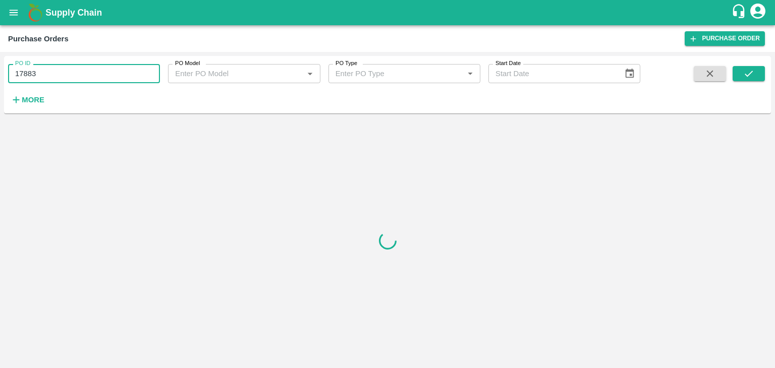
type input "178836"
click at [760, 72] on button "submit" at bounding box center [749, 73] width 32 height 15
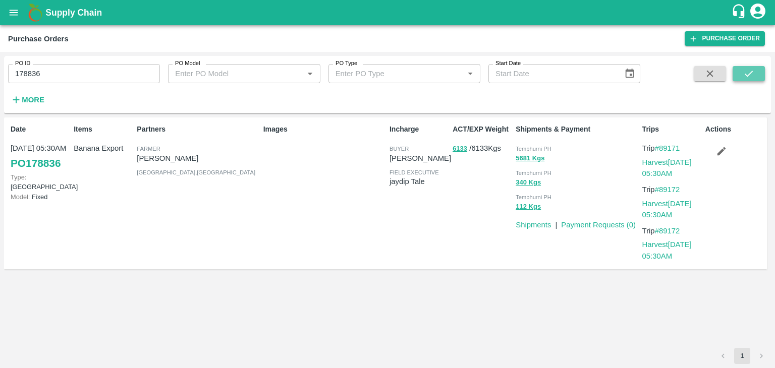
click at [760, 72] on button "submit" at bounding box center [749, 73] width 32 height 15
click at [613, 224] on link "Payment Requests ( 0 )" at bounding box center [598, 225] width 75 height 8
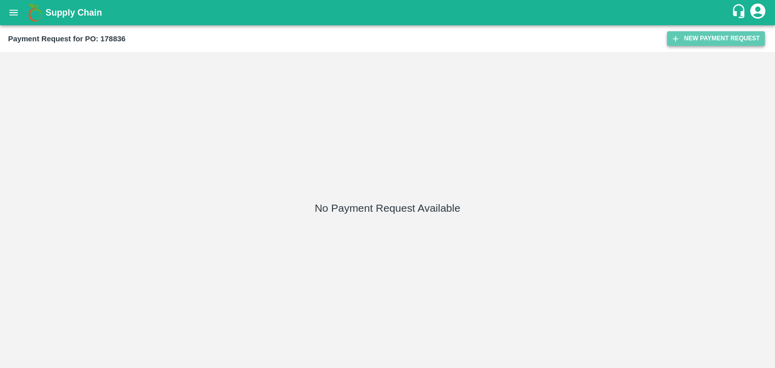
click at [705, 31] on button "New Payment Request" at bounding box center [716, 38] width 98 height 15
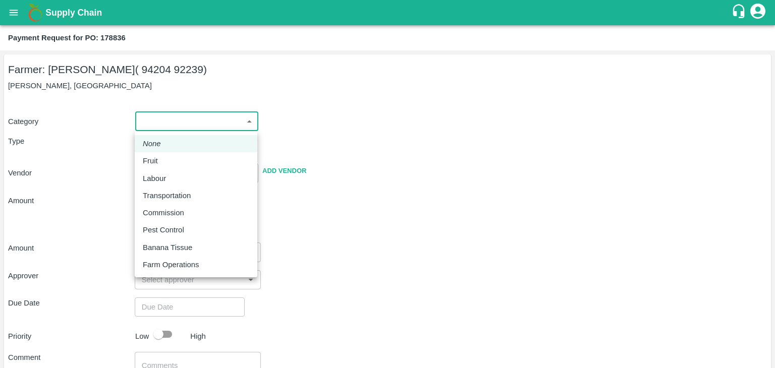
click at [173, 128] on body "Supply Chain Payment Request for PO: 178836 Farmer: [PERSON_NAME] ( 94204 92239…" at bounding box center [387, 184] width 775 height 368
click at [169, 158] on div "Fruit" at bounding box center [196, 160] width 106 height 11
type input "1"
type input "[PERSON_NAME] - 94204 92239(Farmer)"
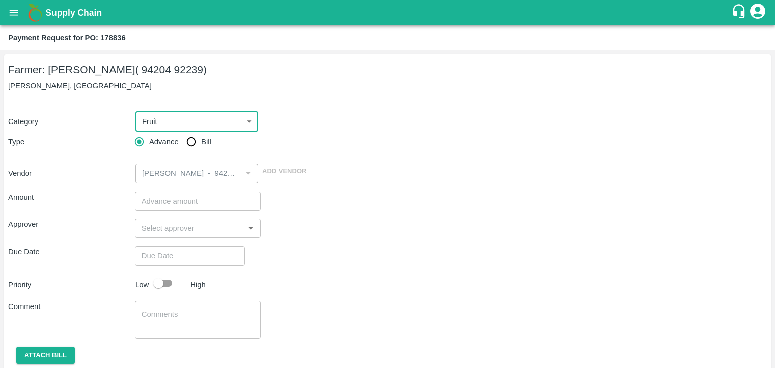
click at [190, 140] on input "Bill" at bounding box center [191, 142] width 20 height 20
radio input "true"
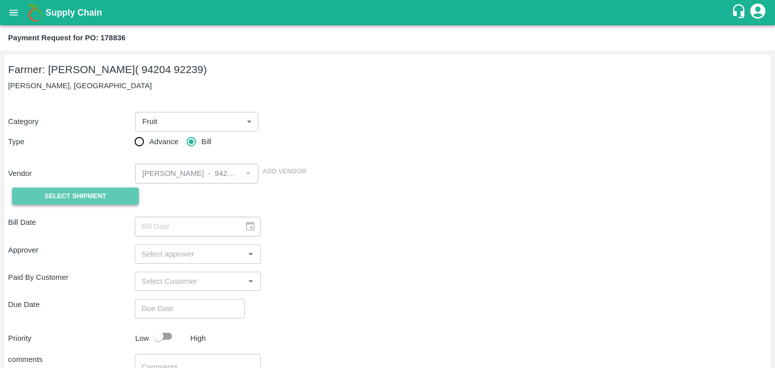
click at [77, 194] on span "Select Shipment" at bounding box center [75, 197] width 62 height 12
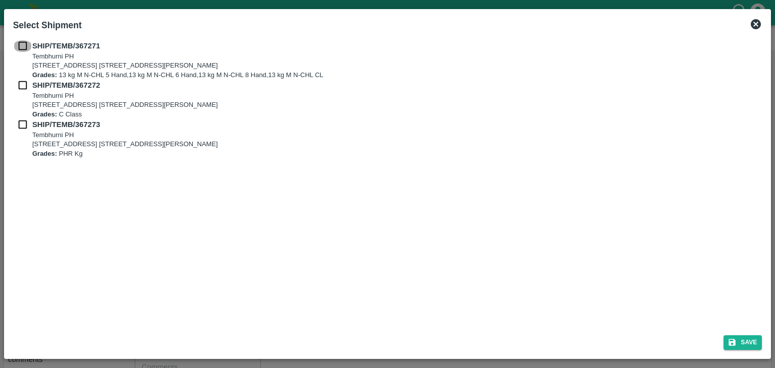
click at [23, 46] on input "checkbox" at bounding box center [22, 45] width 19 height 11
checkbox input "true"
click at [19, 81] on input "checkbox" at bounding box center [22, 85] width 19 height 11
checkbox input "true"
click at [19, 118] on div "SHIP/TEMB/367272 [STREET_ADDRESS] [STREET_ADDRESS][PERSON_NAME] Grades: C Class" at bounding box center [387, 99] width 749 height 39
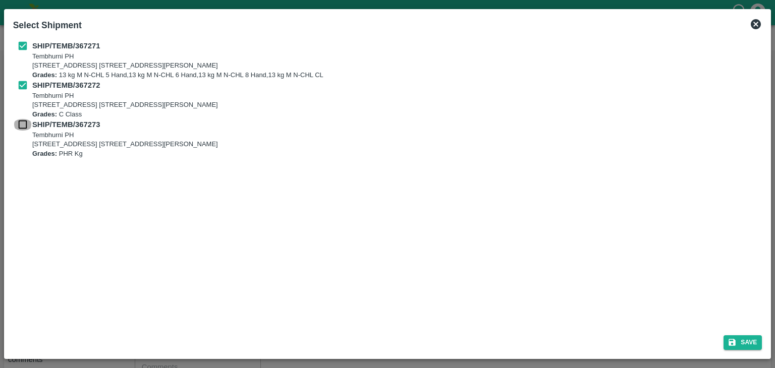
click at [22, 120] on input "checkbox" at bounding box center [22, 124] width 19 height 11
checkbox input "true"
click at [752, 338] on button "Save" at bounding box center [743, 343] width 38 height 15
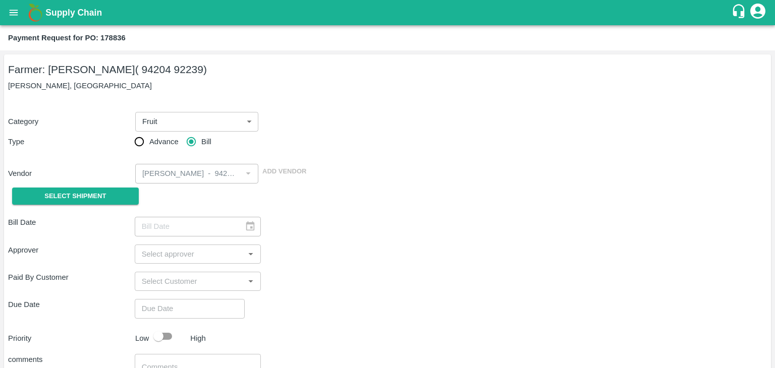
type input "[DATE]"
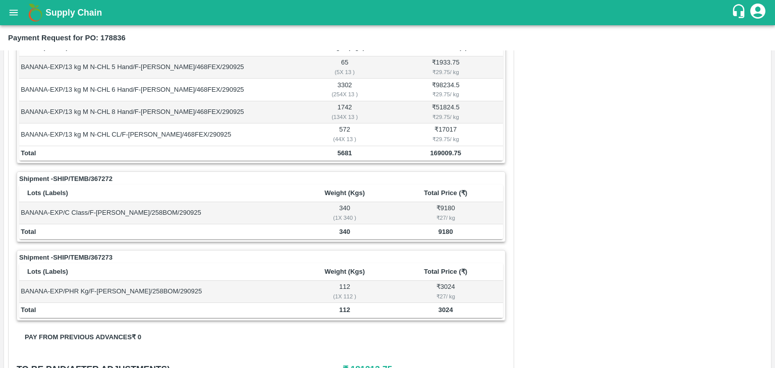
scroll to position [472, 0]
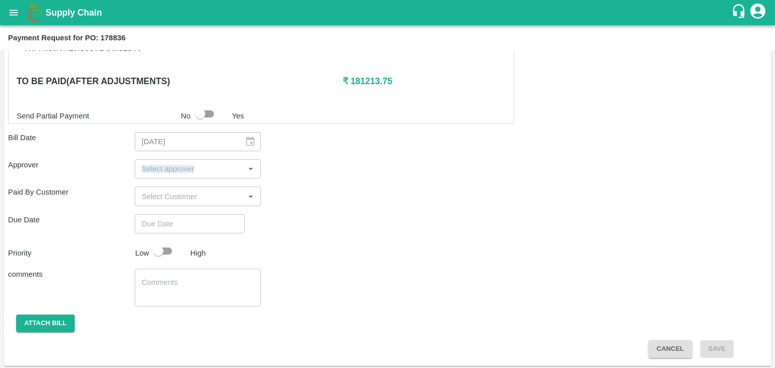
drag, startPoint x: 194, startPoint y: 180, endPoint x: 195, endPoint y: 170, distance: 10.1
click at [195, 170] on div "Shipment - SHIP/TEMB/367271 Lots (Labels) Weight (Kgs) Total Price (₹) BANANA-E…" at bounding box center [387, 47] width 759 height 621
click at [195, 170] on input "input" at bounding box center [190, 169] width 104 height 13
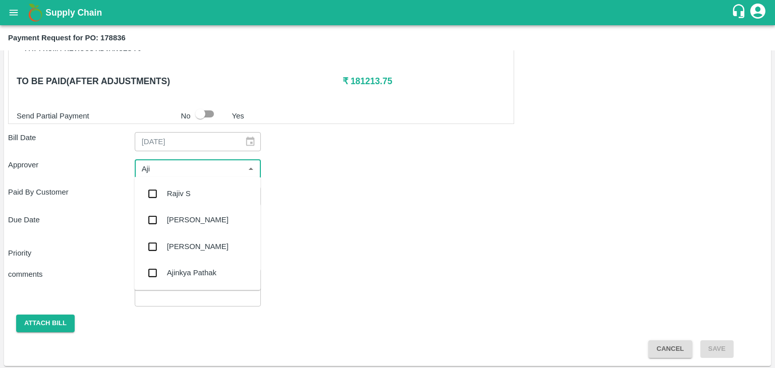
type input "Ajit"
click at [191, 191] on div "[PERSON_NAME]" at bounding box center [198, 193] width 62 height 11
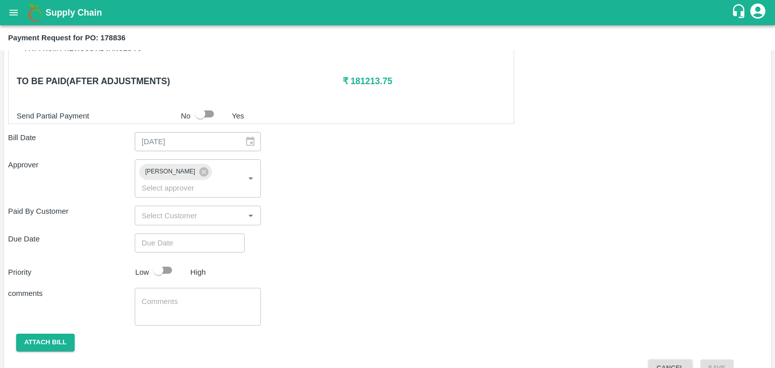
click at [204, 216] on div "Shipment - SHIP/TEMB/367271 Lots (Labels) Weight (Kgs) Total Price (₹) BANANA-E…" at bounding box center [387, 57] width 759 height 640
type input "DD/MM/YYYY hh:mm aa"
click at [211, 234] on input "DD/MM/YYYY hh:mm aa" at bounding box center [186, 243] width 103 height 19
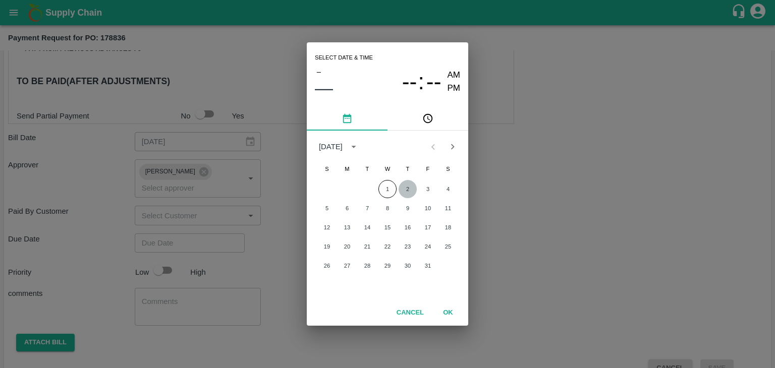
click at [411, 184] on button "2" at bounding box center [408, 189] width 18 height 18
type input "[DATE] 12:00 AM"
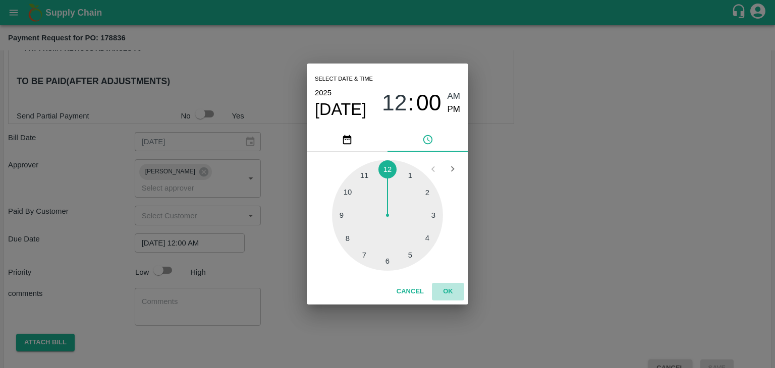
click at [452, 288] on button "OK" at bounding box center [448, 292] width 32 height 18
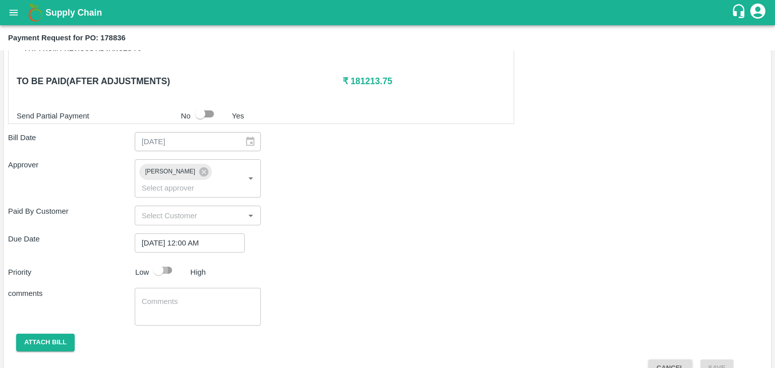
click at [161, 261] on input "checkbox" at bounding box center [159, 270] width 58 height 19
checkbox input "true"
click at [187, 297] on textarea at bounding box center [198, 307] width 113 height 21
type textarea "Fruit Bill"
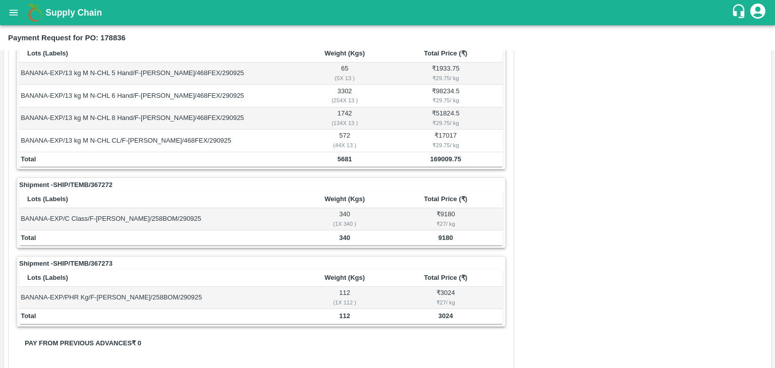
scroll to position [179, 0]
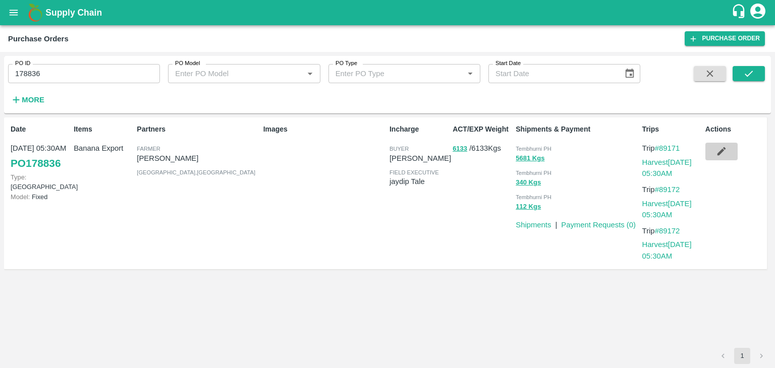
click at [725, 150] on icon "button" at bounding box center [721, 151] width 11 height 11
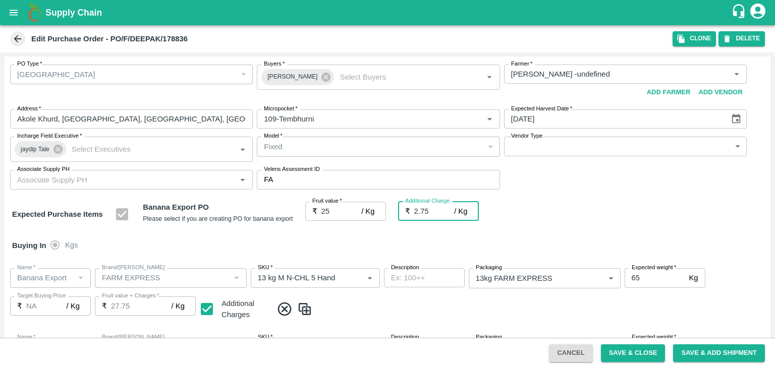
click at [435, 215] on input "2.75" at bounding box center [434, 211] width 40 height 19
type input "2.7"
type input "27.7"
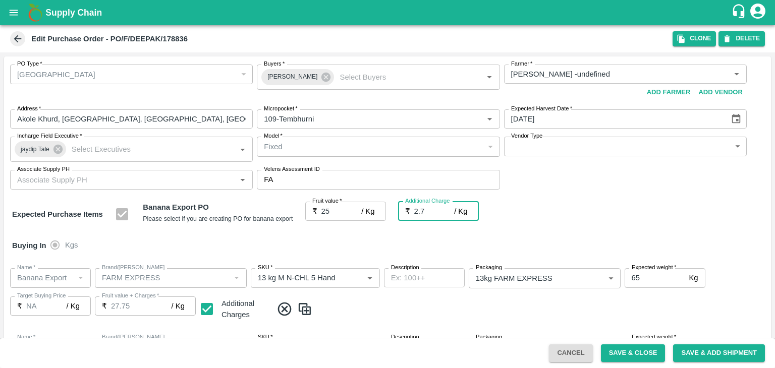
type input "27.7"
type input "2"
type input "27"
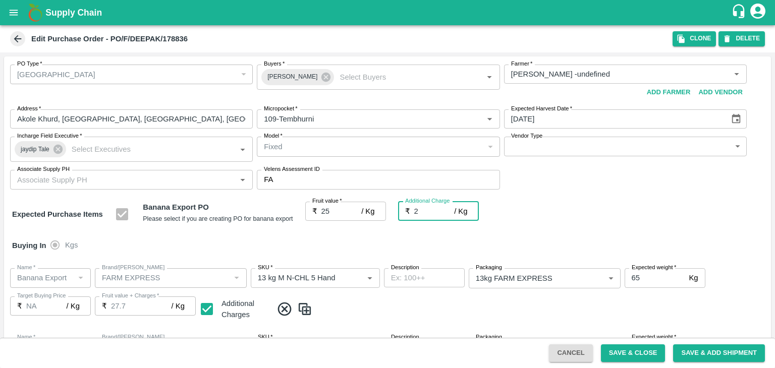
type input "27"
type input "25"
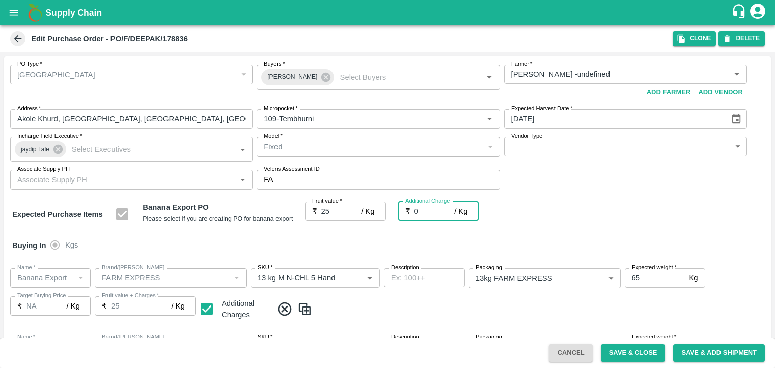
type input "0"
click at [535, 231] on div "Buying In Kgs" at bounding box center [387, 245] width 767 height 29
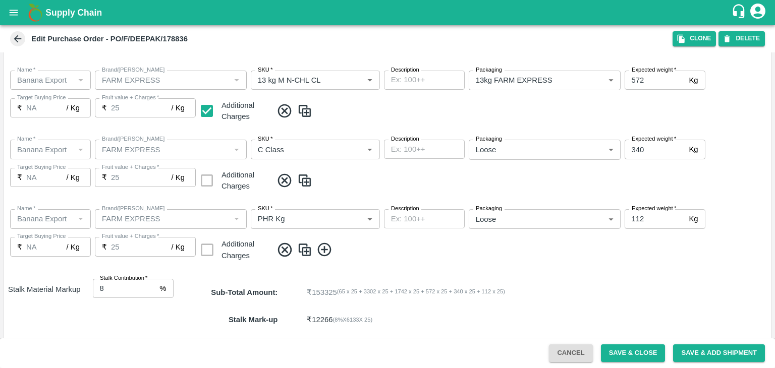
scroll to position [466, 0]
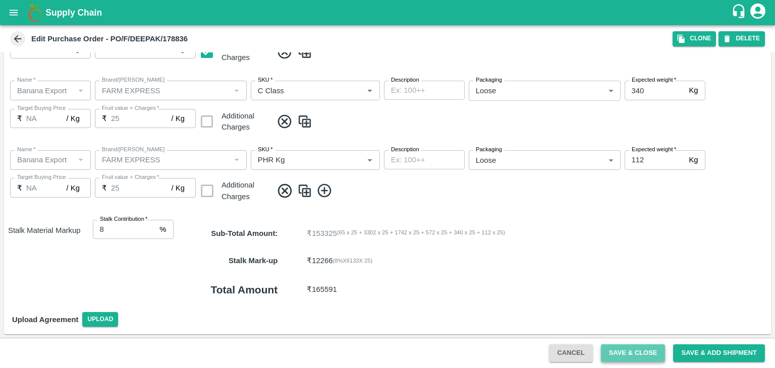
click at [630, 347] on button "Save & Close" at bounding box center [633, 354] width 65 height 18
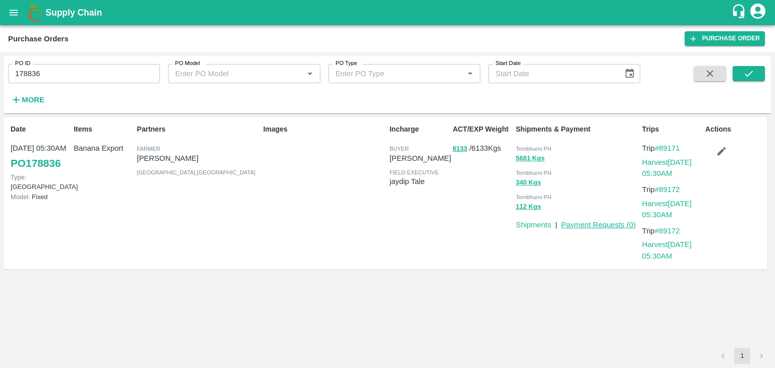
click at [592, 225] on link "Payment Requests ( 0 )" at bounding box center [598, 225] width 75 height 8
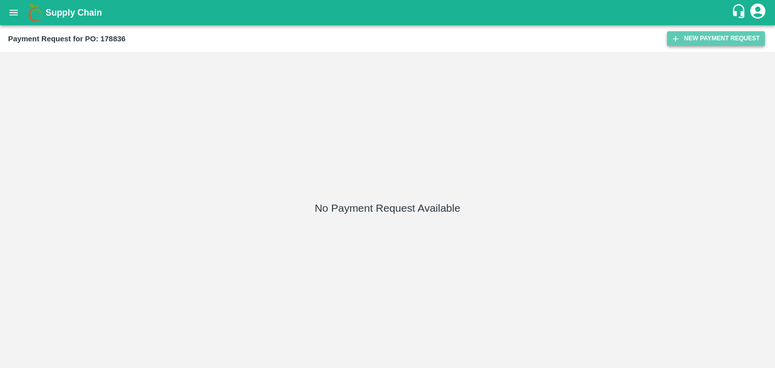
click at [731, 41] on button "New Payment Request" at bounding box center [716, 38] width 98 height 15
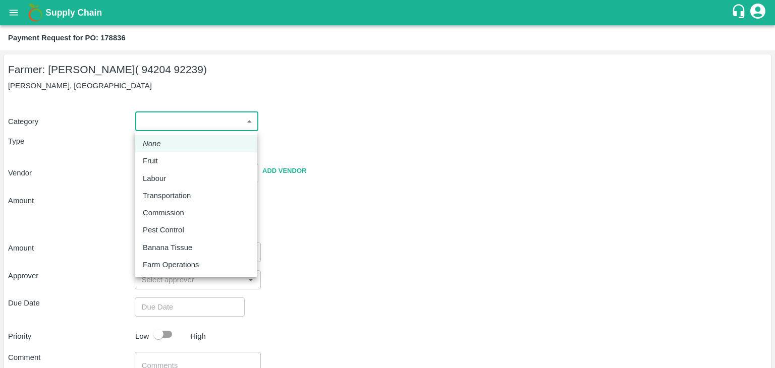
drag, startPoint x: 151, startPoint y: 122, endPoint x: 167, endPoint y: 156, distance: 37.5
click at [167, 156] on body "Supply Chain Payment Request for PO: 178836 Farmer: [PERSON_NAME] ( 94204 92239…" at bounding box center [387, 184] width 775 height 368
click at [167, 156] on div "Fruit" at bounding box center [196, 160] width 106 height 11
type input "1"
type input "[PERSON_NAME] - 94204 92239(Farmer)"
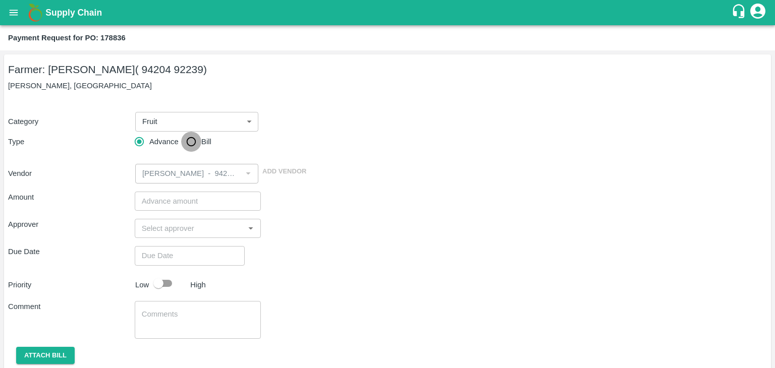
click at [186, 142] on input "Bill" at bounding box center [191, 142] width 20 height 20
radio input "true"
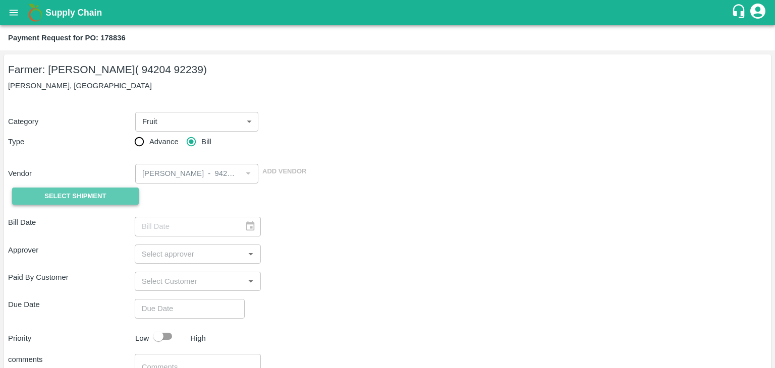
click at [86, 188] on button "Select Shipment" at bounding box center [75, 197] width 127 height 18
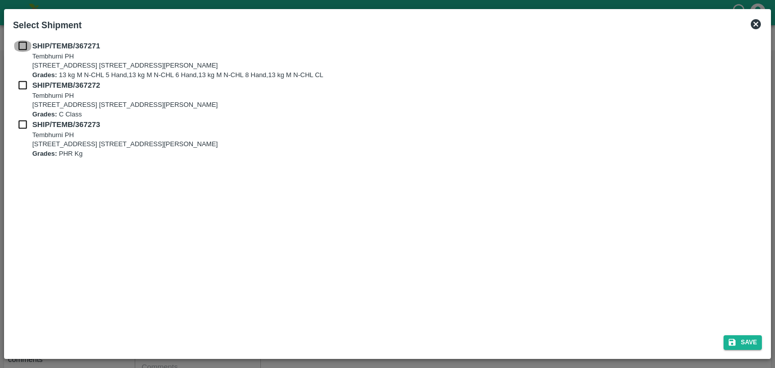
click at [19, 48] on input "checkbox" at bounding box center [22, 45] width 19 height 11
checkbox input "true"
click at [19, 83] on input "checkbox" at bounding box center [22, 85] width 19 height 11
checkbox input "true"
click at [18, 126] on input "checkbox" at bounding box center [22, 124] width 19 height 11
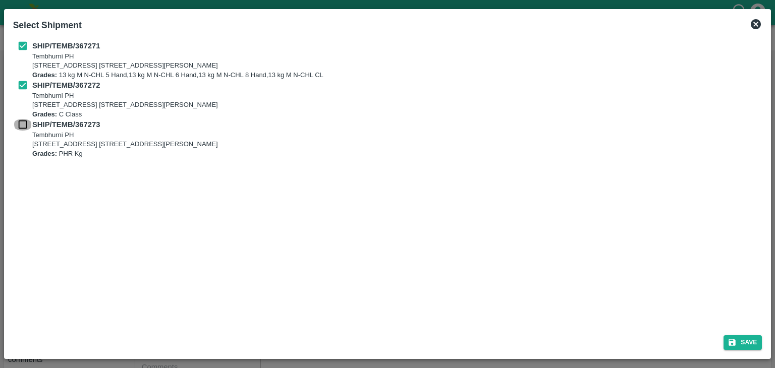
checkbox input "true"
click at [748, 339] on button "Save" at bounding box center [743, 343] width 38 height 15
type input "[DATE]"
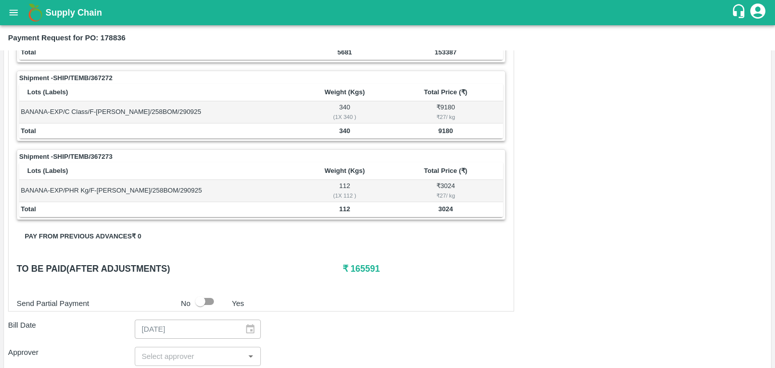
scroll to position [472, 0]
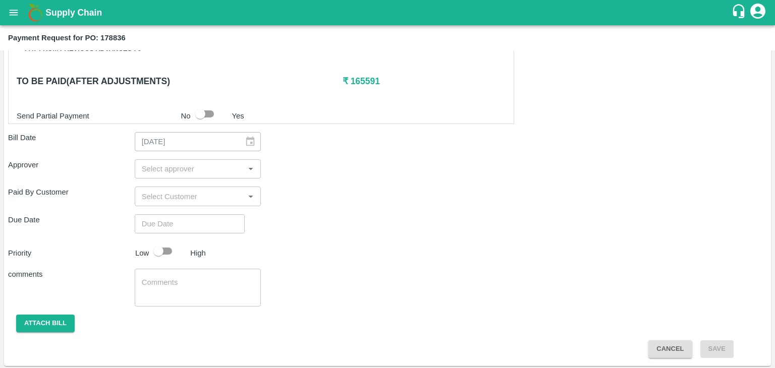
click at [190, 163] on input "input" at bounding box center [190, 169] width 104 height 13
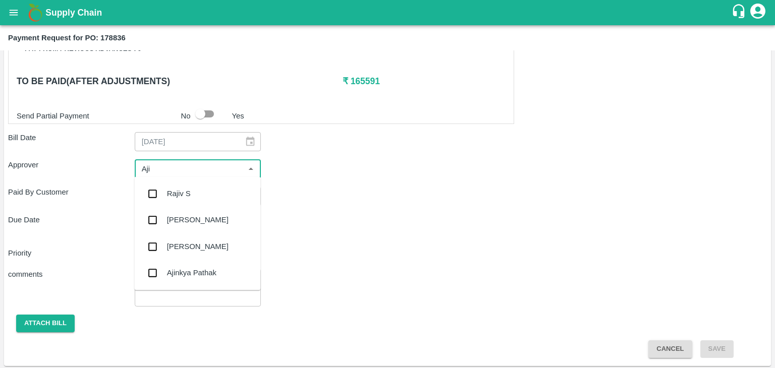
type input "Ajit"
click at [197, 183] on div "[PERSON_NAME]" at bounding box center [197, 194] width 126 height 26
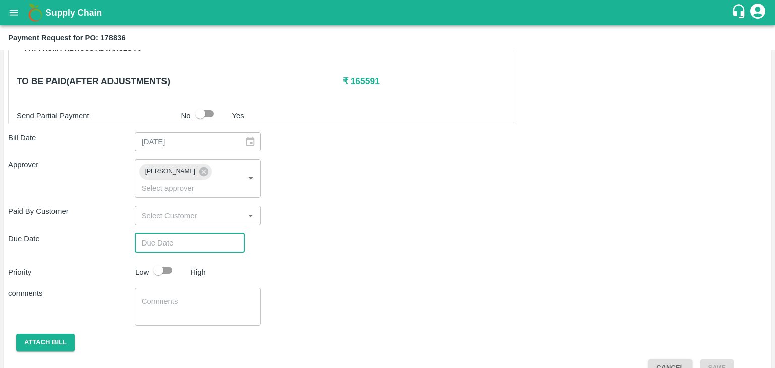
type input "DD/MM/YYYY hh:mm aa"
click at [213, 234] on input "DD/MM/YYYY hh:mm aa" at bounding box center [186, 243] width 103 height 19
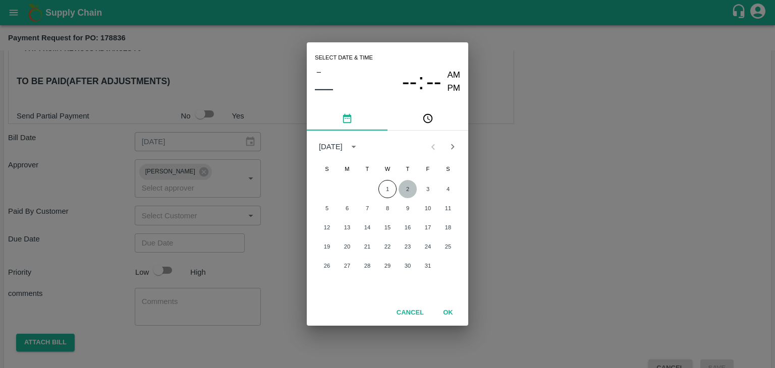
click at [403, 190] on button "2" at bounding box center [408, 189] width 18 height 18
type input "[DATE] 12:00 AM"
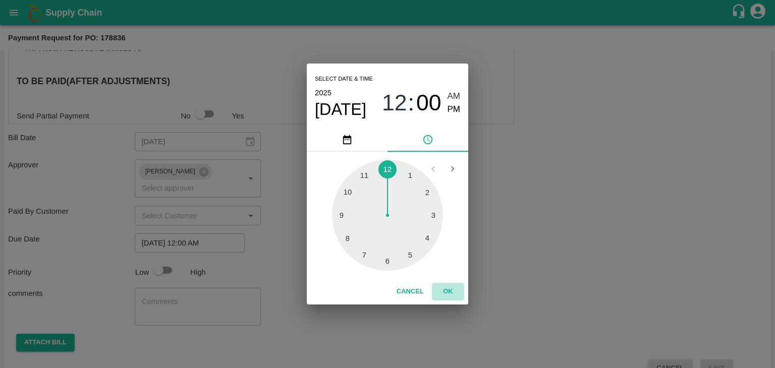
click at [447, 289] on button "OK" at bounding box center [448, 292] width 32 height 18
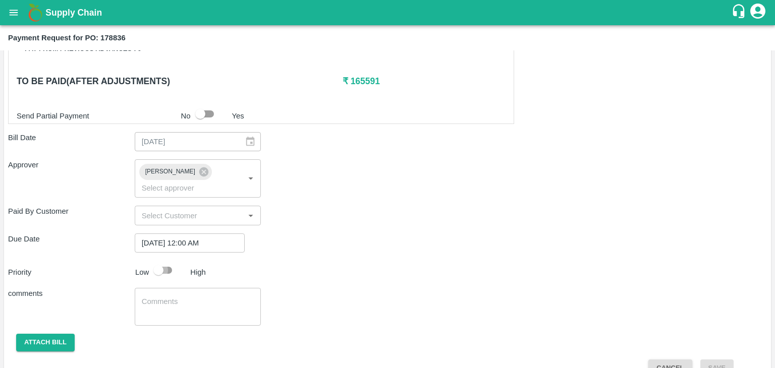
click at [159, 261] on input "checkbox" at bounding box center [159, 270] width 58 height 19
checkbox input "true"
click at [209, 297] on textarea at bounding box center [198, 307] width 113 height 21
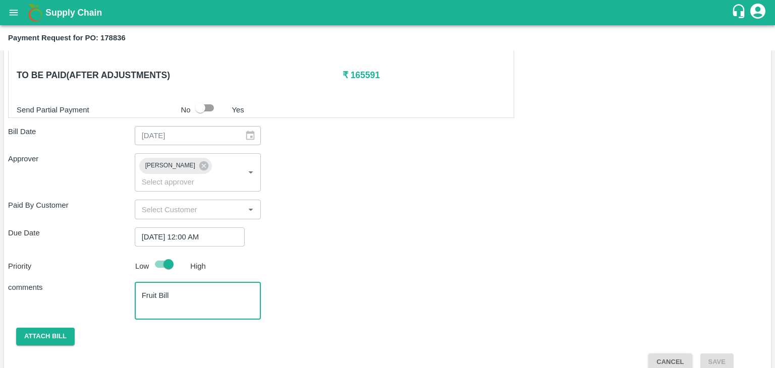
type textarea "Fruit Bill"
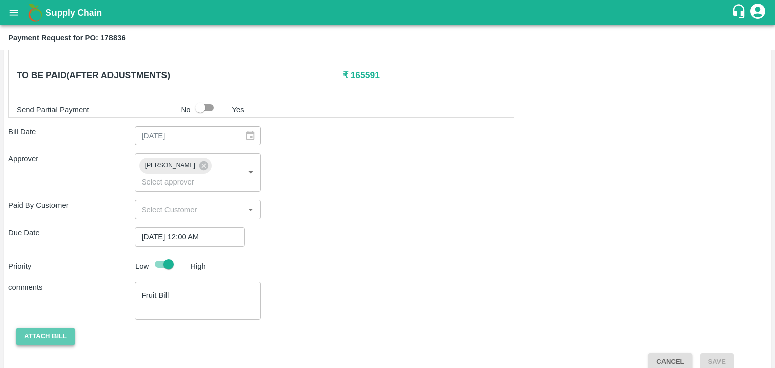
click at [50, 328] on button "Attach bill" at bounding box center [45, 337] width 59 height 18
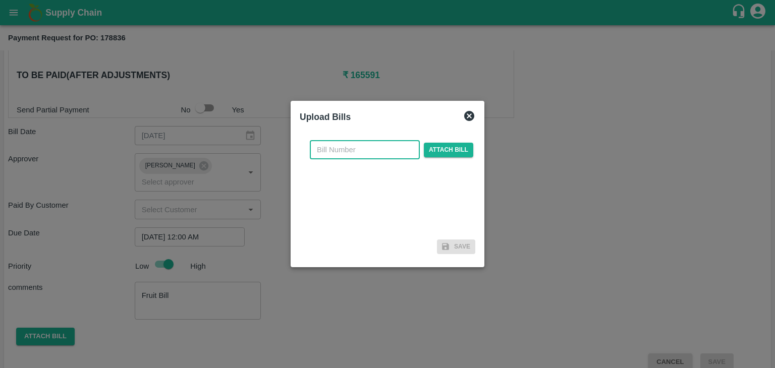
click at [336, 155] on input "text" at bounding box center [365, 149] width 110 height 19
click at [384, 148] on input "VG/25-26/129" at bounding box center [365, 149] width 110 height 19
type input "VG/25-26/169"
click at [443, 148] on span "Attach bill" at bounding box center [448, 150] width 49 height 15
click at [0, 0] on input "Attach bill" at bounding box center [0, 0] width 0 height 0
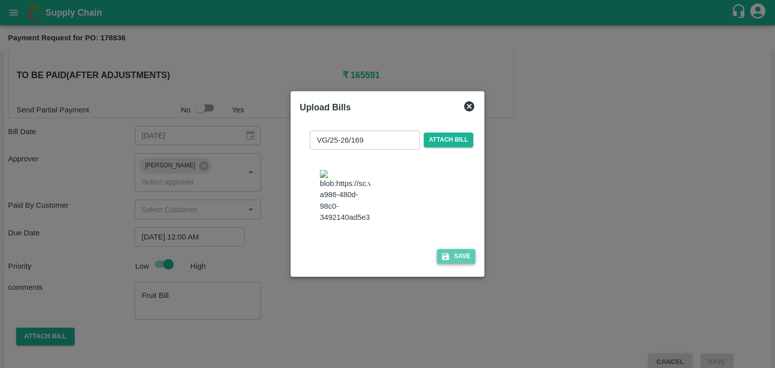
click at [448, 258] on button "Save" at bounding box center [456, 256] width 38 height 15
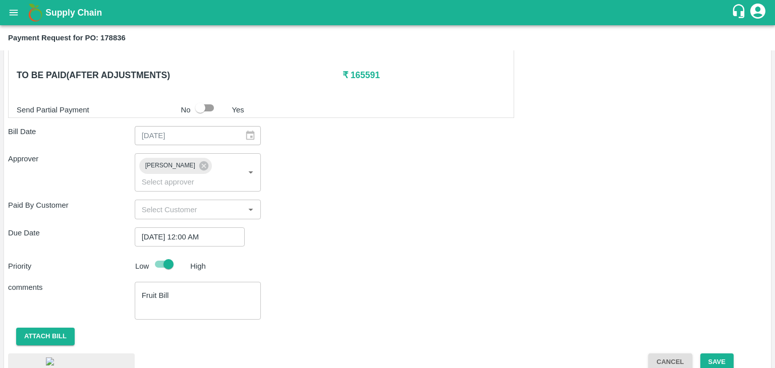
scroll to position [544, 0]
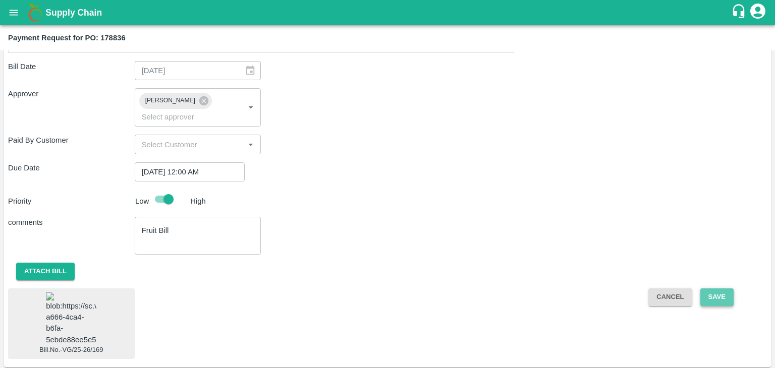
click at [718, 289] on button "Save" at bounding box center [716, 298] width 33 height 18
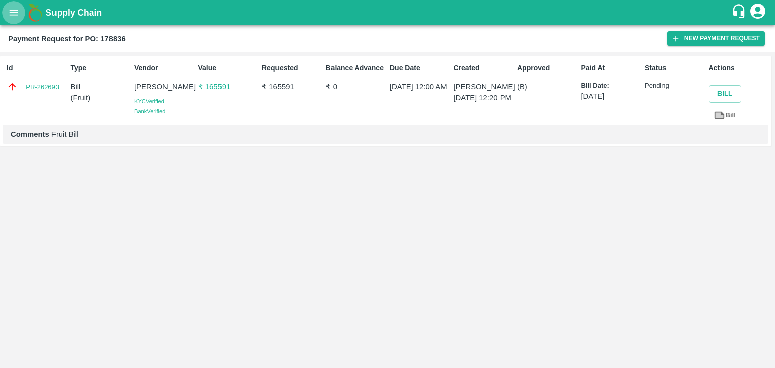
click at [10, 18] on button "open drawer" at bounding box center [13, 12] width 23 height 23
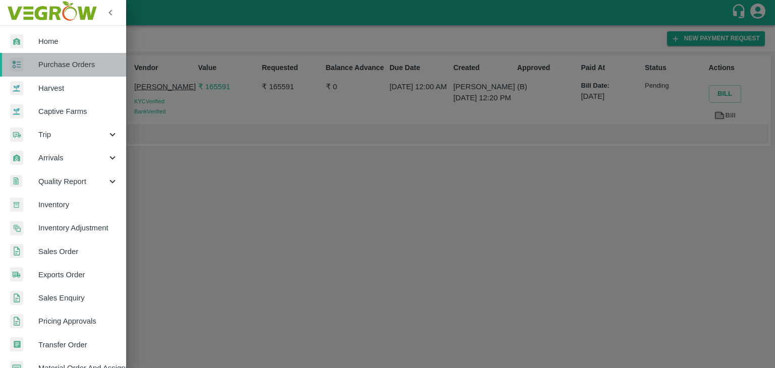
click at [78, 63] on span "Purchase Orders" at bounding box center [78, 64] width 80 height 11
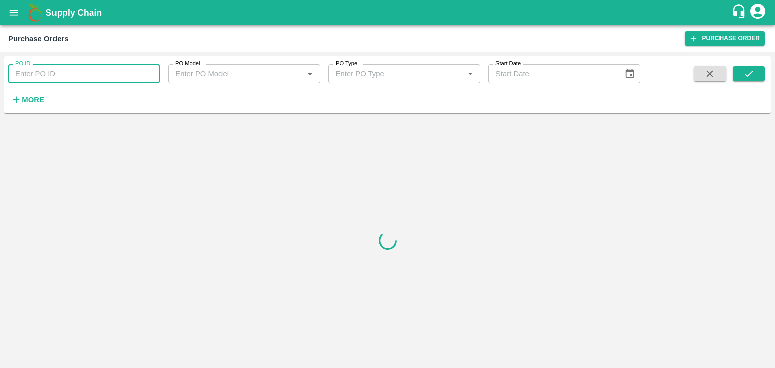
click at [130, 74] on input "PO ID" at bounding box center [84, 73] width 152 height 19
paste input "178928"
type input "178928"
click at [748, 75] on icon "submit" at bounding box center [749, 74] width 8 height 6
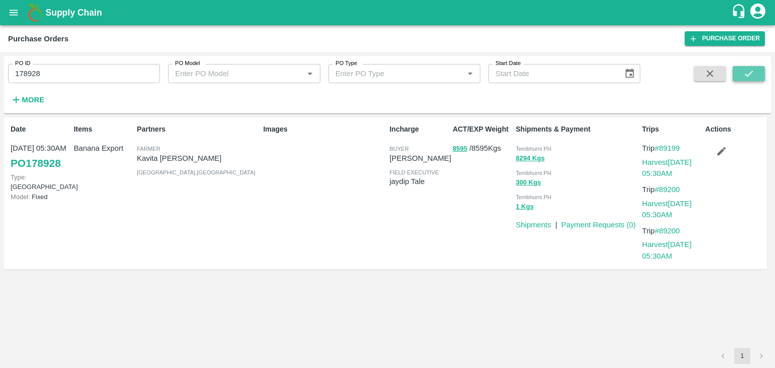
click at [748, 75] on icon "submit" at bounding box center [749, 74] width 8 height 6
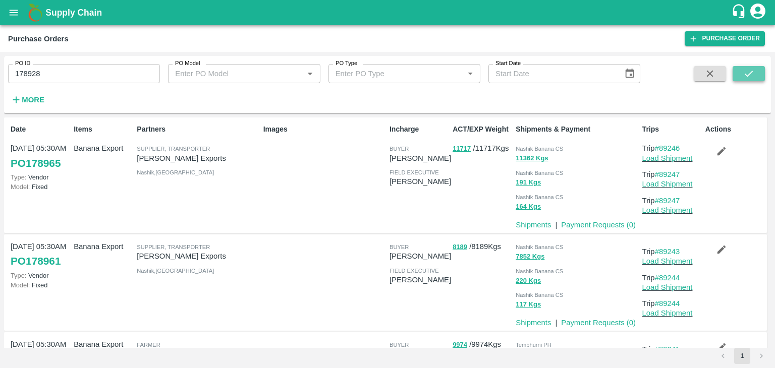
click at [737, 78] on button "submit" at bounding box center [749, 73] width 32 height 15
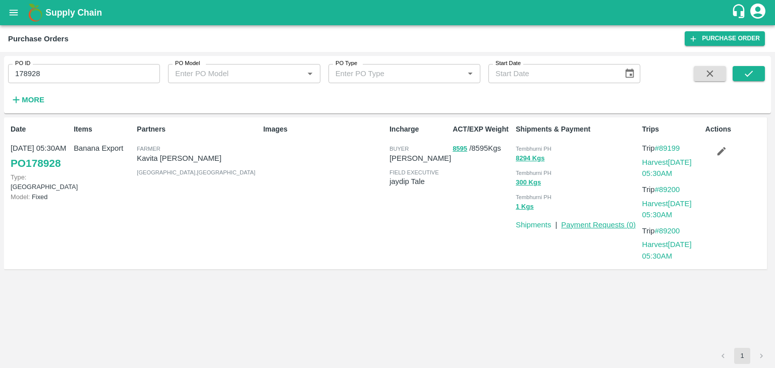
click at [587, 223] on link "Payment Requests ( 0 )" at bounding box center [598, 225] width 75 height 8
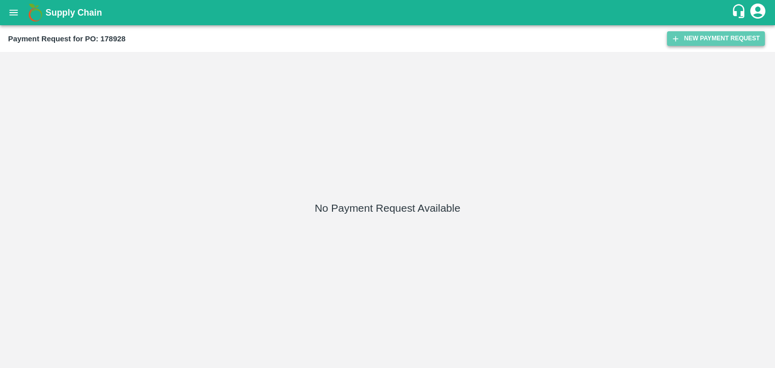
click at [709, 37] on button "New Payment Request" at bounding box center [716, 38] width 98 height 15
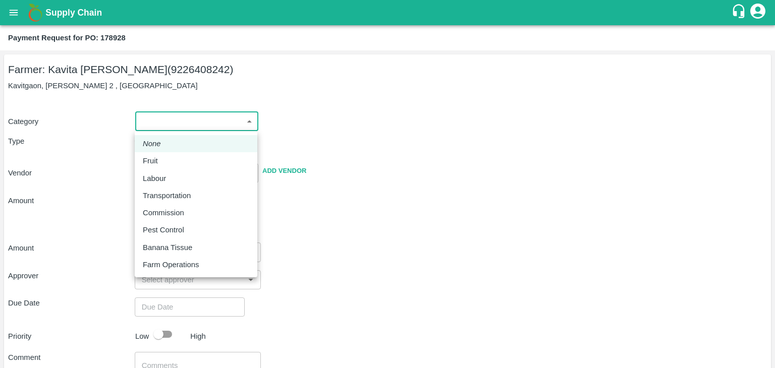
drag, startPoint x: 141, startPoint y: 124, endPoint x: 161, endPoint y: 161, distance: 42.7
click at [161, 161] on body "Supply Chain Payment Request for PO: 178928 Farmer: [PERSON_NAME] (9226408242) …" at bounding box center [387, 184] width 775 height 368
click at [161, 161] on div "Fruit" at bounding box center [153, 160] width 20 height 11
type input "1"
type input "Kavita [PERSON_NAME] - 9226408242(Farmer)"
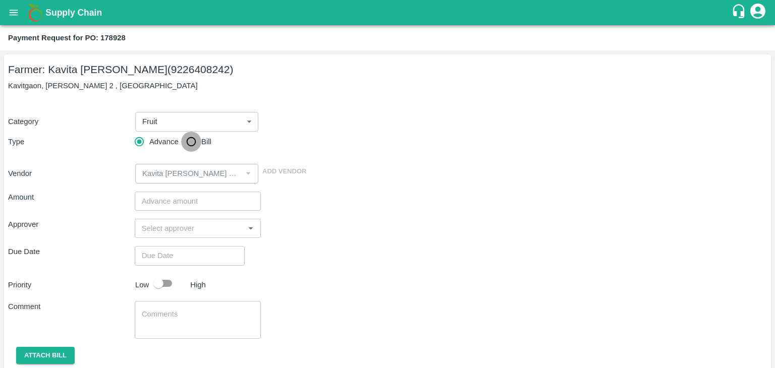
click at [193, 145] on input "Bill" at bounding box center [191, 142] width 20 height 20
radio input "true"
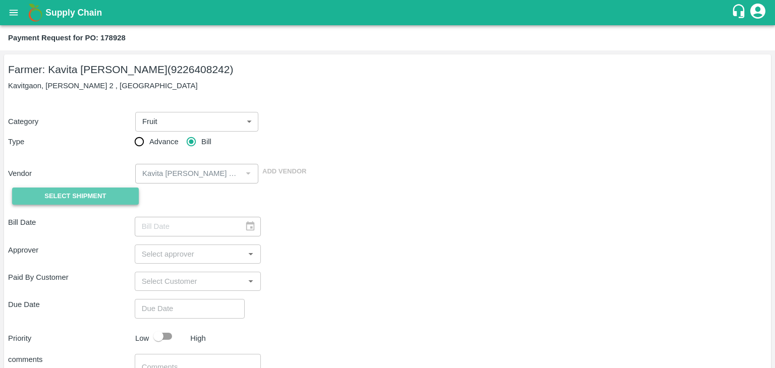
click at [88, 194] on span "Select Shipment" at bounding box center [75, 197] width 62 height 12
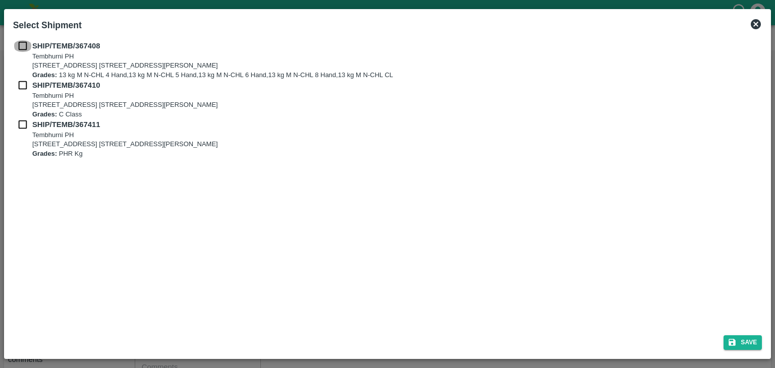
click at [23, 48] on input "checkbox" at bounding box center [22, 45] width 19 height 11
checkbox input "true"
click at [24, 87] on input "checkbox" at bounding box center [22, 85] width 19 height 11
checkbox input "true"
click at [20, 121] on input "checkbox" at bounding box center [22, 124] width 19 height 11
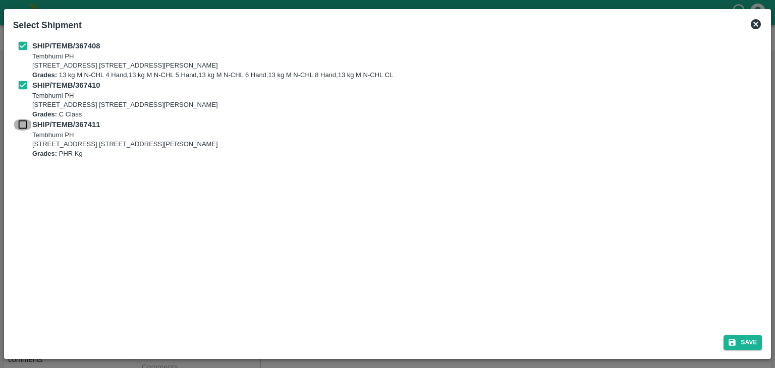
checkbox input "true"
click at [749, 344] on button "Save" at bounding box center [743, 343] width 38 height 15
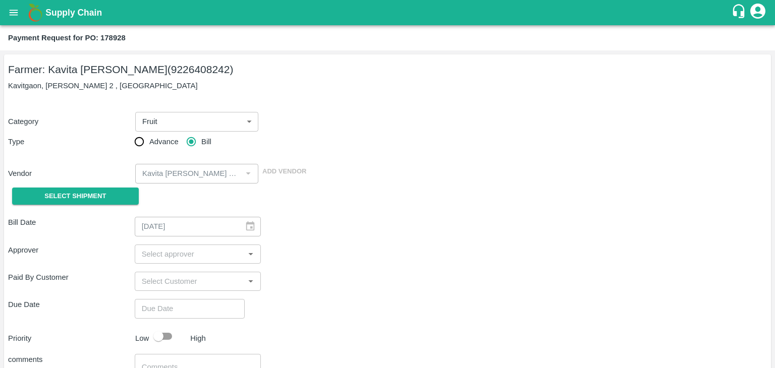
type input "[DATE]"
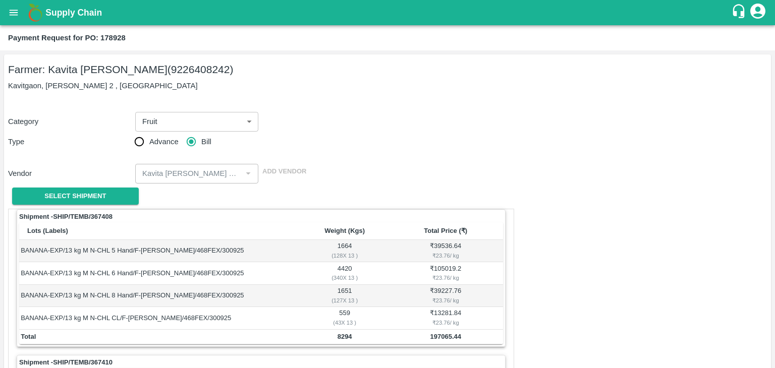
scroll to position [472, 0]
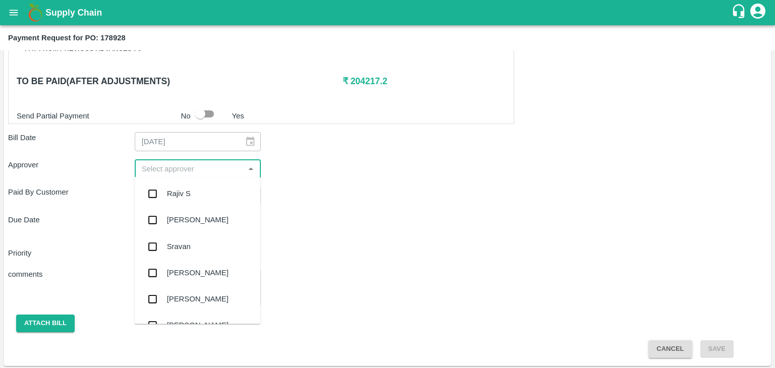
click at [234, 163] on input "input" at bounding box center [190, 169] width 104 height 13
type input "Ajit"
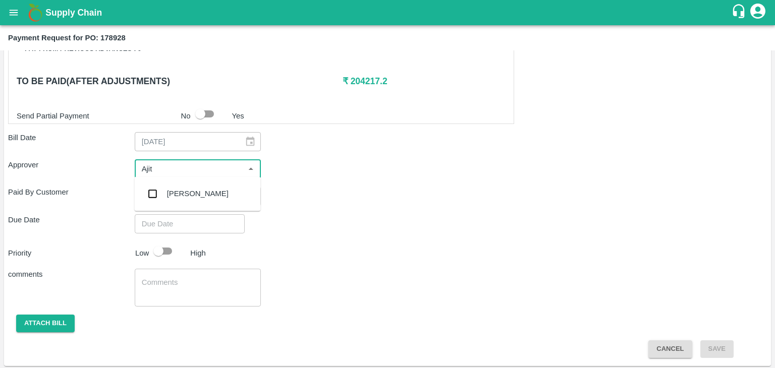
click at [214, 187] on div "[PERSON_NAME]" at bounding box center [197, 194] width 126 height 26
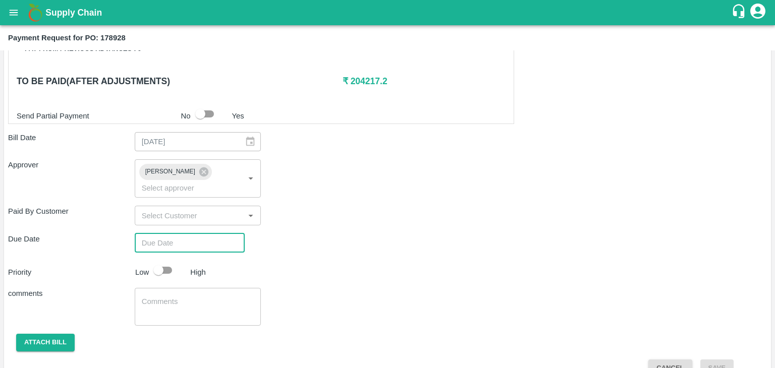
type input "DD/MM/YYYY hh:mm aa"
click at [221, 234] on input "DD/MM/YYYY hh:mm aa" at bounding box center [186, 243] width 103 height 19
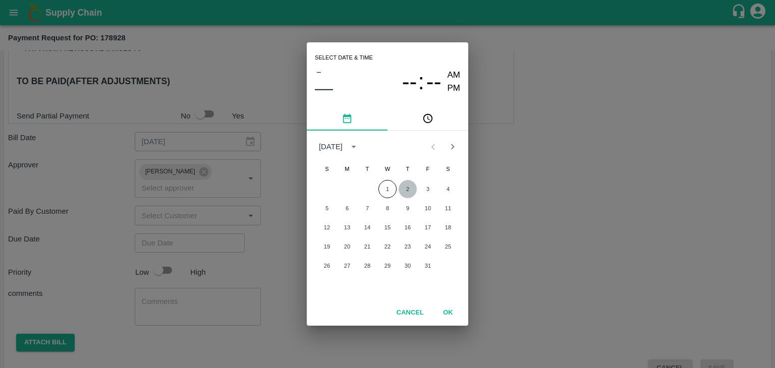
click at [407, 186] on button "2" at bounding box center [408, 189] width 18 height 18
type input "[DATE] 12:00 AM"
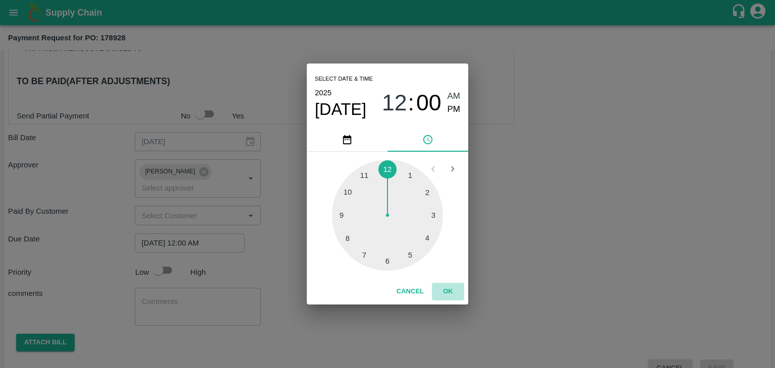
click at [452, 289] on button "OK" at bounding box center [448, 292] width 32 height 18
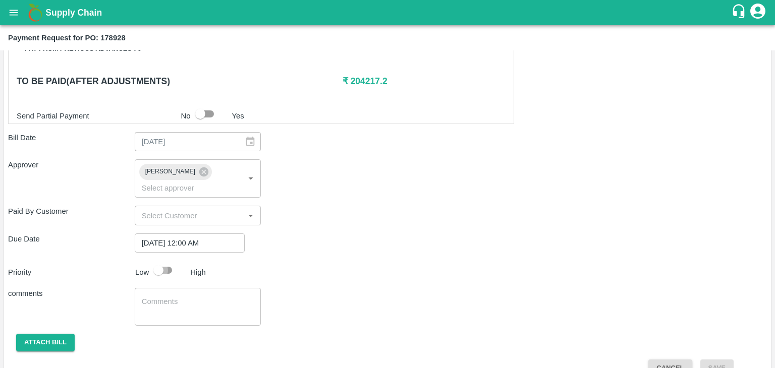
click at [165, 261] on input "checkbox" at bounding box center [159, 270] width 58 height 19
checkbox input "true"
click at [208, 298] on textarea at bounding box center [198, 307] width 113 height 21
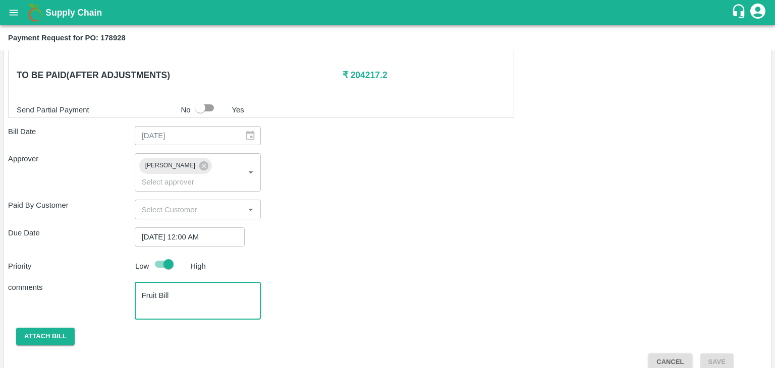
type textarea "Fruit Bill"
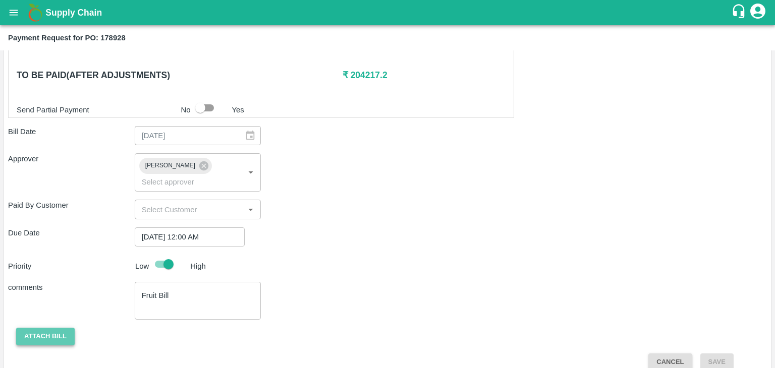
click at [51, 328] on button "Attach bill" at bounding box center [45, 337] width 59 height 18
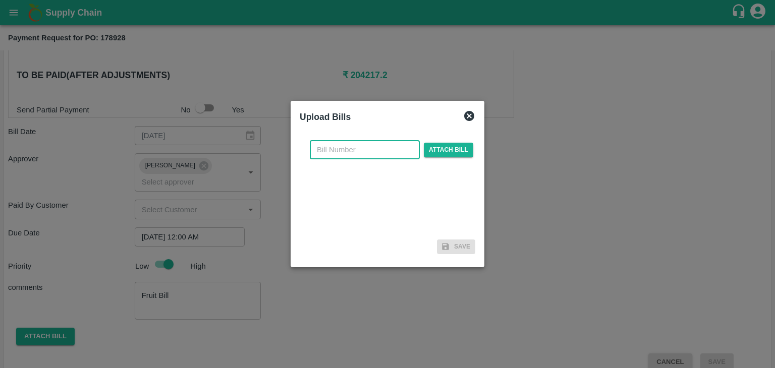
click at [359, 149] on input "text" at bounding box center [365, 149] width 110 height 19
click at [384, 152] on input "VG/25-26/129" at bounding box center [365, 149] width 110 height 19
type input "VG/25-26/170"
click at [438, 147] on span "Attach bill" at bounding box center [448, 150] width 49 height 15
click at [0, 0] on input "Attach bill" at bounding box center [0, 0] width 0 height 0
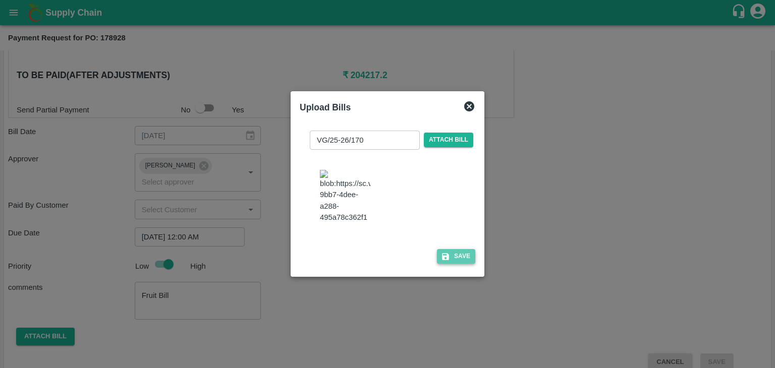
click at [463, 264] on button "Save" at bounding box center [456, 256] width 38 height 15
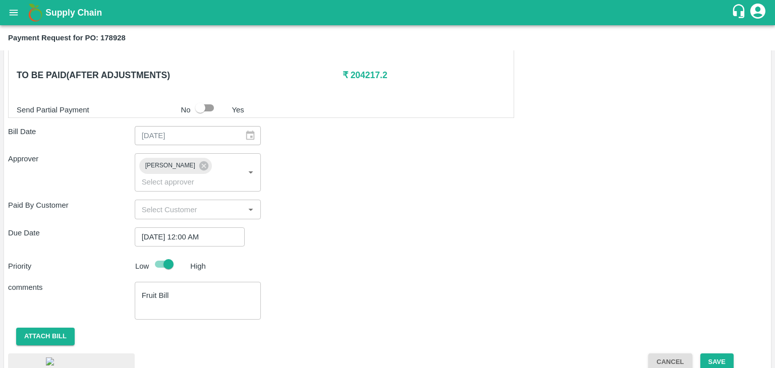
scroll to position [548, 0]
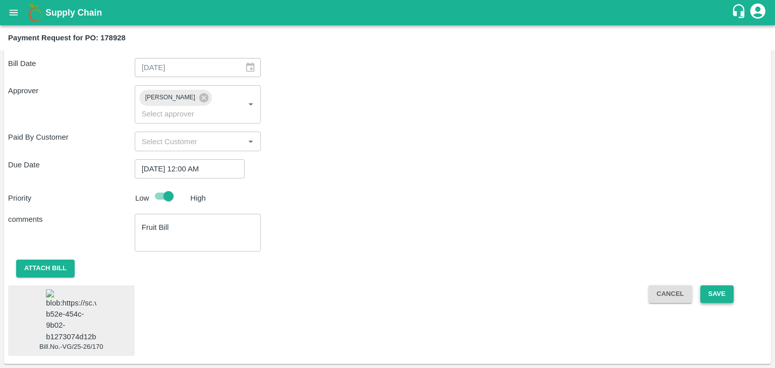
click at [708, 286] on button "Save" at bounding box center [716, 295] width 33 height 18
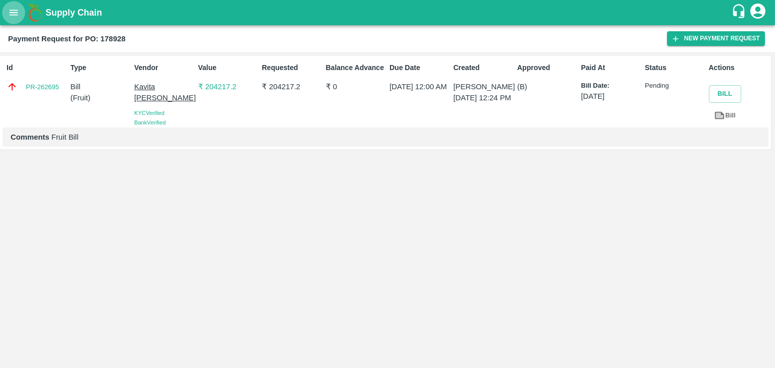
click at [12, 12] on icon "open drawer" at bounding box center [14, 13] width 9 height 6
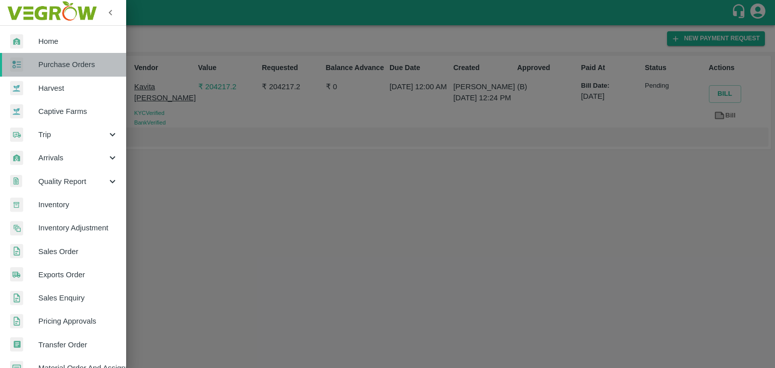
click at [67, 65] on span "Purchase Orders" at bounding box center [78, 64] width 80 height 11
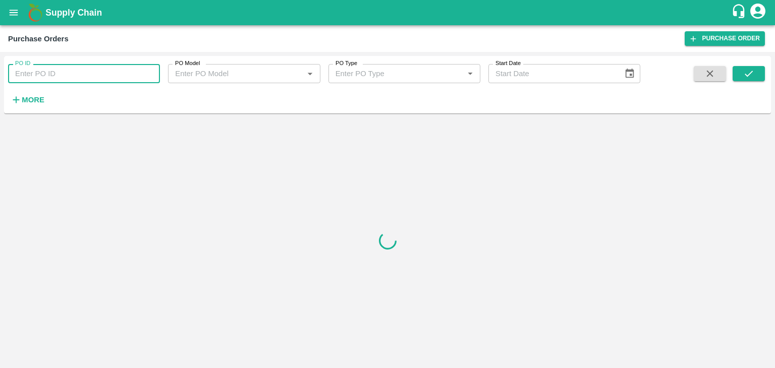
click at [116, 69] on input "PO ID" at bounding box center [84, 73] width 152 height 19
paste input "178958"
click at [750, 76] on icon "submit" at bounding box center [748, 73] width 11 height 11
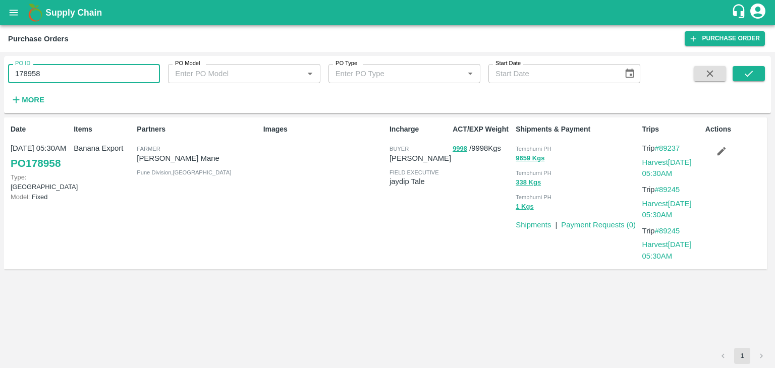
click at [95, 76] on input "178958" at bounding box center [84, 73] width 152 height 19
type input "178958"
click at [735, 71] on button "submit" at bounding box center [749, 73] width 32 height 15
click at [604, 226] on link "Payment Requests ( 0 )" at bounding box center [598, 225] width 75 height 8
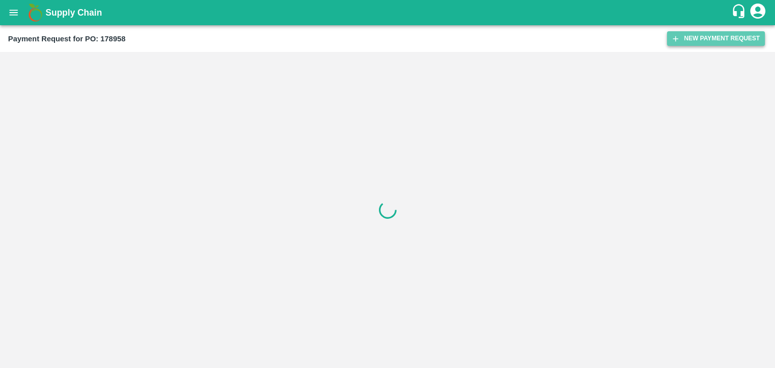
click at [697, 42] on button "New Payment Request" at bounding box center [716, 38] width 98 height 15
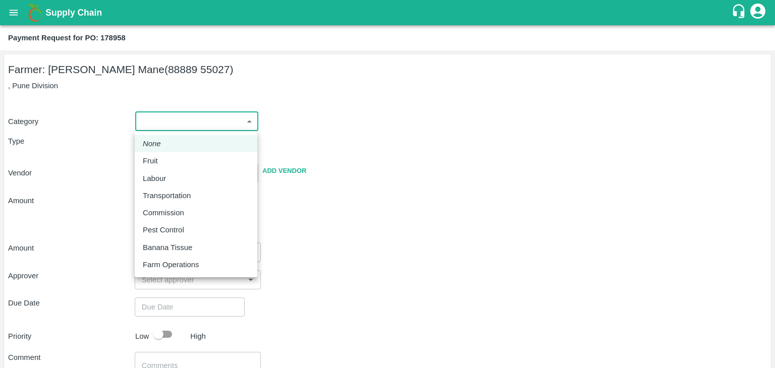
drag, startPoint x: 149, startPoint y: 124, endPoint x: 165, endPoint y: 166, distance: 44.7
click at [165, 166] on body "Supply Chain Payment Request for PO: 178958 Farmer: [PERSON_NAME] Mane (88889 5…" at bounding box center [387, 184] width 775 height 368
click at [165, 166] on div "Fruit" at bounding box center [196, 160] width 106 height 11
type input "1"
type input "[PERSON_NAME] Mane - 88889 55027(Farmer)"
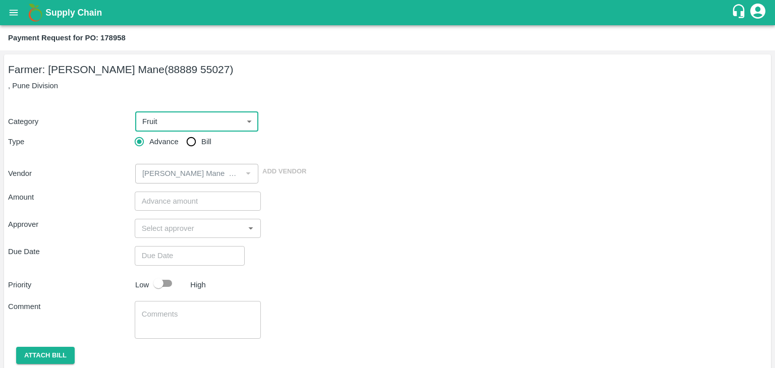
click at [186, 142] on input "Bill" at bounding box center [191, 142] width 20 height 20
radio input "true"
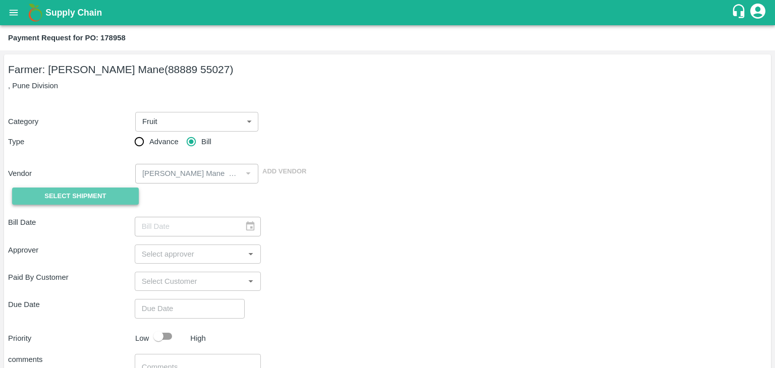
click at [63, 193] on span "Select Shipment" at bounding box center [75, 197] width 62 height 12
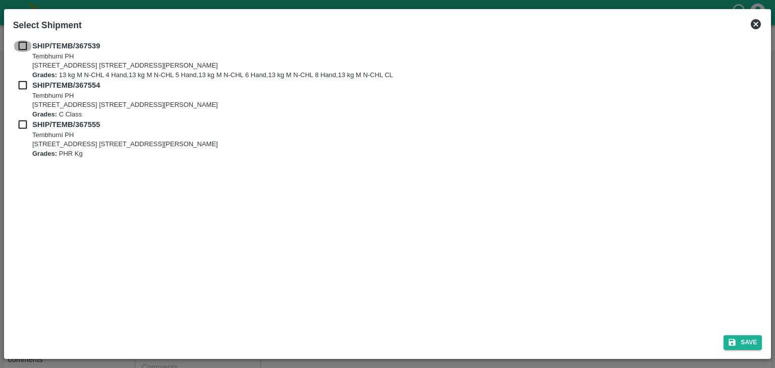
click at [19, 41] on input "checkbox" at bounding box center [22, 45] width 19 height 11
checkbox input "true"
click at [24, 83] on input "checkbox" at bounding box center [22, 85] width 19 height 11
checkbox input "true"
click at [22, 124] on input "checkbox" at bounding box center [22, 124] width 19 height 11
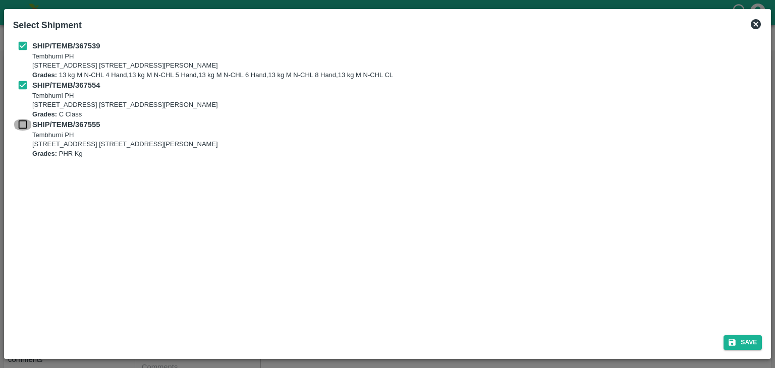
checkbox input "true"
click at [748, 340] on button "Save" at bounding box center [743, 343] width 38 height 15
type input "[DATE]"
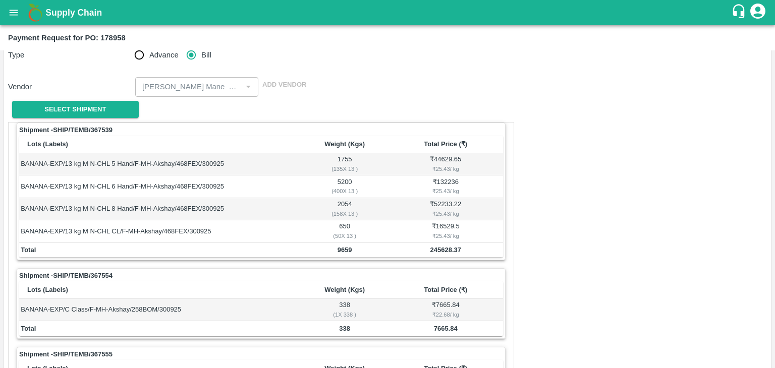
scroll to position [472, 0]
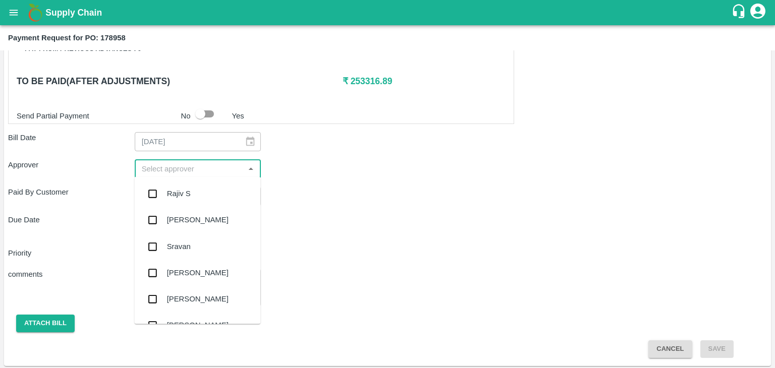
click at [182, 166] on input "input" at bounding box center [190, 169] width 104 height 13
type input "Ajit"
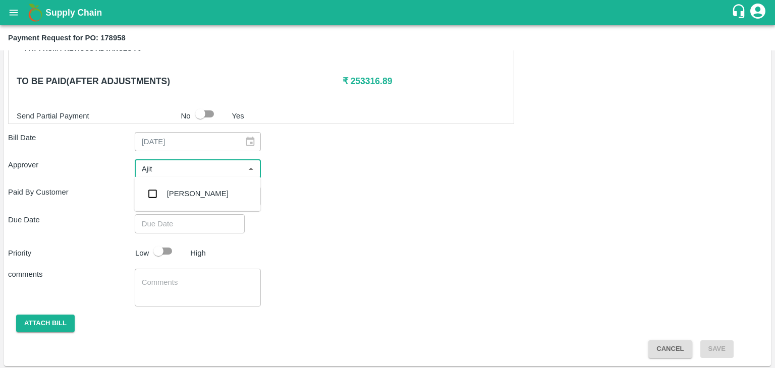
click at [191, 190] on div "[PERSON_NAME]" at bounding box center [198, 193] width 62 height 11
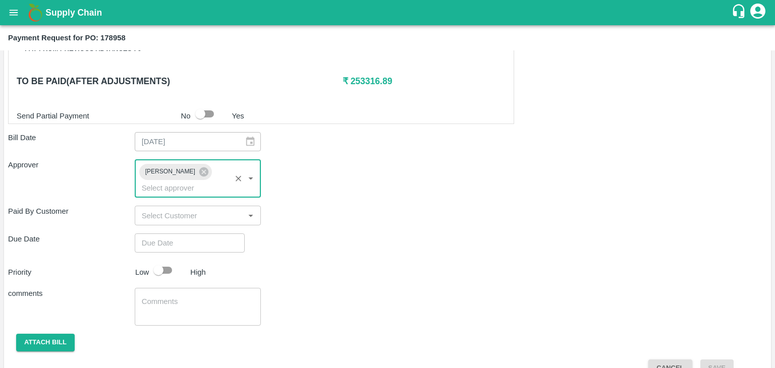
type input "DD/MM/YYYY hh:mm aa"
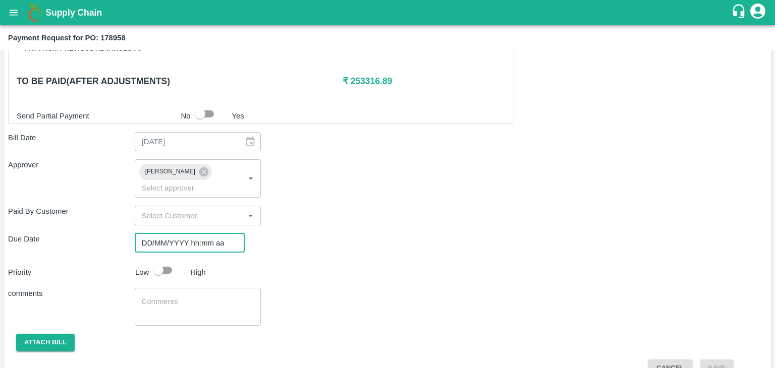
click at [209, 234] on input "DD/MM/YYYY hh:mm aa" at bounding box center [186, 243] width 103 height 19
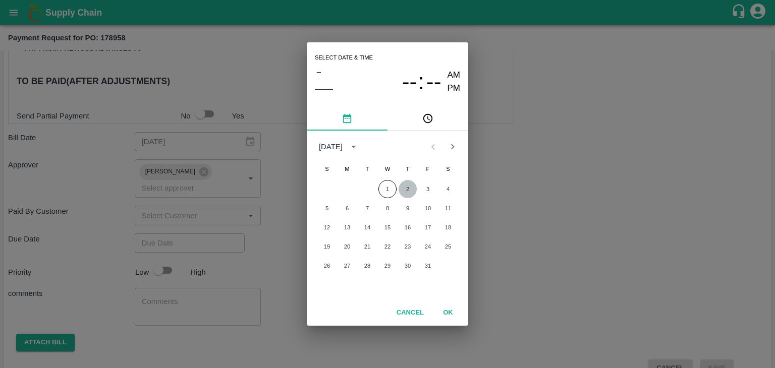
click at [408, 196] on button "2" at bounding box center [408, 189] width 18 height 18
type input "[DATE] 12:00 AM"
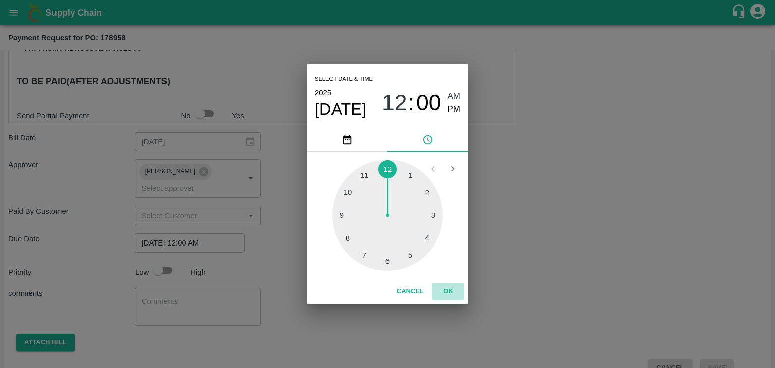
click at [449, 289] on button "OK" at bounding box center [448, 292] width 32 height 18
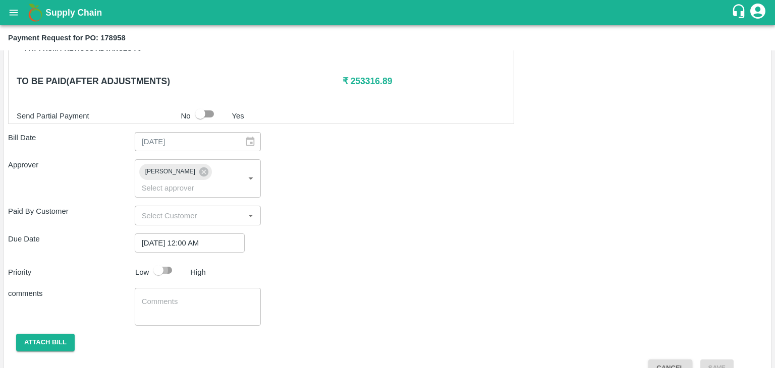
click at [162, 261] on input "checkbox" at bounding box center [159, 270] width 58 height 19
checkbox input "true"
click at [196, 297] on textarea at bounding box center [198, 307] width 113 height 21
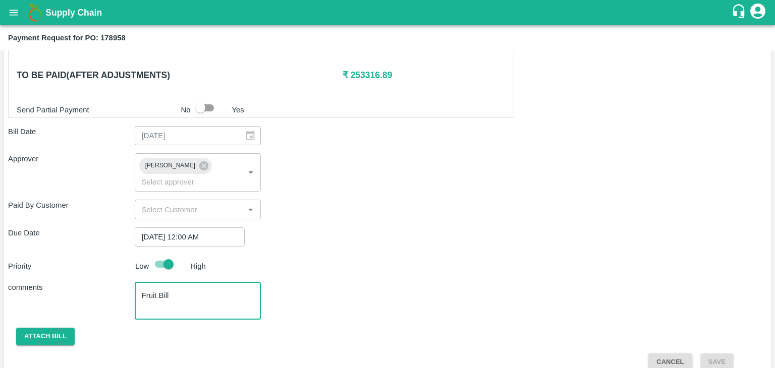
type textarea "Fruit Bill"
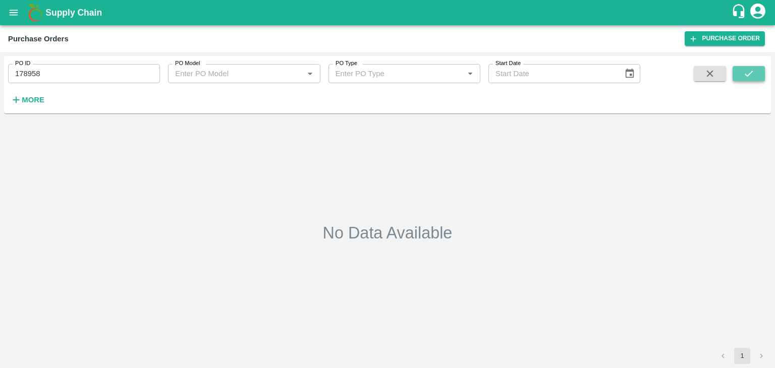
click at [759, 71] on button "submit" at bounding box center [749, 73] width 32 height 15
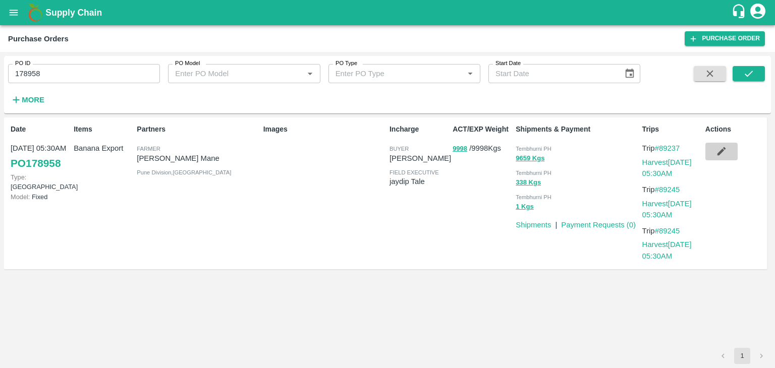
click at [726, 149] on icon "button" at bounding box center [721, 151] width 11 height 11
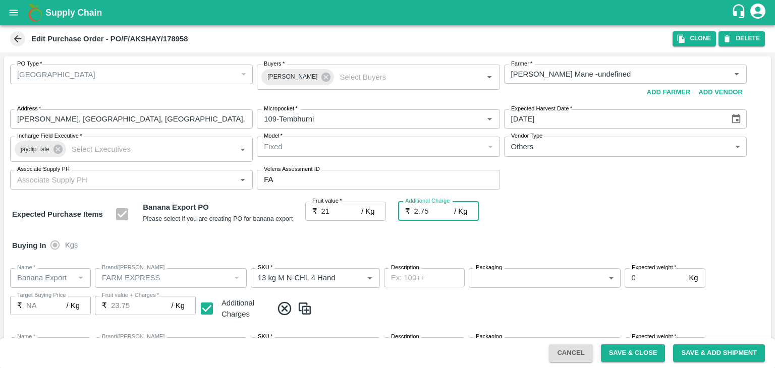
click at [433, 213] on input "2.75" at bounding box center [434, 211] width 40 height 19
type input "2.7"
type input "23.7"
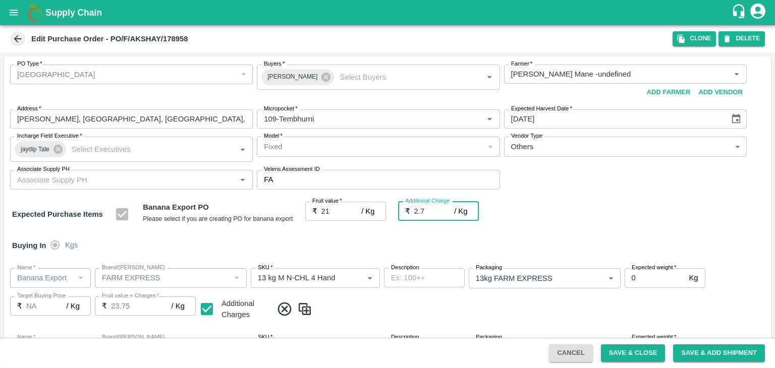
type input "23.7"
type input "2"
type input "23"
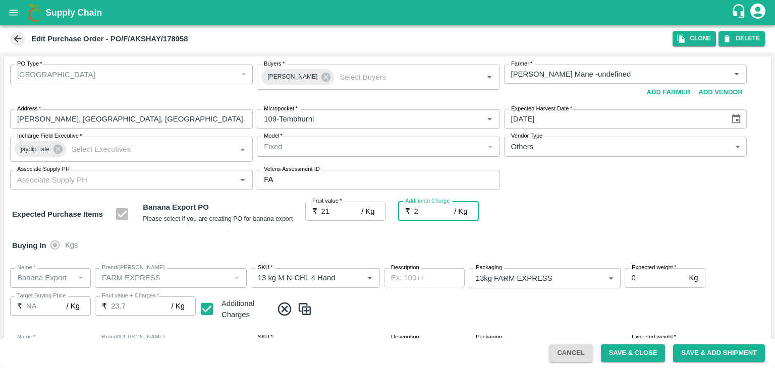
type input "23"
type input "21"
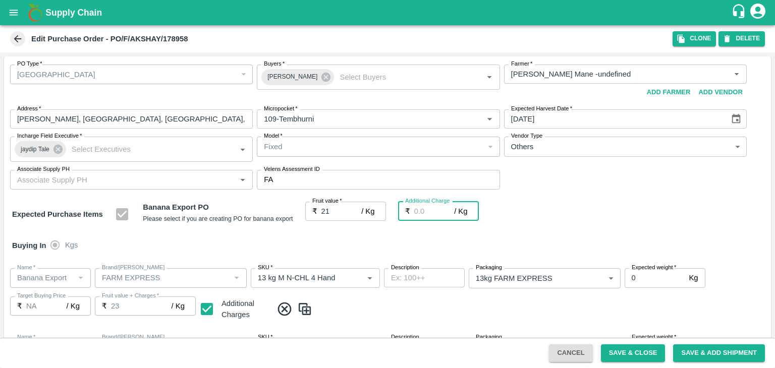
type input "21"
type input "0"
click at [639, 355] on button "Save & Close" at bounding box center [633, 354] width 65 height 18
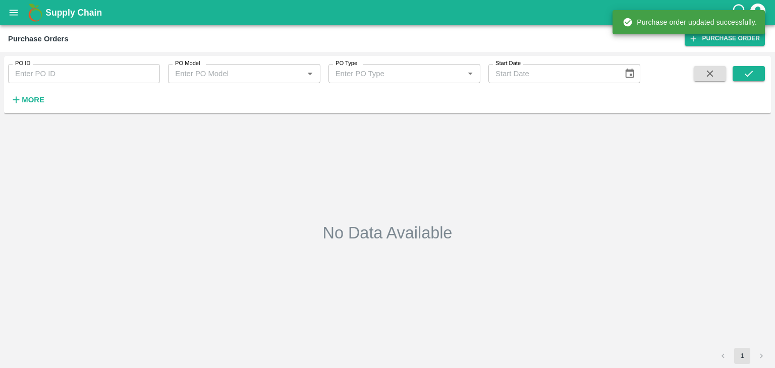
type input "178958"
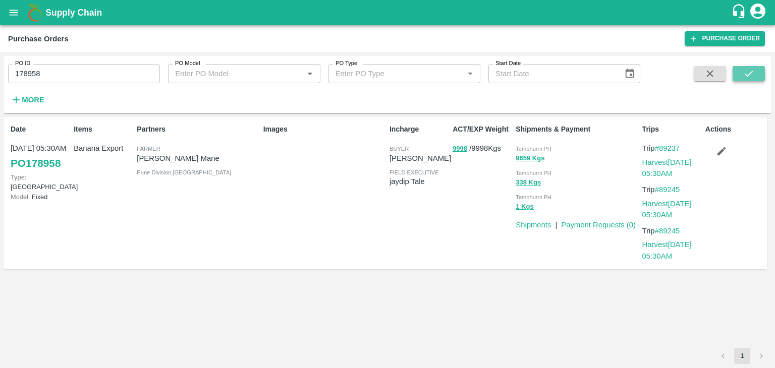
click at [755, 70] on button "submit" at bounding box center [749, 73] width 32 height 15
click at [598, 226] on link "Payment Requests ( 0 )" at bounding box center [598, 225] width 75 height 8
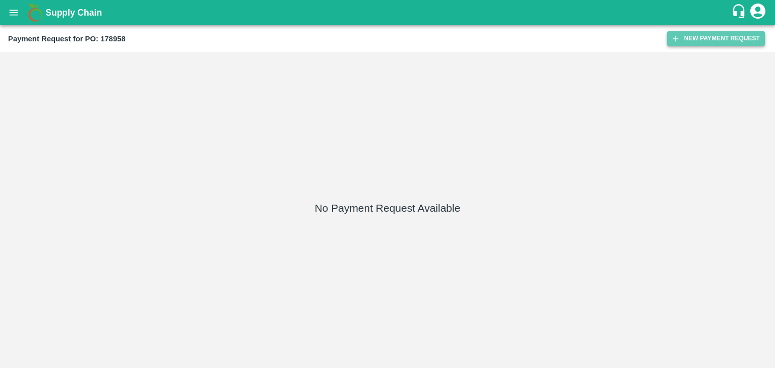
click at [705, 40] on button "New Payment Request" at bounding box center [716, 38] width 98 height 15
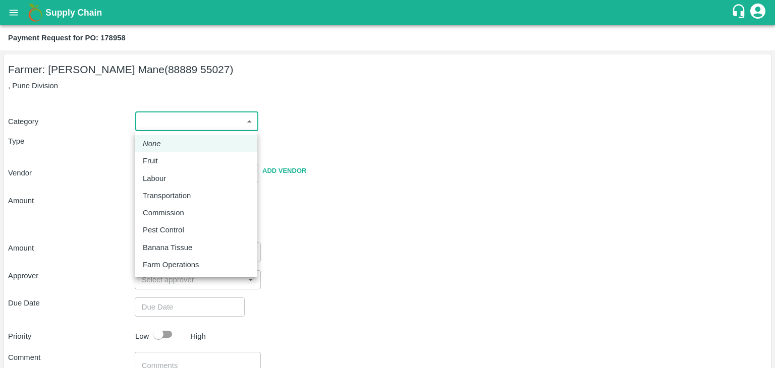
click at [172, 125] on body "Supply Chain Payment Request for PO: 178958 Farmer: [PERSON_NAME] Mane (88889 5…" at bounding box center [387, 184] width 775 height 368
click at [165, 162] on div "Fruit" at bounding box center [196, 160] width 106 height 11
type input "1"
type input "[PERSON_NAME] Mane - 88889 55027(Farmer)"
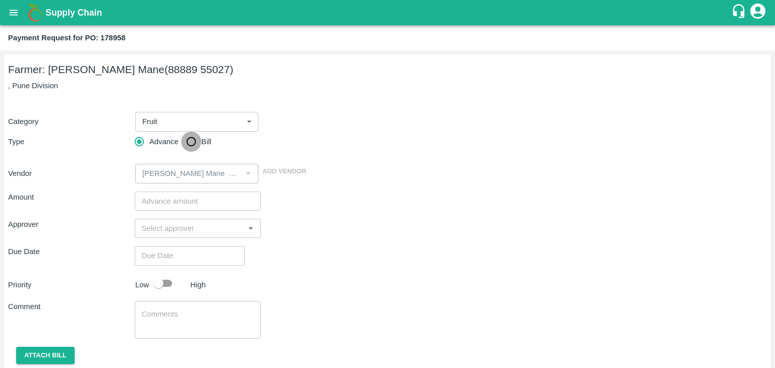
click at [188, 141] on input "Bill" at bounding box center [191, 142] width 20 height 20
radio input "true"
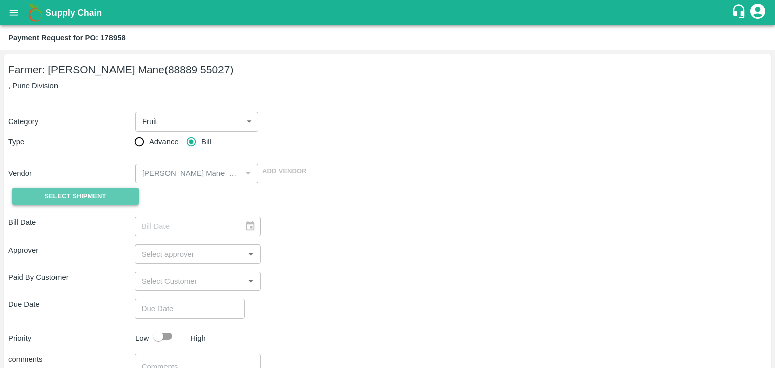
click at [79, 202] on span "Select Shipment" at bounding box center [75, 197] width 62 height 12
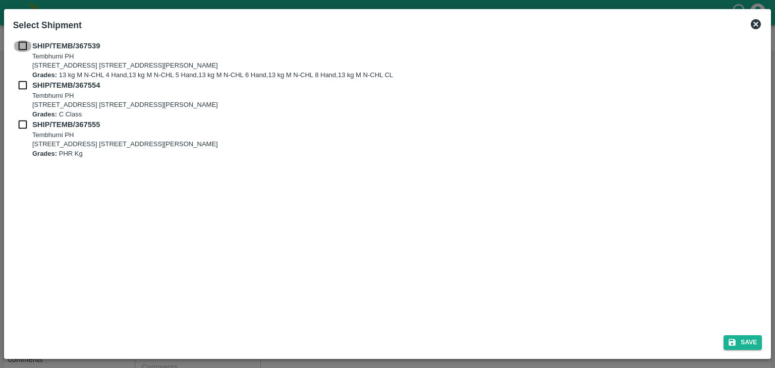
click at [24, 44] on input "checkbox" at bounding box center [22, 45] width 19 height 11
checkbox input "true"
click at [22, 87] on input "checkbox" at bounding box center [22, 85] width 19 height 11
checkbox input "true"
click at [21, 126] on input "checkbox" at bounding box center [22, 124] width 19 height 11
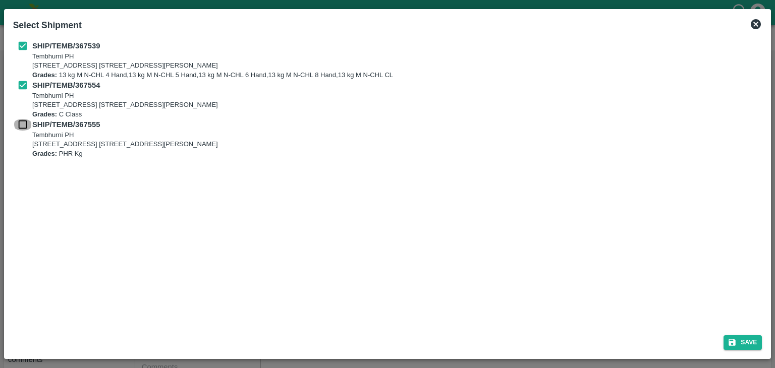
checkbox input "true"
click at [751, 340] on button "Save" at bounding box center [743, 343] width 38 height 15
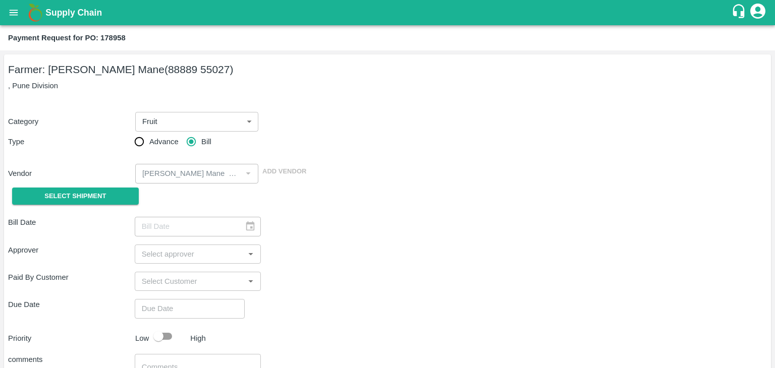
type input "[DATE]"
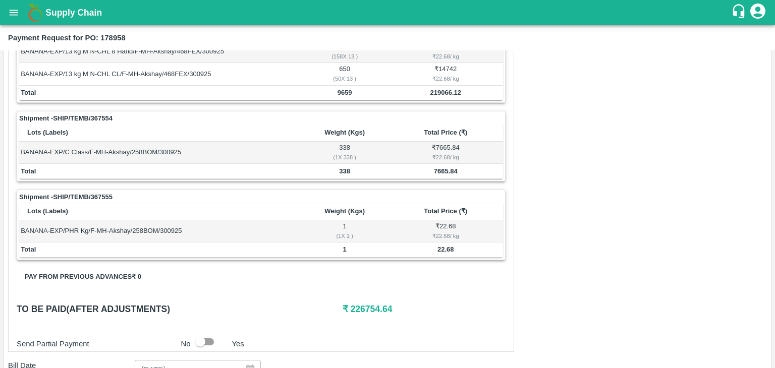
scroll to position [472, 0]
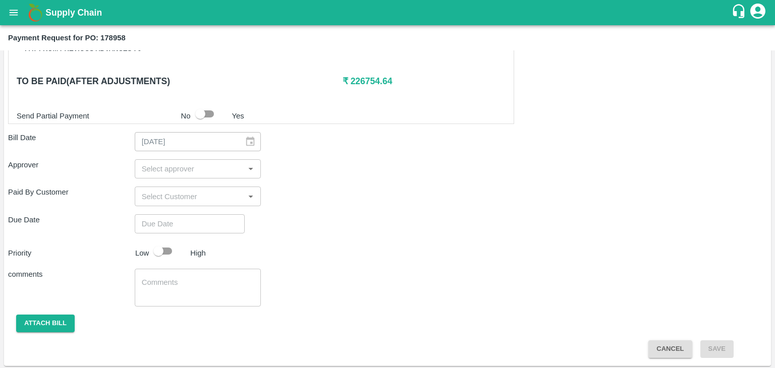
click at [188, 167] on input "input" at bounding box center [190, 169] width 104 height 13
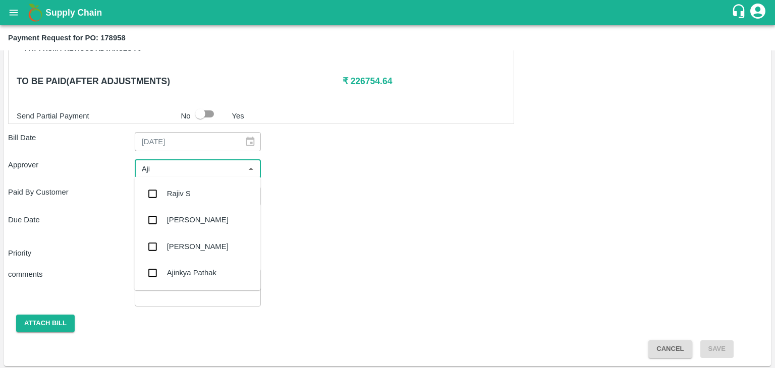
type input "Ajit"
click at [191, 188] on div "[PERSON_NAME]" at bounding box center [197, 194] width 126 height 26
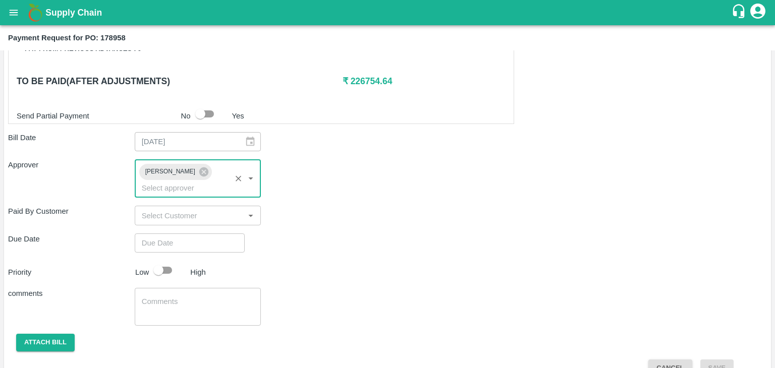
type input "DD/MM/YYYY hh:mm aa"
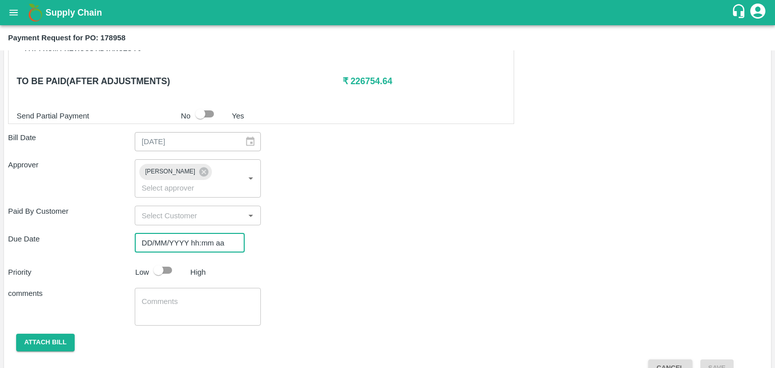
click at [211, 234] on input "DD/MM/YYYY hh:mm aa" at bounding box center [186, 243] width 103 height 19
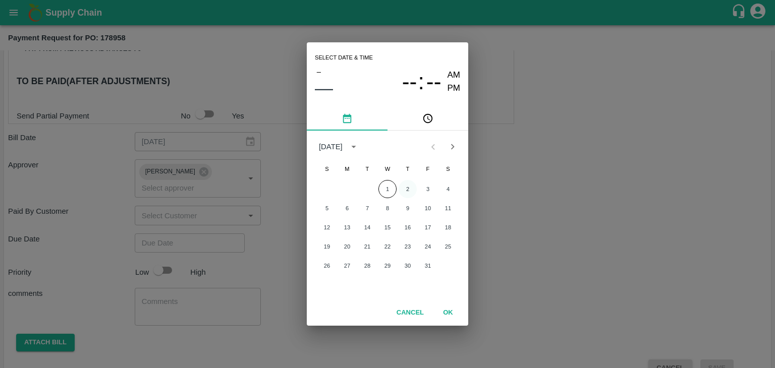
click at [405, 185] on button "2" at bounding box center [408, 189] width 18 height 18
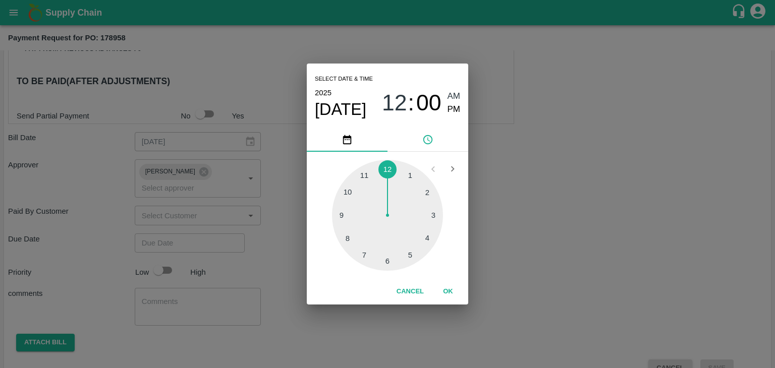
type input "[DATE] 12:00 AM"
click at [448, 289] on button "OK" at bounding box center [448, 292] width 32 height 18
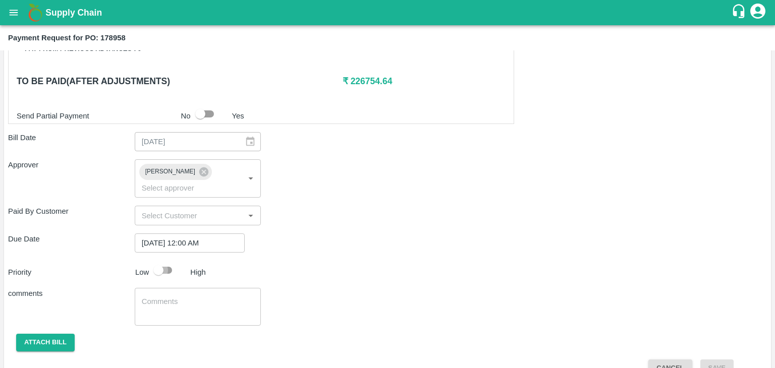
click at [159, 261] on input "checkbox" at bounding box center [159, 270] width 58 height 19
checkbox input "true"
click at [202, 297] on textarea at bounding box center [198, 307] width 113 height 21
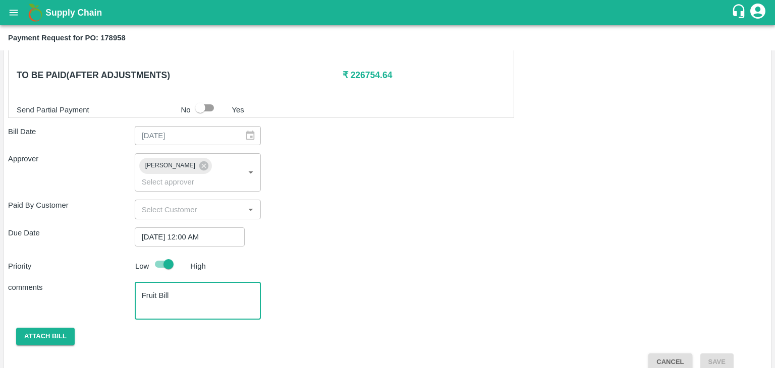
type textarea "Fruit Bill"
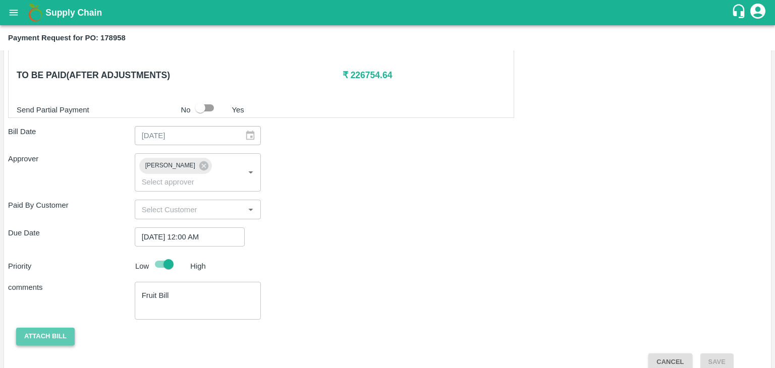
click at [41, 328] on button "Attach bill" at bounding box center [45, 337] width 59 height 18
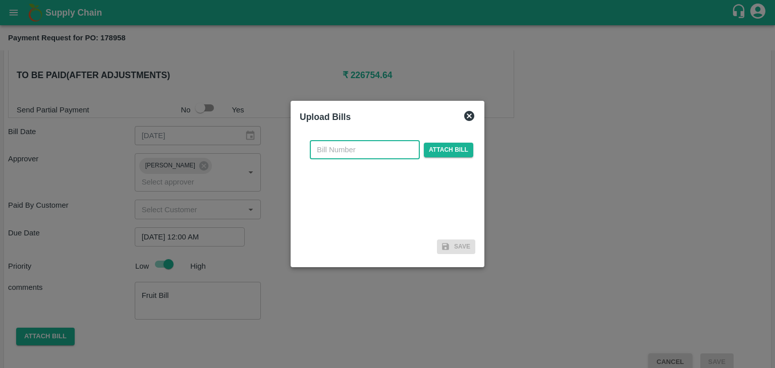
click at [378, 142] on input "text" at bounding box center [365, 149] width 110 height 19
type input "A"
click at [385, 160] on div "VG/25-26/129 ​ Attach bill" at bounding box center [388, 183] width 176 height 103
drag, startPoint x: 402, startPoint y: 131, endPoint x: 395, endPoint y: 154, distance: 24.6
click at [395, 154] on div "VG/25-26/129 ​ Attach bill Save" at bounding box center [388, 195] width 184 height 134
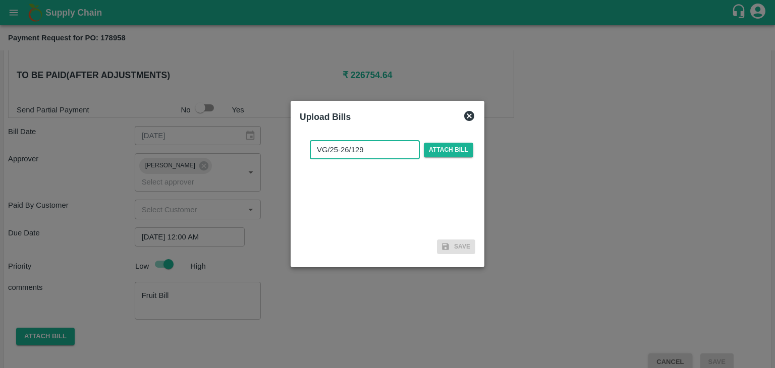
click at [395, 154] on input "VG/25-26/129" at bounding box center [365, 149] width 110 height 19
type input "VG/25-26/171"
click at [453, 146] on span "Attach bill" at bounding box center [448, 150] width 49 height 15
click at [0, 0] on input "Attach bill" at bounding box center [0, 0] width 0 height 0
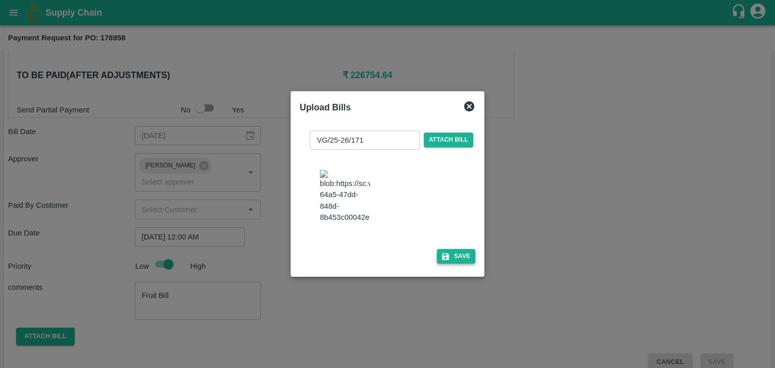
click at [460, 262] on button "Save" at bounding box center [456, 256] width 38 height 15
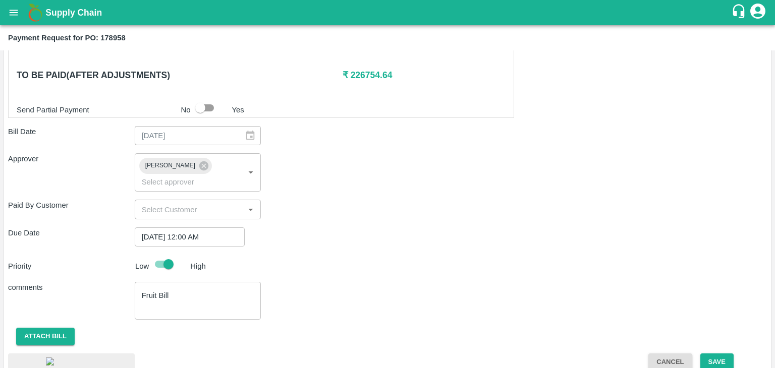
scroll to position [544, 0]
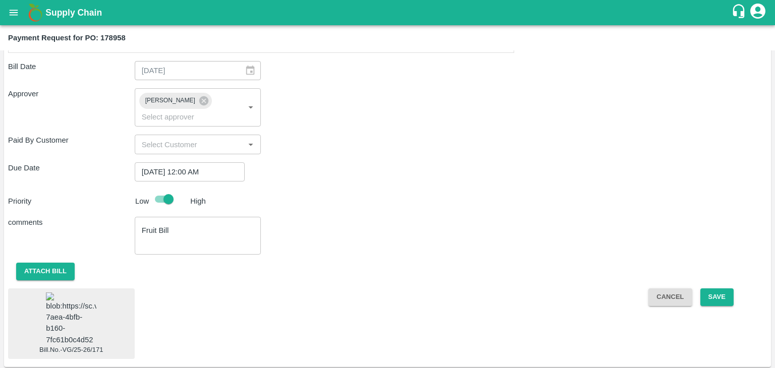
click at [57, 330] on img at bounding box center [71, 319] width 50 height 53
click at [719, 289] on button "Save" at bounding box center [716, 298] width 33 height 18
